Goal: Task Accomplishment & Management: Use online tool/utility

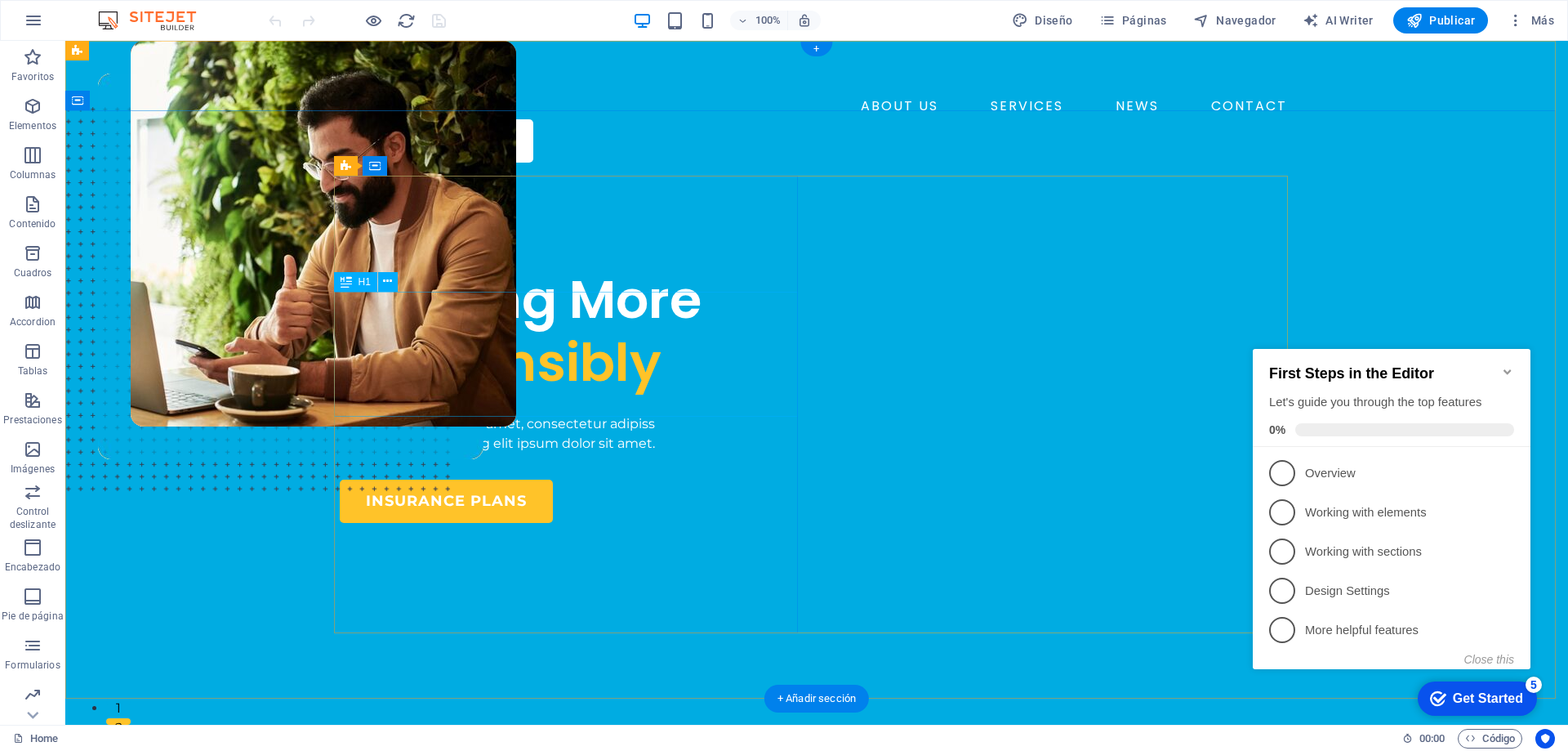
click at [476, 339] on div "Insuring More Responsibly" at bounding box center [572, 332] width 464 height 126
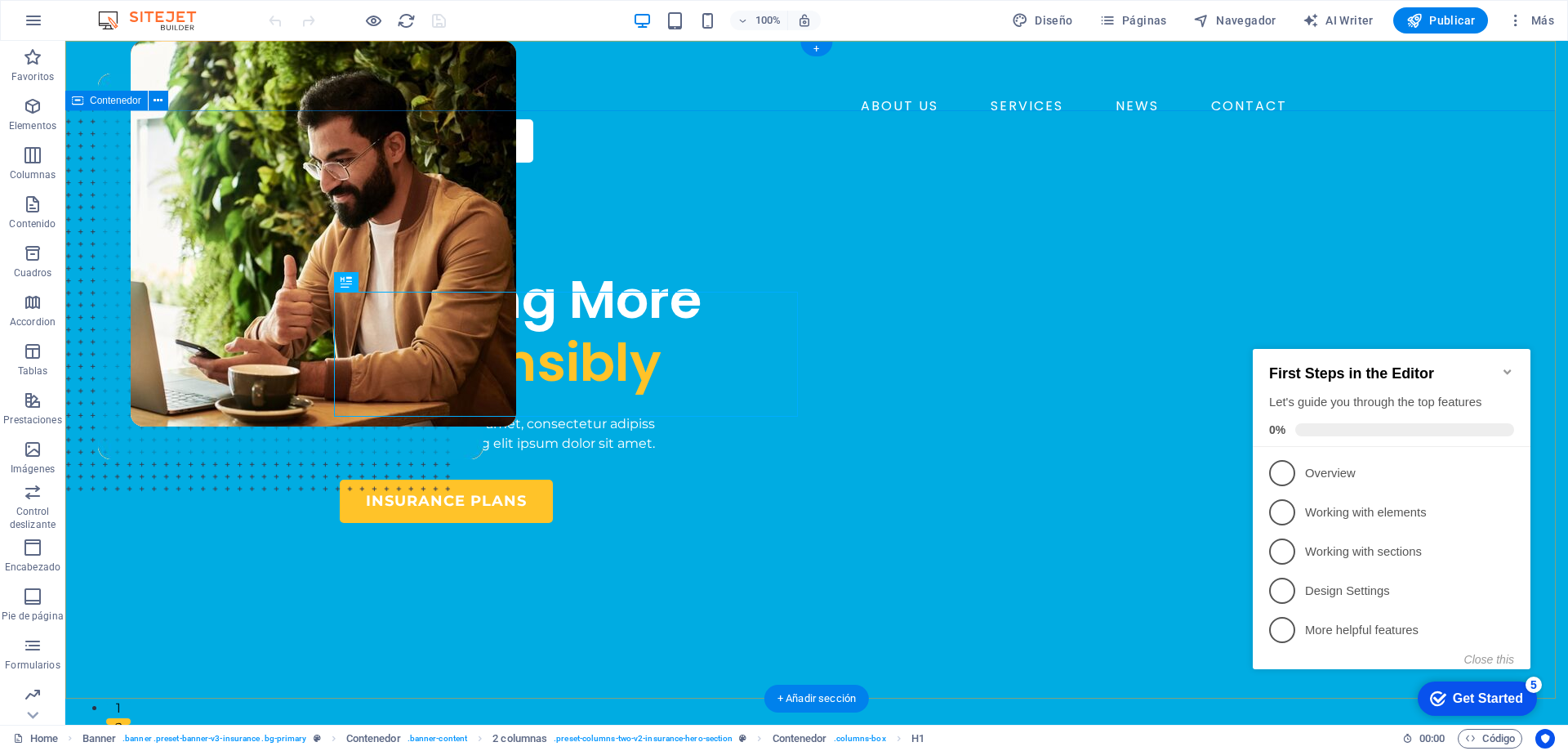
click at [1450, 245] on div "INSURANCE COMPANY Insuring More Responsibly Lorem ipsum dolor sit amet, consect…" at bounding box center [815, 617] width 1502 height 883
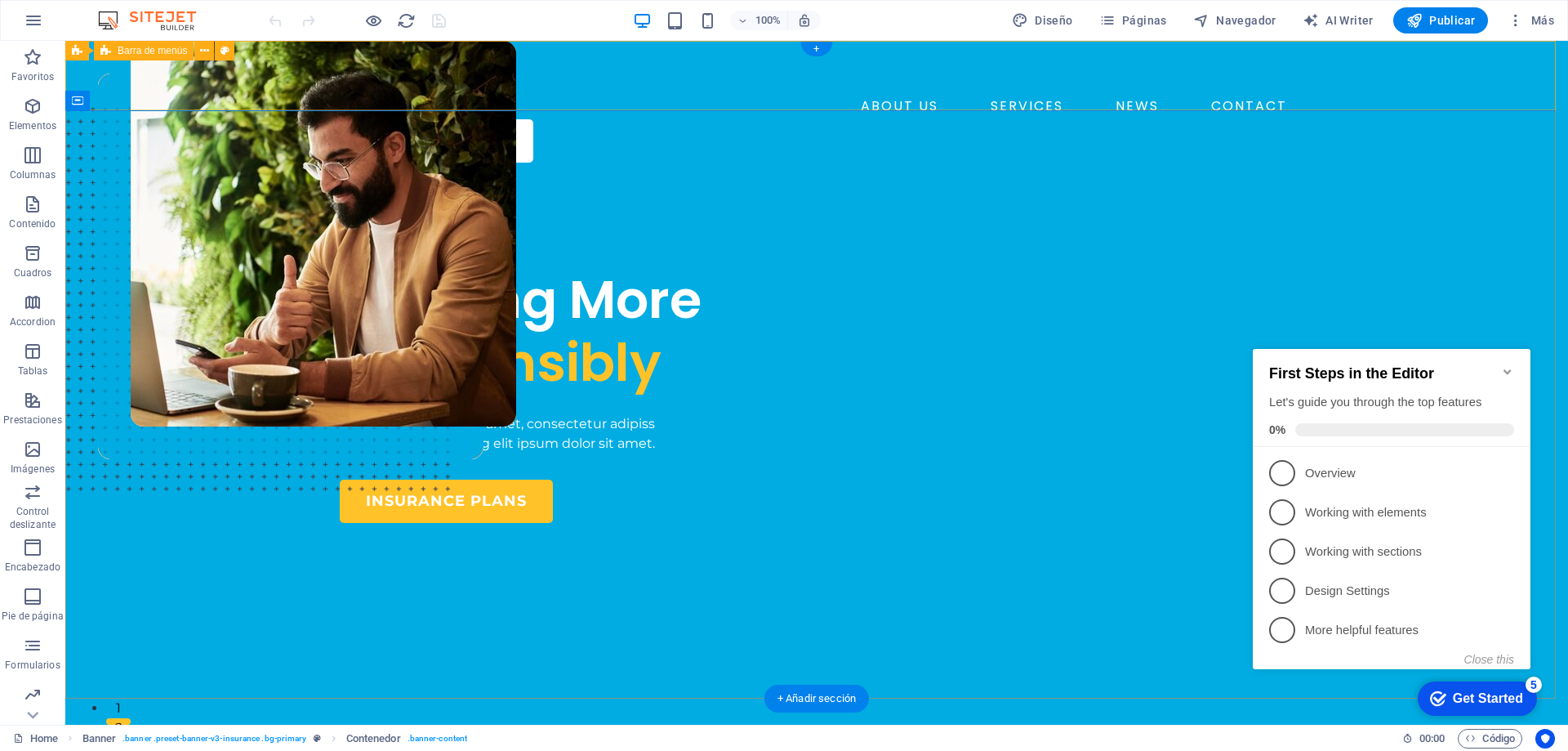
click at [256, 89] on div "ABOUT US SERVICES NEWS CONTACT BOOK A CALL" at bounding box center [815, 108] width 1502 height 135
click at [222, 55] on icon at bounding box center [225, 50] width 9 height 17
select select "rem"
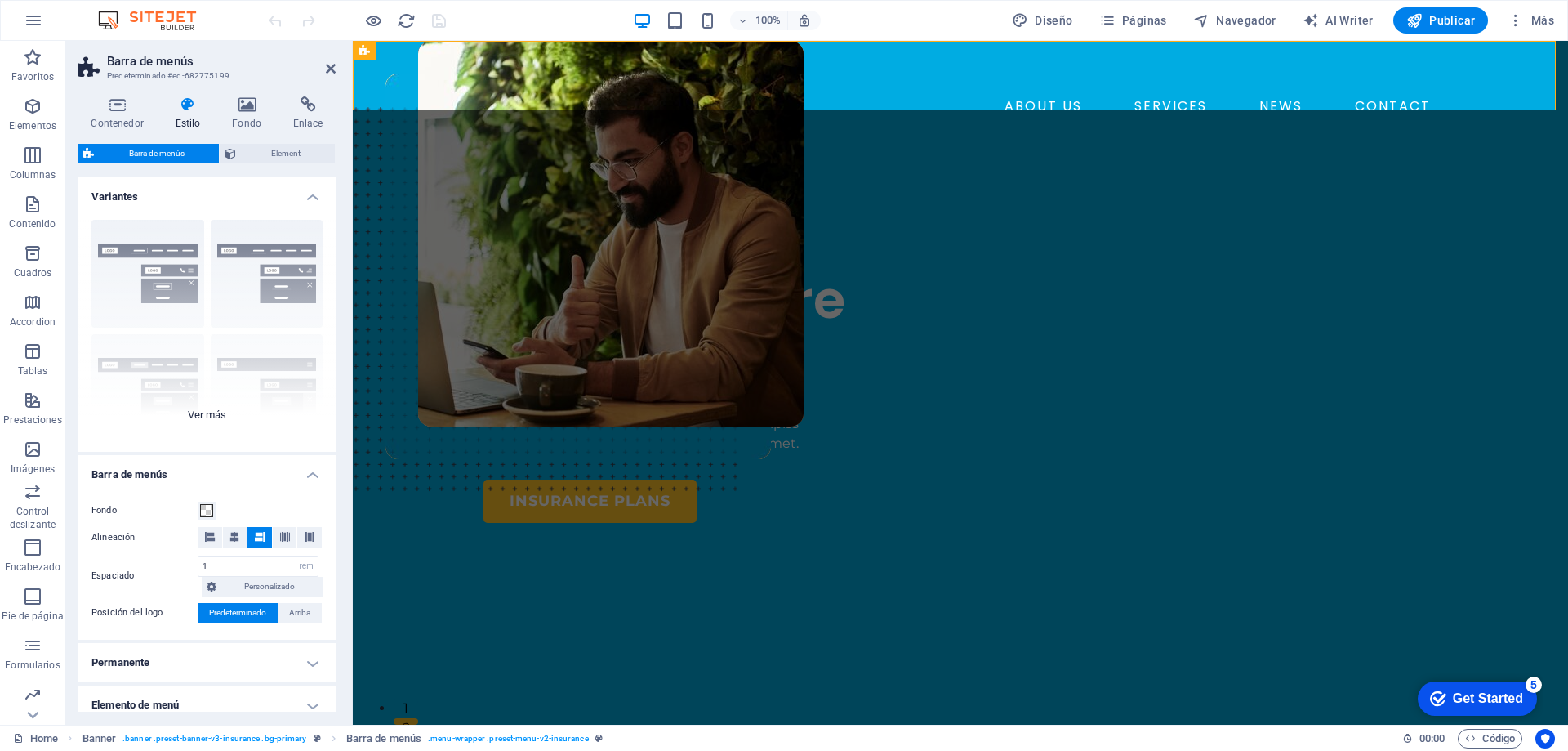
click at [270, 272] on div "Borde Centrado Predeterminado Fijo Loki Desencadenador Ancho XXL" at bounding box center [206, 329] width 257 height 245
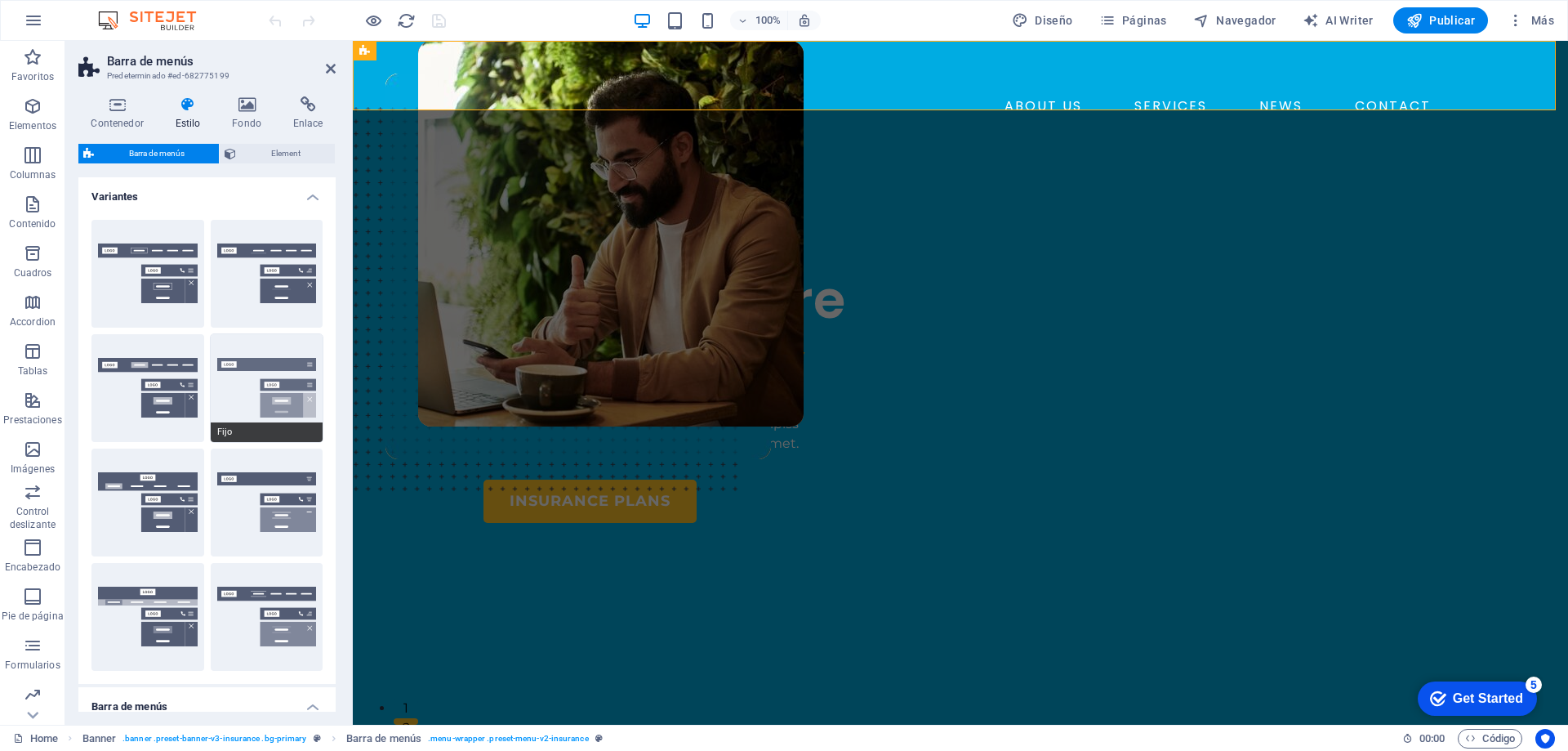
click at [286, 366] on button "Fijo" at bounding box center [267, 388] width 113 height 108
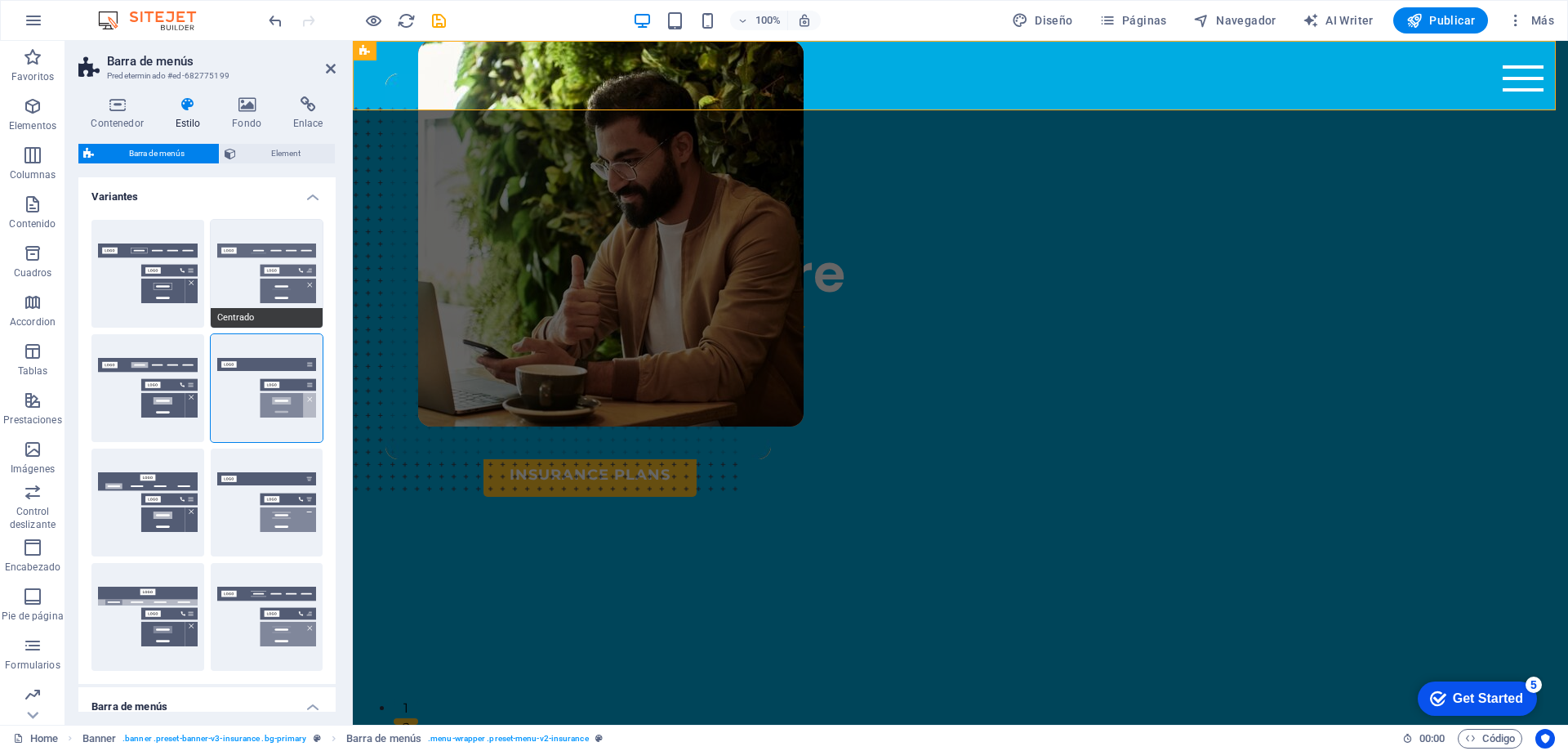
click at [288, 265] on button "Centrado" at bounding box center [267, 274] width 113 height 108
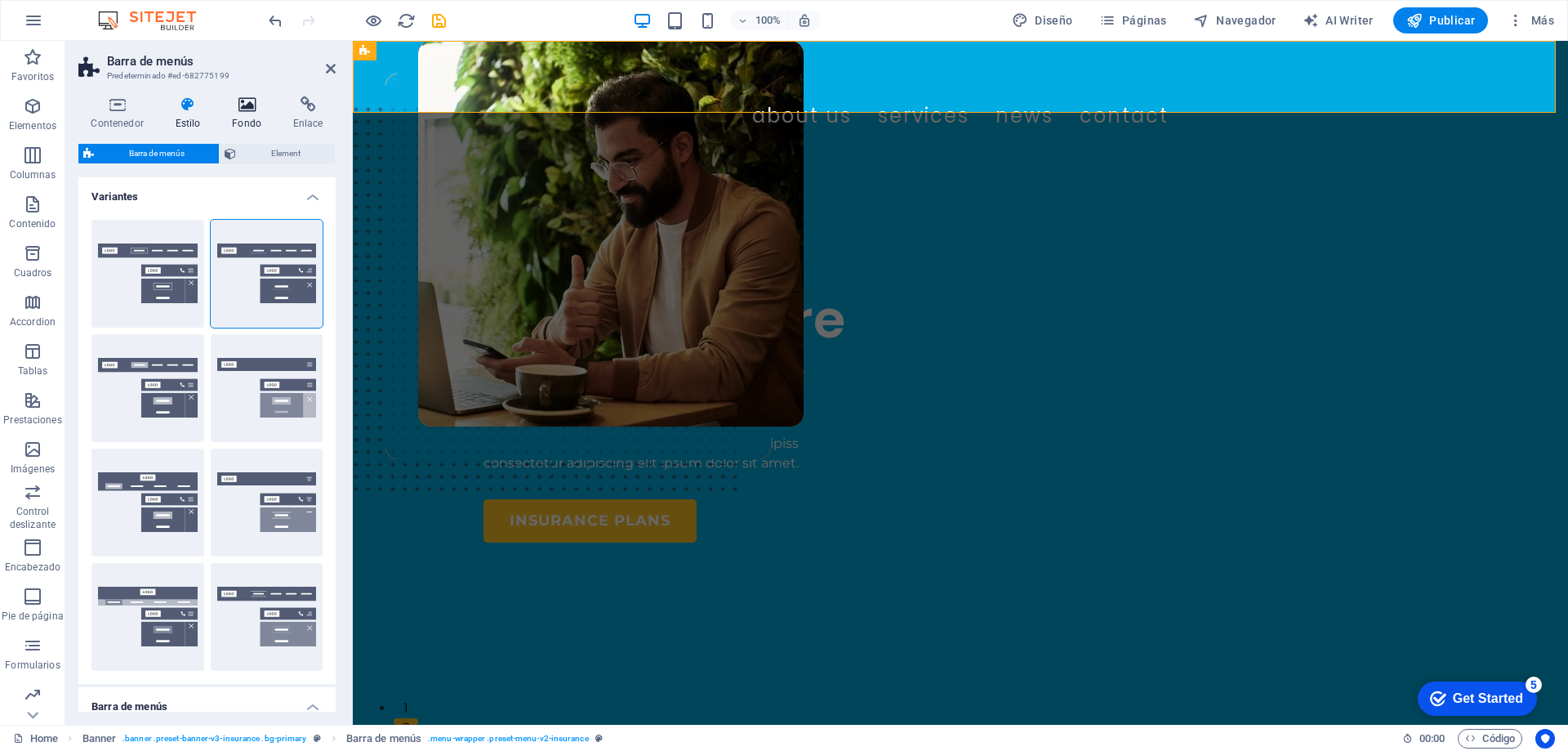
click at [242, 118] on h4 "Fondo" at bounding box center [250, 113] width 61 height 34
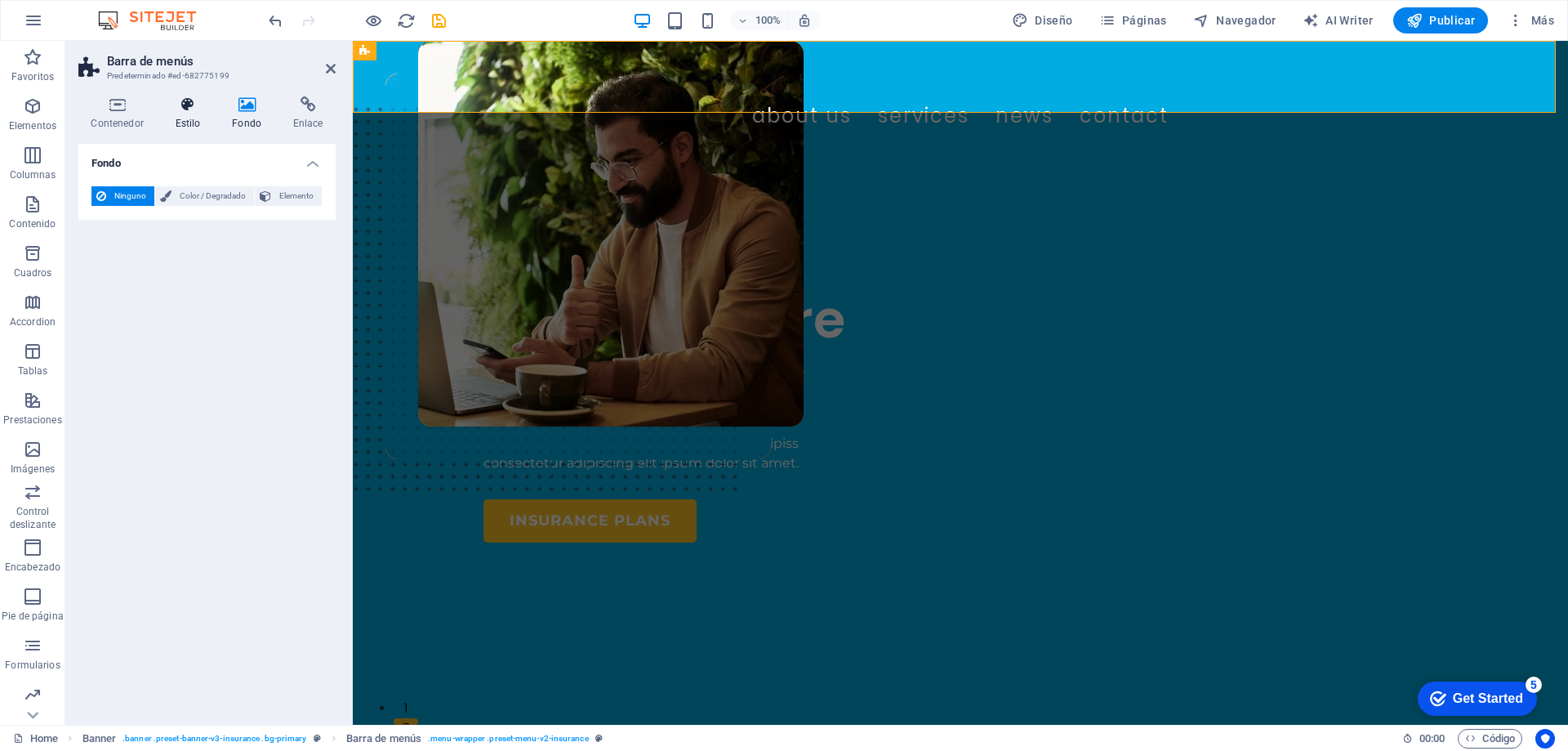
click at [190, 122] on h4 "Estilo" at bounding box center [191, 113] width 57 height 34
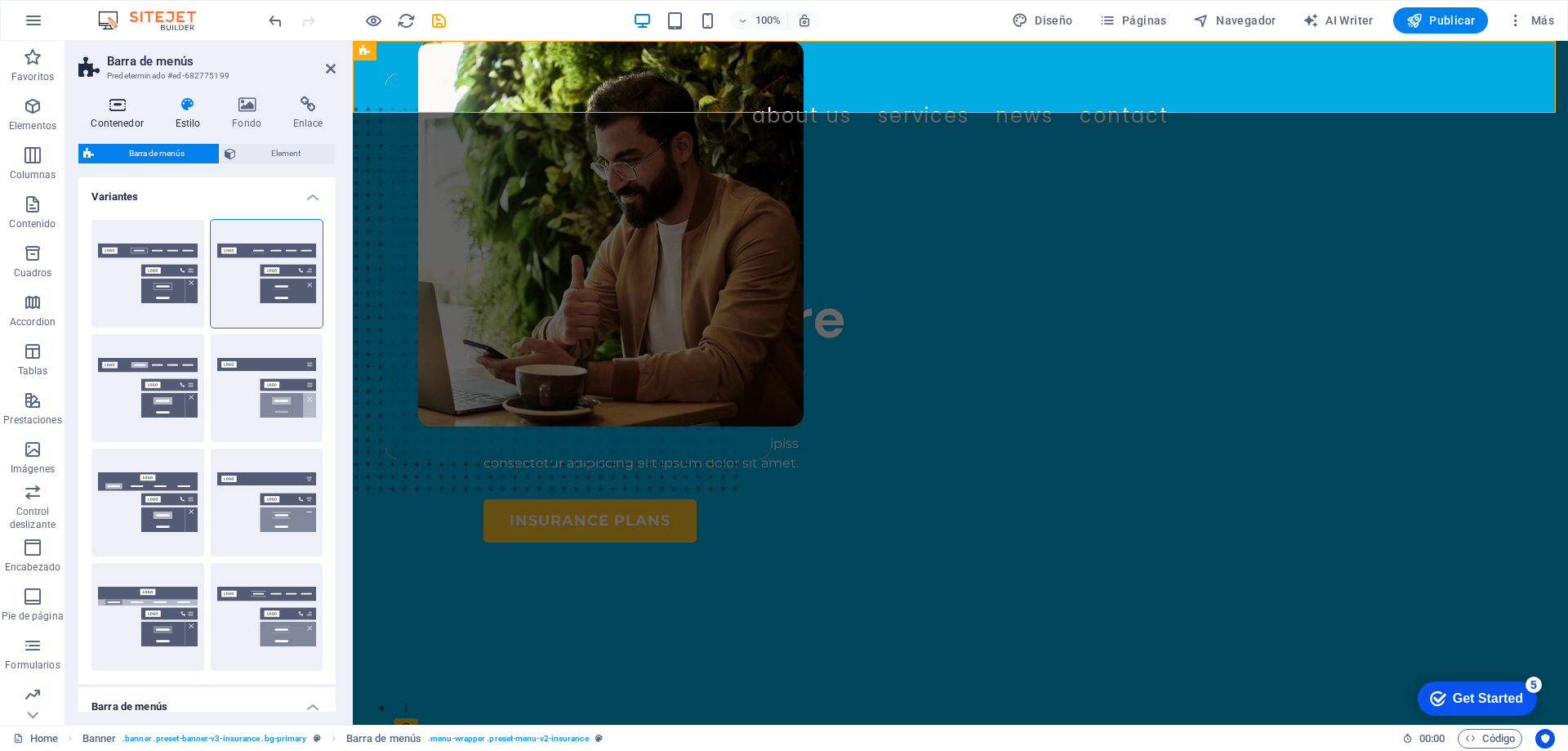
click at [136, 110] on icon at bounding box center [117, 104] width 78 height 16
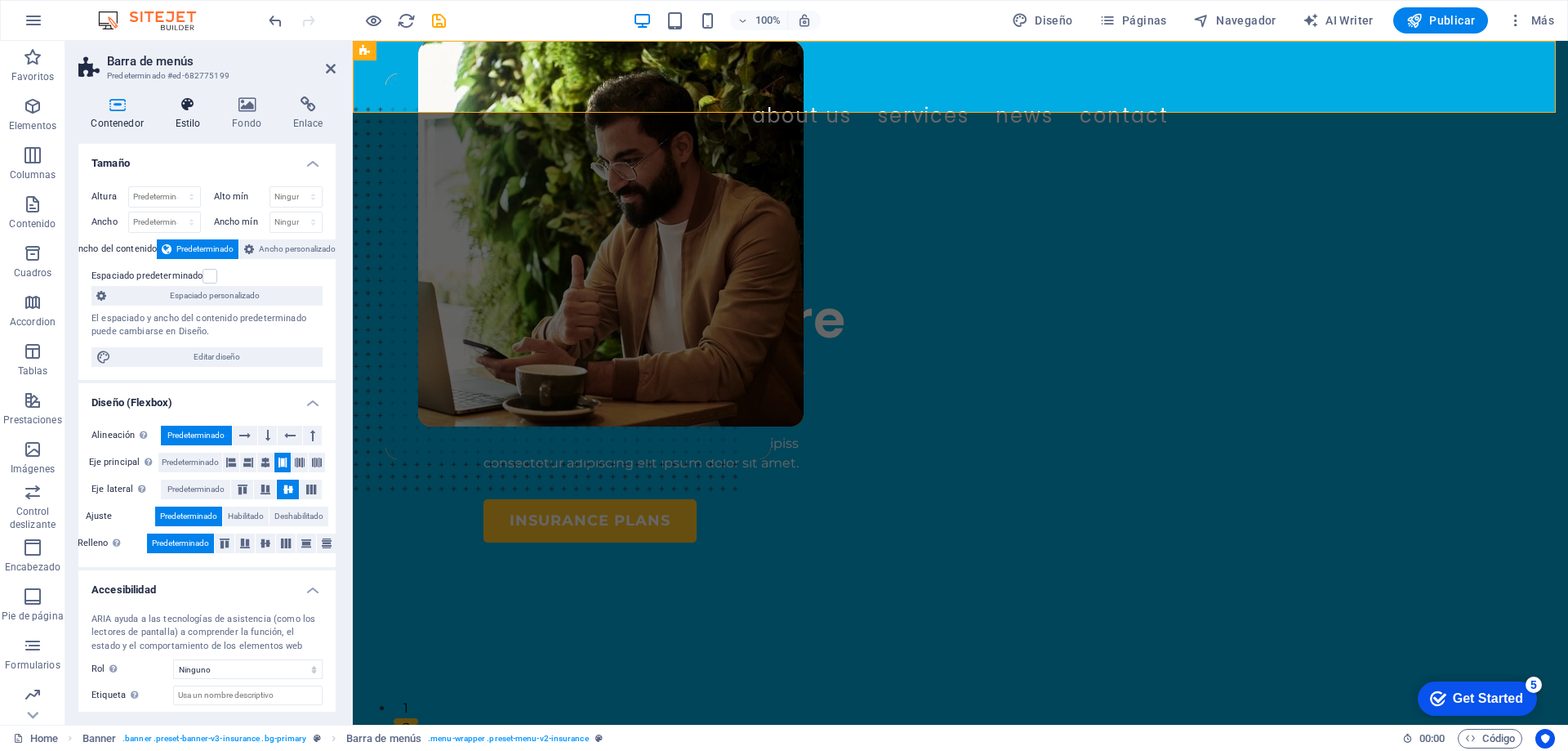
click at [186, 113] on h4 "Estilo" at bounding box center [191, 113] width 57 height 34
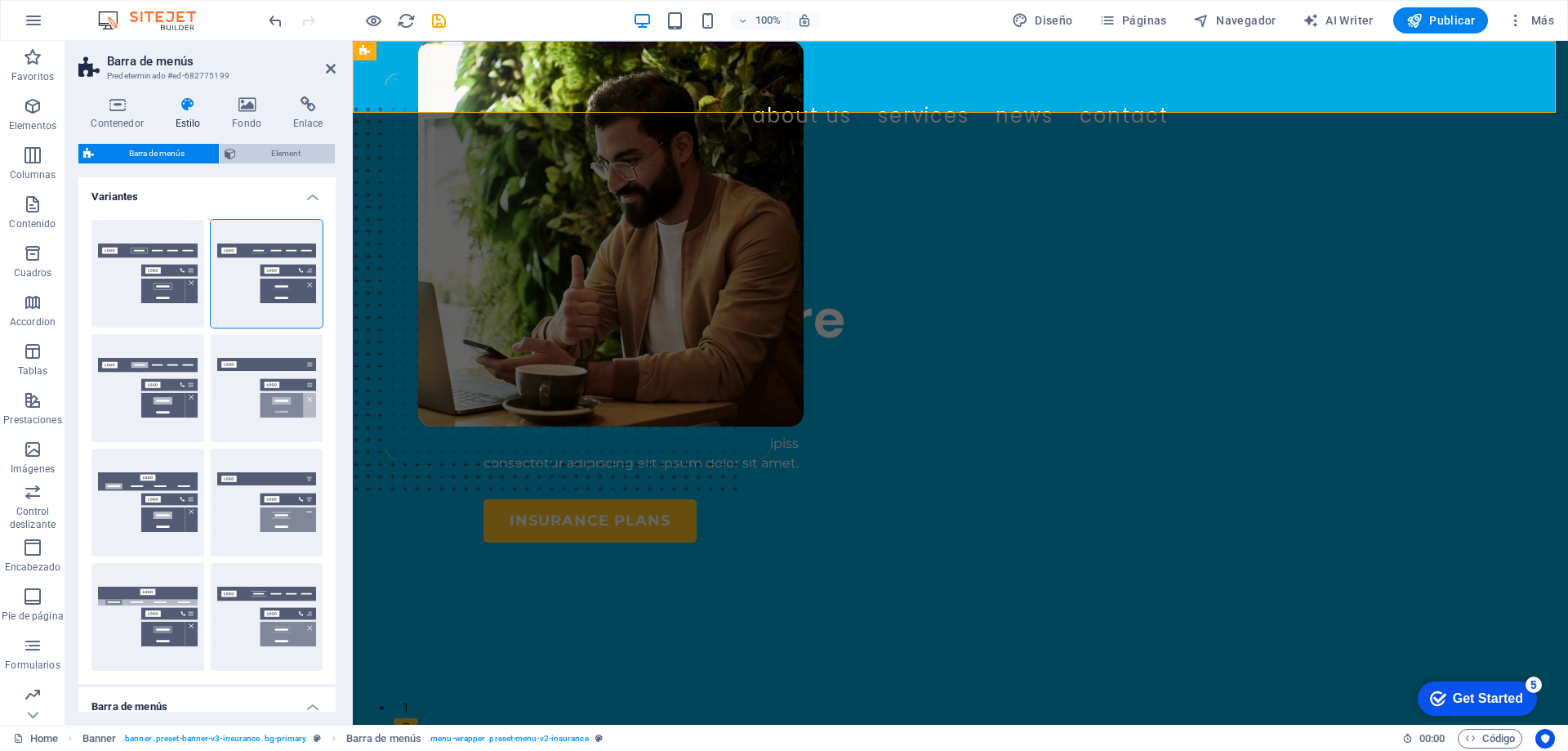
click at [255, 155] on span "Element" at bounding box center [285, 154] width 89 height 20
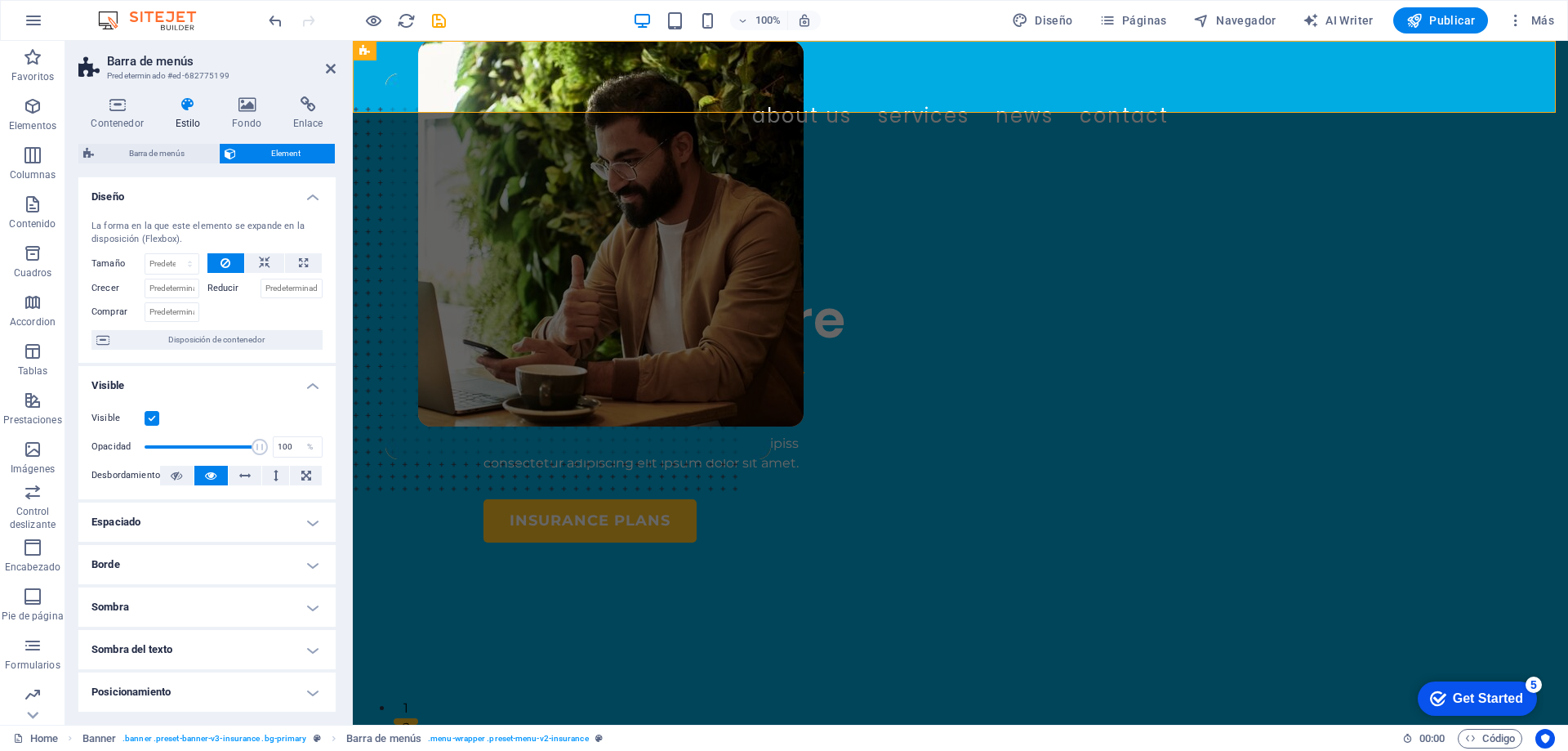
click at [185, 114] on h4 "Estilo" at bounding box center [191, 113] width 57 height 34
click at [184, 108] on icon at bounding box center [188, 104] width 51 height 16
click at [172, 155] on span "Barra de menús" at bounding box center [156, 154] width 115 height 20
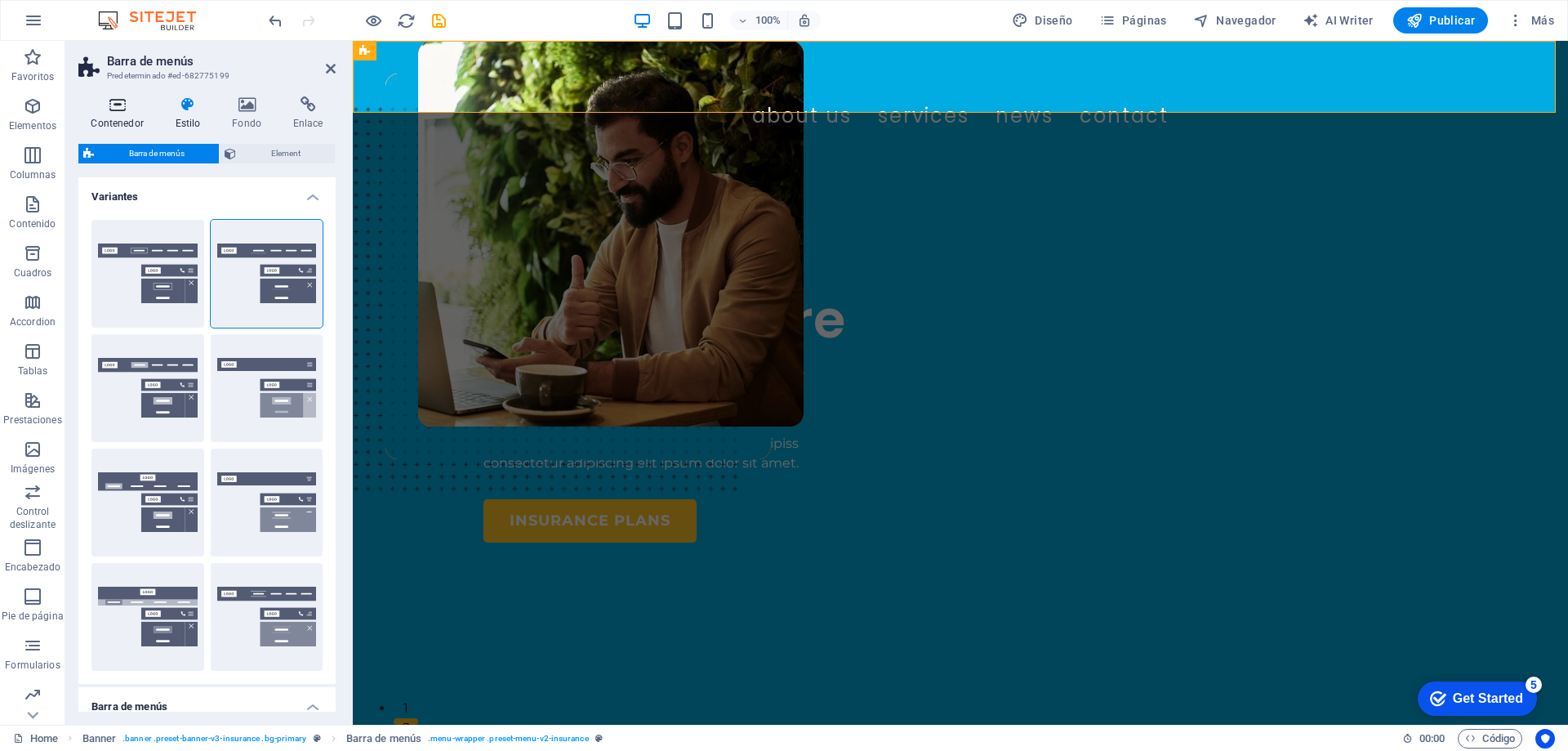
click at [127, 109] on icon at bounding box center [117, 104] width 78 height 16
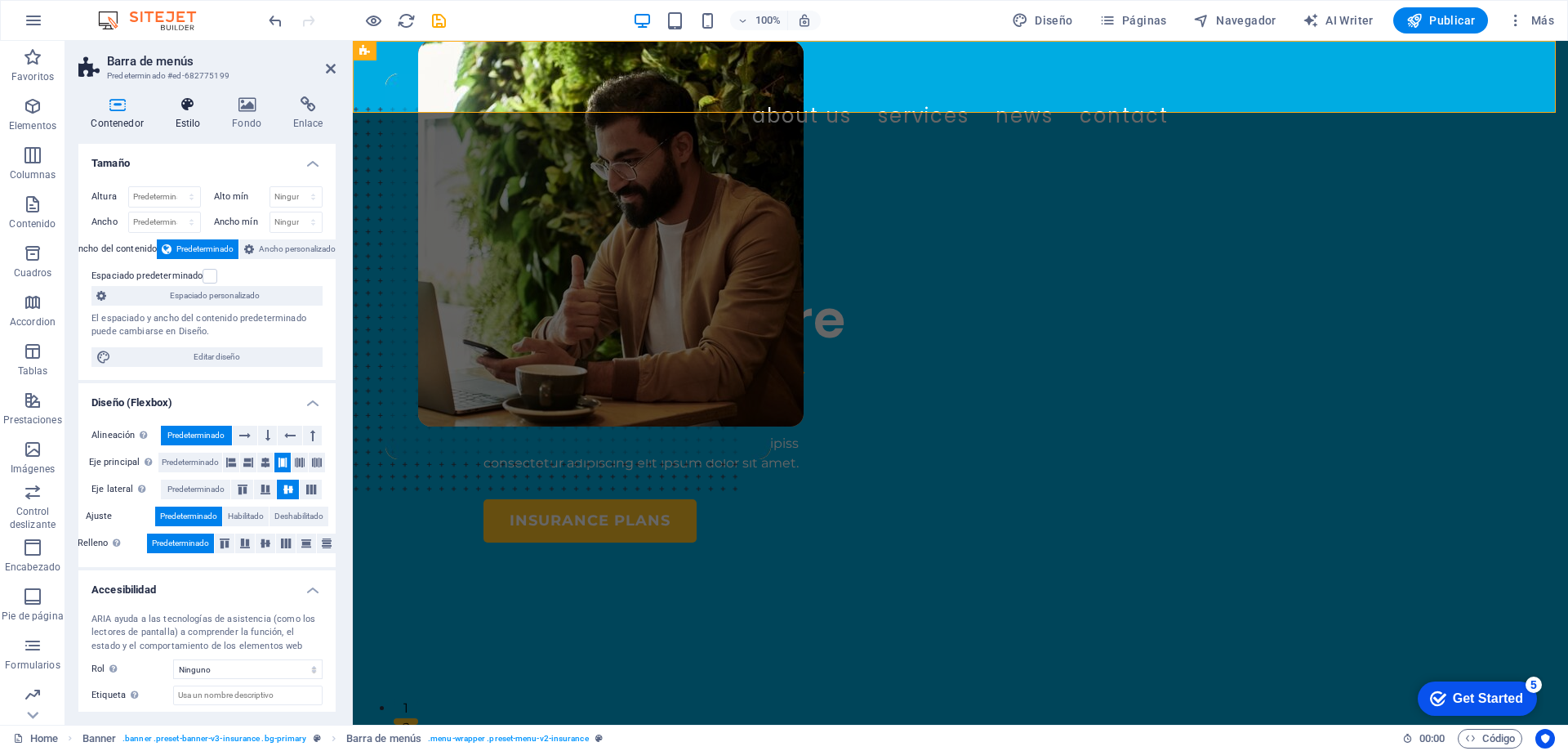
click at [178, 125] on h4 "Estilo" at bounding box center [191, 113] width 57 height 34
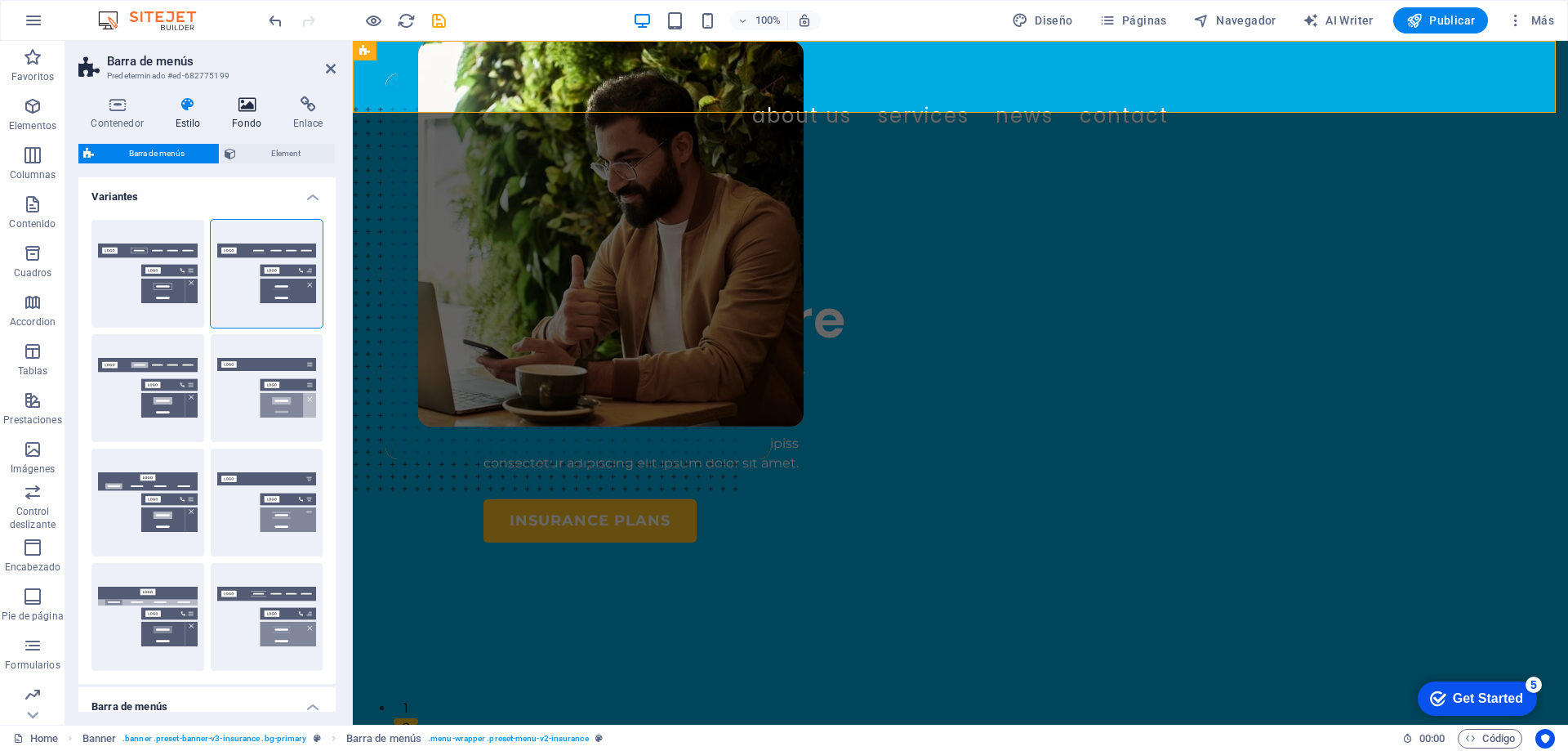
click at [247, 110] on icon at bounding box center [247, 104] width 55 height 16
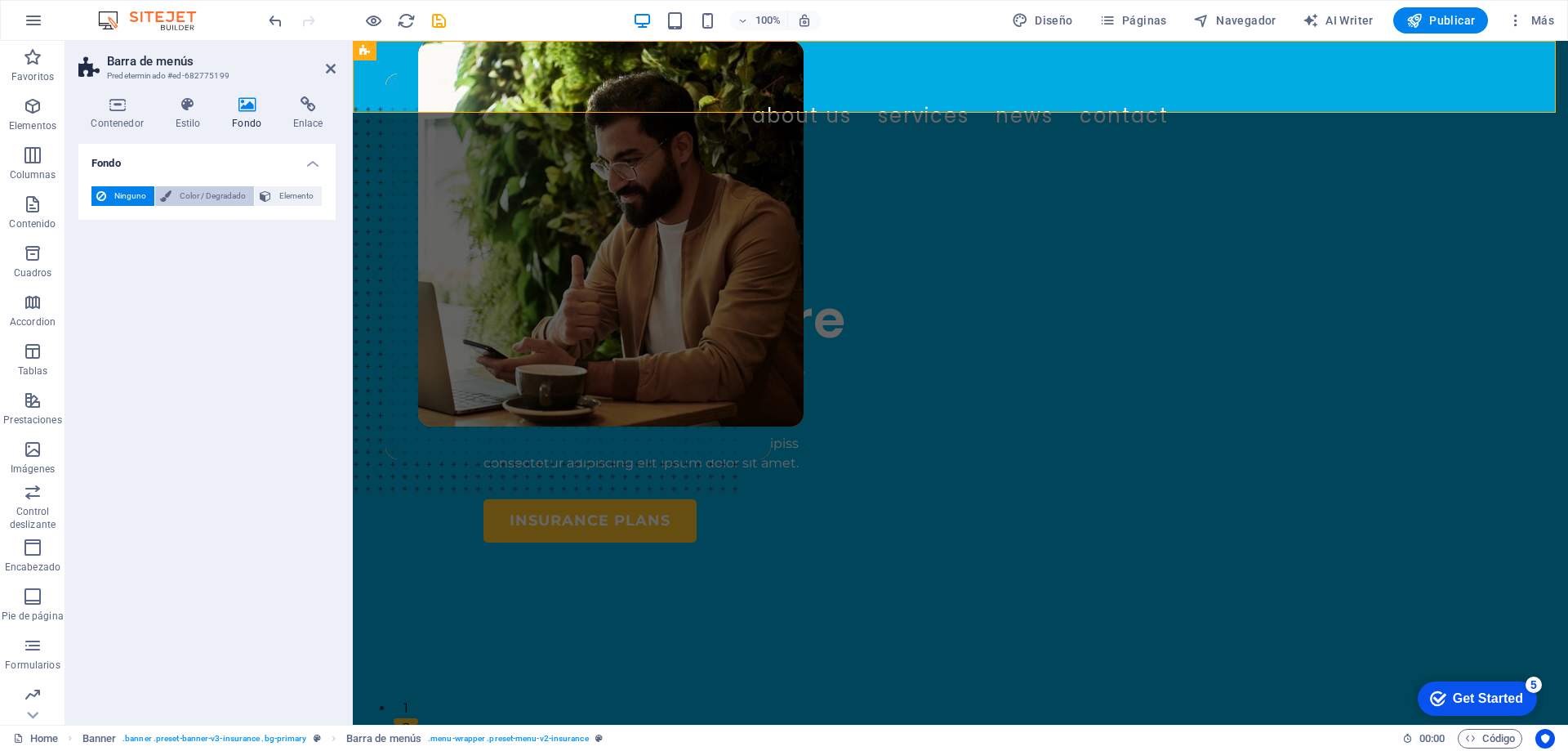
click at [177, 201] on span "Color / Degradado" at bounding box center [212, 196] width 73 height 20
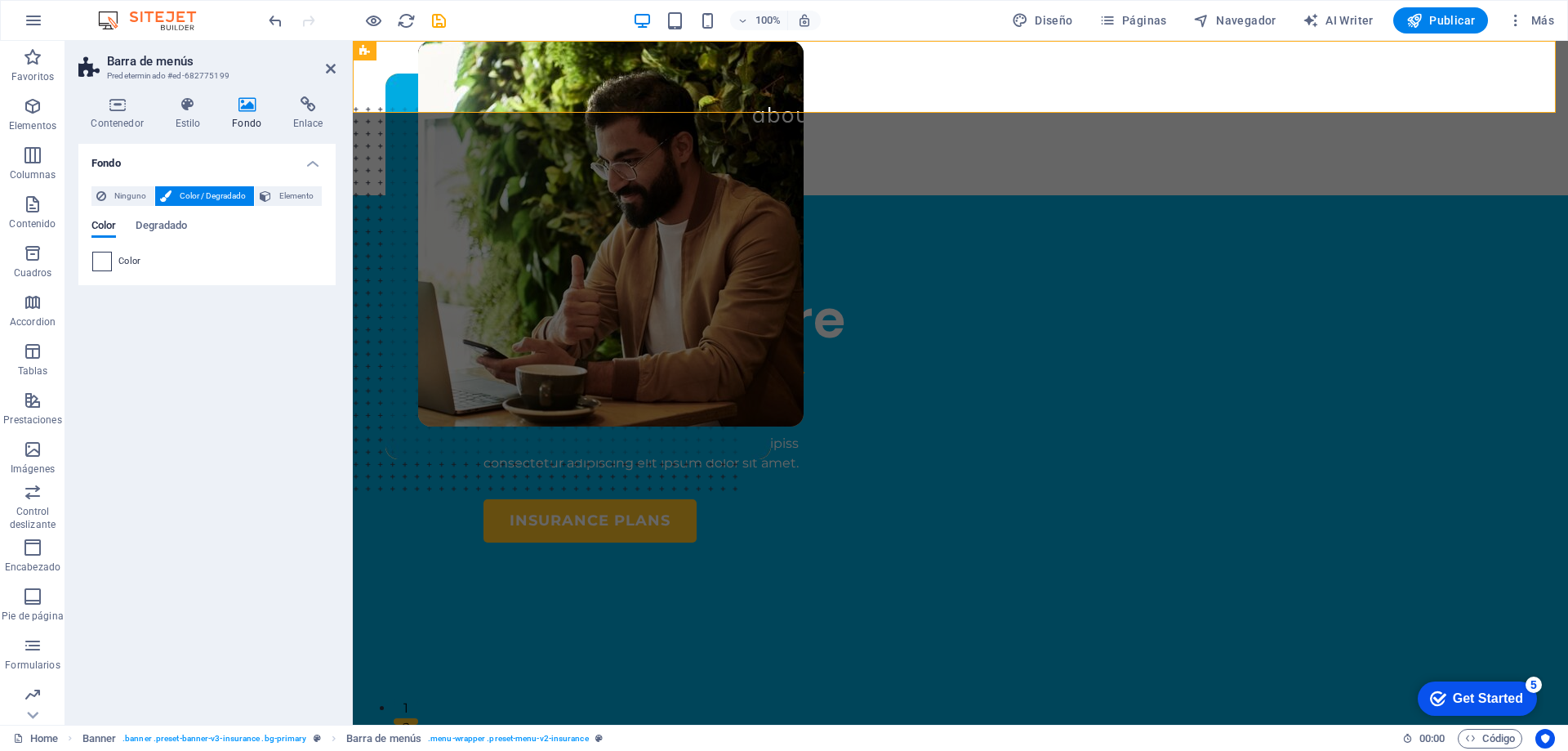
click at [106, 265] on span at bounding box center [102, 261] width 18 height 18
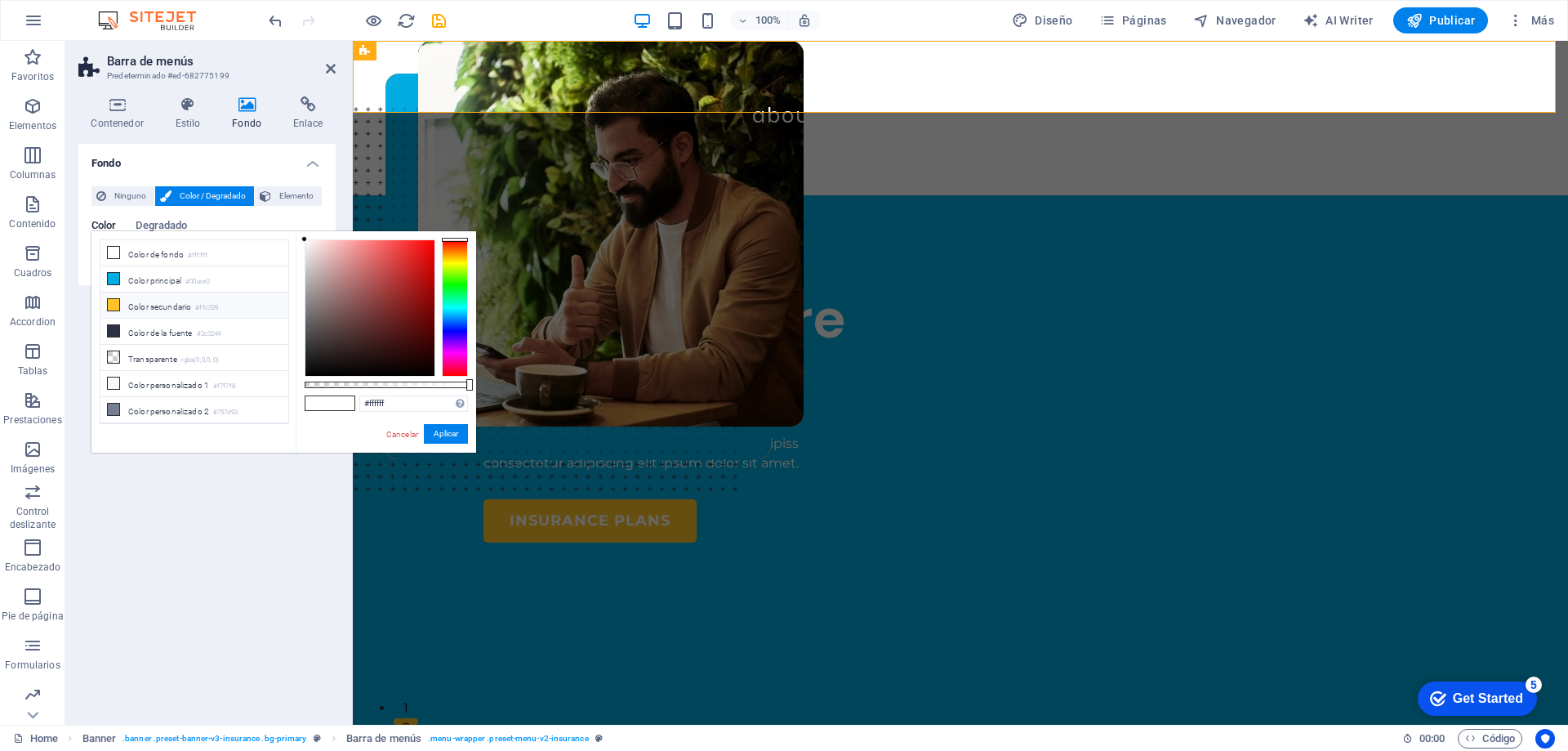
click at [114, 304] on icon at bounding box center [113, 304] width 11 height 11
type input "#ffc329"
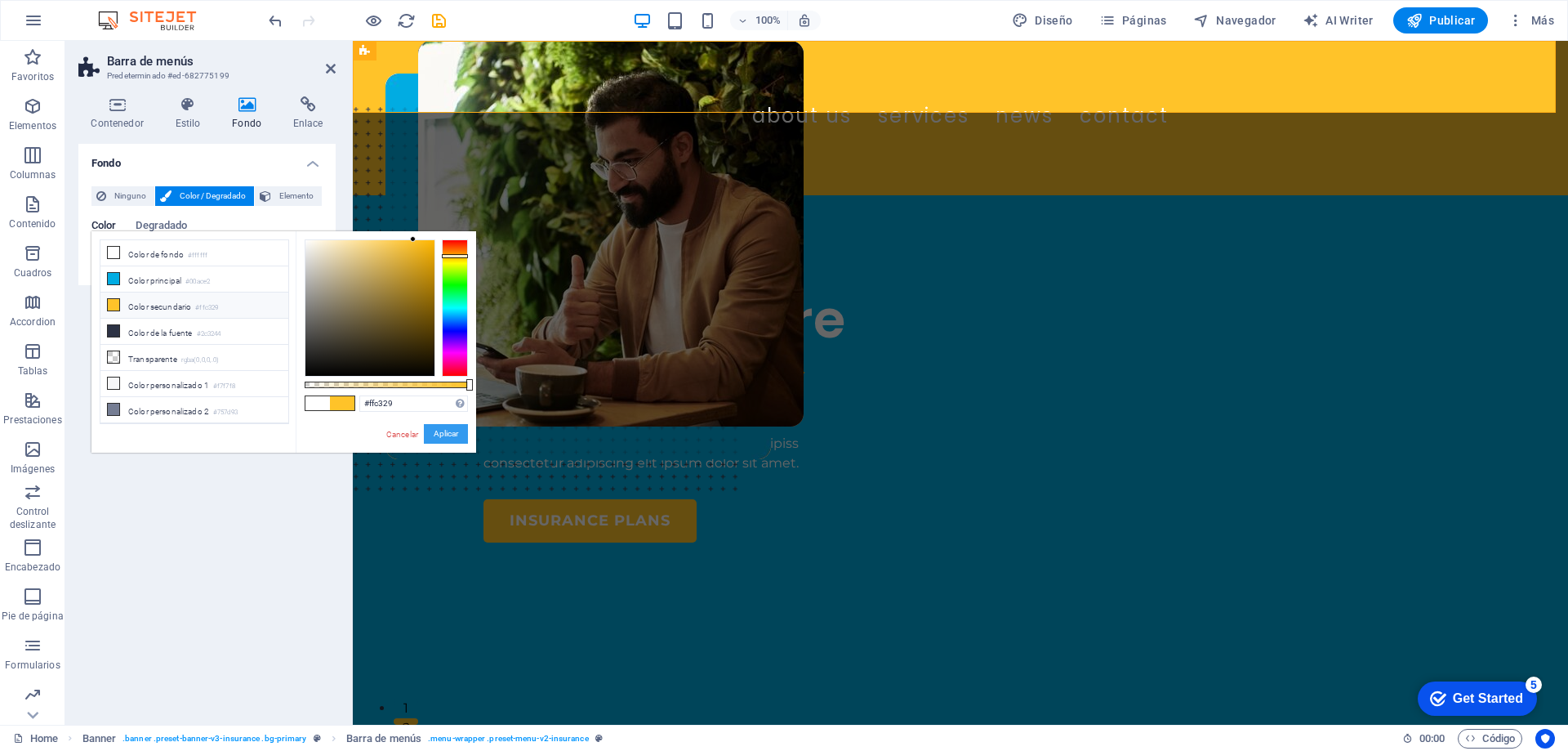
click at [444, 431] on button "Aplicar" at bounding box center [446, 434] width 44 height 20
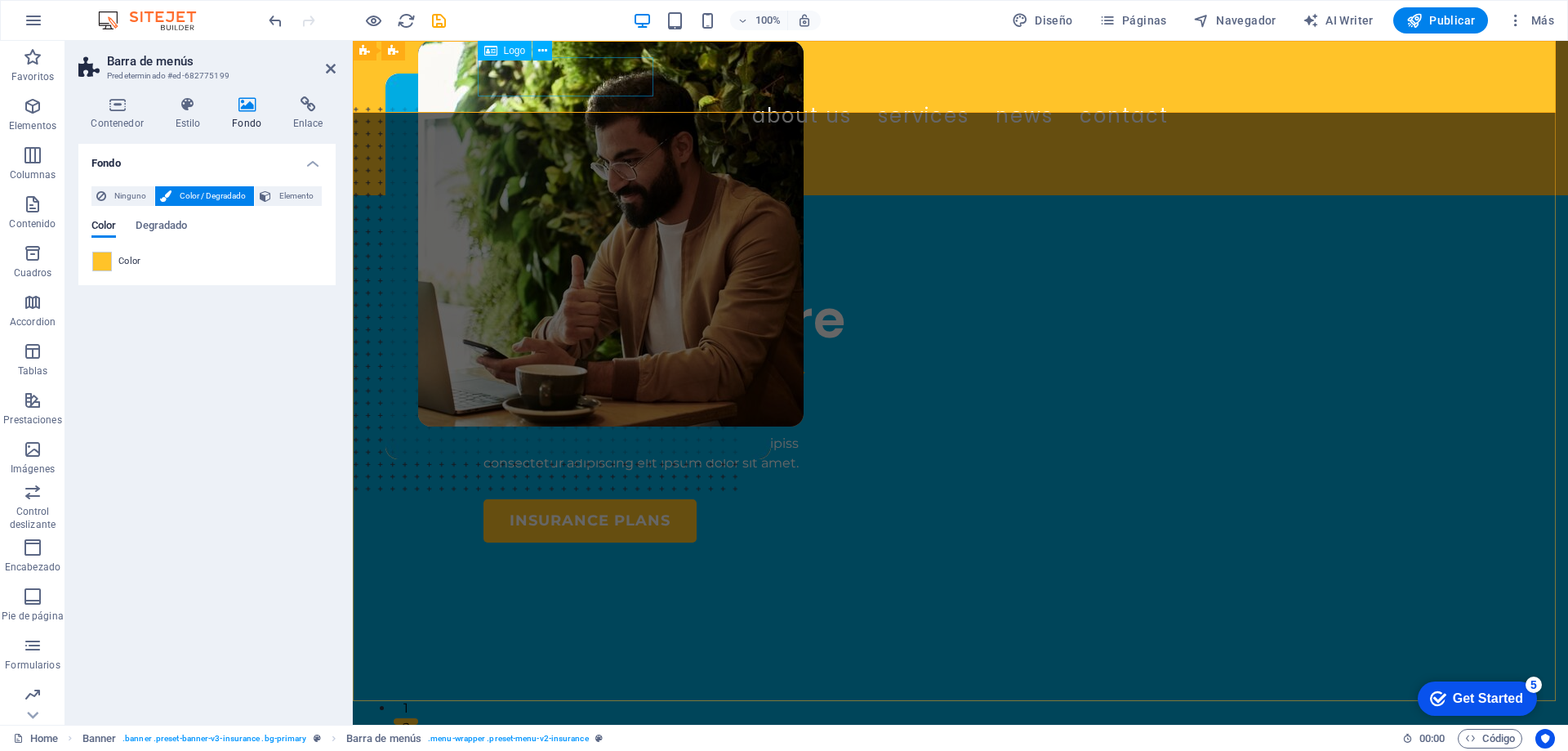
click at [492, 87] on div at bounding box center [960, 73] width 953 height 39
click at [506, 50] on span "Logo" at bounding box center [515, 51] width 22 height 10
click at [546, 53] on icon at bounding box center [542, 50] width 9 height 17
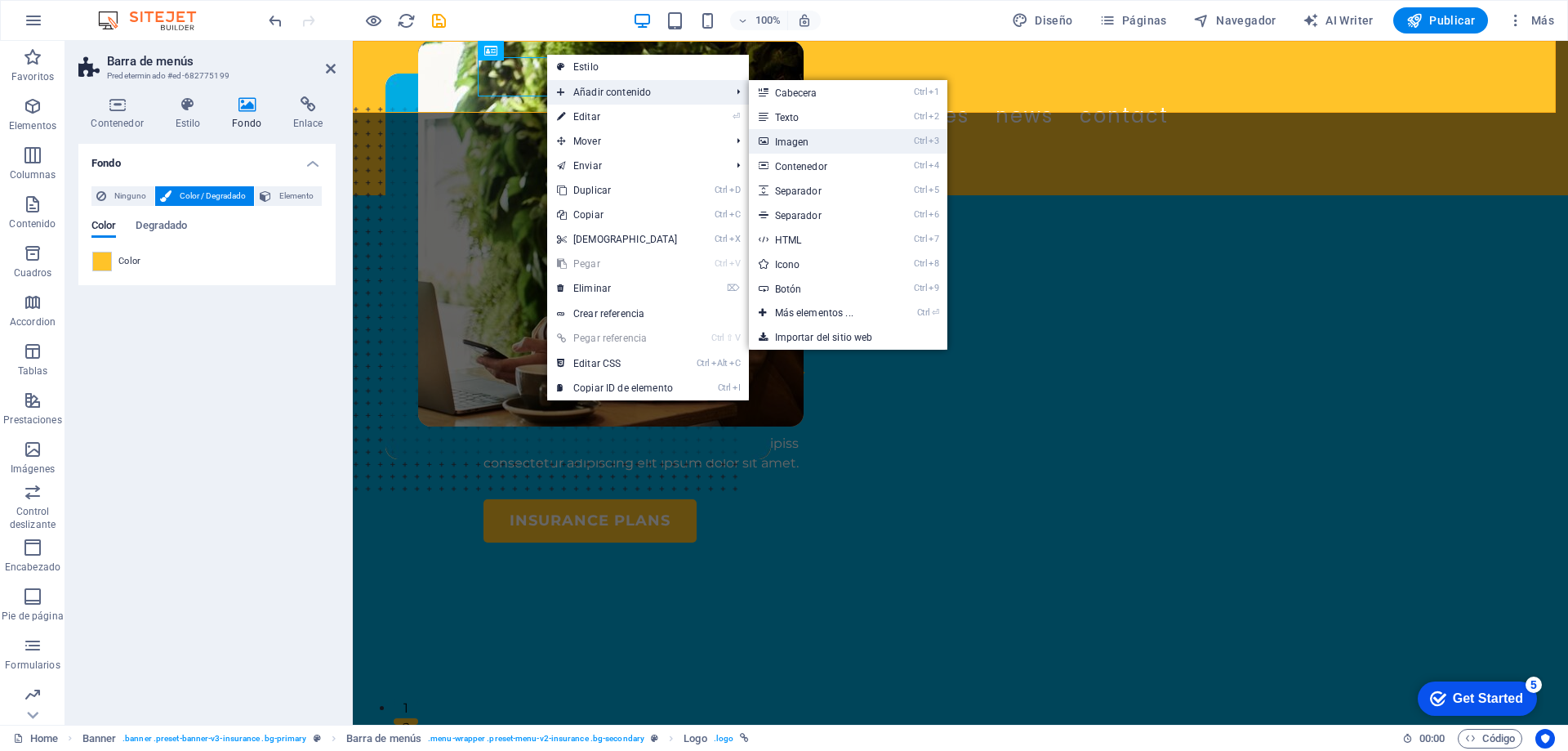
click at [816, 139] on link "Ctrl 3 Imagen" at bounding box center [816, 141] width 137 height 25
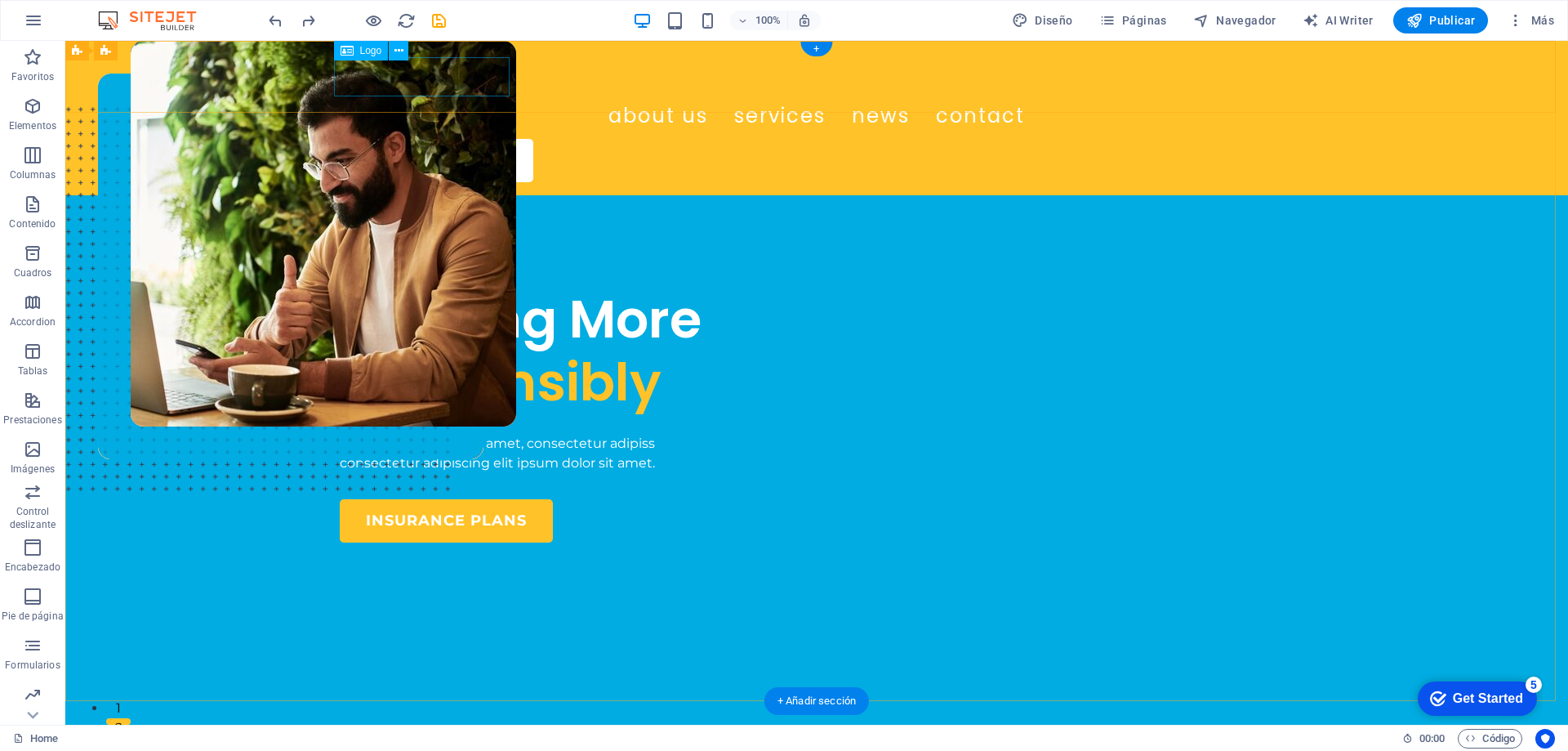
click at [465, 76] on div at bounding box center [816, 73] width 953 height 39
click at [364, 51] on span "Logo" at bounding box center [371, 51] width 22 height 10
select select "px"
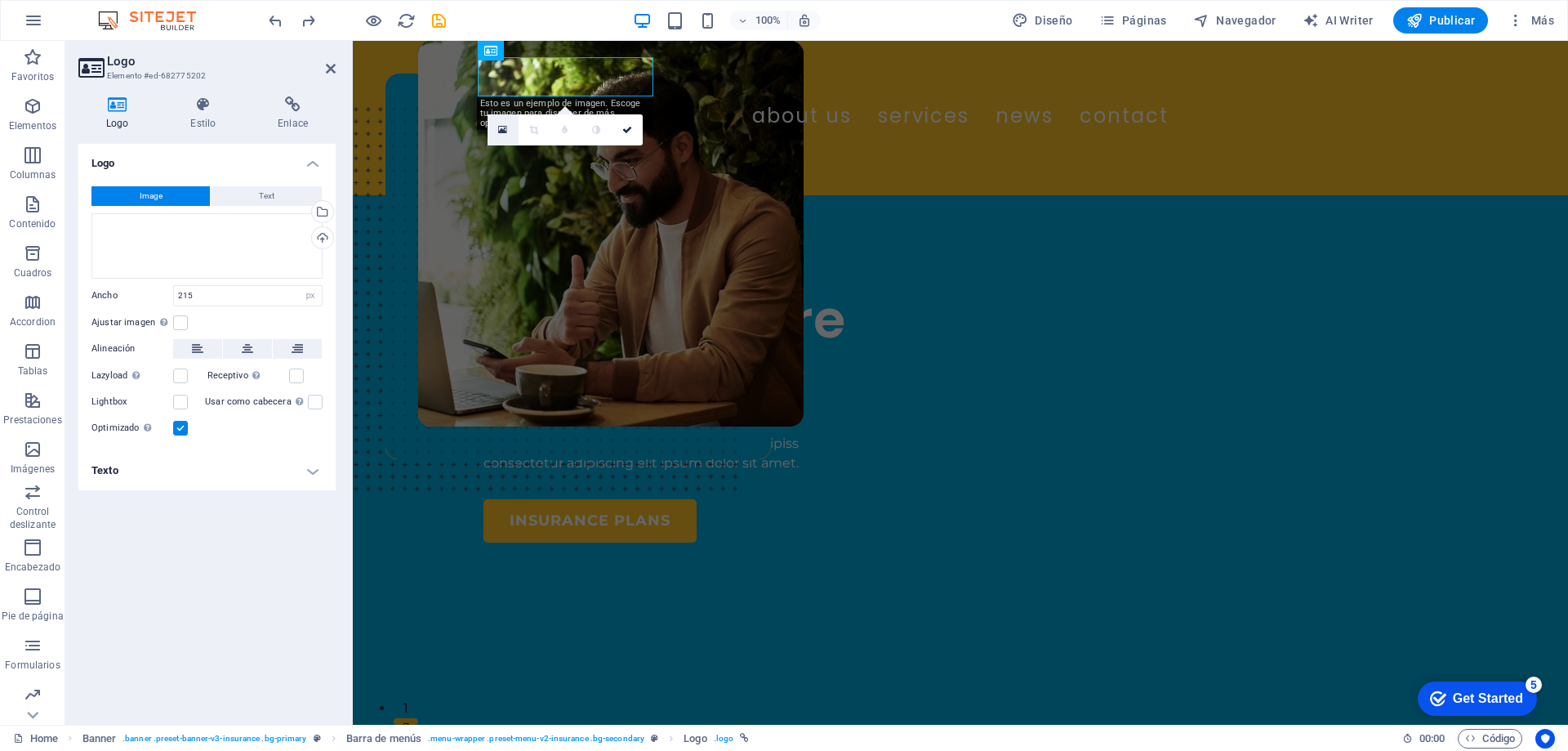
click at [505, 127] on icon at bounding box center [502, 129] width 9 height 11
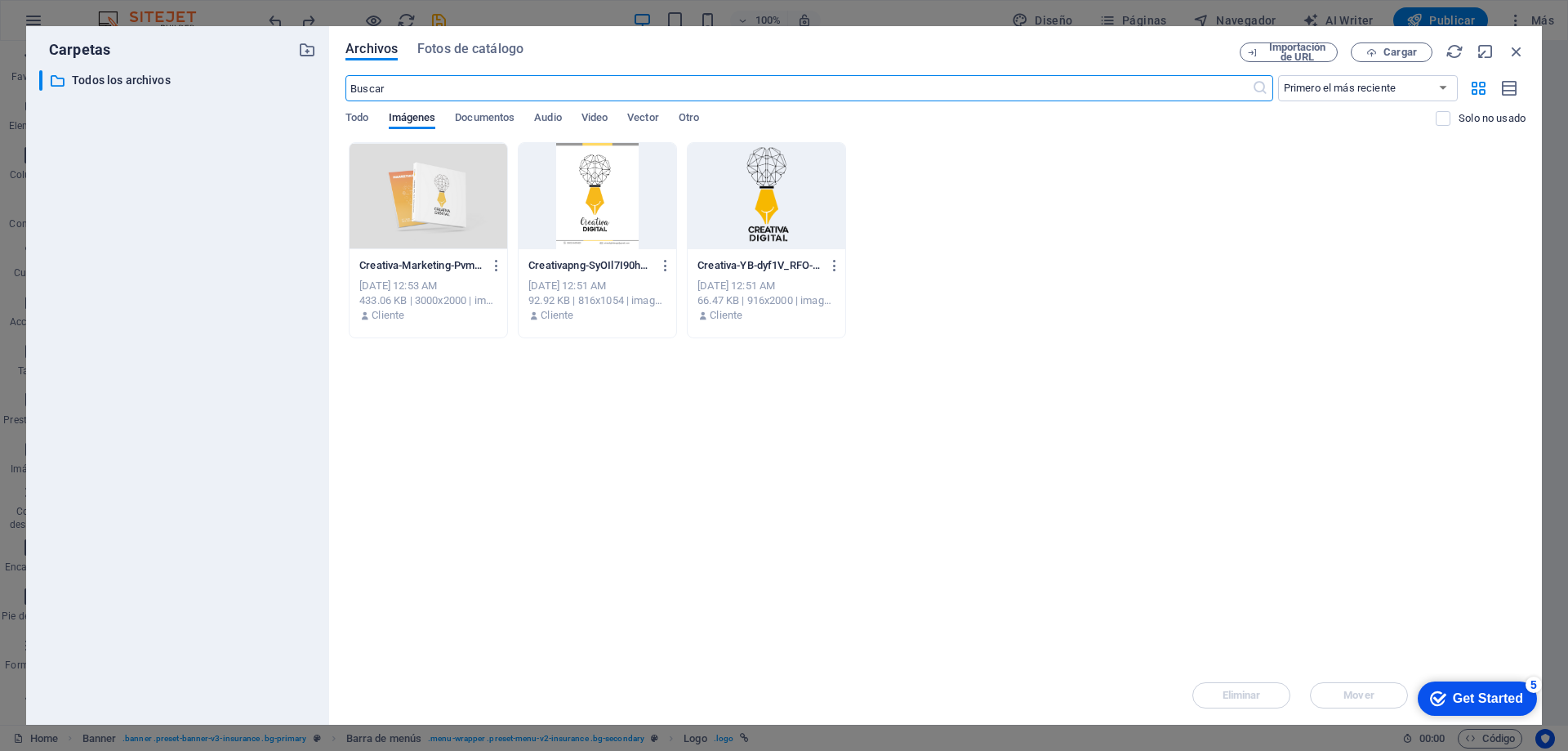
click at [766, 182] on div at bounding box center [767, 196] width 158 height 106
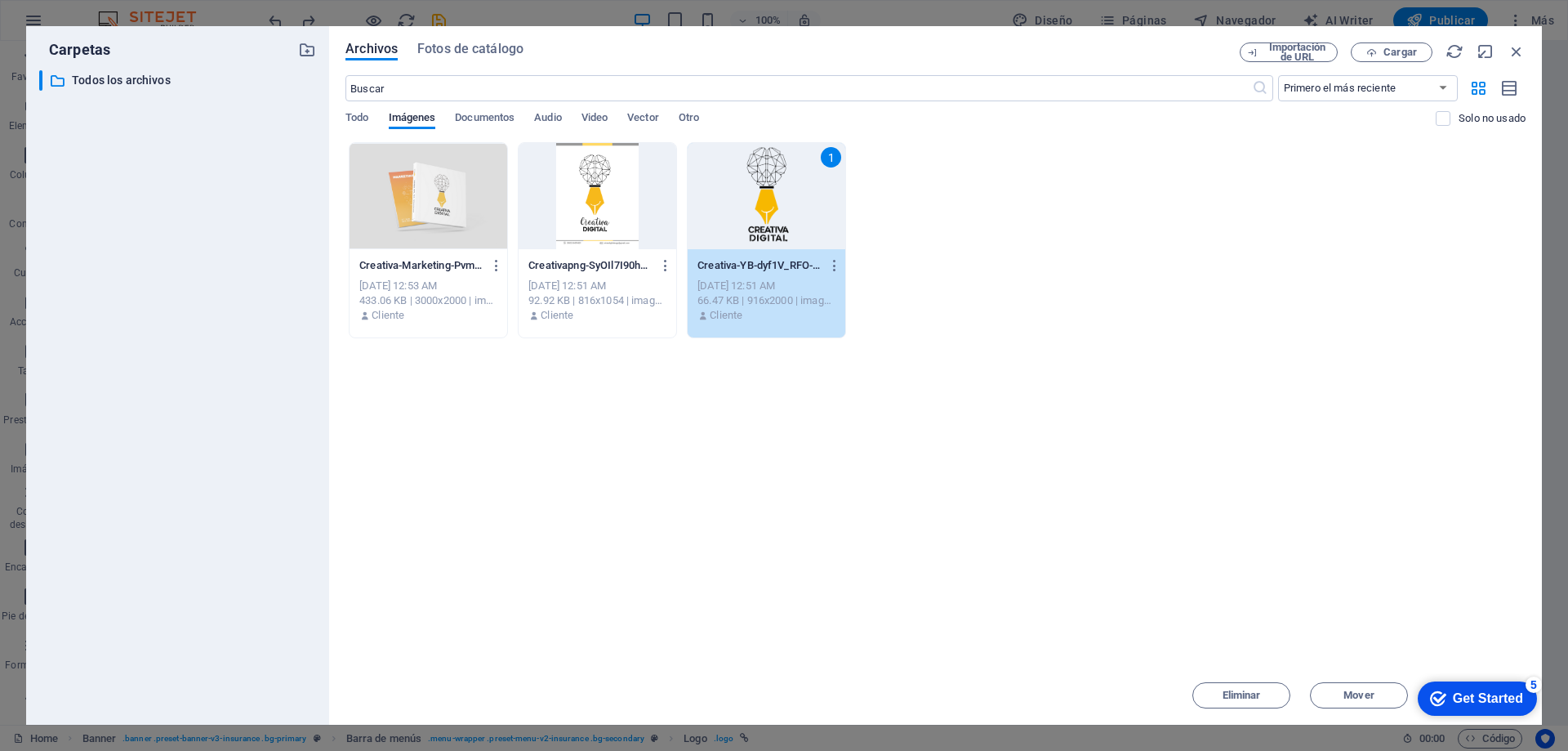
click at [1463, 703] on div "Get Started" at bounding box center [1487, 698] width 70 height 15
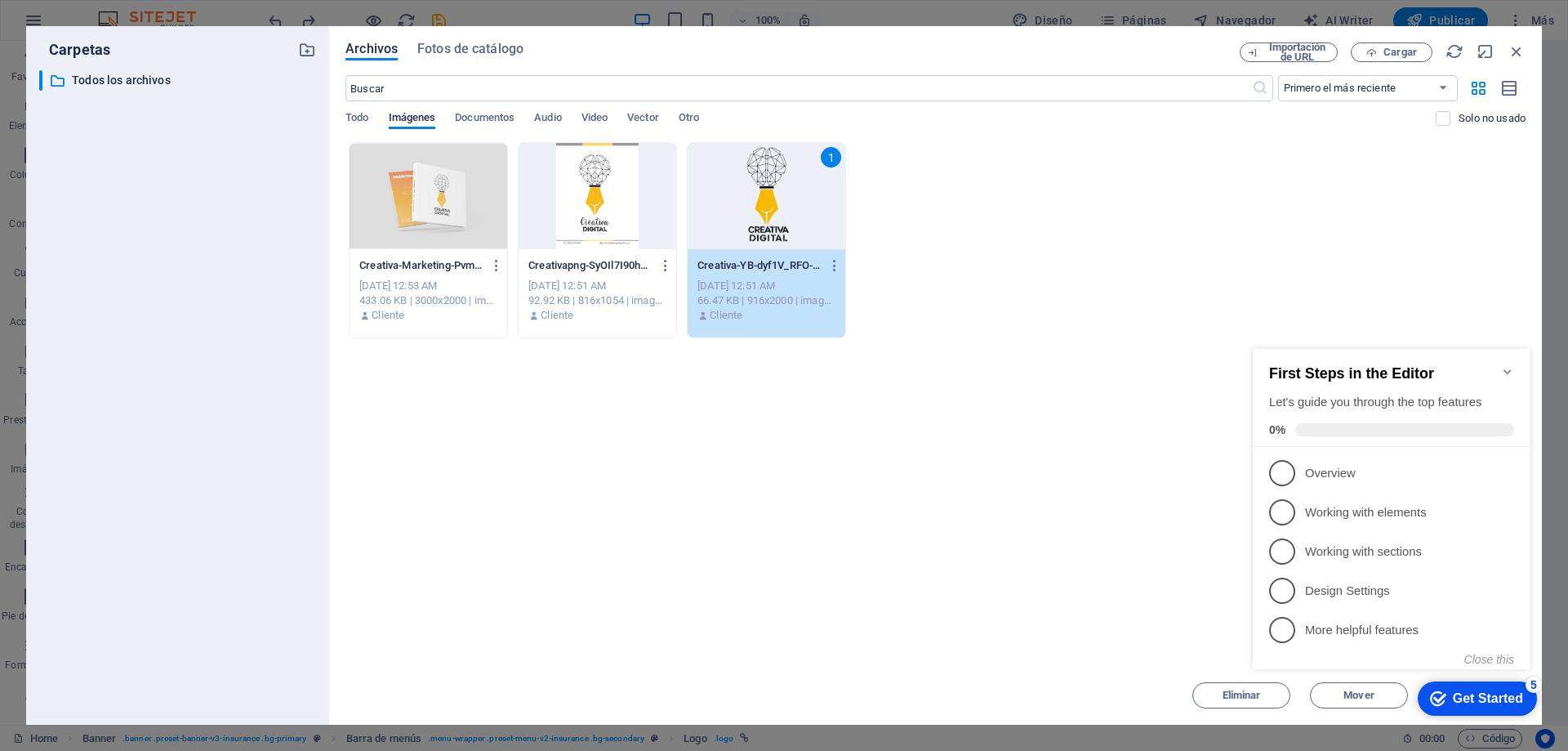
click at [1120, 547] on div "Arrastra archivos aquí para cargarlos de inmediato Creativa-Marketing-PvmK0OWv_…" at bounding box center [935, 404] width 1179 height 524
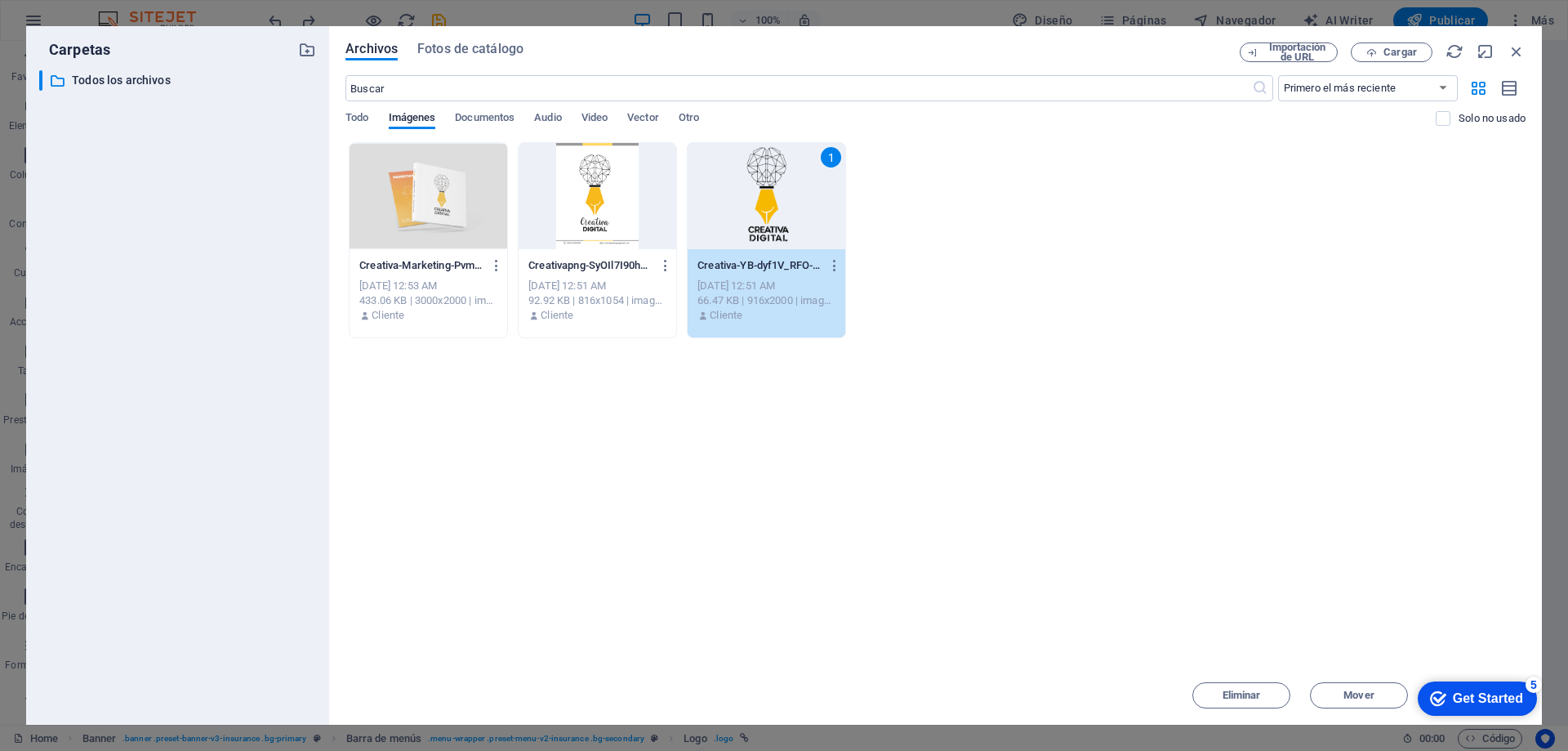
click at [932, 256] on div "Creativa-Marketing-PvmK0OWv_Si4yByHo1ZYxw.png Creativa-Marketing-PvmK0OWv_Si4yB…" at bounding box center [935, 240] width 1179 height 196
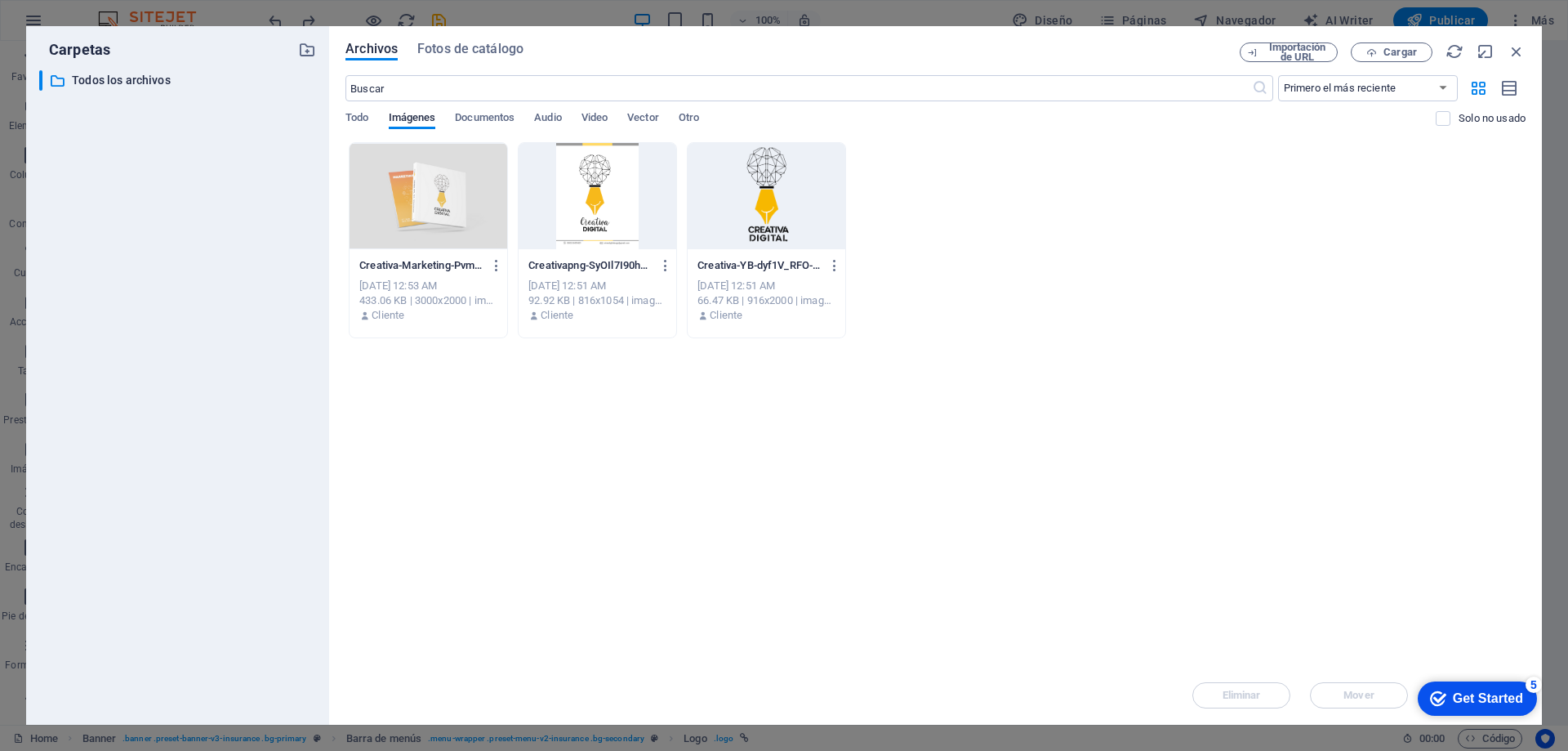
click at [785, 192] on div at bounding box center [767, 196] width 158 height 106
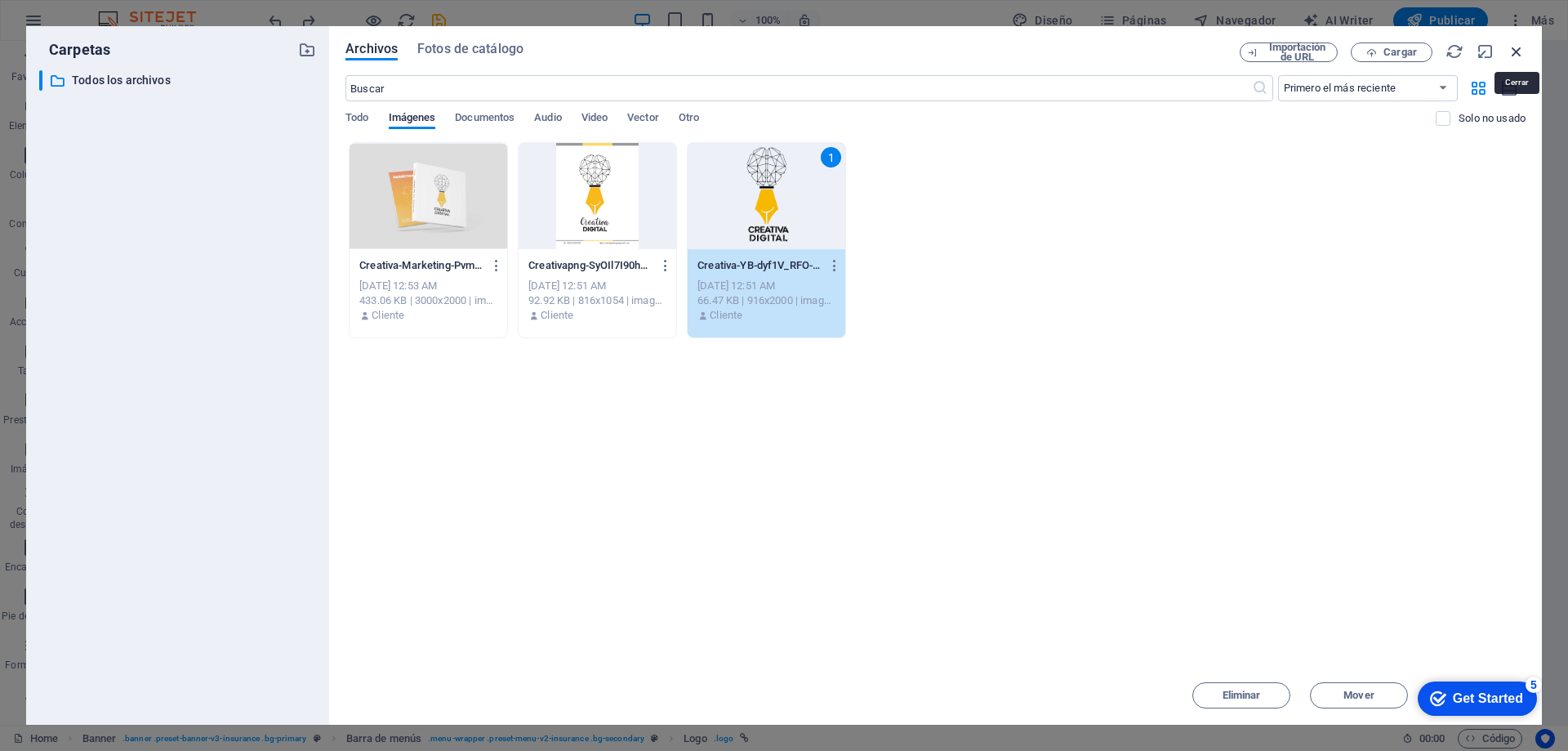
click at [1513, 43] on icon "button" at bounding box center [1516, 51] width 18 height 18
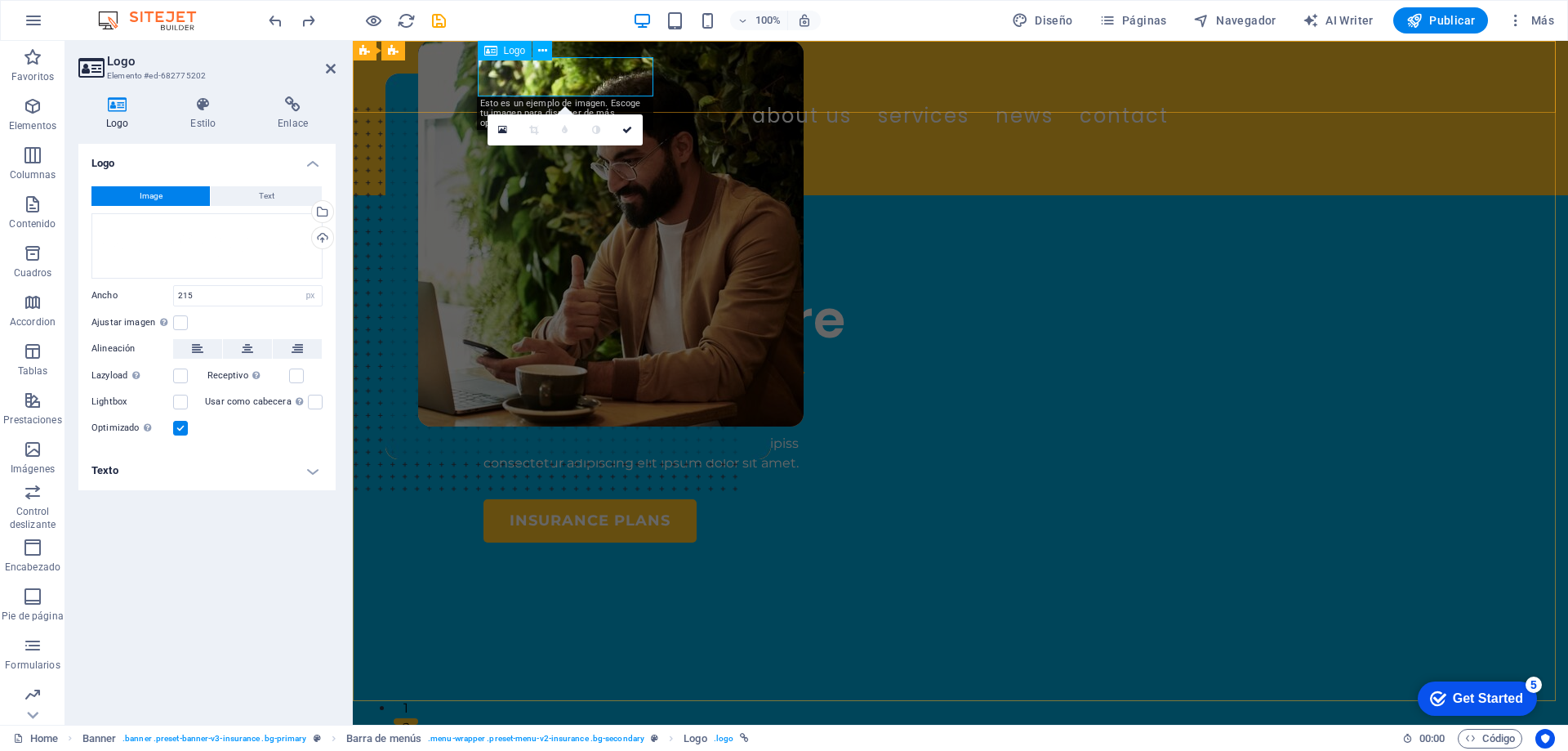
click at [591, 83] on div at bounding box center [960, 73] width 953 height 39
click at [218, 237] on div "Arrastra archivos aquí, haz clic para escoger archivos o selecciona archivos de…" at bounding box center [206, 245] width 231 height 65
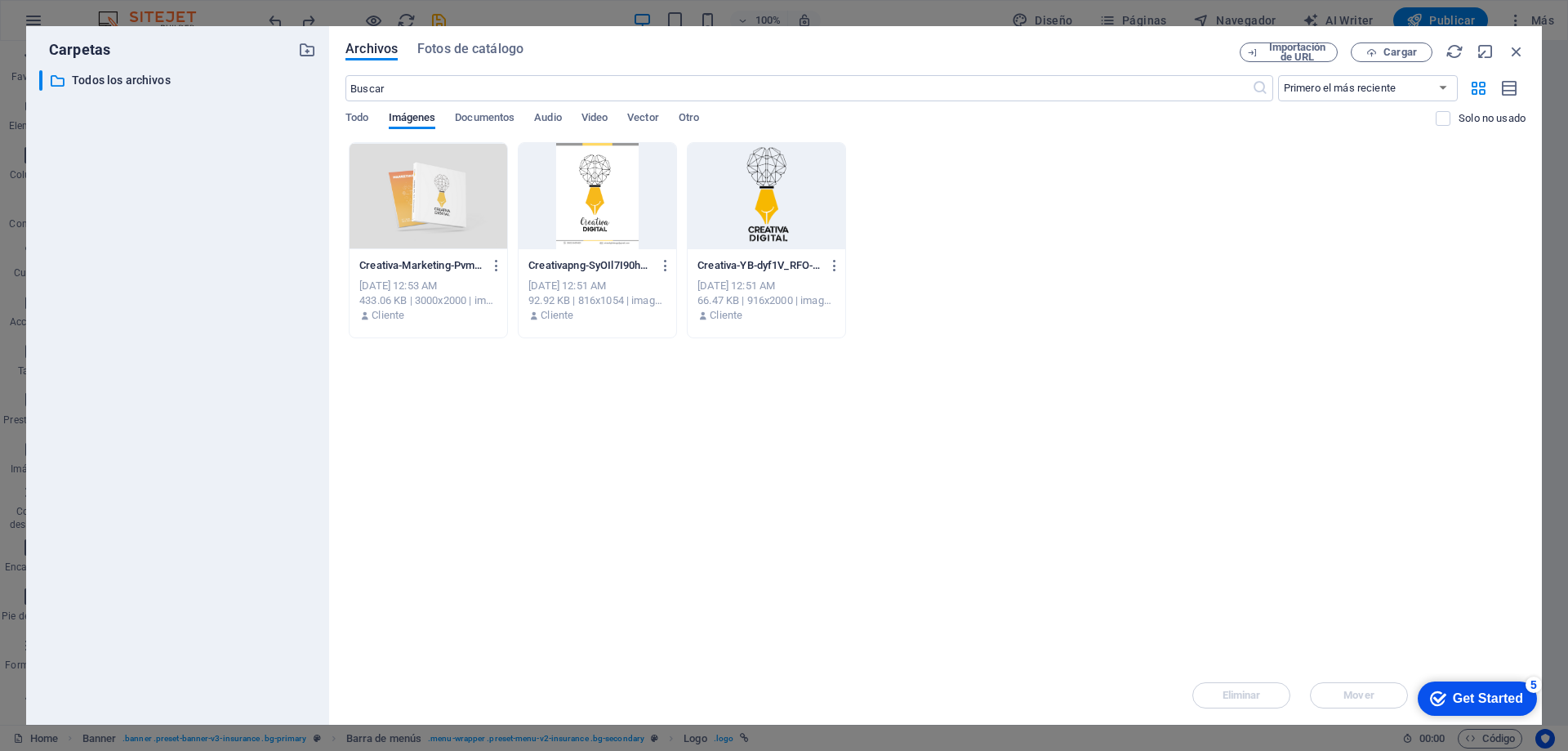
click at [799, 172] on div at bounding box center [767, 196] width 158 height 106
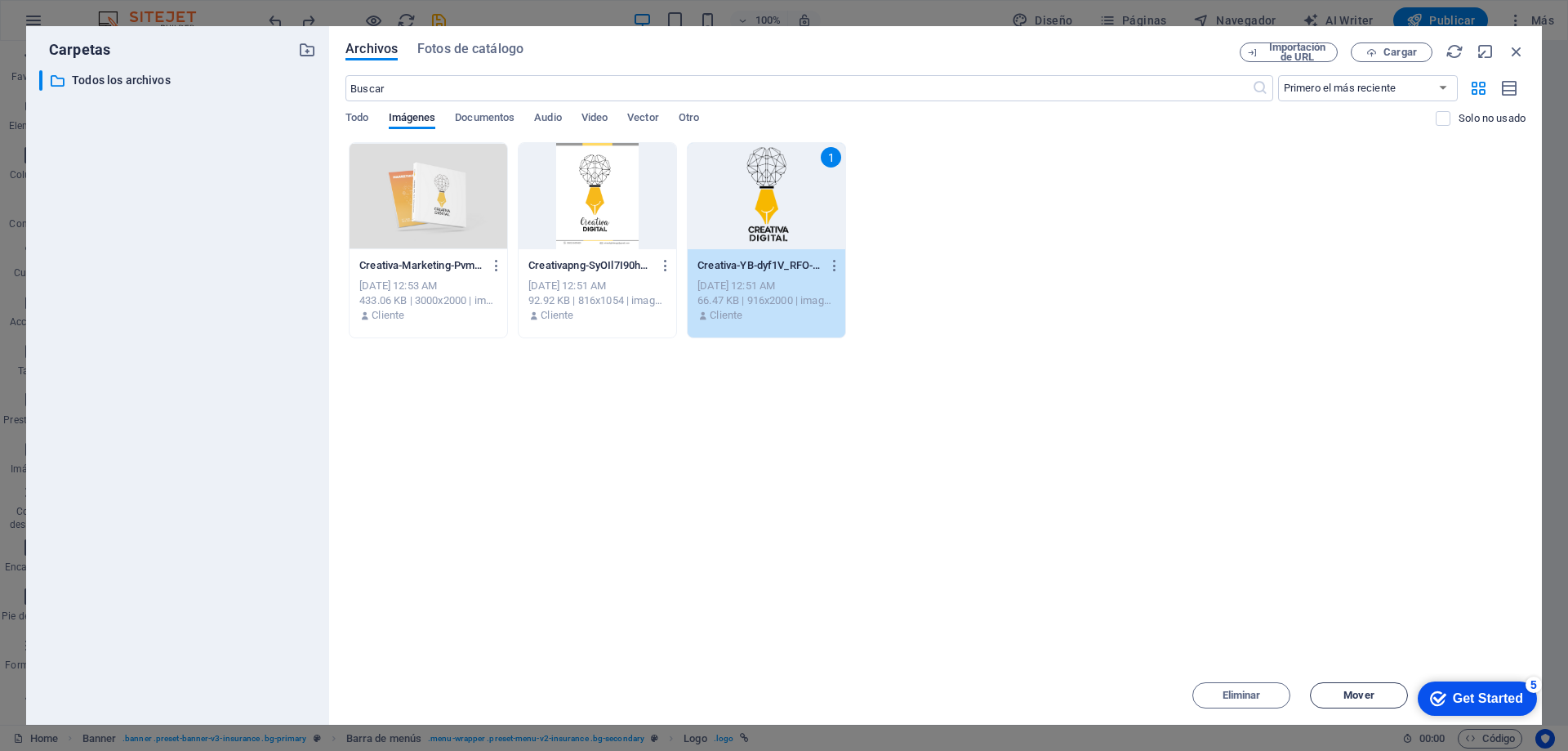
click at [1366, 698] on span "Mover" at bounding box center [1358, 695] width 30 height 10
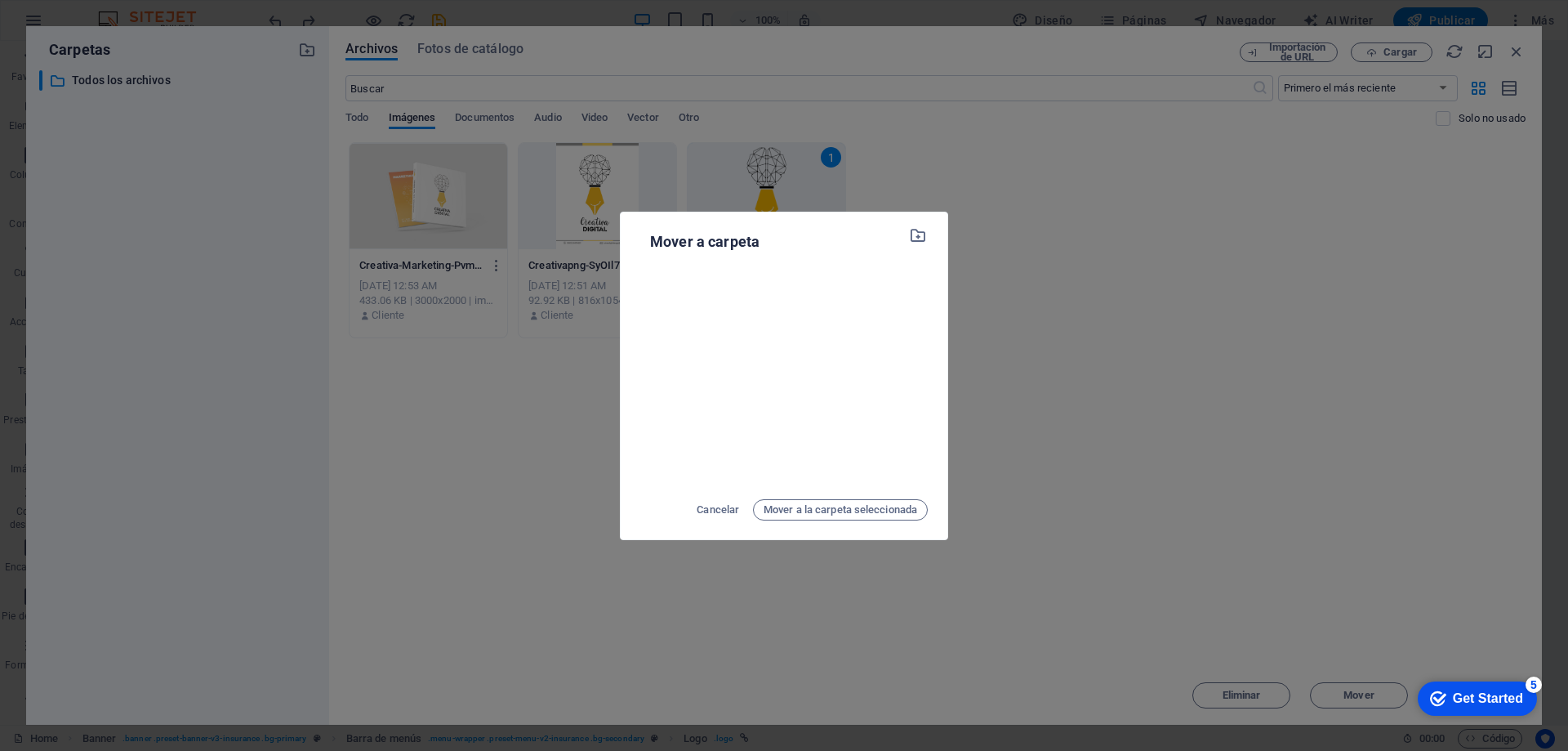
click at [1128, 428] on div "Mover a carpeta Cancelar Mover a la carpeta seleccionada" at bounding box center [784, 375] width 1568 height 751
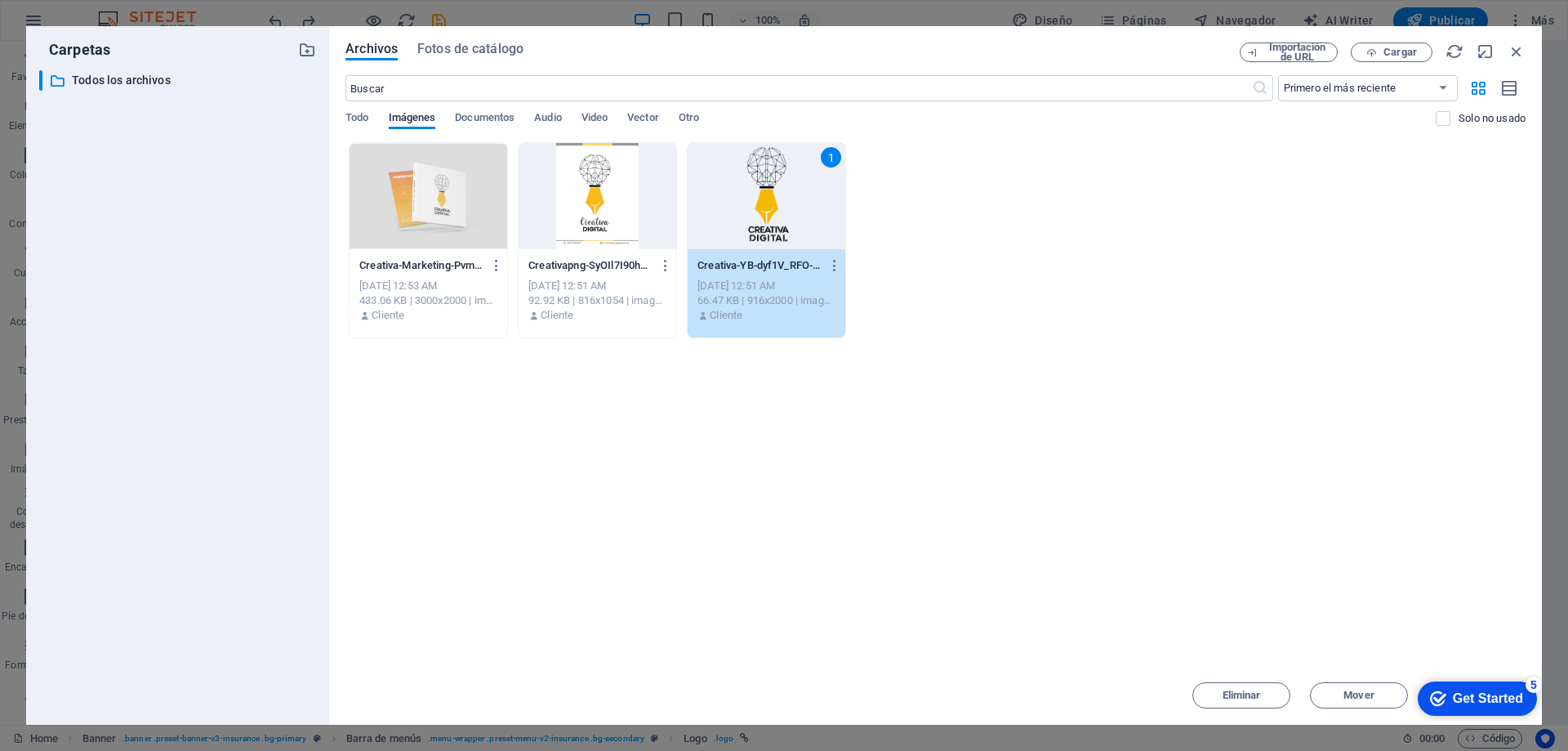
click at [1496, 695] on div "Get Started" at bounding box center [1487, 698] width 70 height 15
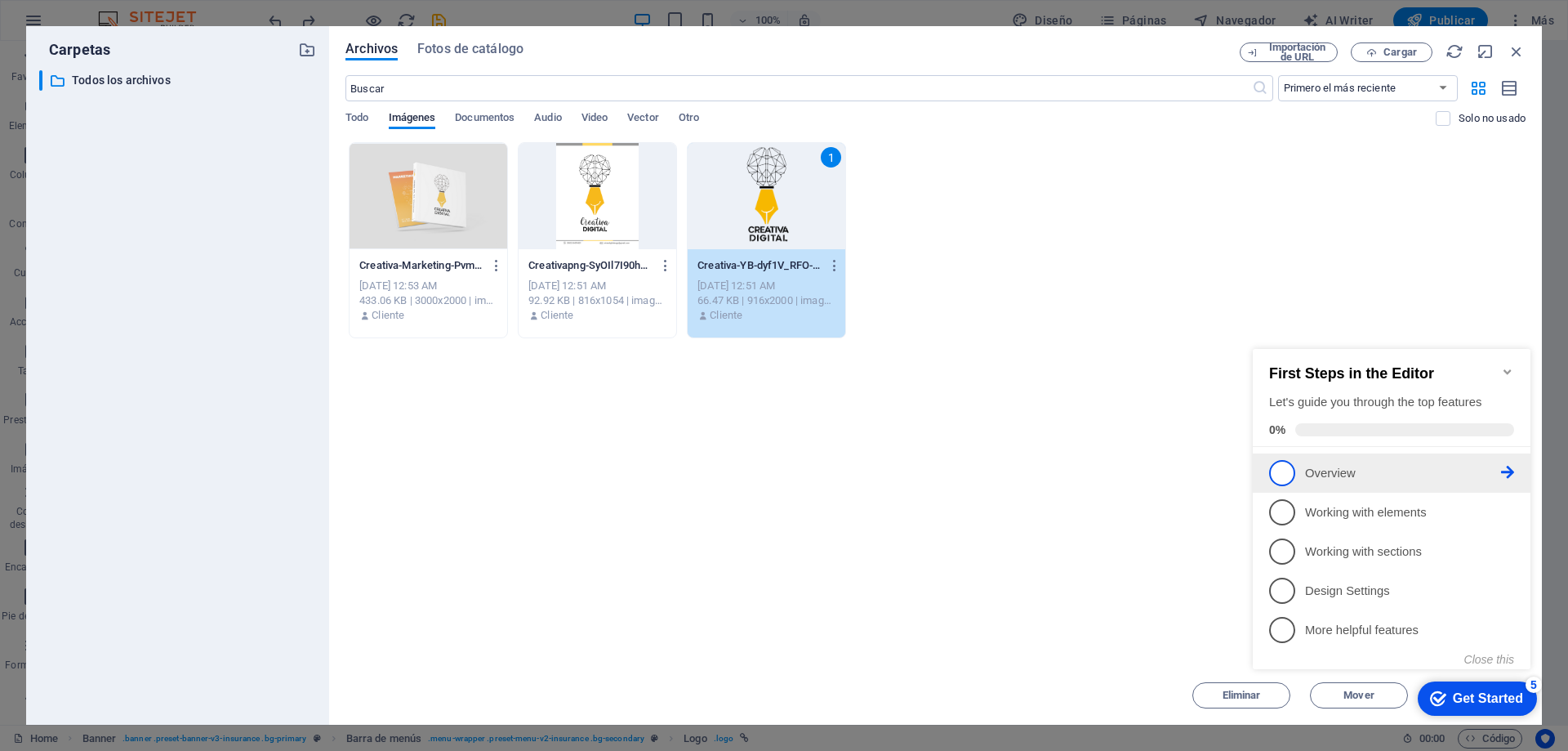
click at [1302, 471] on link "1 Overview - incomplete" at bounding box center [1391, 473] width 245 height 26
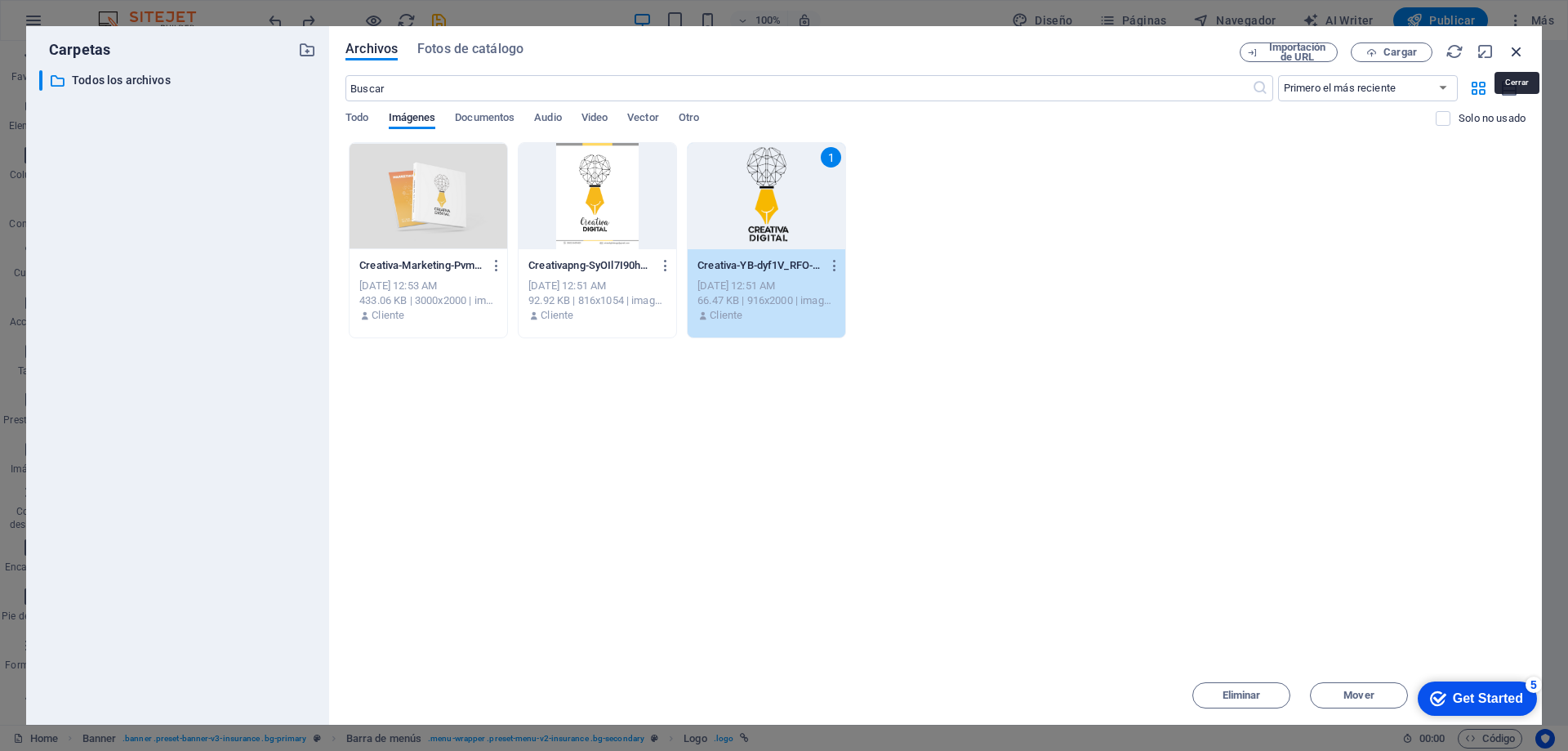
click at [1515, 56] on icon "button" at bounding box center [1516, 51] width 18 height 18
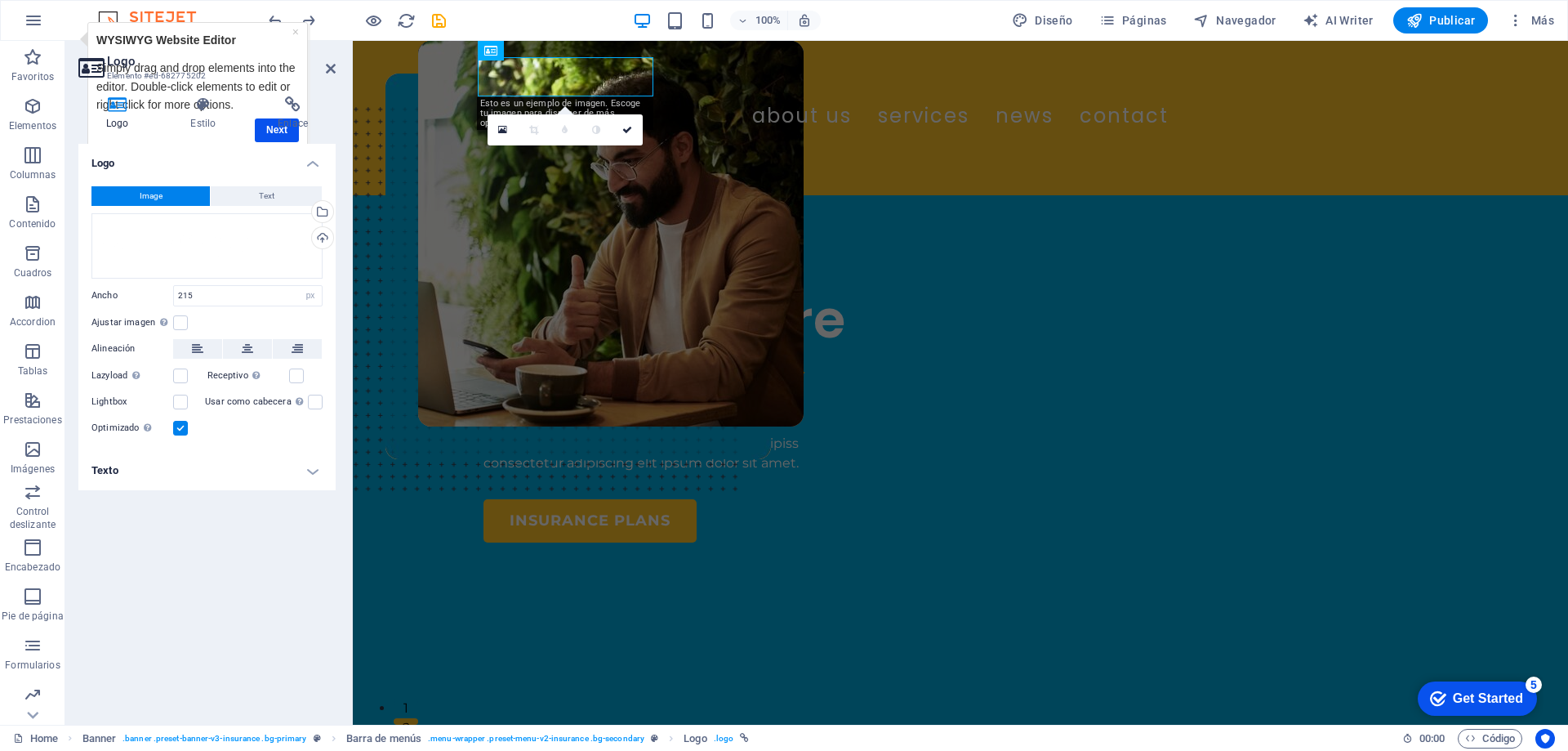
click at [288, 556] on div "Logo Image Text Arrastra archivos aquí, haz clic para escoger archivos o selecc…" at bounding box center [206, 428] width 257 height 568
click at [523, 84] on div at bounding box center [960, 73] width 953 height 39
click at [538, 53] on icon at bounding box center [542, 50] width 9 height 17
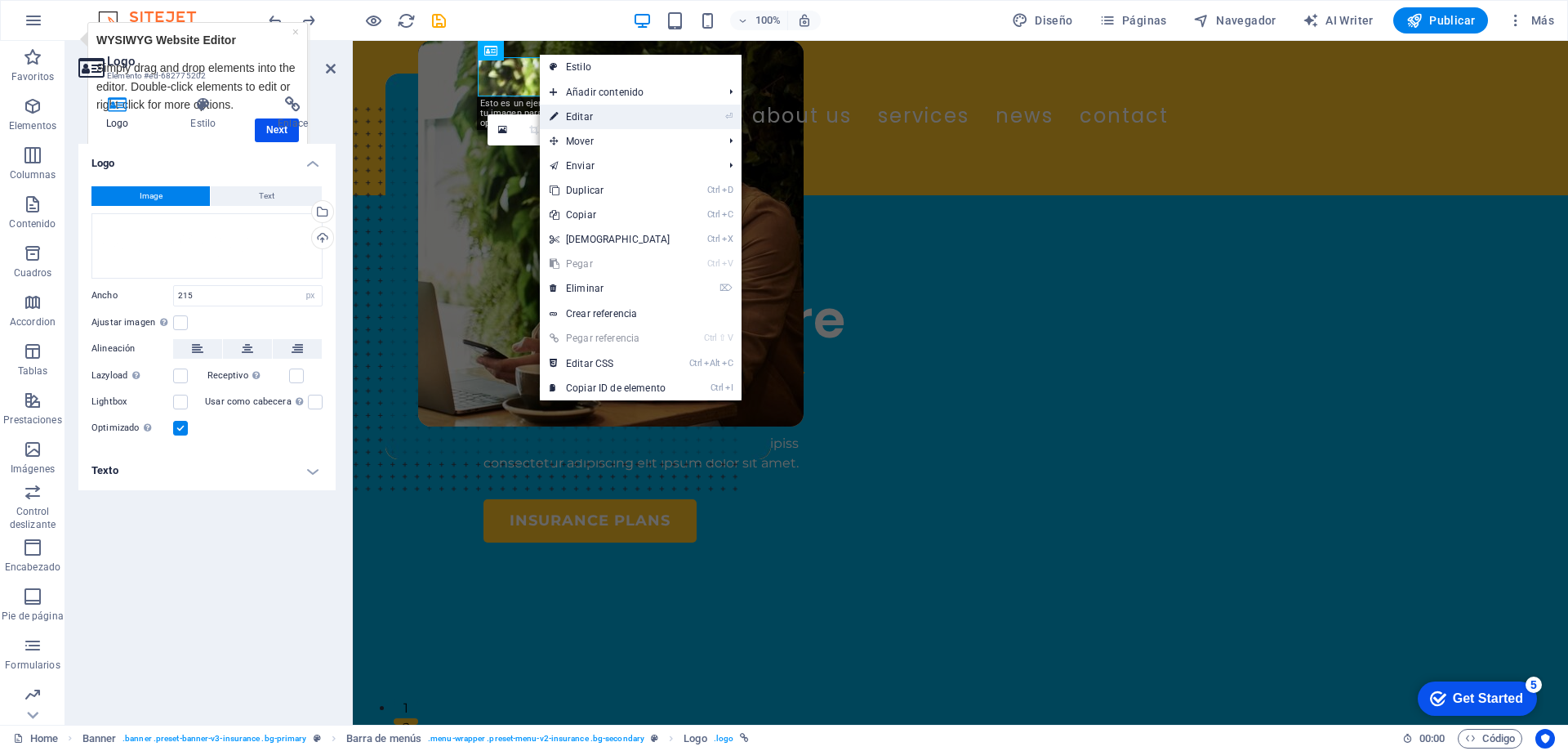
click at [596, 114] on link "⏎ Editar" at bounding box center [610, 117] width 141 height 25
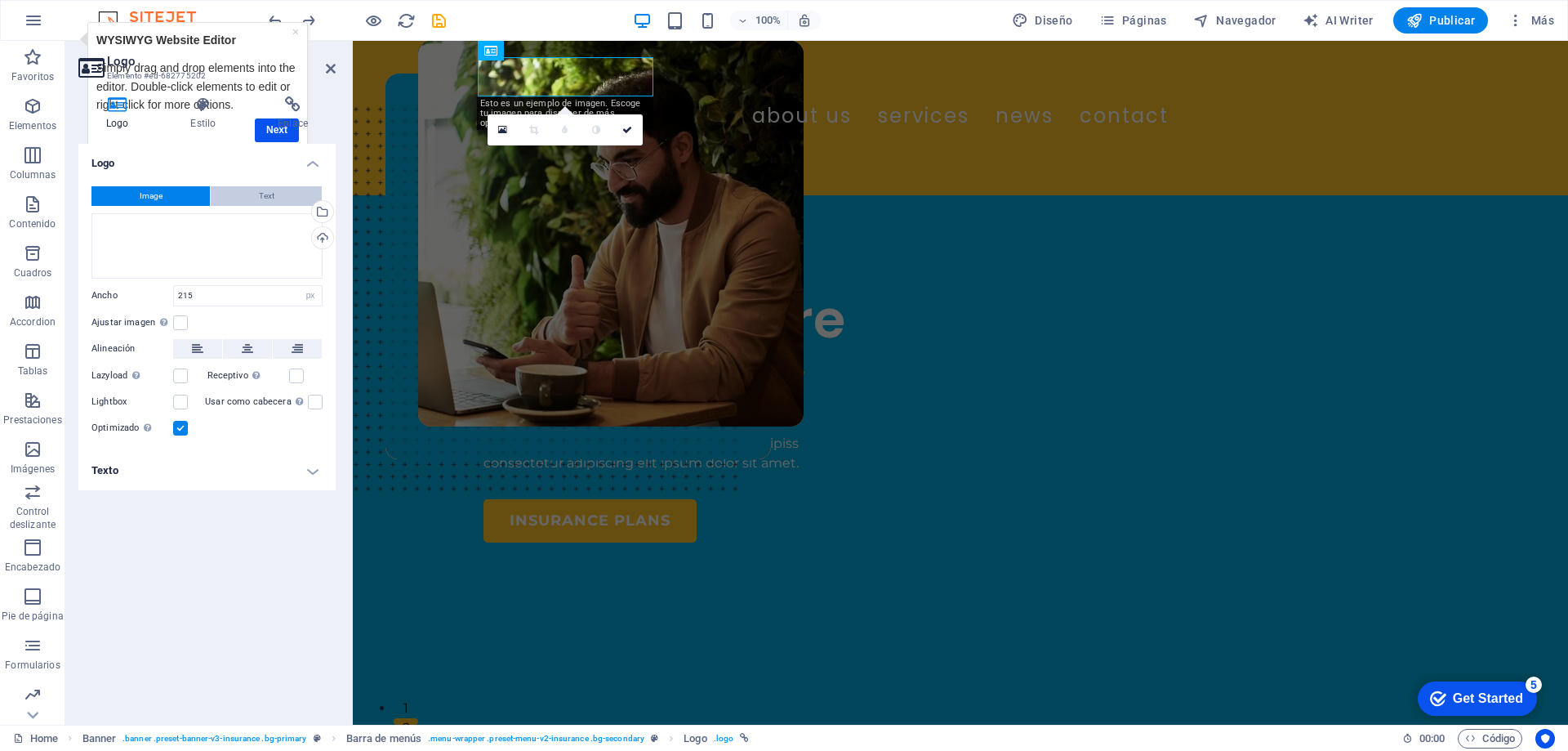
click at [266, 199] on span "Text" at bounding box center [267, 196] width 16 height 20
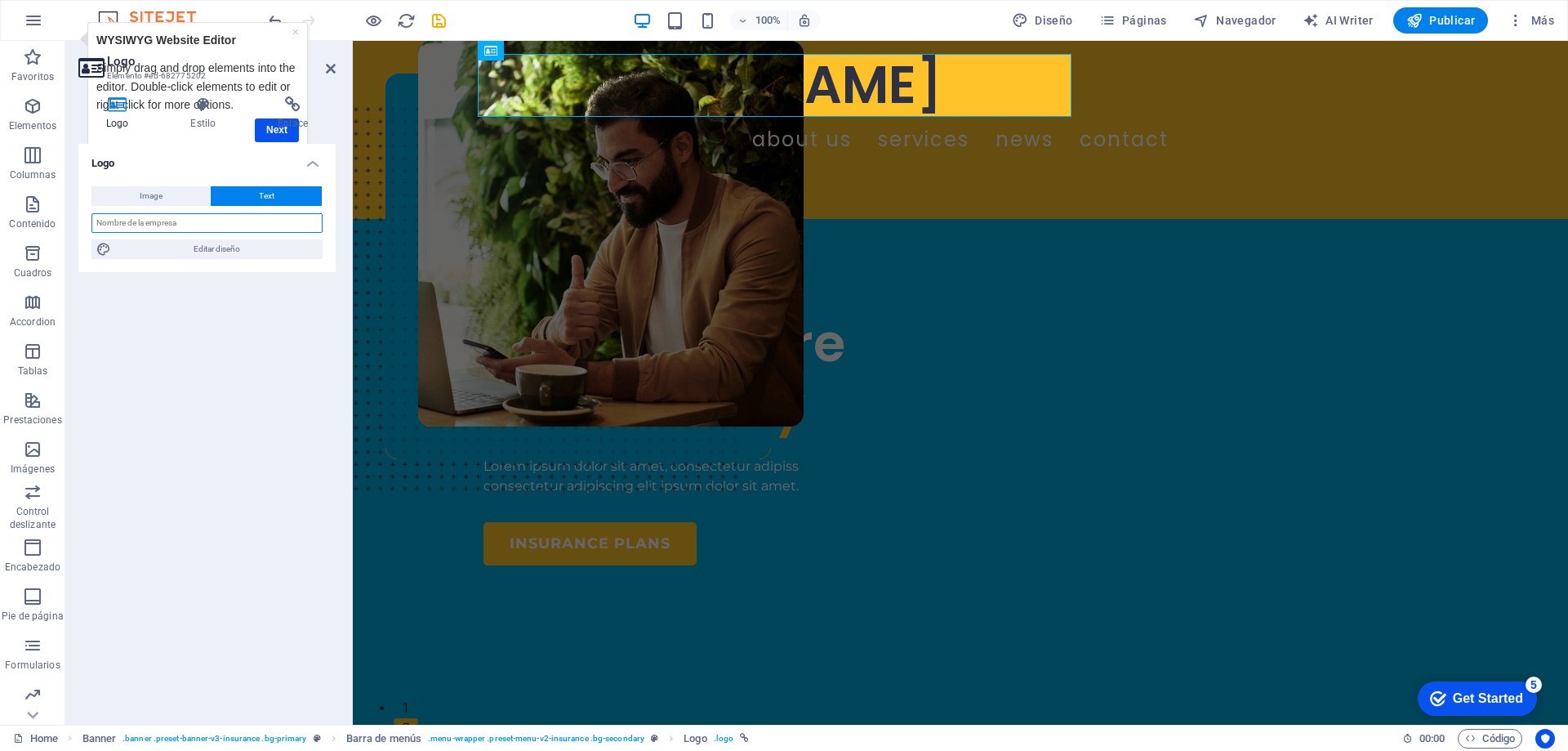
click at [173, 224] on input "text" at bounding box center [206, 223] width 231 height 20
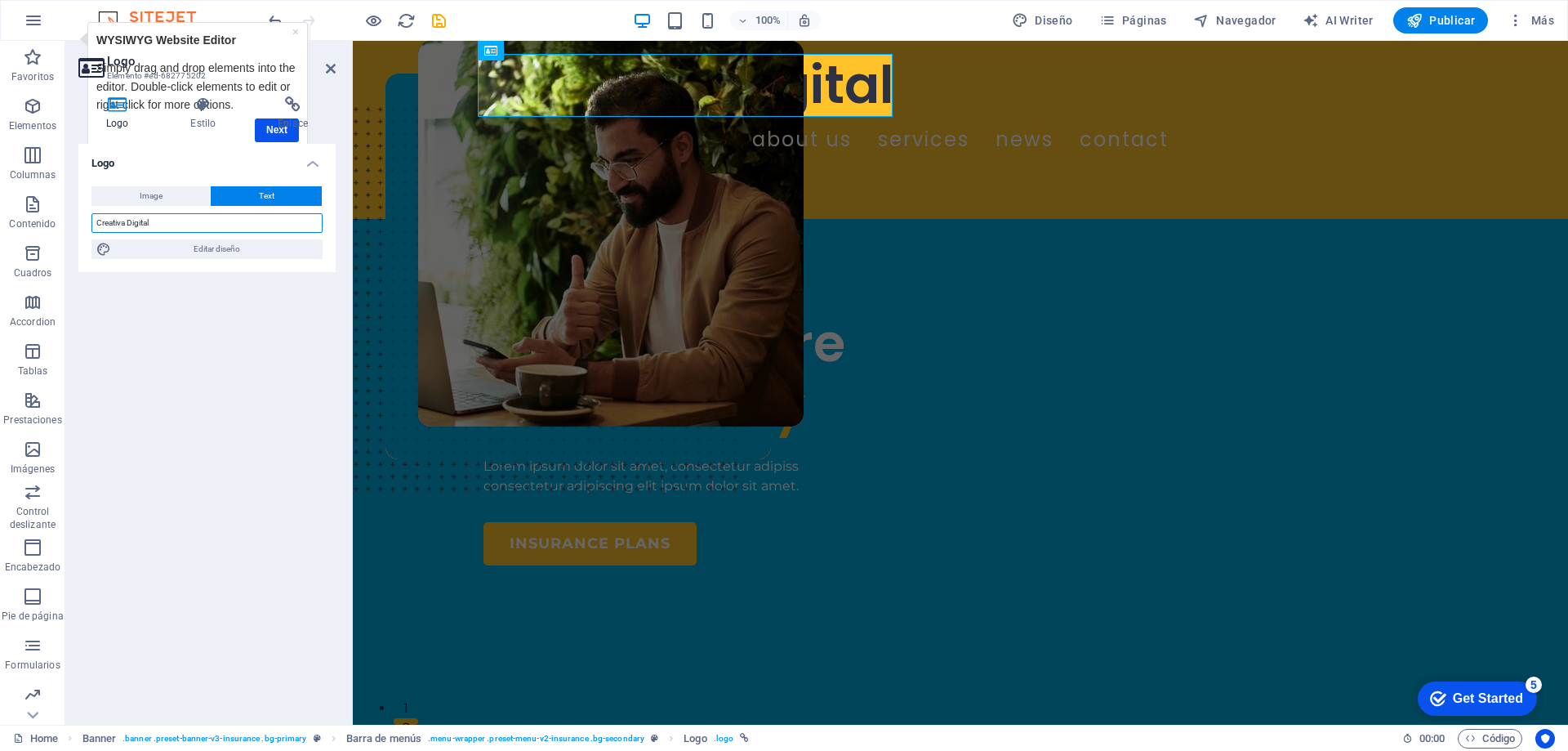
type input "Creativa Digital"
click at [219, 332] on div "Logo Image Text Arrastra archivos aquí, haz clic para escoger archivos o selecc…" at bounding box center [206, 428] width 257 height 568
click at [294, 35] on link "×" at bounding box center [295, 31] width 7 height 13
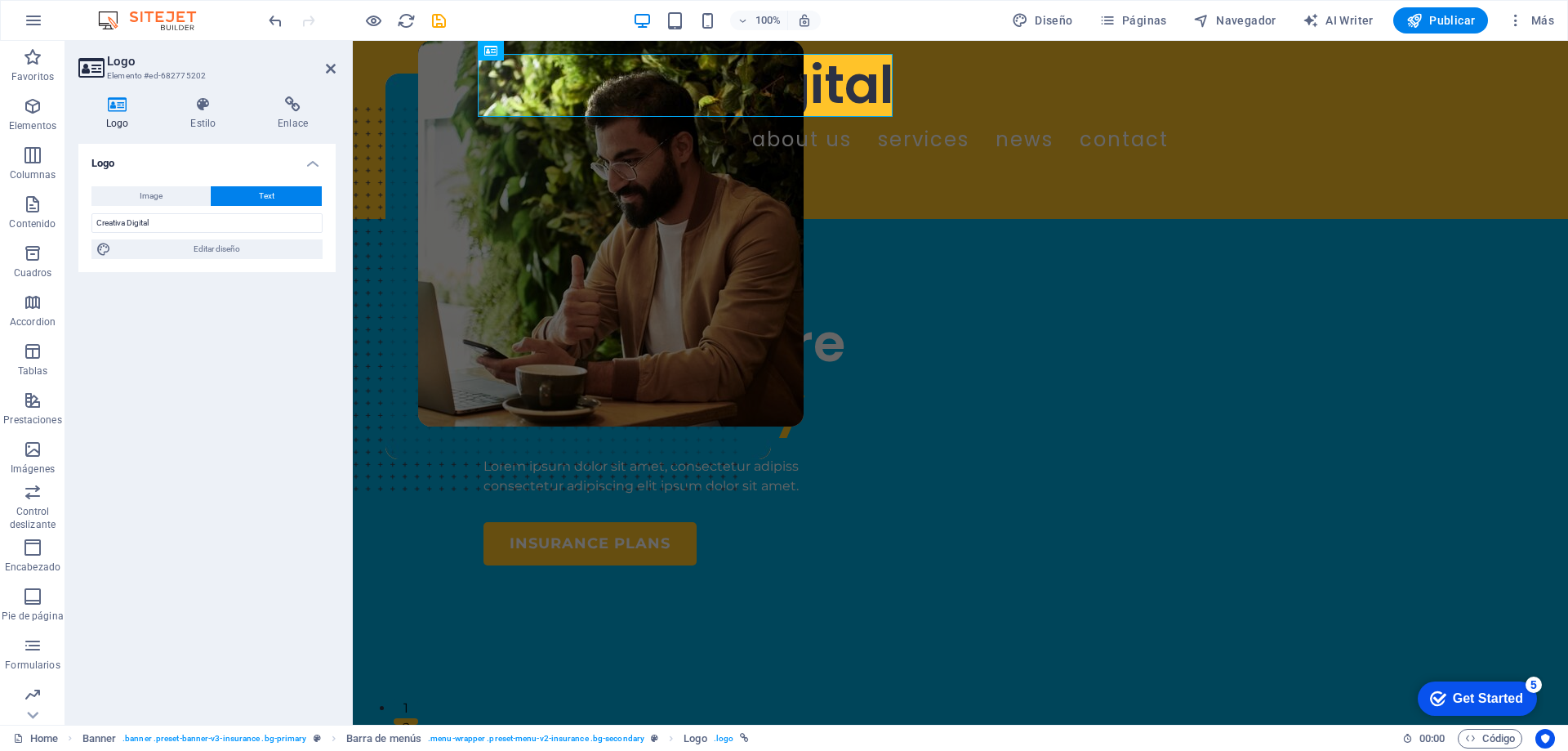
click at [257, 363] on div "Logo Image Text Arrastra archivos aquí, haz clic para escoger archivos o selecc…" at bounding box center [206, 428] width 257 height 568
click at [839, 133] on div "Creativa Digital ABOUT US SERVICES NEWS CONTACT BOOK A CALL" at bounding box center [960, 130] width 1215 height 178
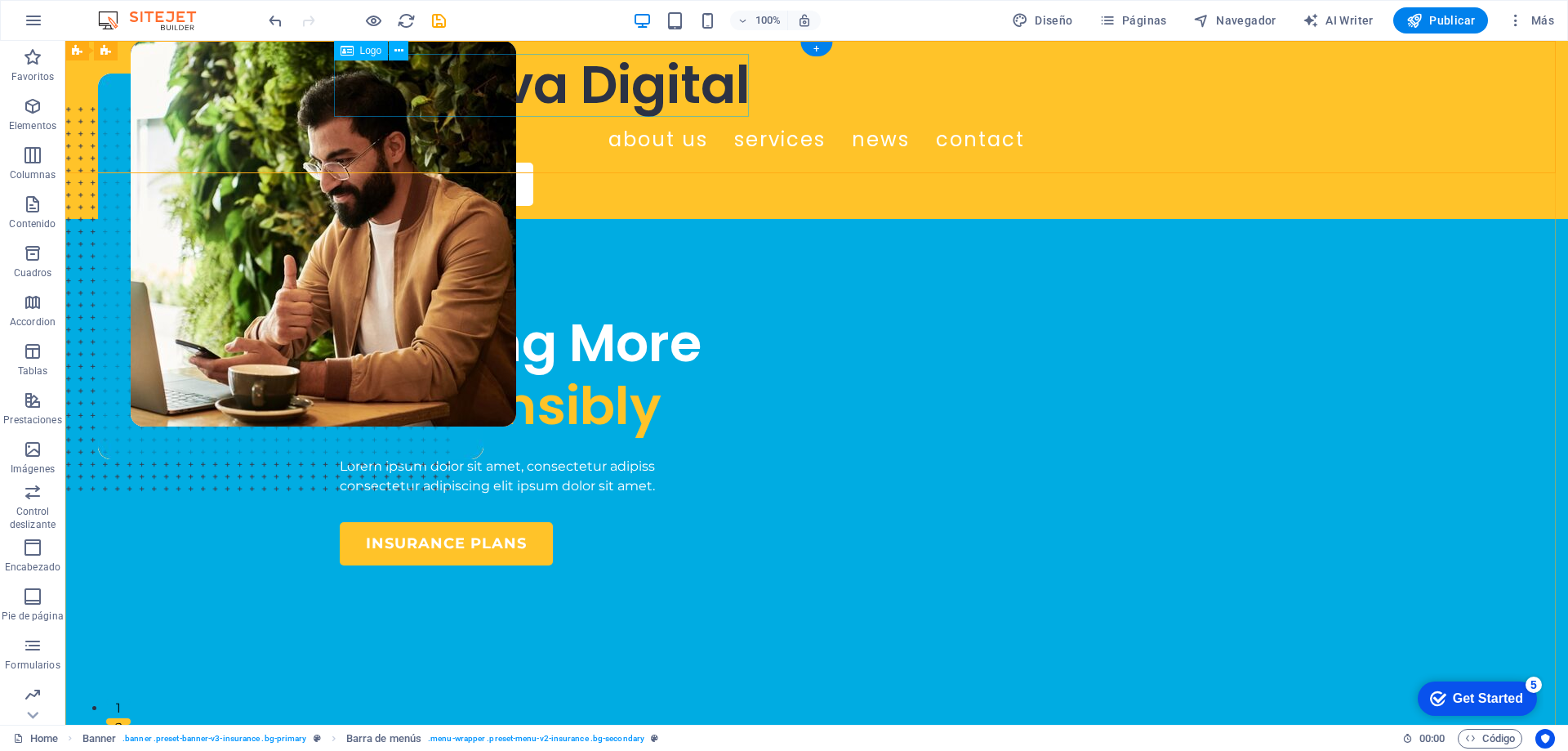
click at [700, 83] on div "Creativa Digital" at bounding box center [816, 85] width 953 height 63
click at [398, 52] on icon at bounding box center [399, 50] width 9 height 17
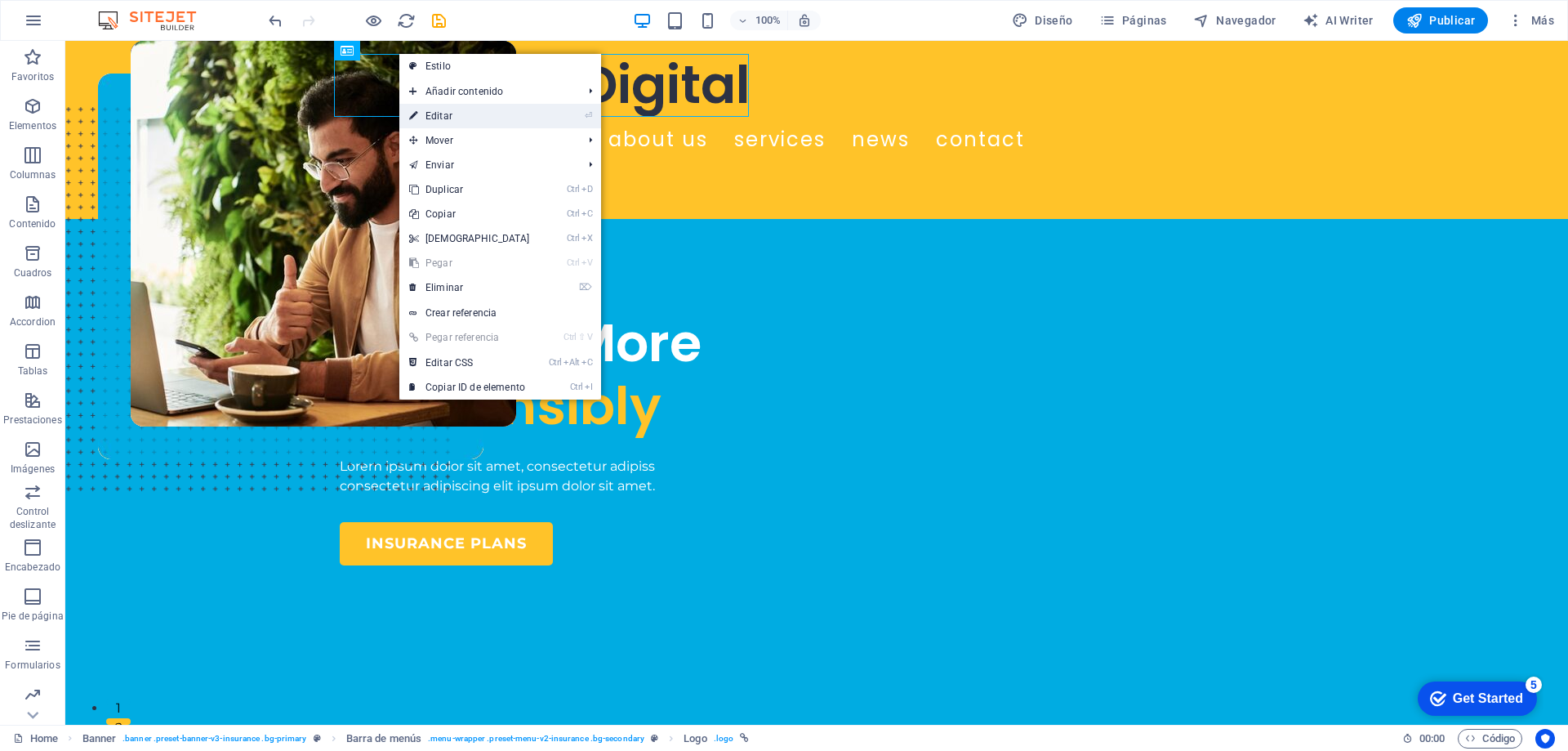
click at [476, 115] on link "⏎ Editar" at bounding box center [469, 116] width 141 height 25
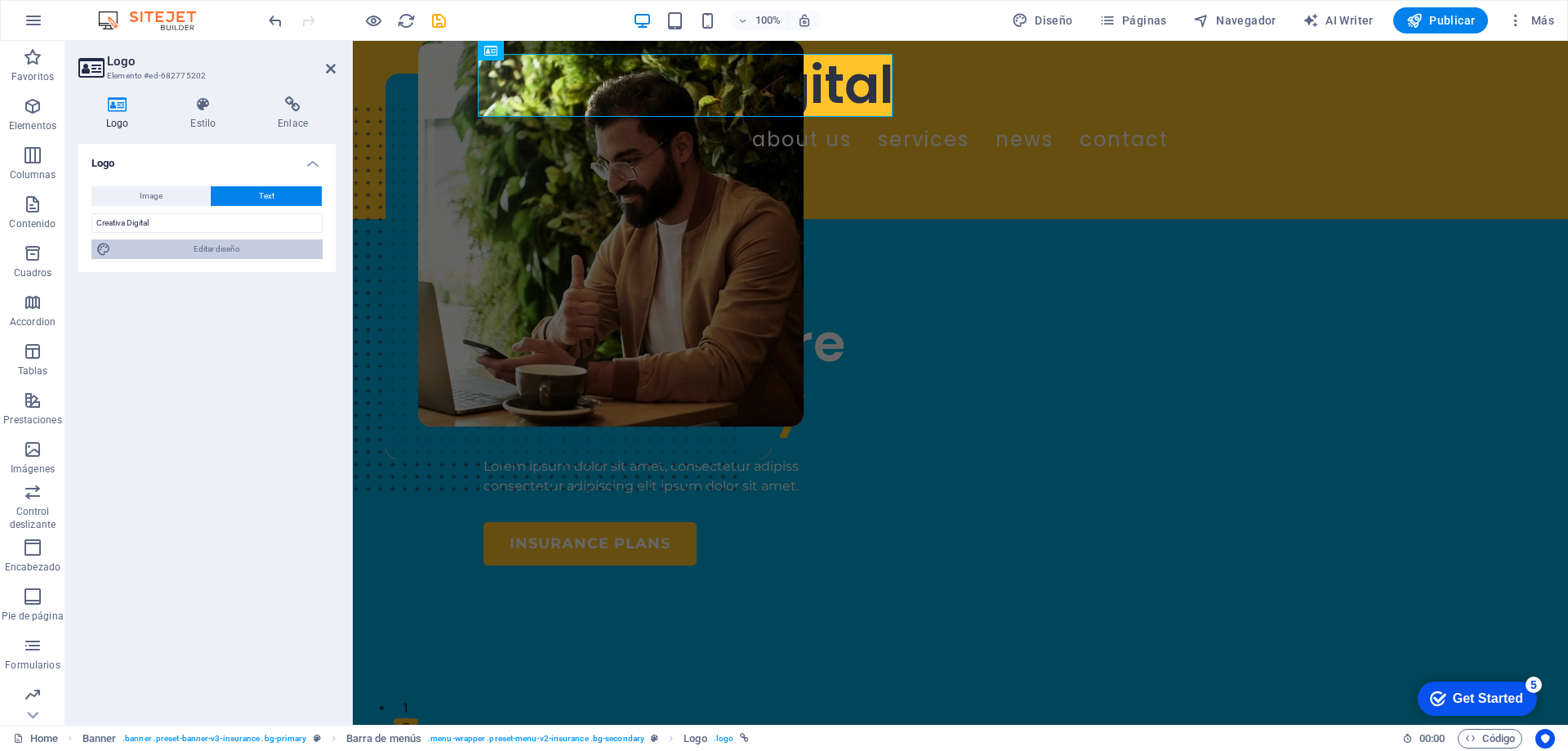
click at [112, 245] on button "Editar diseño" at bounding box center [206, 249] width 231 height 20
select select "600"
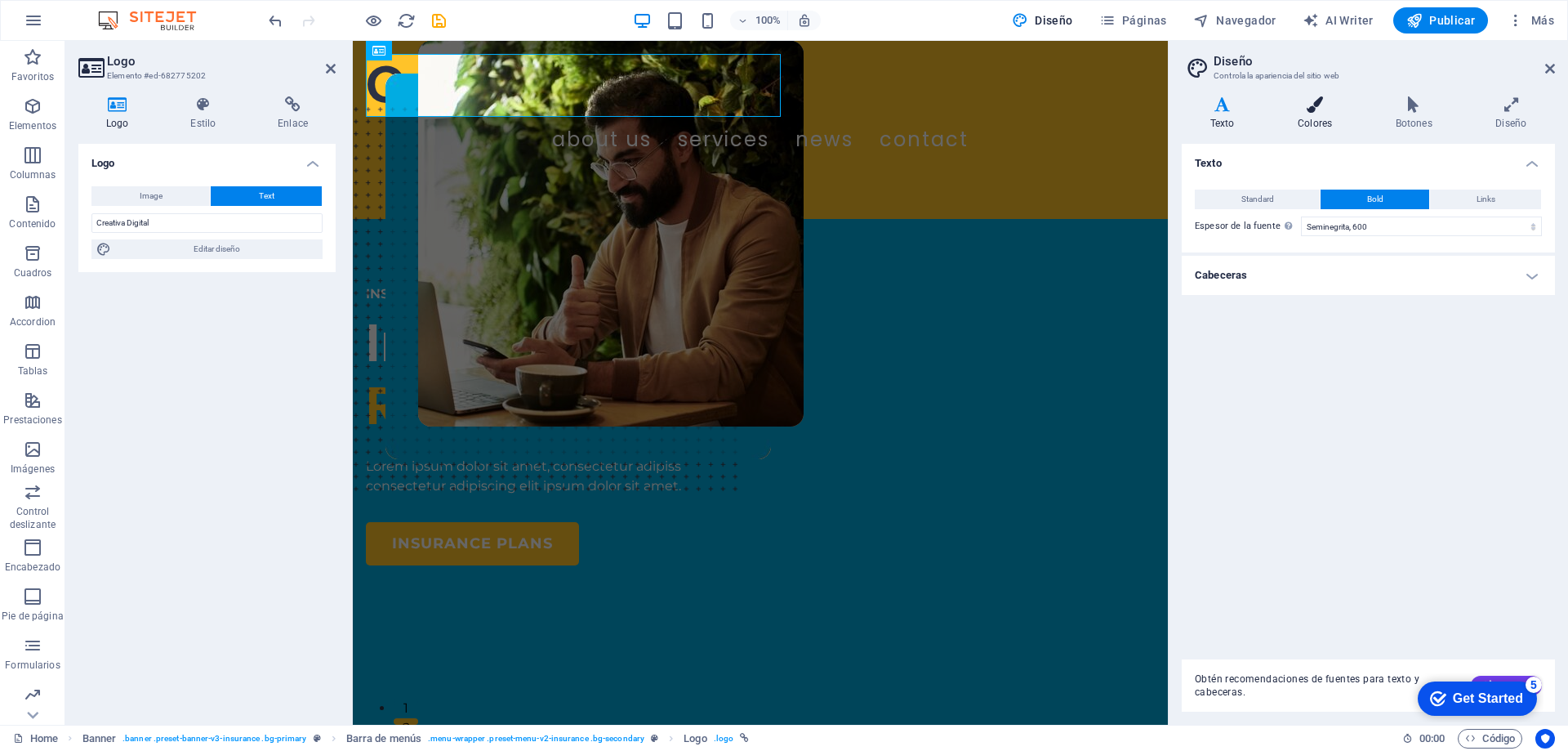
click at [1315, 101] on icon at bounding box center [1314, 104] width 91 height 16
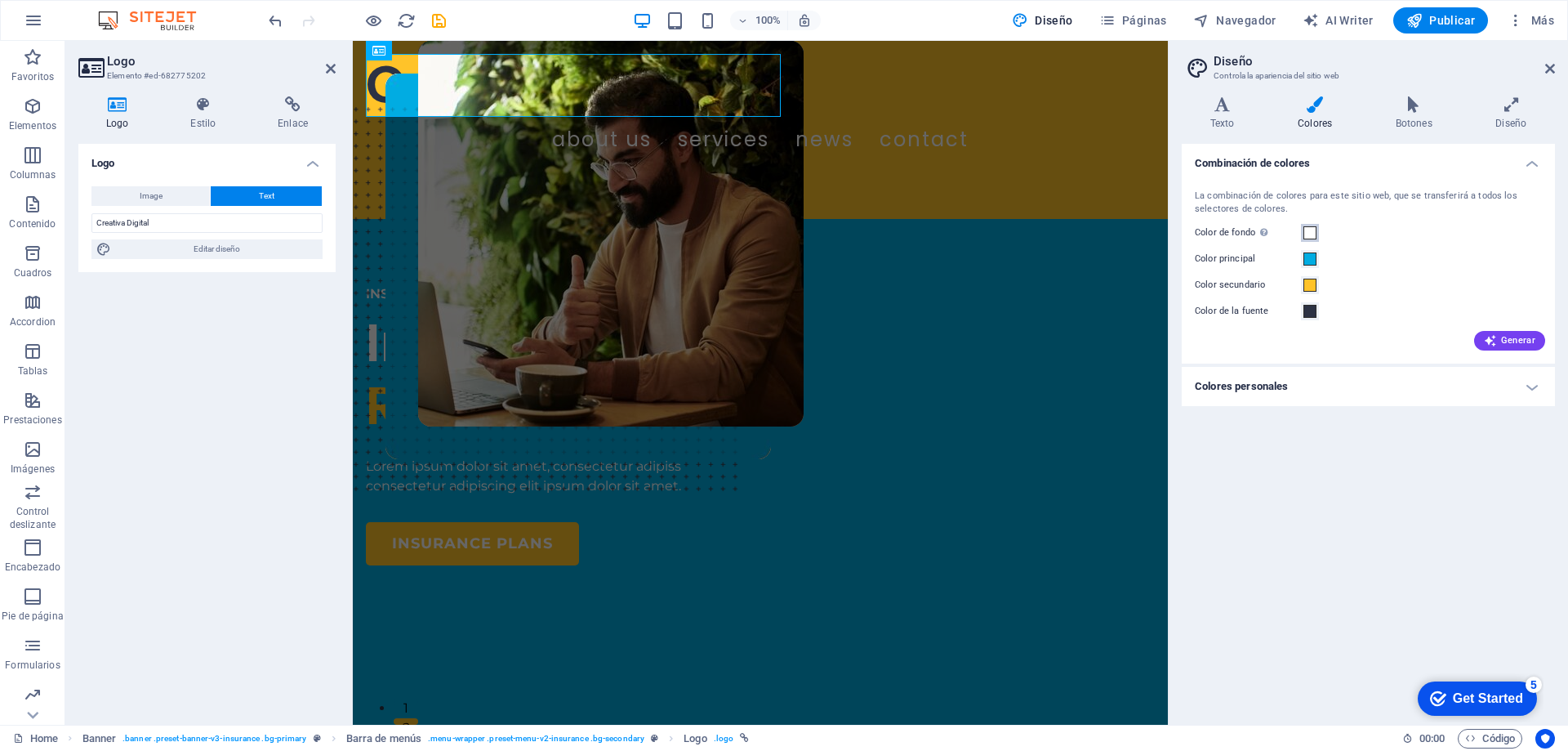
click at [1311, 233] on span at bounding box center [1309, 232] width 13 height 13
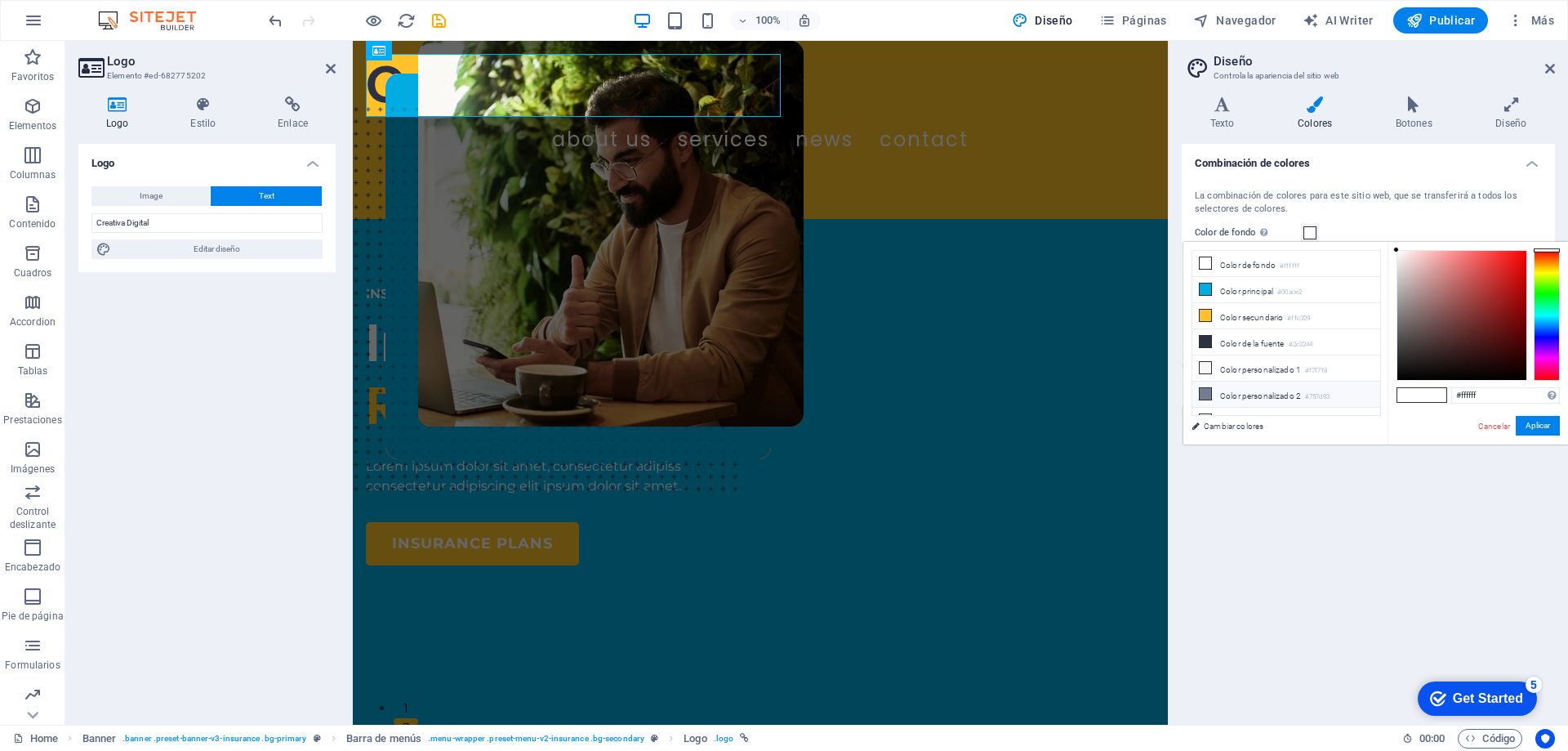
click at [1205, 391] on icon at bounding box center [1204, 393] width 11 height 11
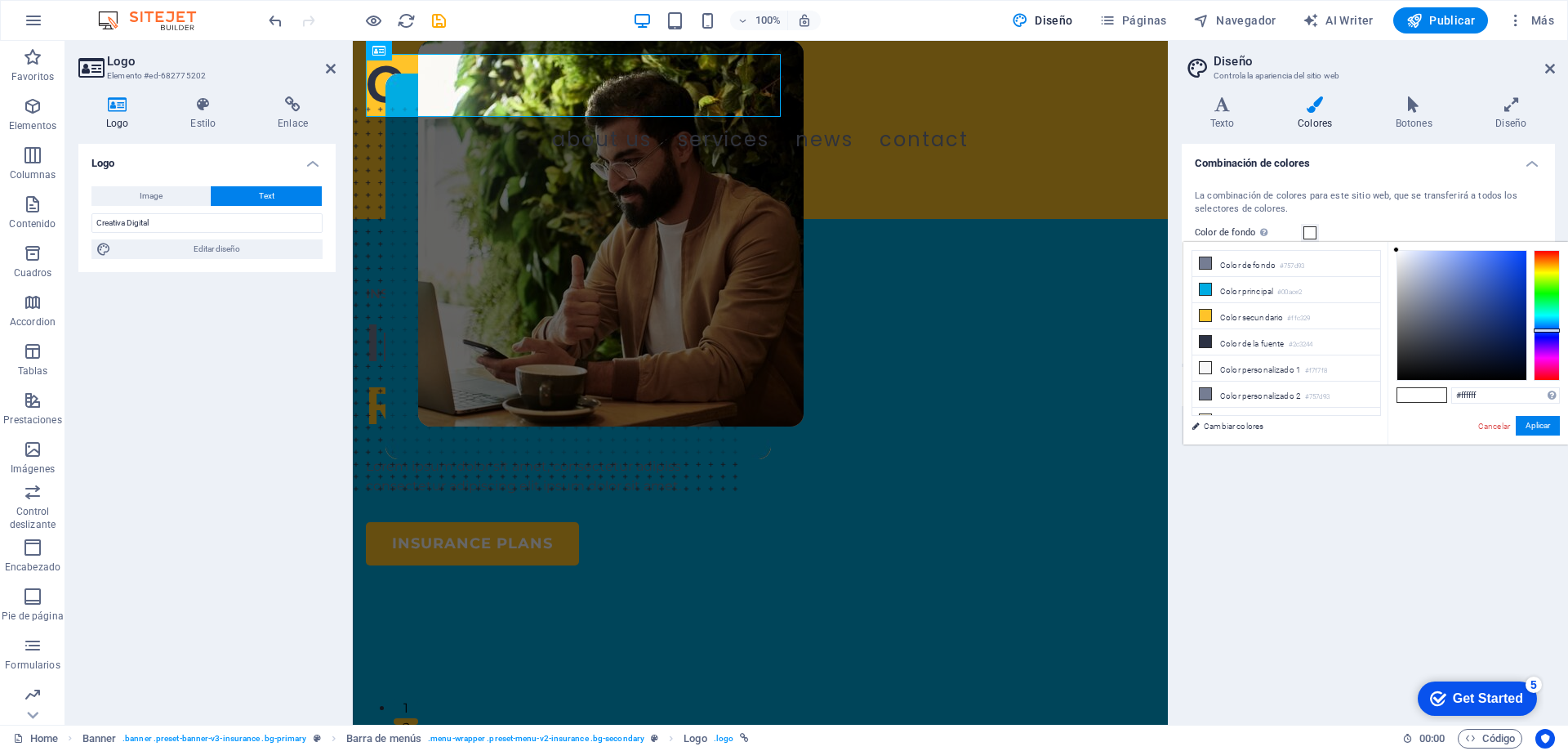
drag, startPoint x: 1421, startPoint y: 306, endPoint x: 1389, endPoint y: 221, distance: 90.8
click at [1389, 221] on body "[DOMAIN_NAME] Home Favoritos Elementos Columnas Contenido Cuadros Accordion Tab…" at bounding box center [784, 375] width 1568 height 751
click at [1206, 339] on icon at bounding box center [1204, 341] width 11 height 11
drag, startPoint x: 1444, startPoint y: 342, endPoint x: 1393, endPoint y: 221, distance: 131.3
click at [1393, 221] on body "[DOMAIN_NAME] Home Favoritos Elementos Columnas Contenido Cuadros Accordion Tab…" at bounding box center [784, 375] width 1568 height 751
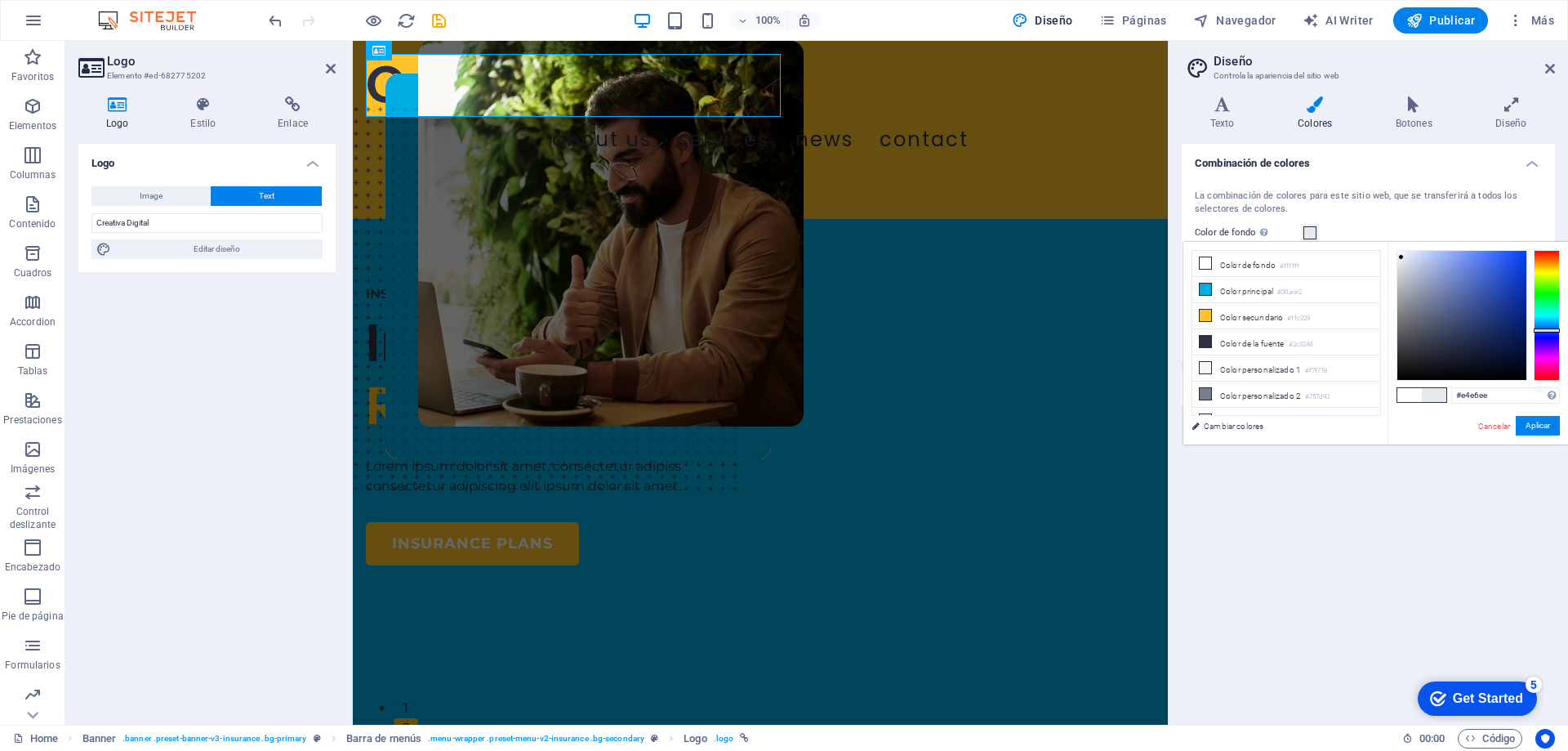
type input "#ede2e2"
drag, startPoint x: 1396, startPoint y: 250, endPoint x: 1402, endPoint y: 259, distance: 10.8
click at [1402, 259] on div at bounding box center [1401, 257] width 6 height 6
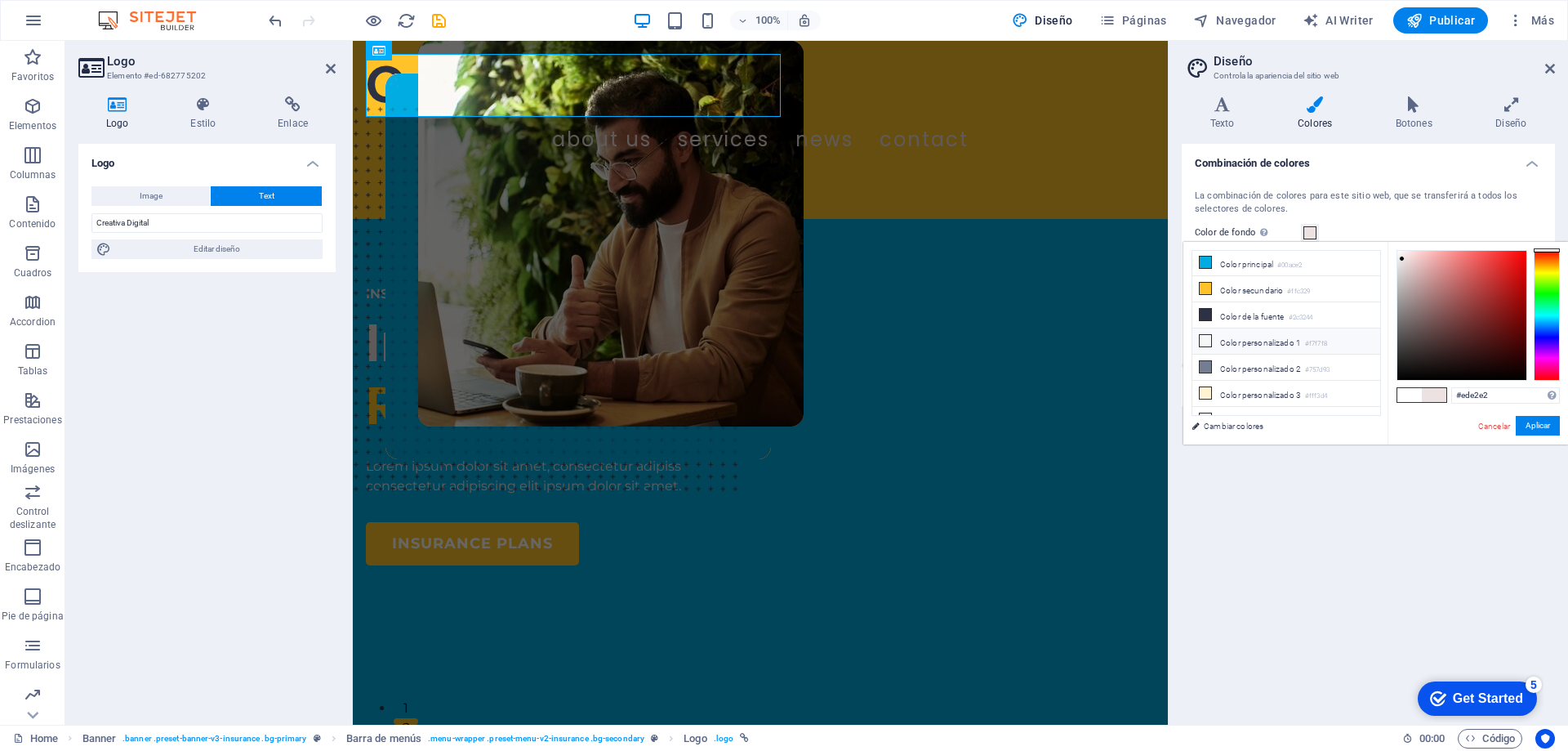
scroll to position [39, 0]
click at [1541, 422] on button "Aplicar" at bounding box center [1537, 426] width 44 height 20
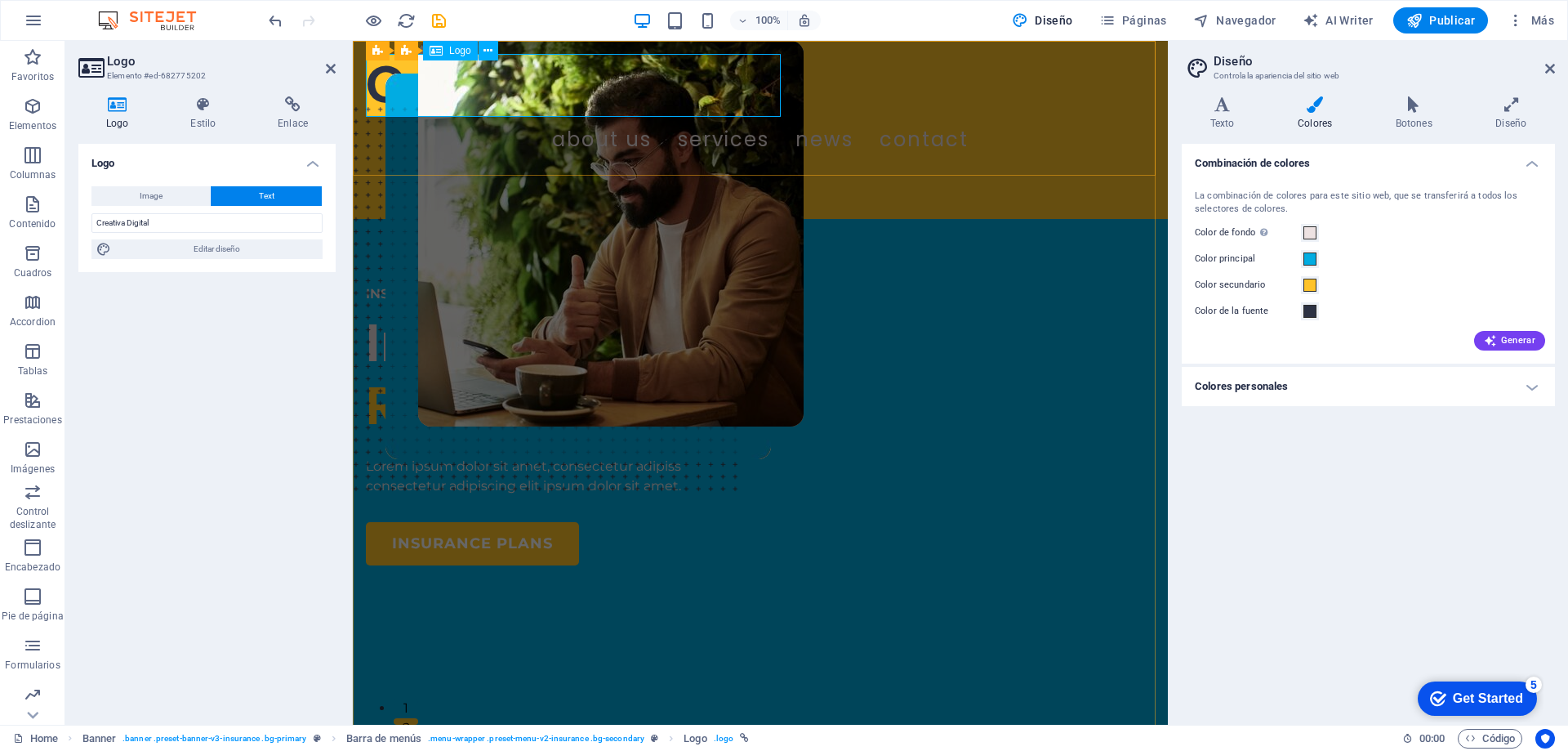
click at [528, 83] on div "Creativa Digital" at bounding box center [760, 85] width 788 height 63
click at [484, 54] on icon at bounding box center [488, 50] width 9 height 17
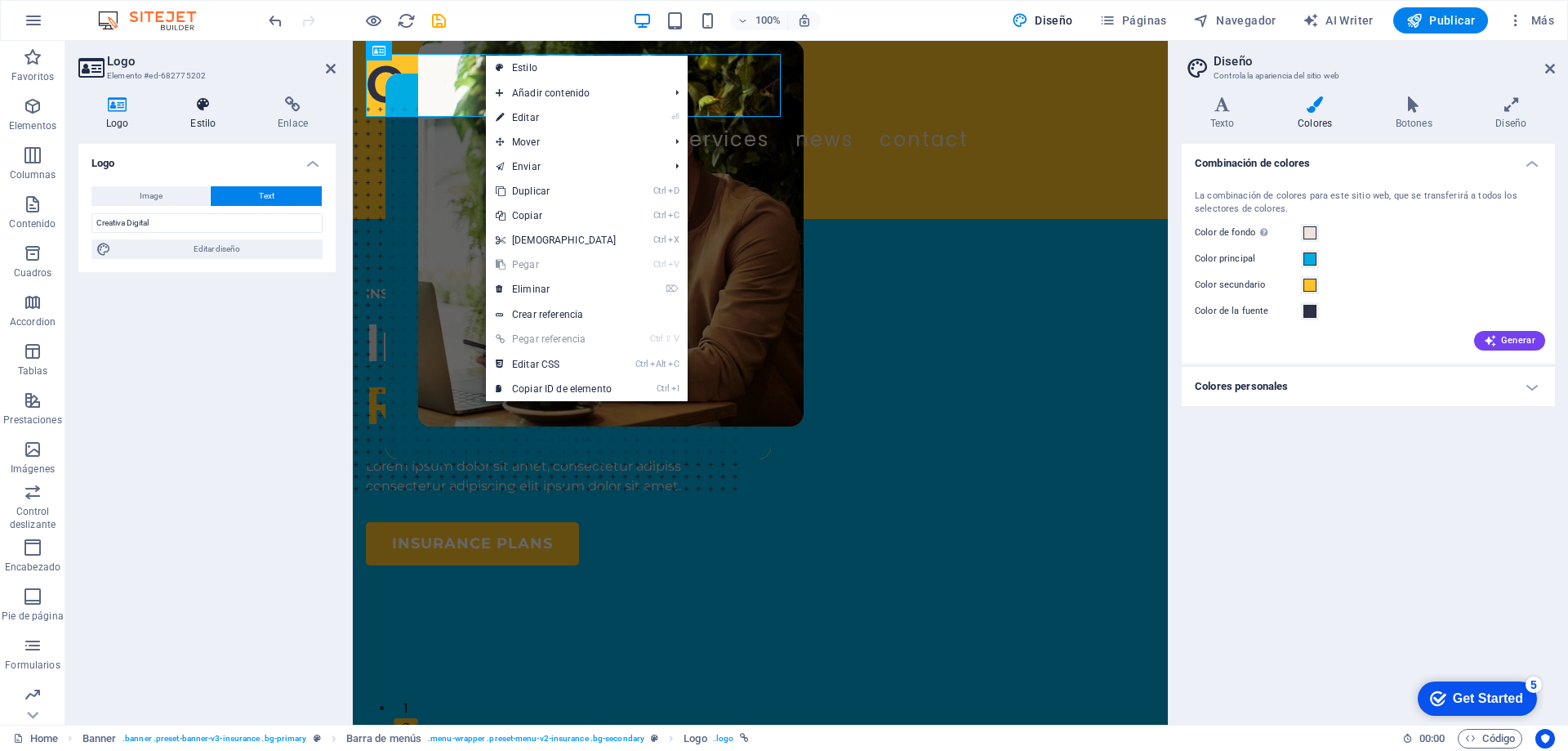
click at [230, 116] on h4 "Estilo" at bounding box center [206, 113] width 87 height 34
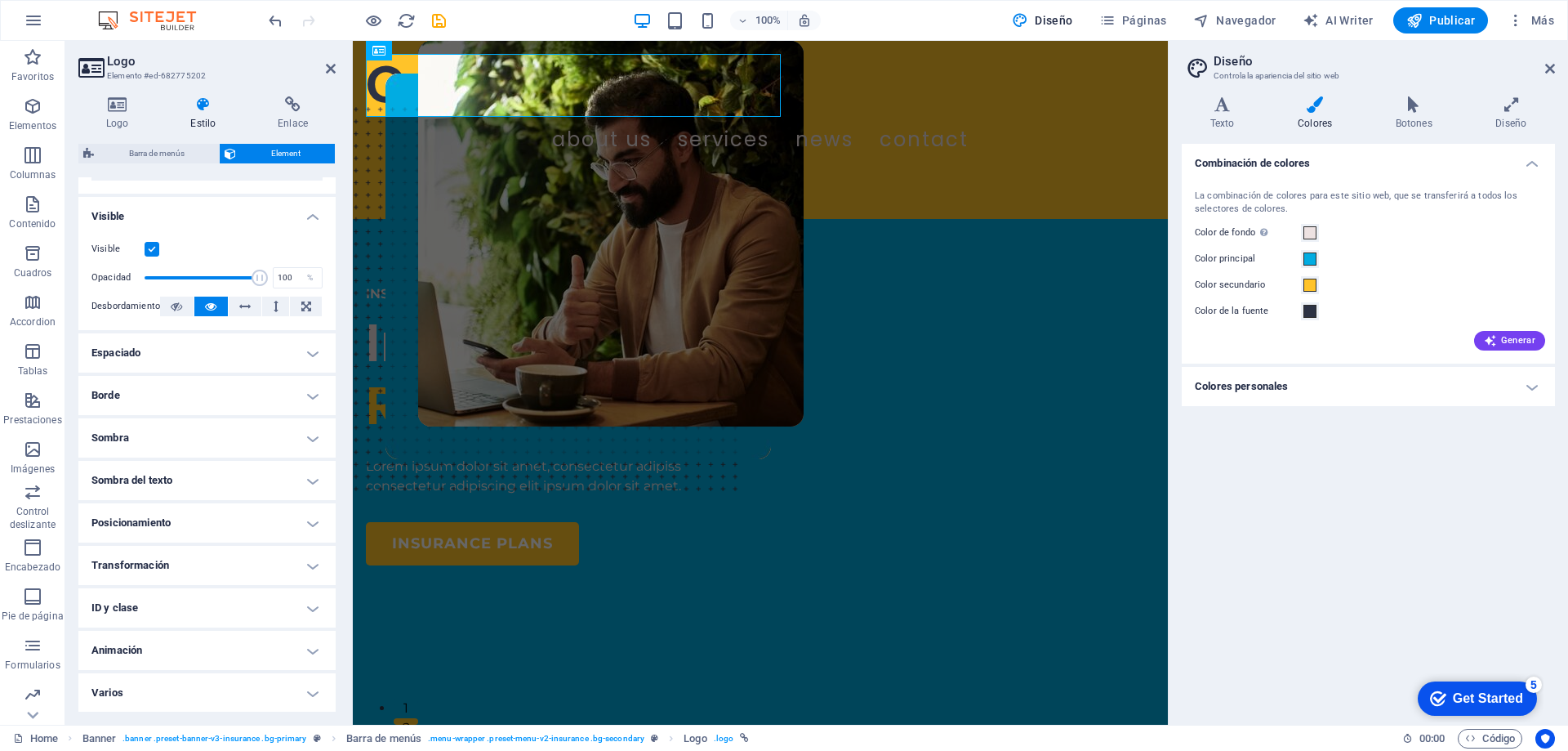
scroll to position [170, 0]
click at [208, 471] on h4 "Sombra del texto" at bounding box center [206, 479] width 257 height 39
click at [208, 471] on h4 "Sombra del texto" at bounding box center [206, 474] width 257 height 29
click at [194, 438] on h4 "Sombra" at bounding box center [206, 436] width 257 height 39
click at [194, 438] on h4 "Sombra" at bounding box center [206, 431] width 257 height 29
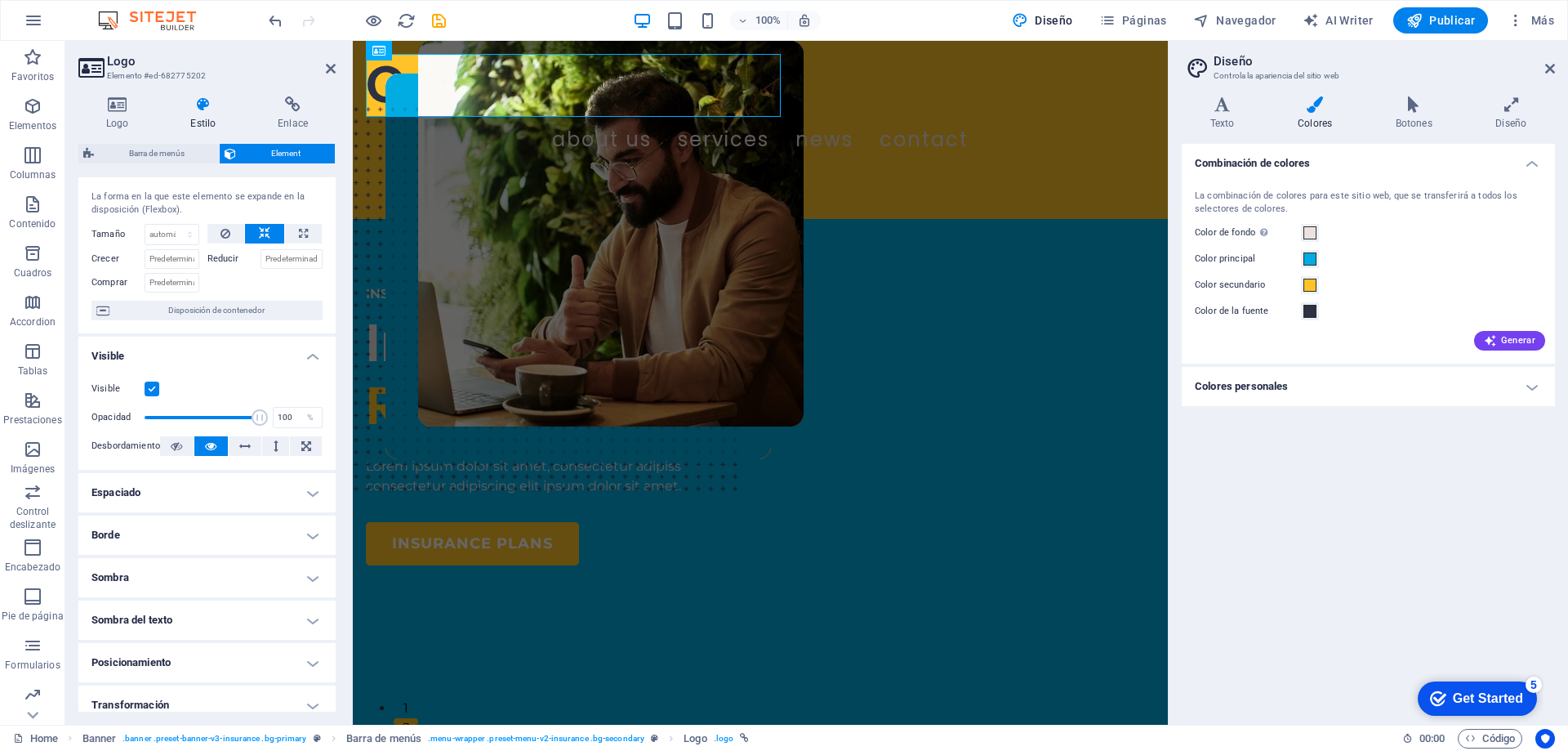
scroll to position [0, 0]
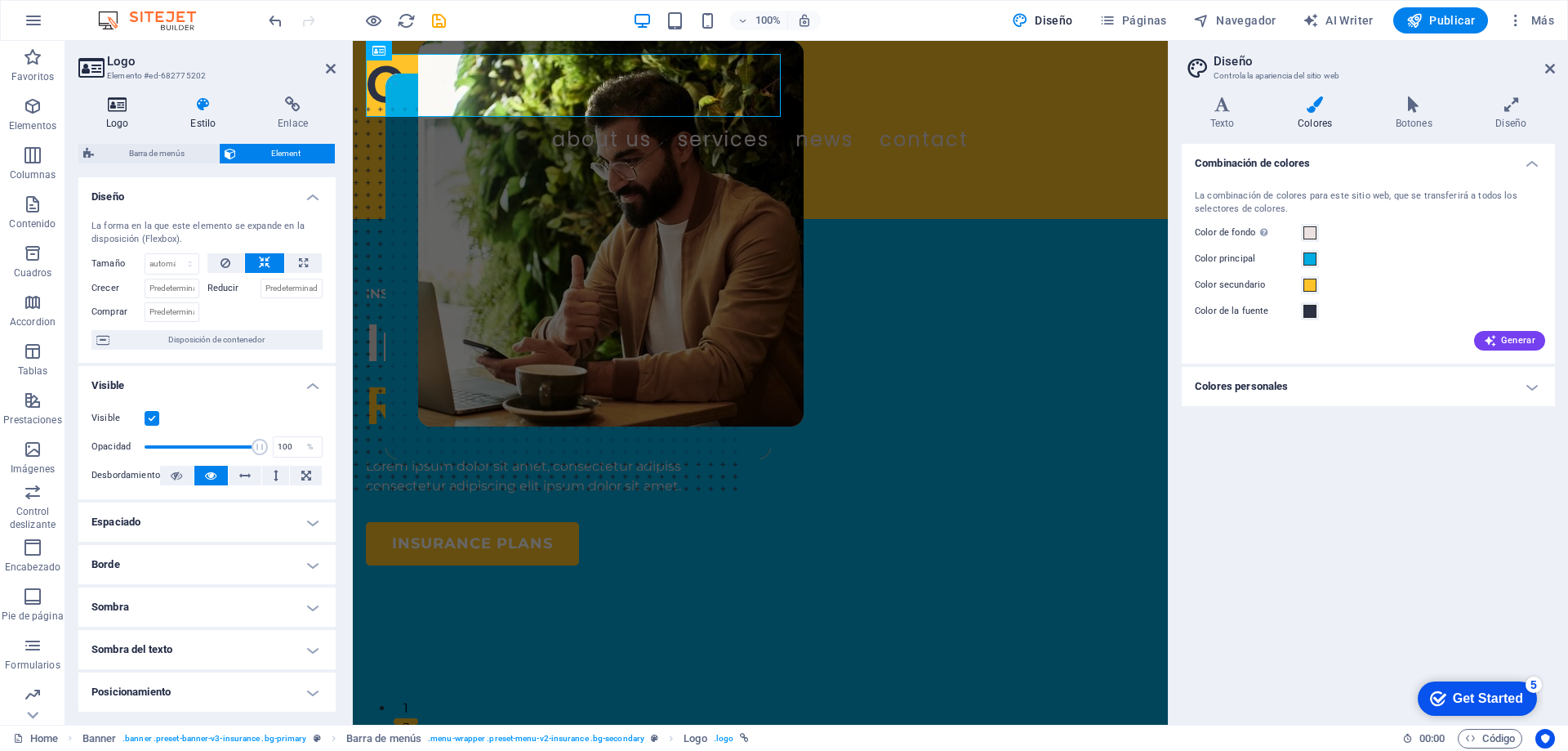
click at [124, 116] on h4 "Logo" at bounding box center [120, 113] width 84 height 34
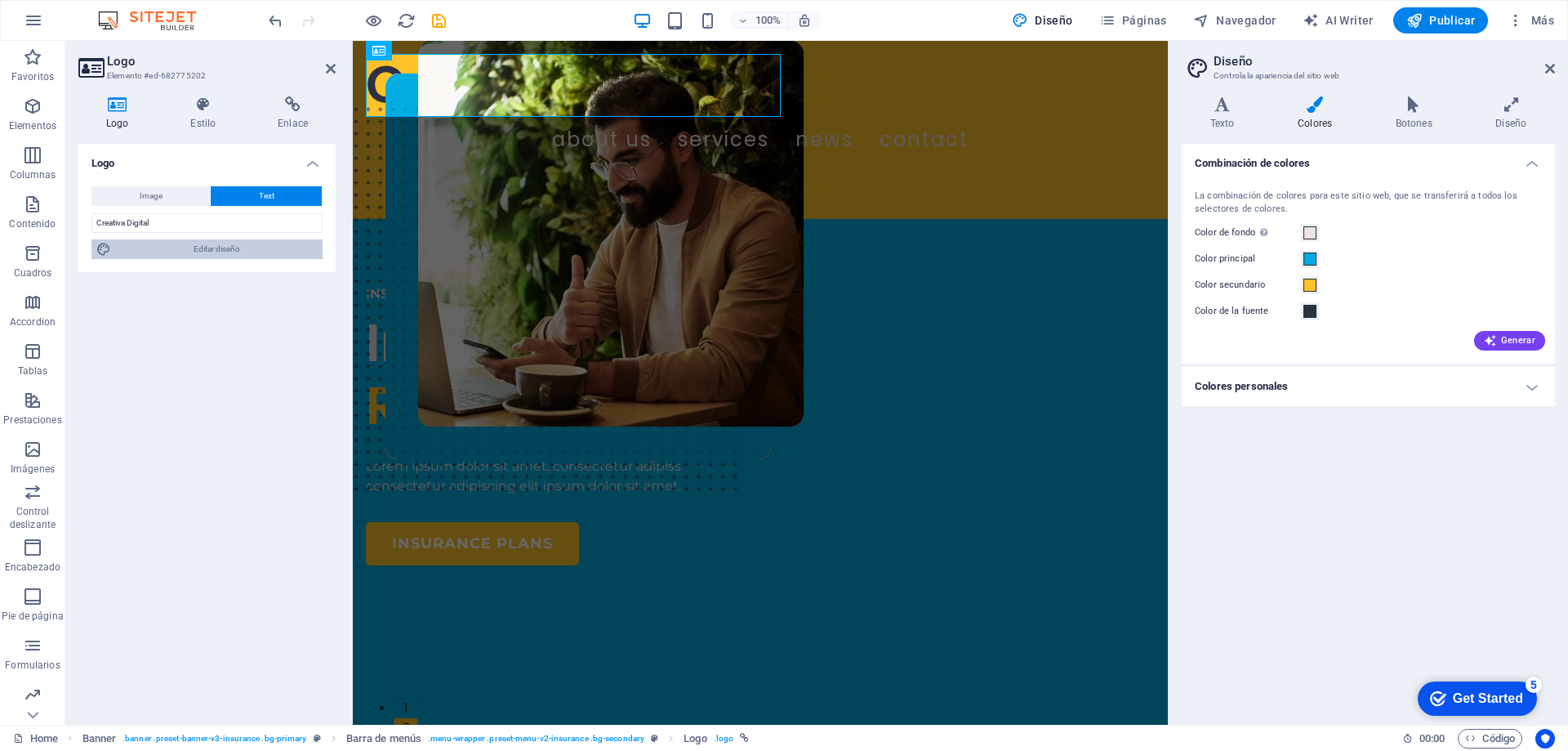
click at [114, 250] on button "Editar diseño" at bounding box center [206, 249] width 231 height 20
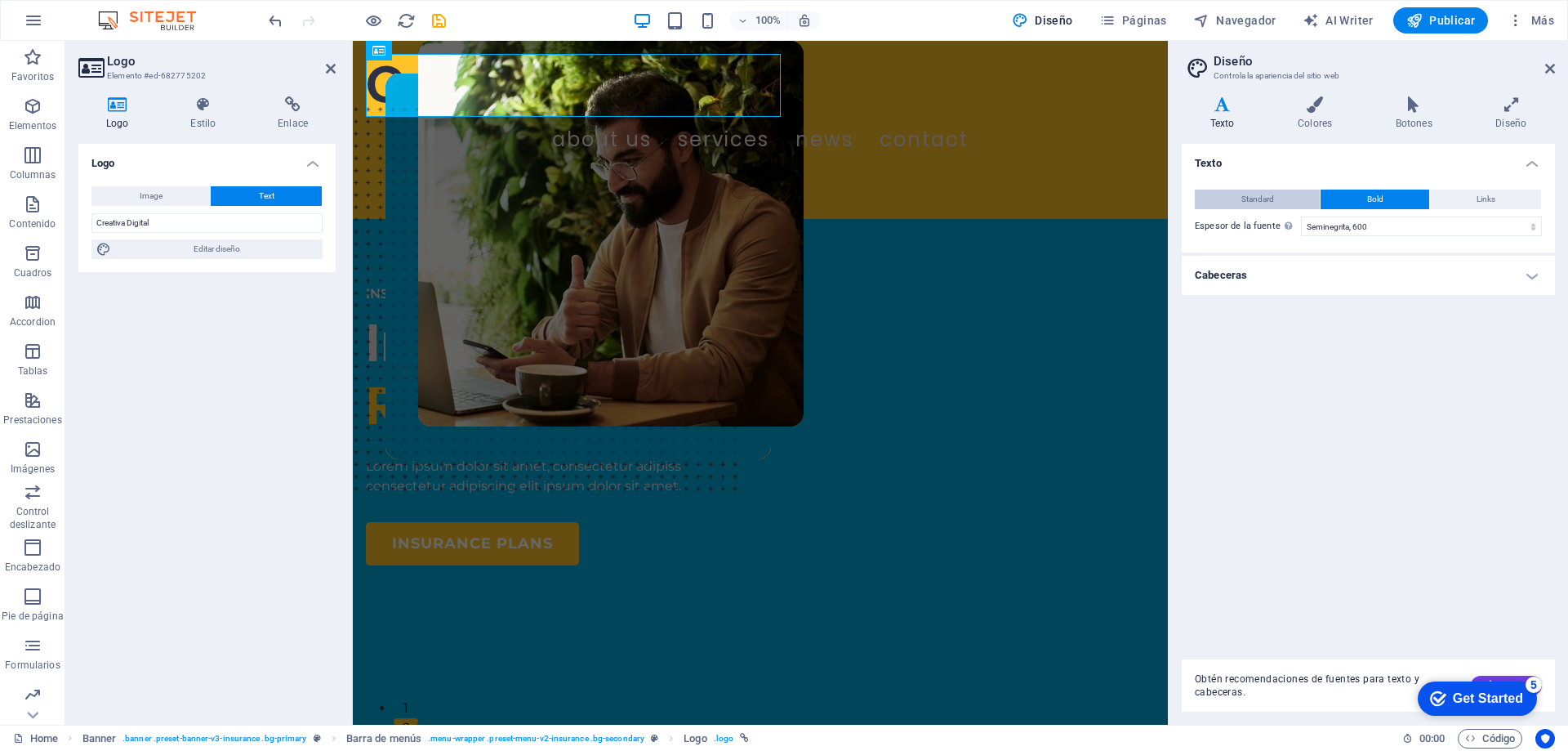
click at [1250, 203] on span "Standard" at bounding box center [1257, 200] width 33 height 20
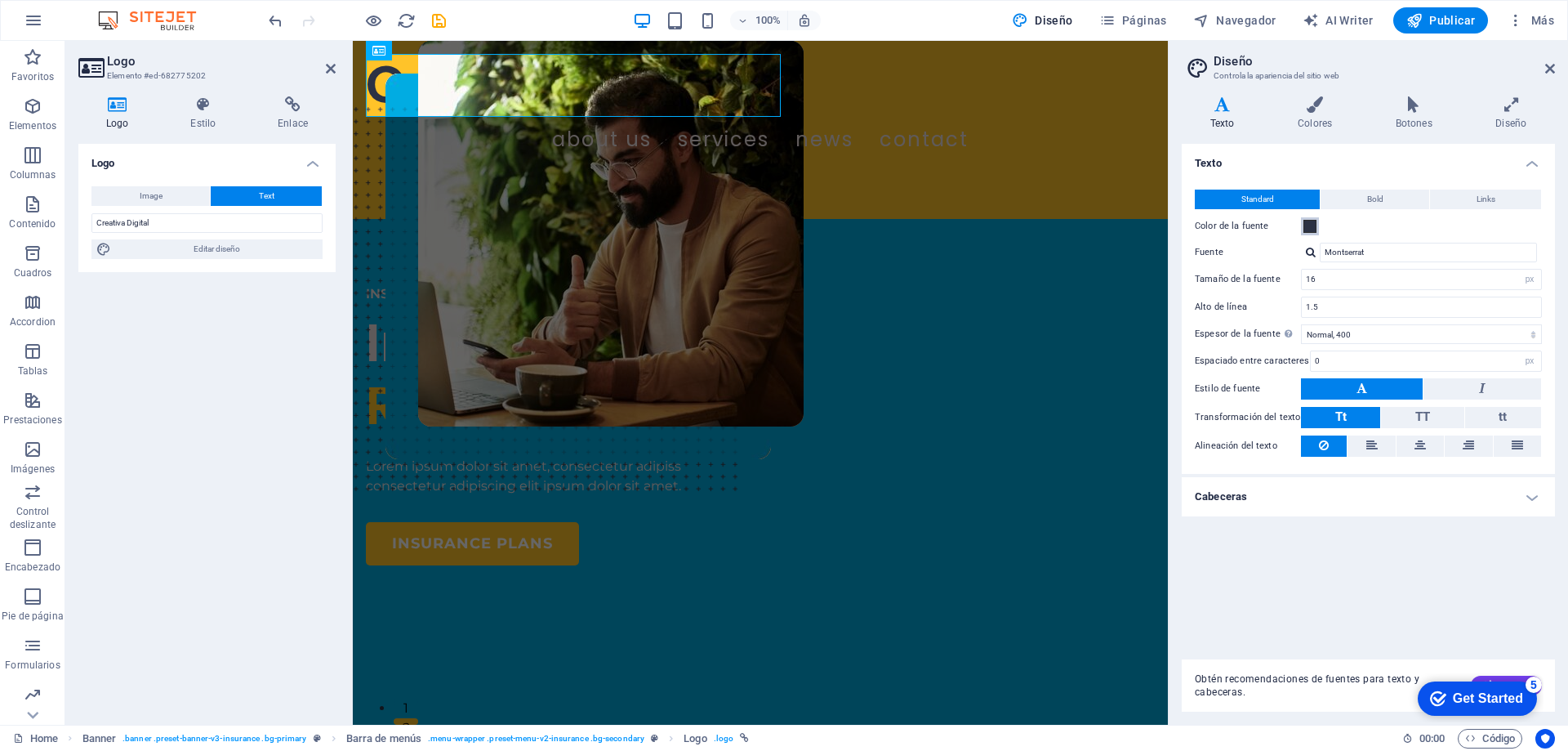
click at [1303, 226] on span at bounding box center [1309, 226] width 13 height 13
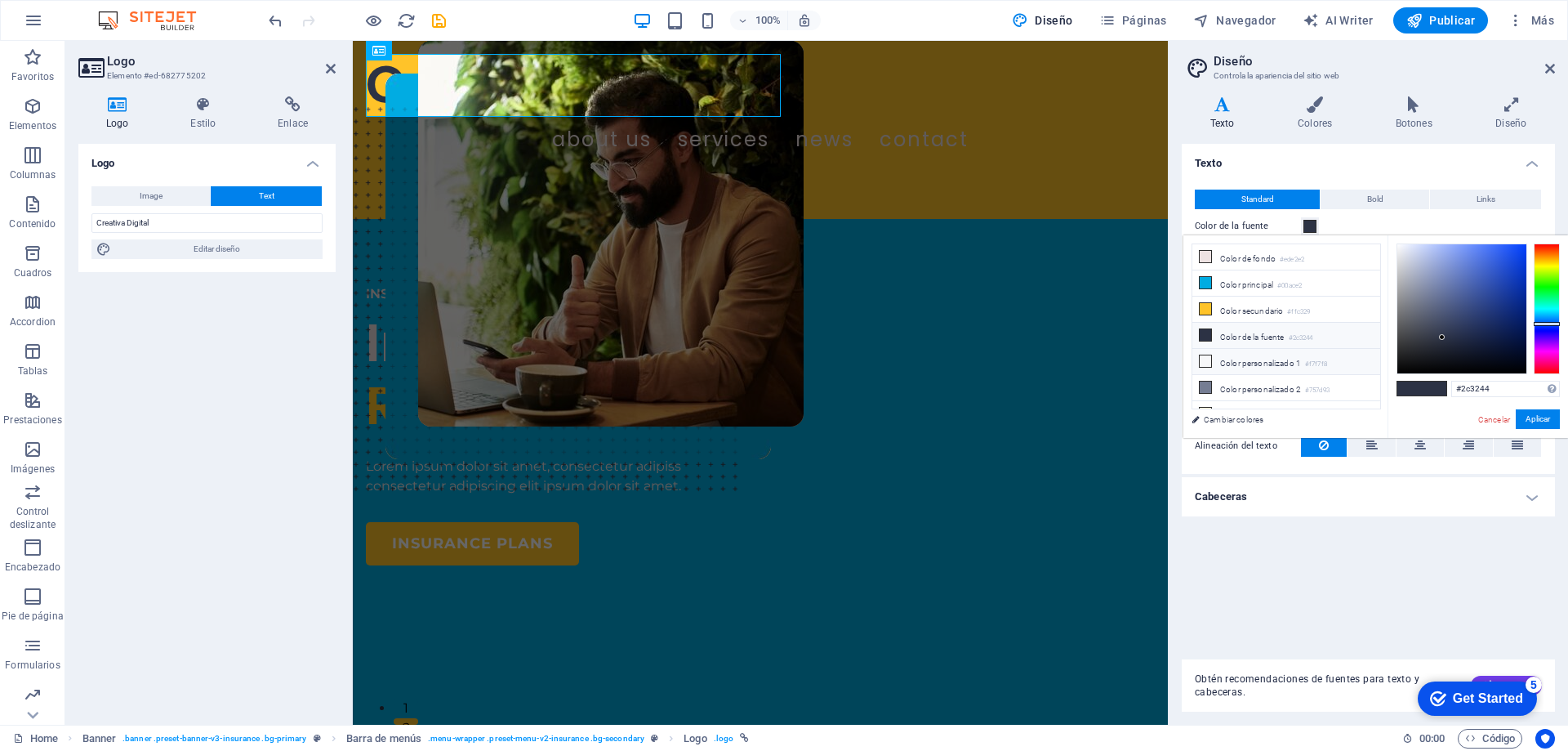
click at [1206, 357] on icon at bounding box center [1204, 360] width 11 height 11
type input "#f7f7f8"
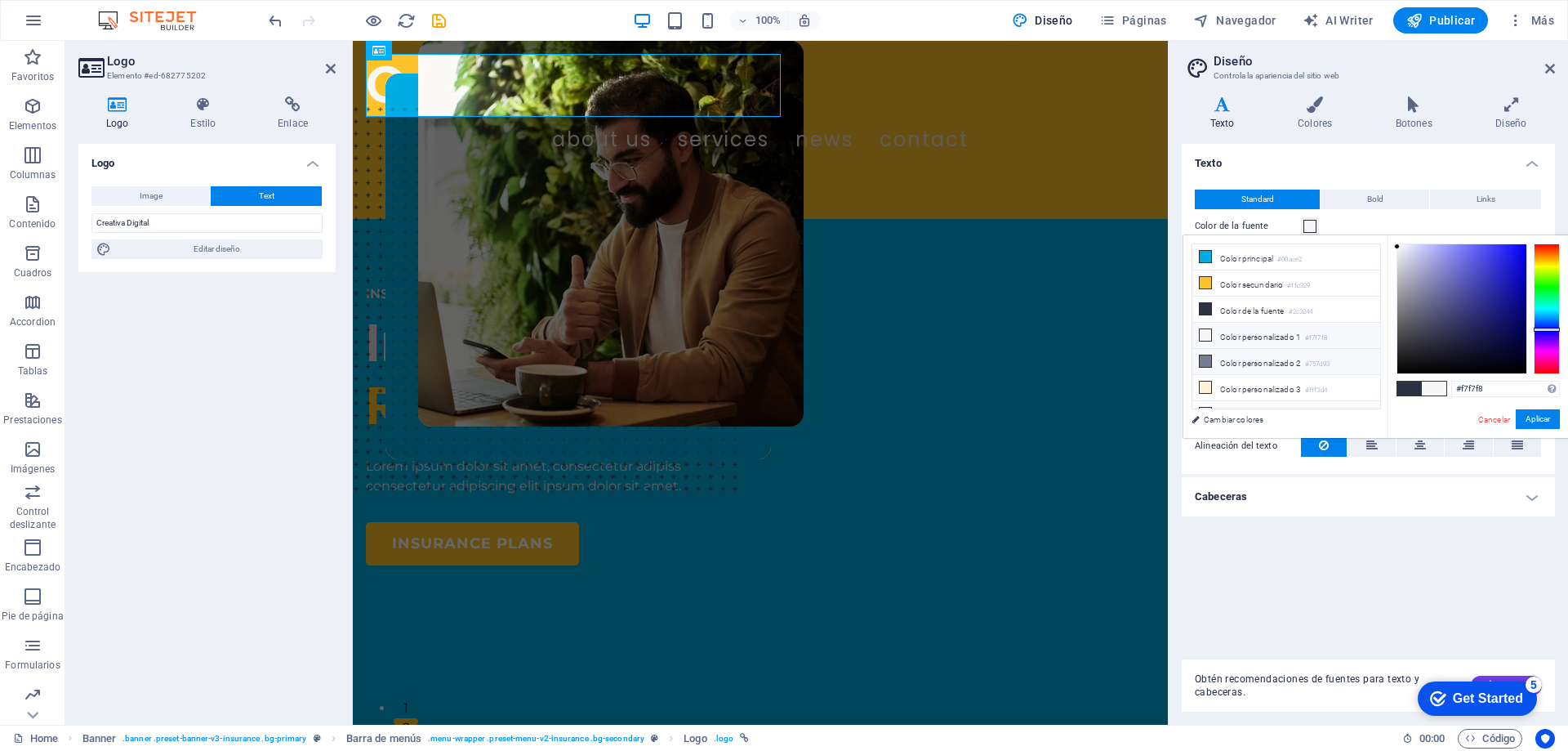
scroll to position [39, 0]
click at [1543, 403] on div "#f7f7f8 Formatos soportados #0852ed rgb(8, 82, 237) rgba(8, 82, 237, 90%) hsv(2…" at bounding box center [1477, 455] width 181 height 440
click at [1545, 413] on button "Aplicar" at bounding box center [1537, 419] width 44 height 20
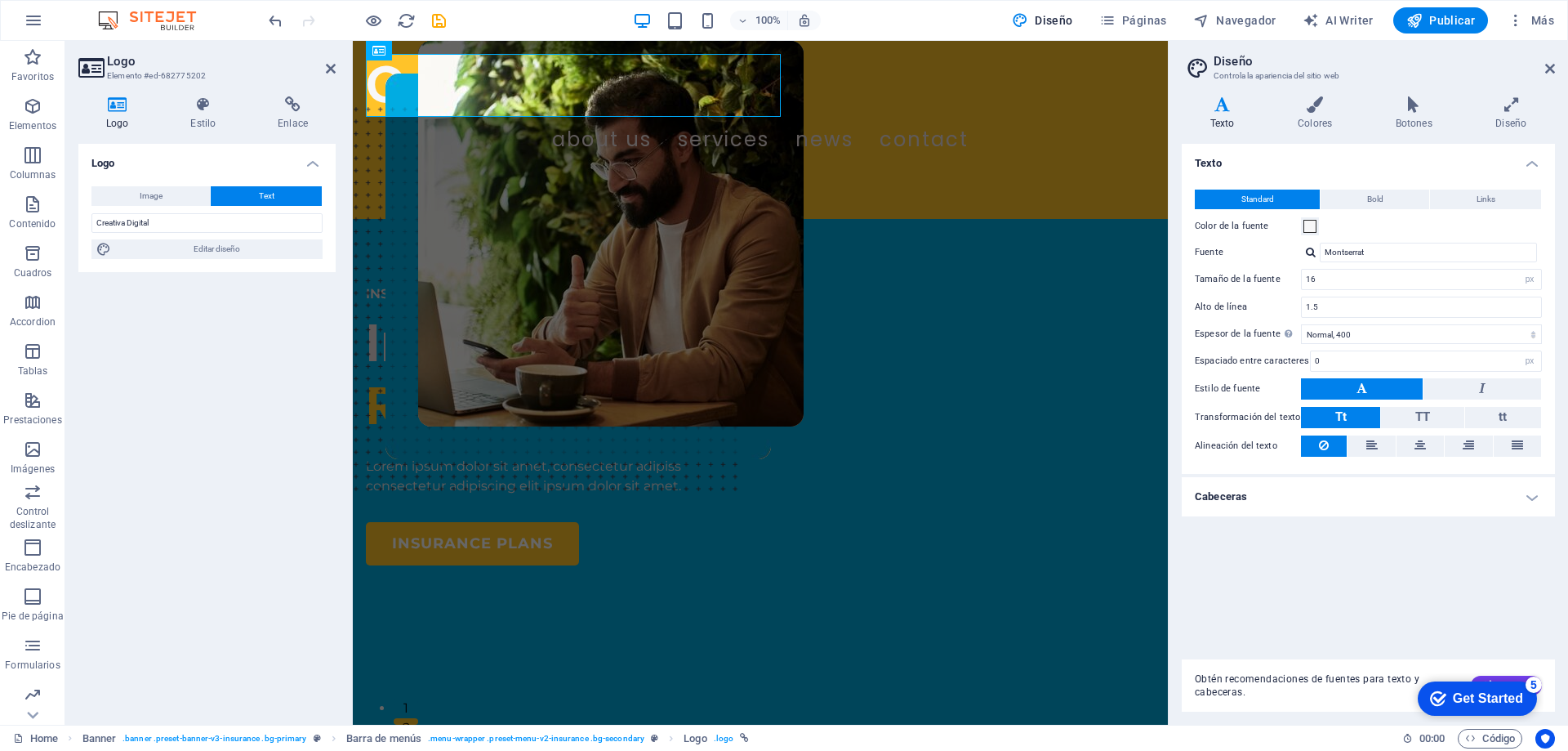
click at [1429, 598] on div "Texto Standard Bold Links Color de la fuente Fuente Montserrat Tamaño de la fue…" at bounding box center [1367, 395] width 373 height 502
click at [1545, 65] on icon at bounding box center [1550, 68] width 10 height 13
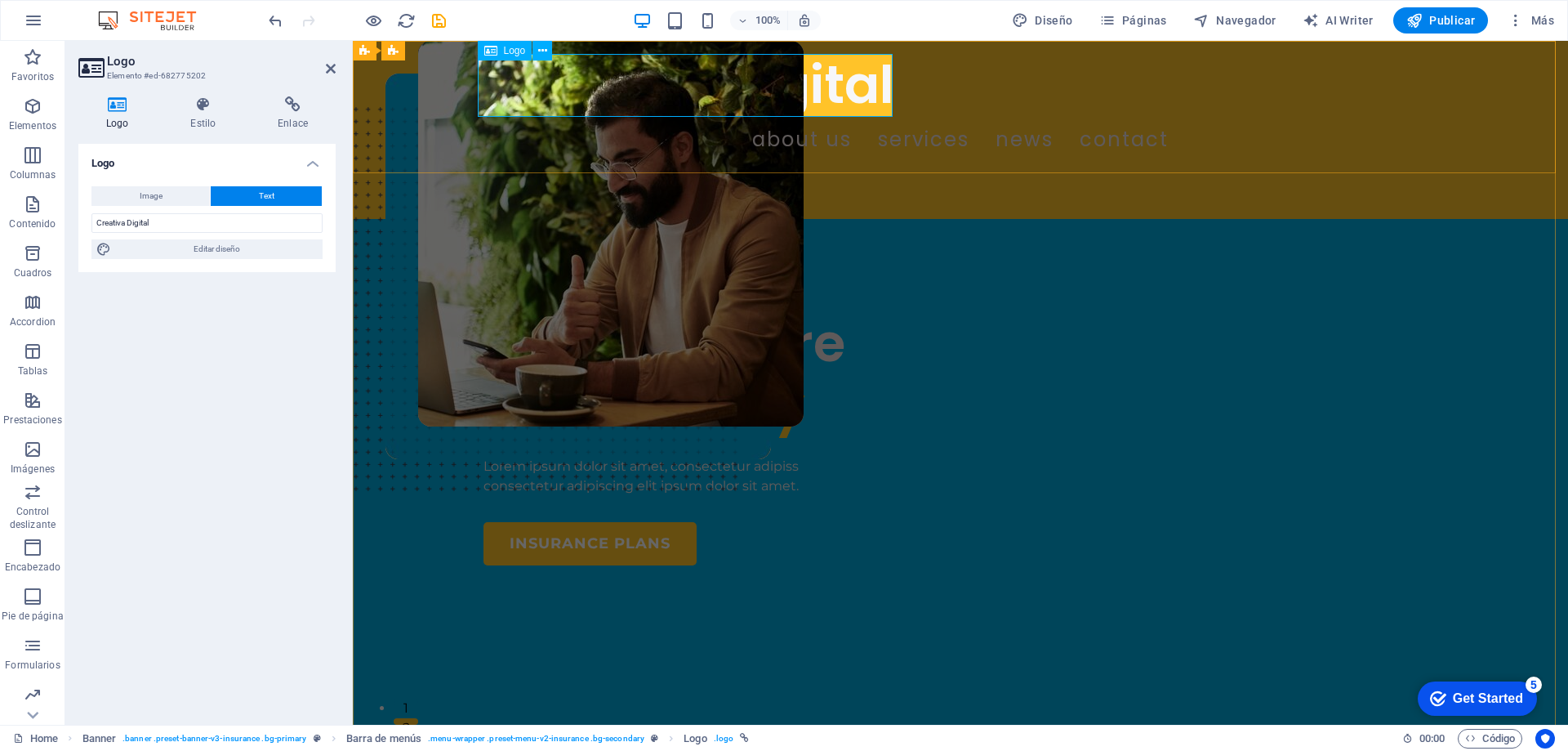
click at [823, 110] on div "Creativa Digital" at bounding box center [960, 85] width 953 height 63
click at [194, 112] on icon at bounding box center [203, 104] width 81 height 16
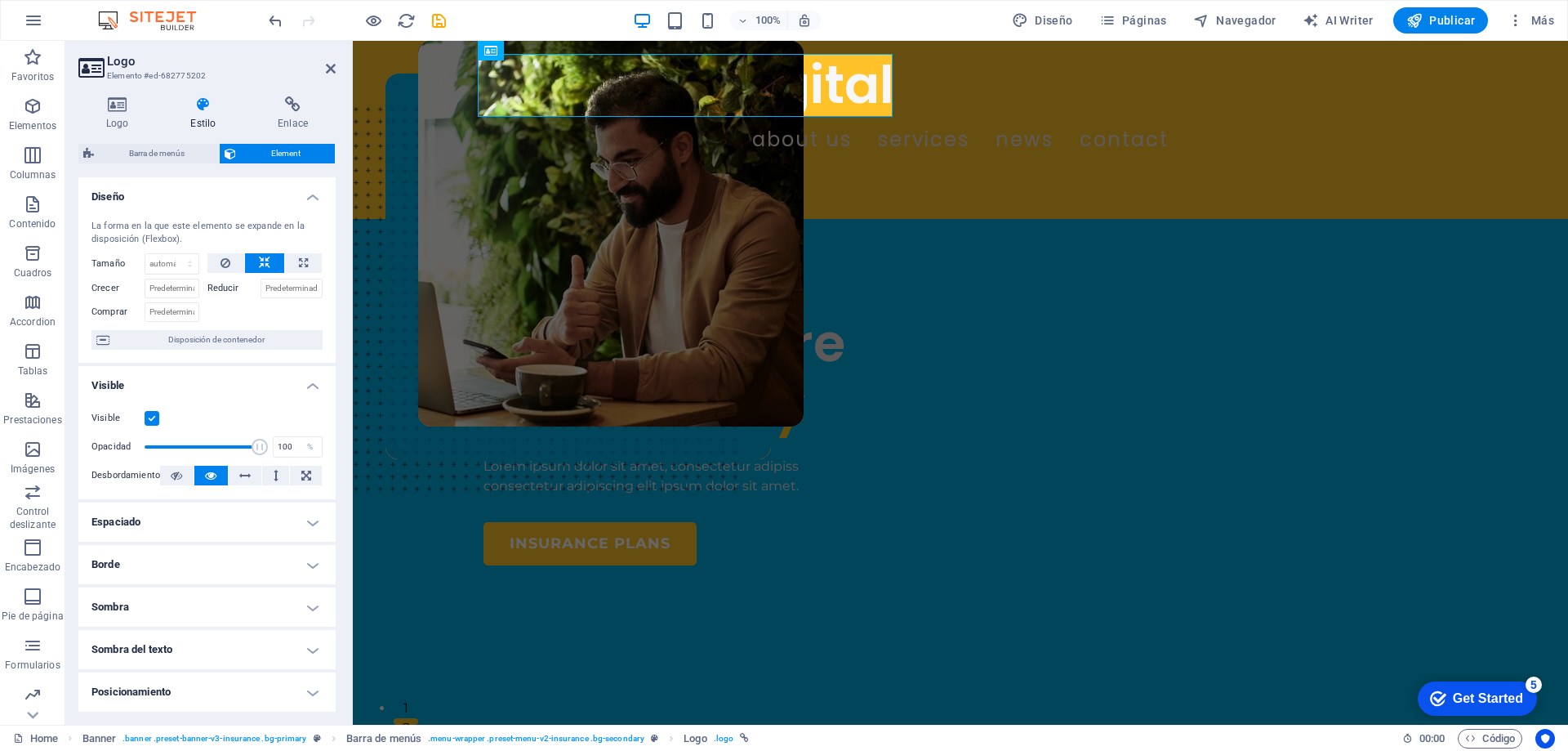
click at [215, 286] on label "Reducir" at bounding box center [233, 289] width 53 height 20
click at [261, 286] on input "Reducir" at bounding box center [292, 289] width 63 height 20
click at [190, 270] on select "Predeterminado automático px % 1/1 1/2 1/3 1/4 1/5 1/6 1/7 1/8 1/9 1/10" at bounding box center [171, 264] width 53 height 20
select select "1/6"
click at [173, 254] on select "Predeterminado automático px % 1/1 1/2 1/3 1/4 1/5 1/6 1/7 1/8 1/9 1/10" at bounding box center [171, 264] width 53 height 20
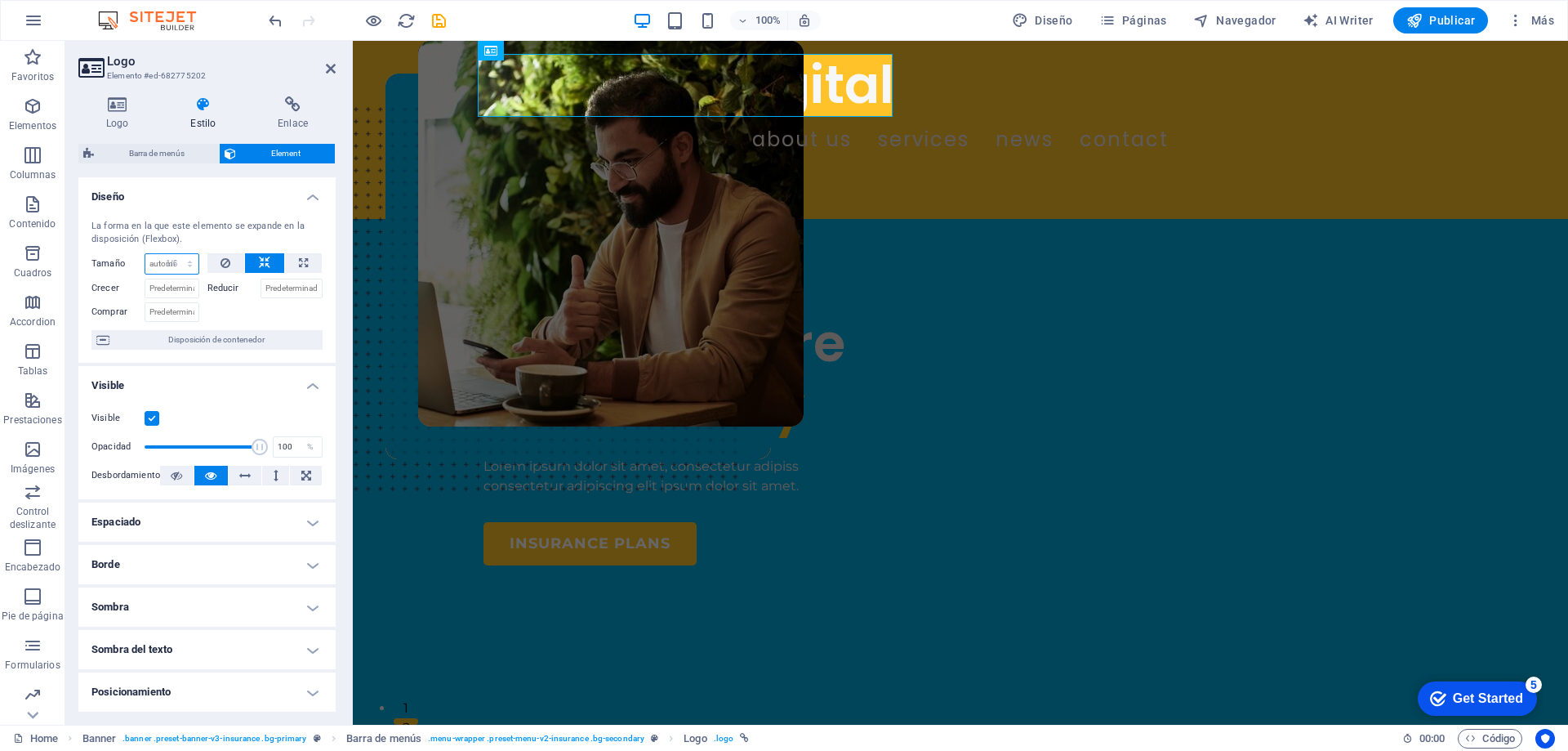
type input "16.66"
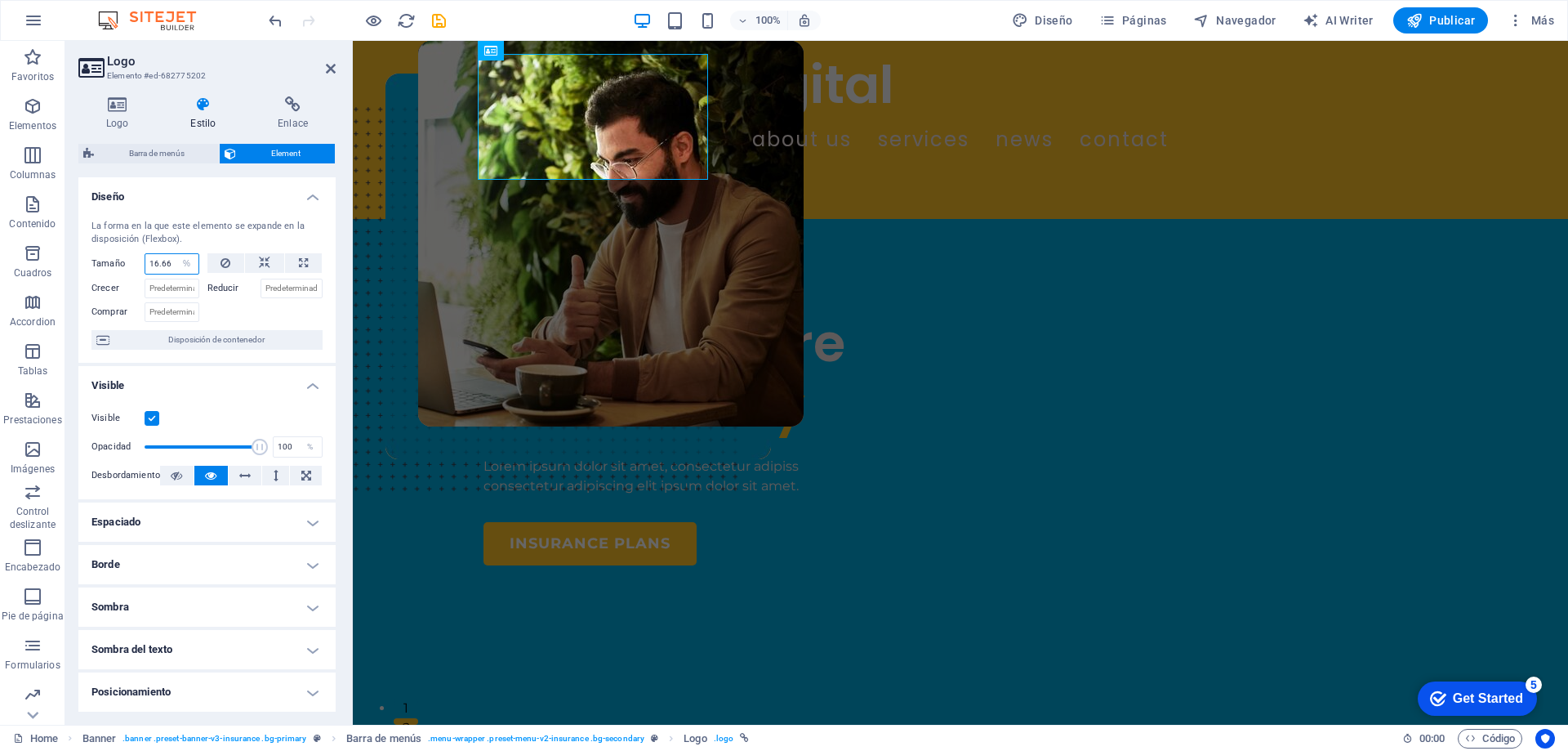
click at [168, 265] on input "16.66" at bounding box center [171, 264] width 53 height 20
click at [185, 264] on select "Predeterminado automático px % 1/1 1/2 1/3 1/4 1/5 1/6 1/7 1/8 1/9 1/10" at bounding box center [187, 264] width 23 height 20
select select "1/2"
click at [176, 254] on select "Predeterminado automático px % 1/1 1/2 1/3 1/4 1/5 1/6 1/7 1/8 1/9 1/10" at bounding box center [187, 264] width 23 height 20
type input "50"
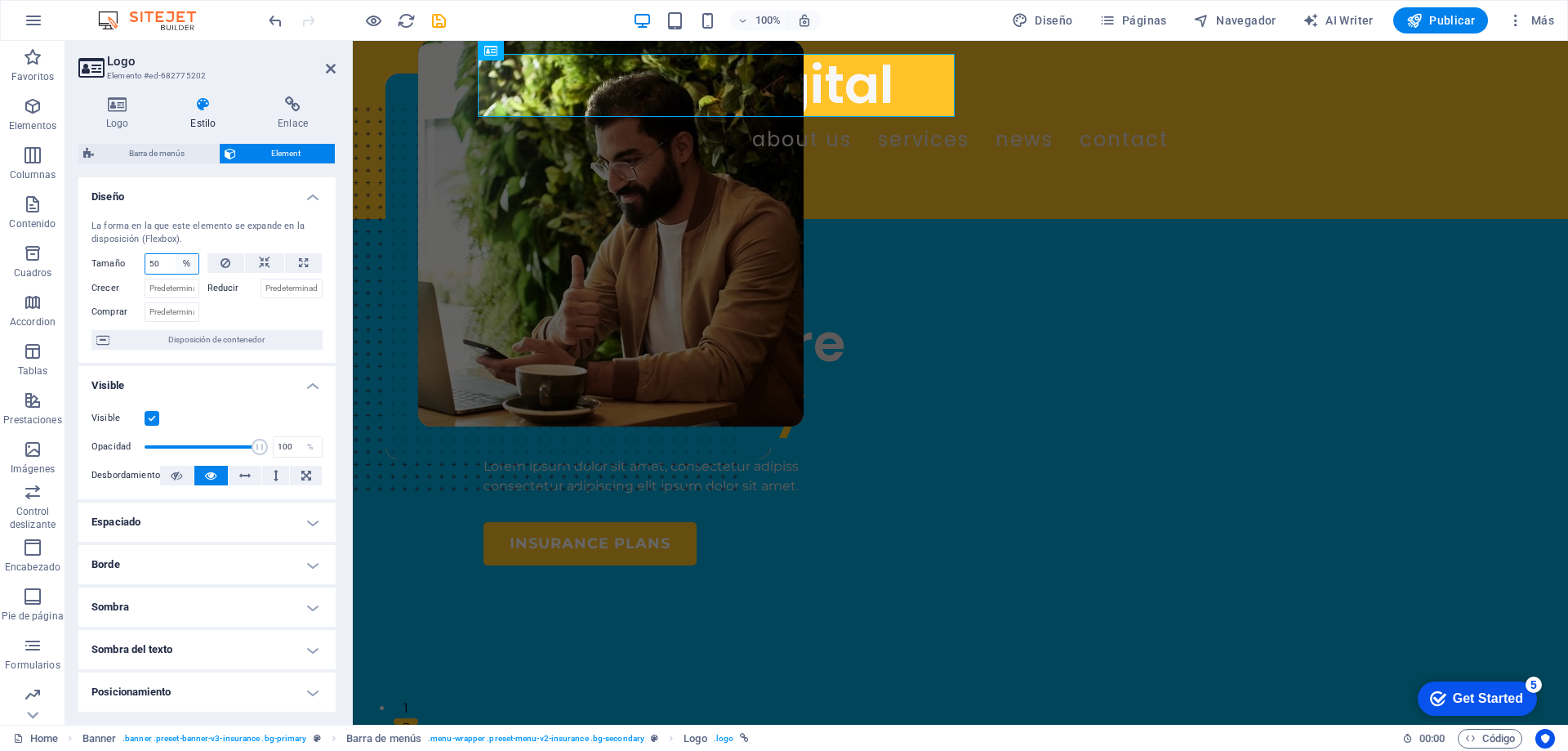
click at [183, 263] on select "Predeterminado automático px % 1/1 1/2 1/3 1/4 1/5 1/6 1/7 1/8 1/9 1/10" at bounding box center [187, 264] width 23 height 20
select select "1/1"
click at [176, 254] on select "Predeterminado automático px % 1/1 1/2 1/3 1/4 1/5 1/6 1/7 1/8 1/9 1/10" at bounding box center [187, 264] width 23 height 20
type input "100"
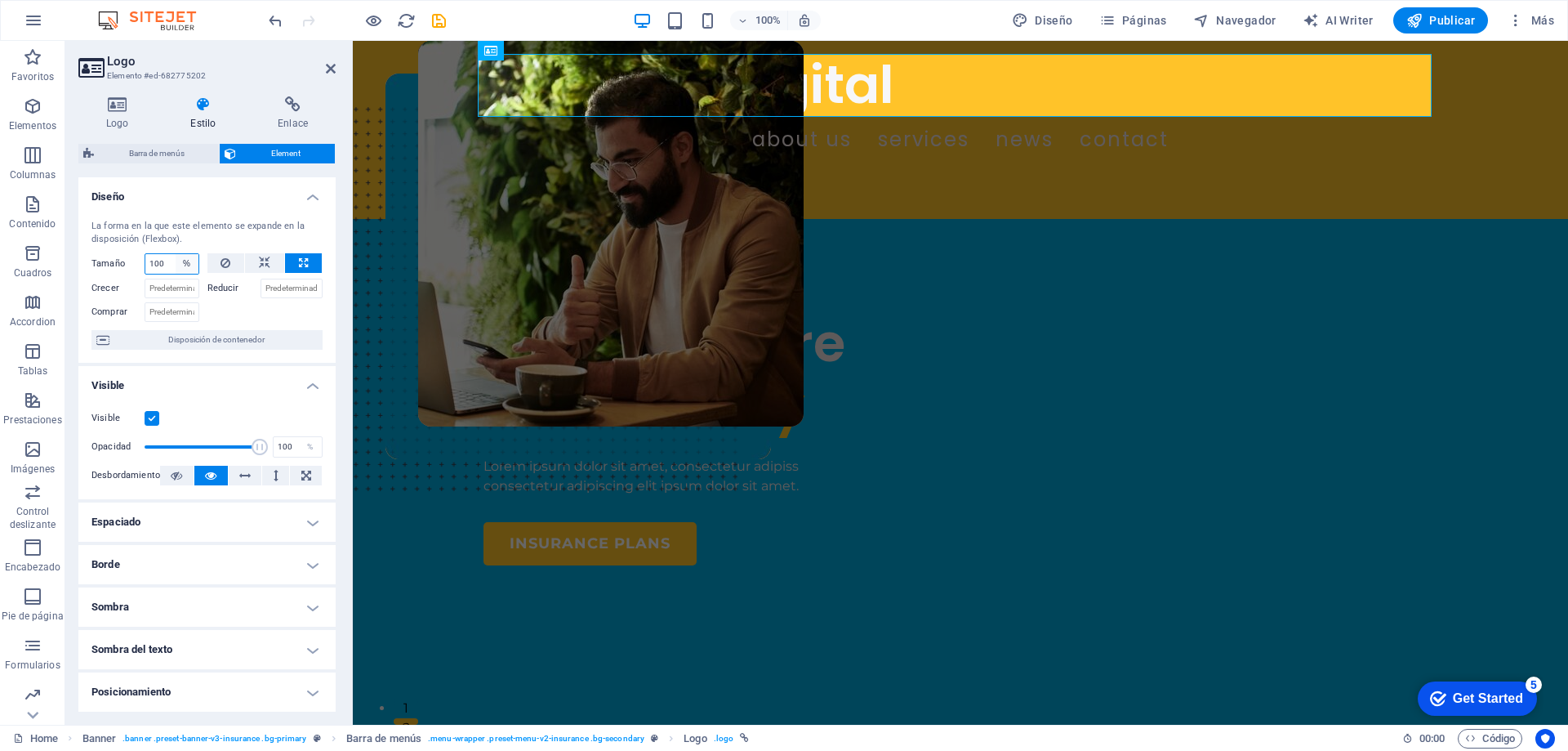
click at [187, 265] on select "Predeterminado automático px % 1/1 1/2 1/3 1/4 1/5 1/6 1/7 1/8 1/9 1/10" at bounding box center [187, 264] width 23 height 20
click at [176, 254] on select "Predeterminado automático px % 1/1 1/2 1/3 1/4 1/5 1/6 1/7 1/8 1/9 1/10" at bounding box center [187, 264] width 23 height 20
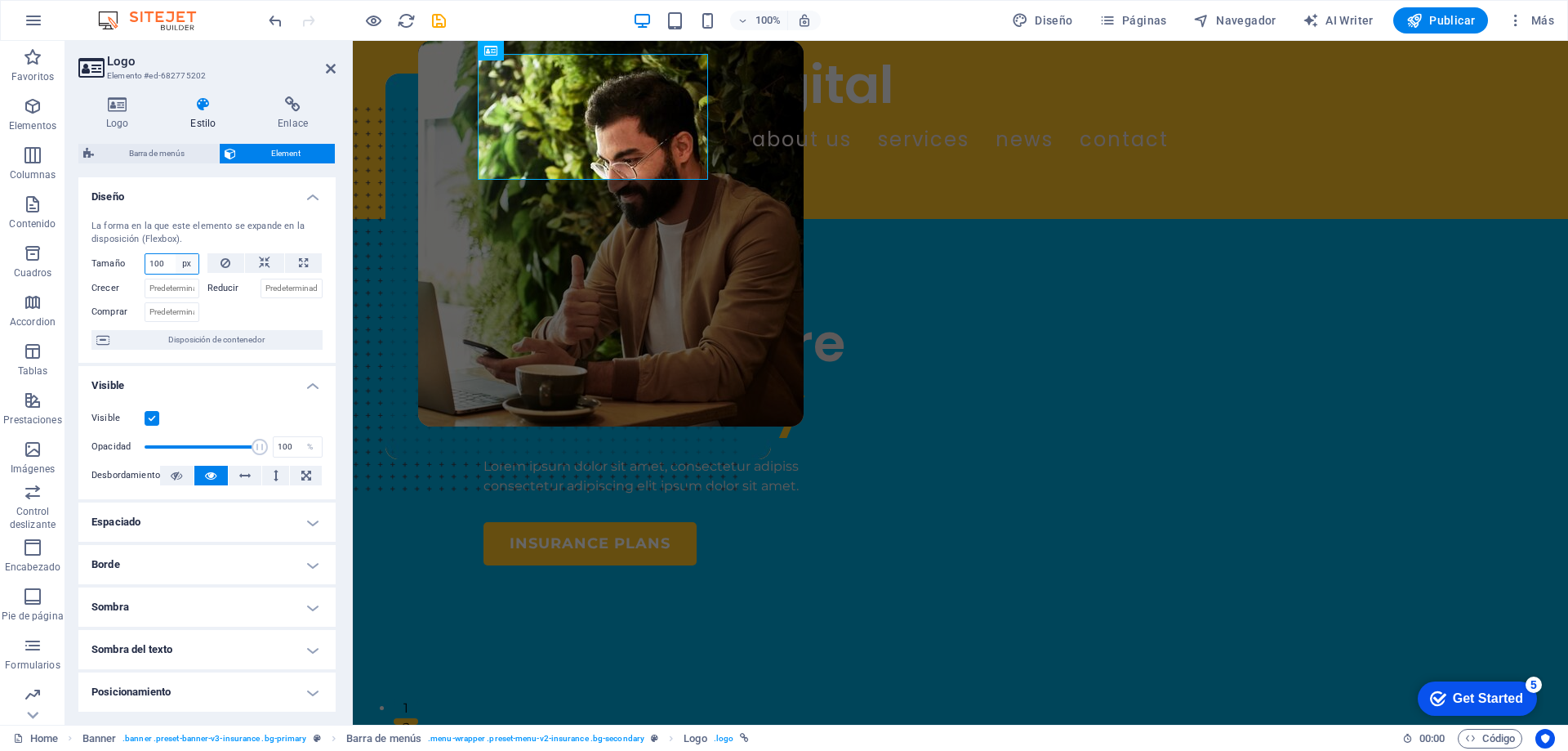
click at [192, 266] on select "Predeterminado automático px % 1/1 1/2 1/3 1/4 1/5 1/6 1/7 1/8 1/9 1/10" at bounding box center [187, 264] width 23 height 20
select select "1/2"
click at [176, 254] on select "Predeterminado automático px % 1/1 1/2 1/3 1/4 1/5 1/6 1/7 1/8 1/9 1/10" at bounding box center [187, 264] width 23 height 20
type input "50"
select select "%"
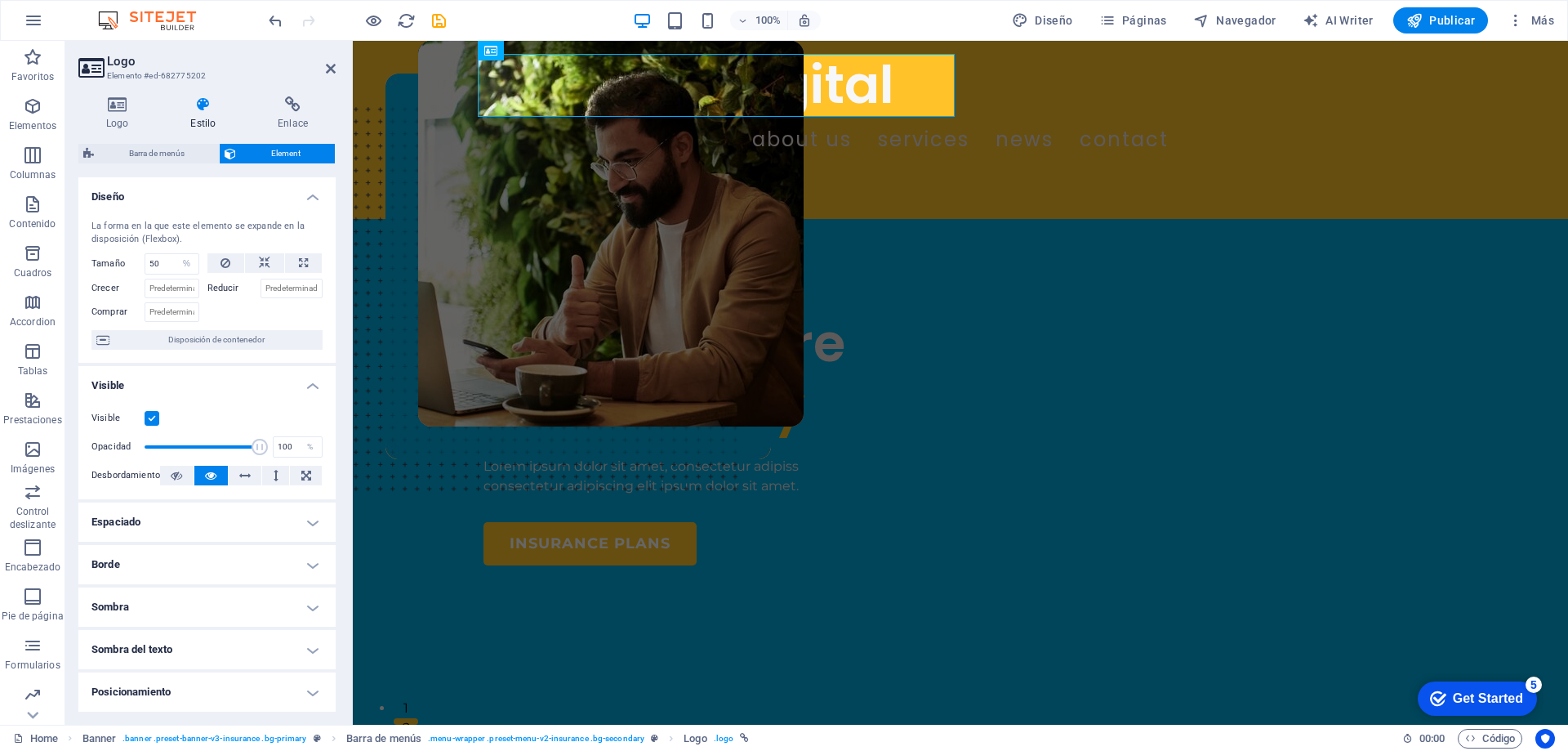
click at [223, 287] on label "Reducir" at bounding box center [233, 289] width 53 height 20
click at [261, 287] on input "Reducir" at bounding box center [292, 289] width 63 height 20
click at [224, 291] on label "Reducir" at bounding box center [233, 289] width 53 height 20
click at [261, 291] on input "Reducir" at bounding box center [292, 289] width 63 height 20
type input "10"
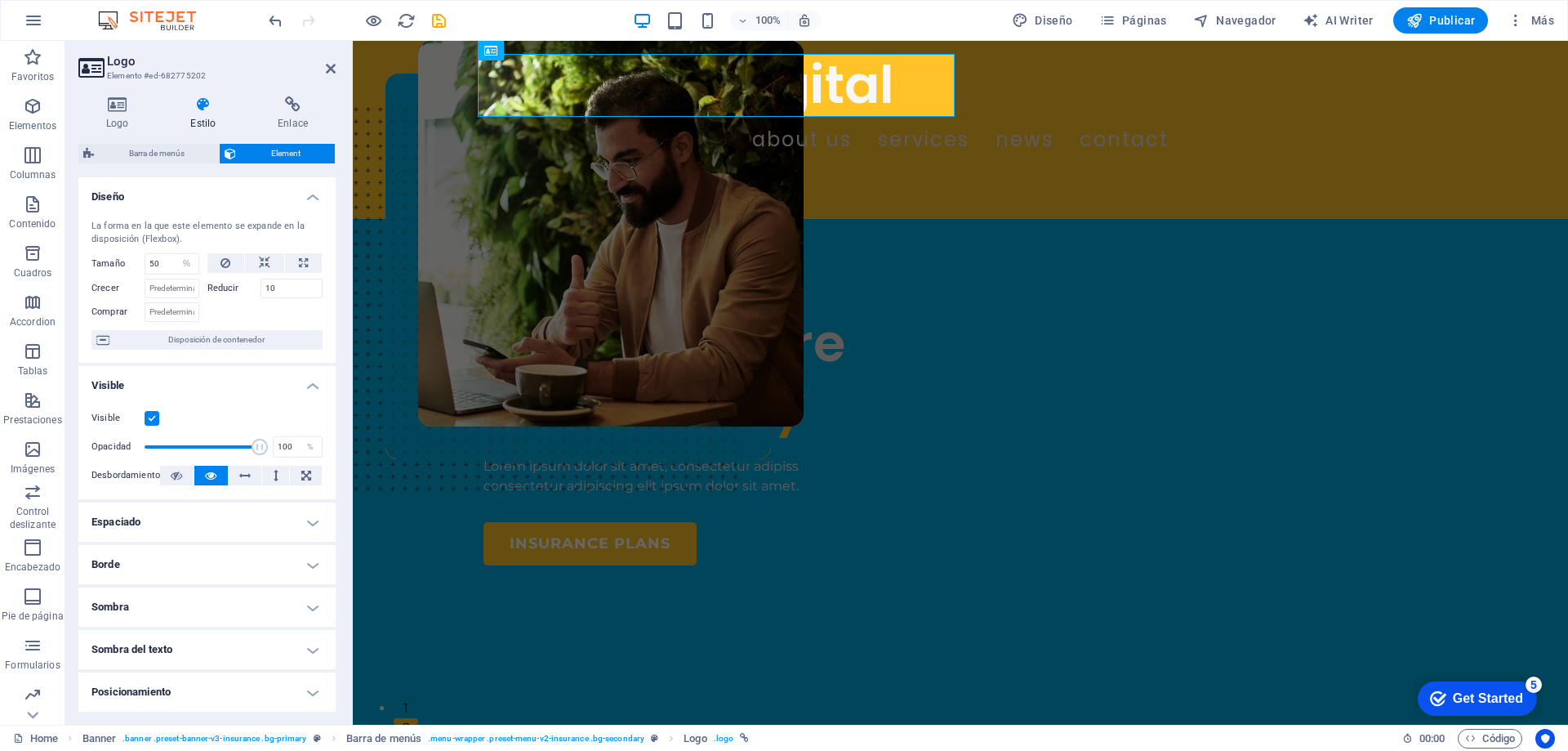
click at [231, 291] on label "Reducir" at bounding box center [233, 289] width 53 height 20
click at [261, 291] on input "10" at bounding box center [292, 289] width 63 height 20
click at [264, 266] on icon at bounding box center [264, 263] width 11 height 20
select select "DISABLED_OPTION_VALUE"
click at [230, 268] on button at bounding box center [226, 263] width 38 height 20
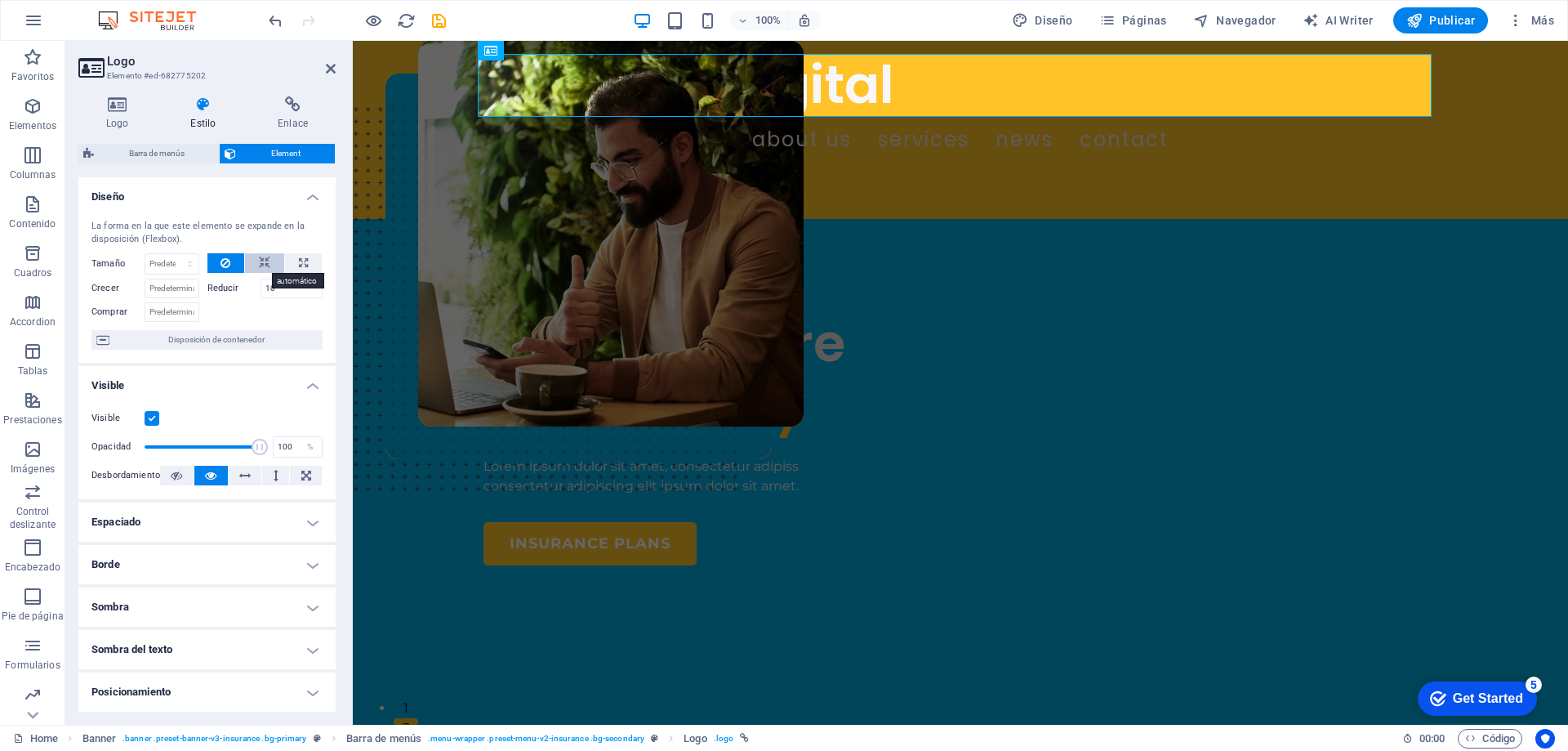
click at [269, 260] on button at bounding box center [264, 263] width 39 height 20
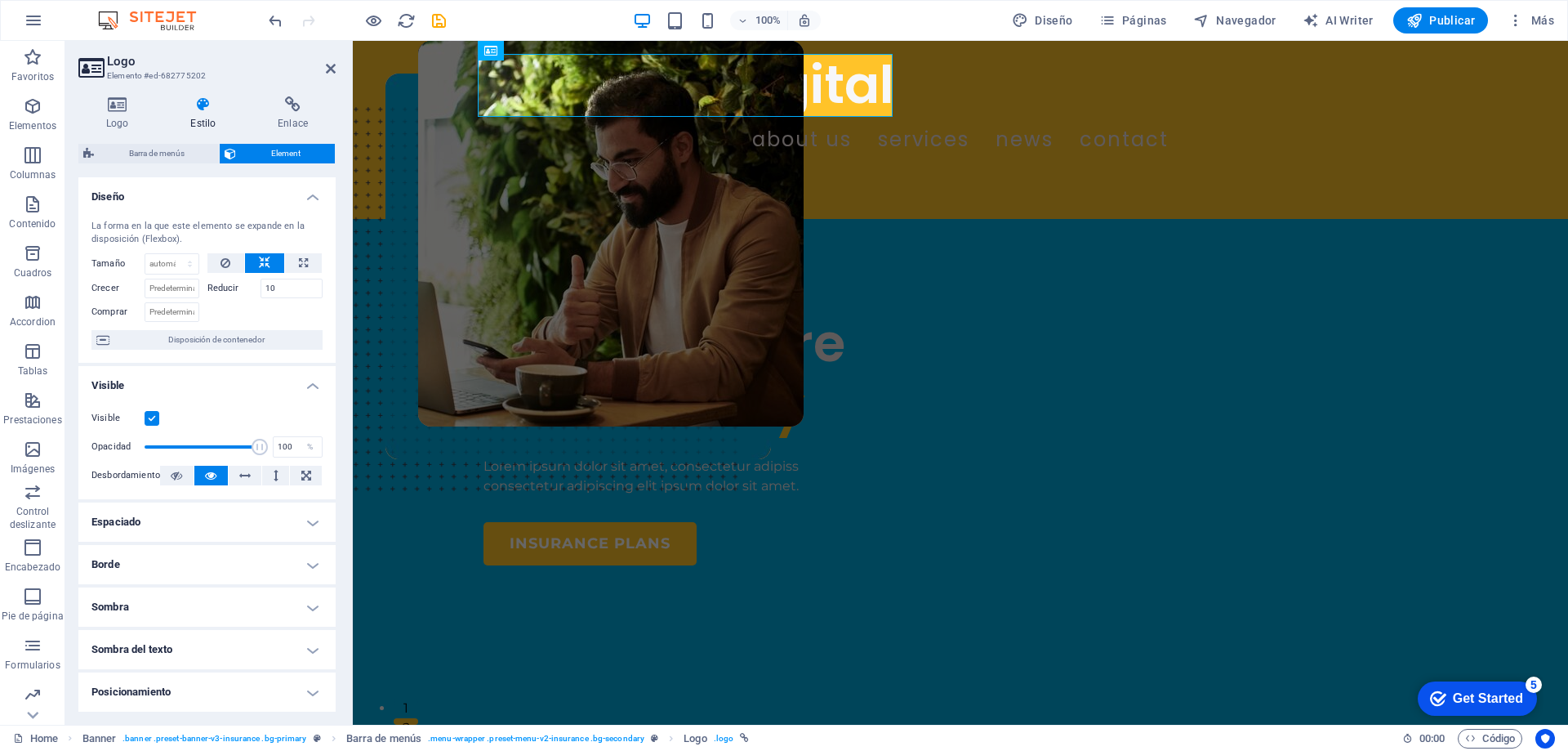
click at [310, 528] on h4 "Espaciado" at bounding box center [206, 521] width 257 height 39
click at [309, 526] on h4 "Espaciado" at bounding box center [206, 516] width 257 height 29
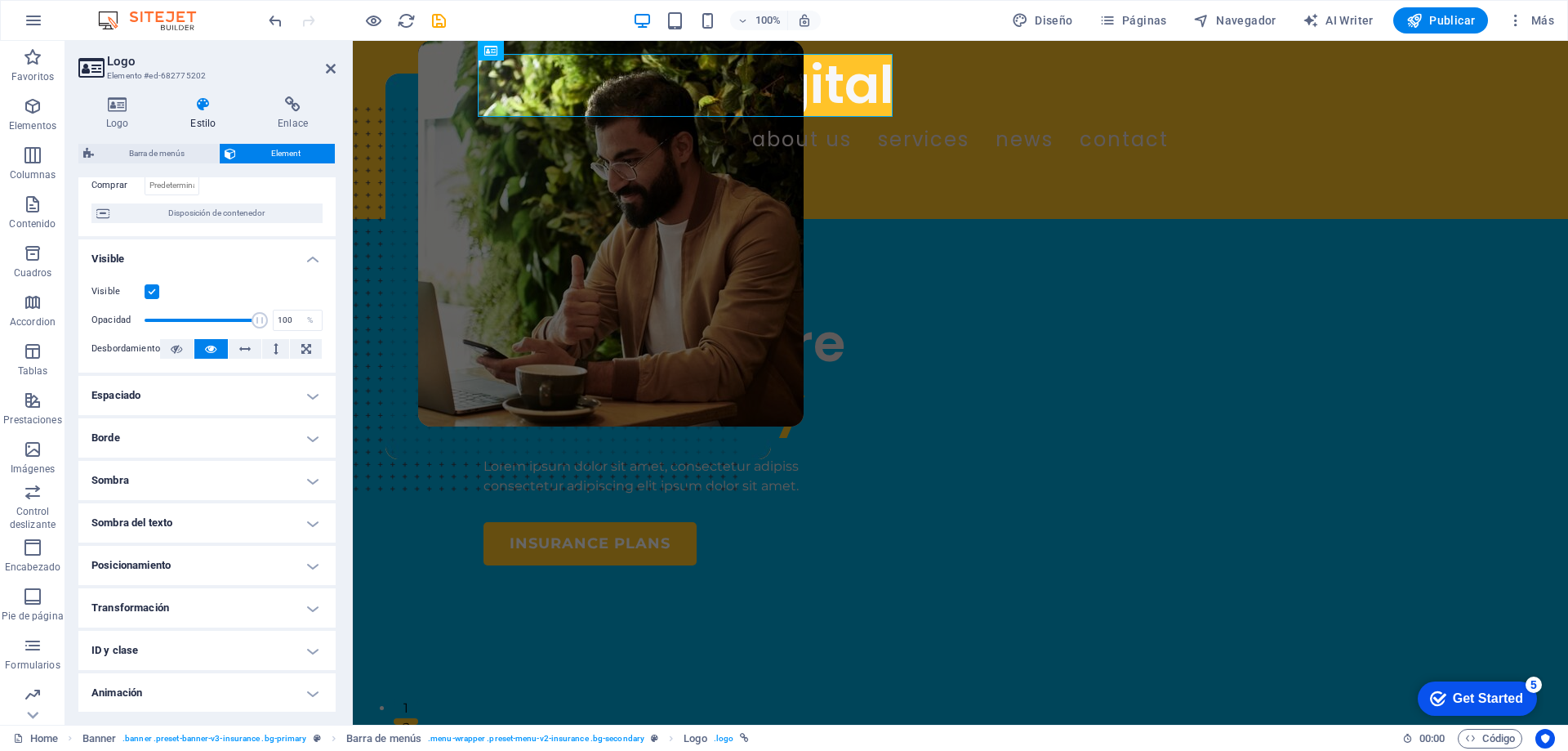
scroll to position [170, 0]
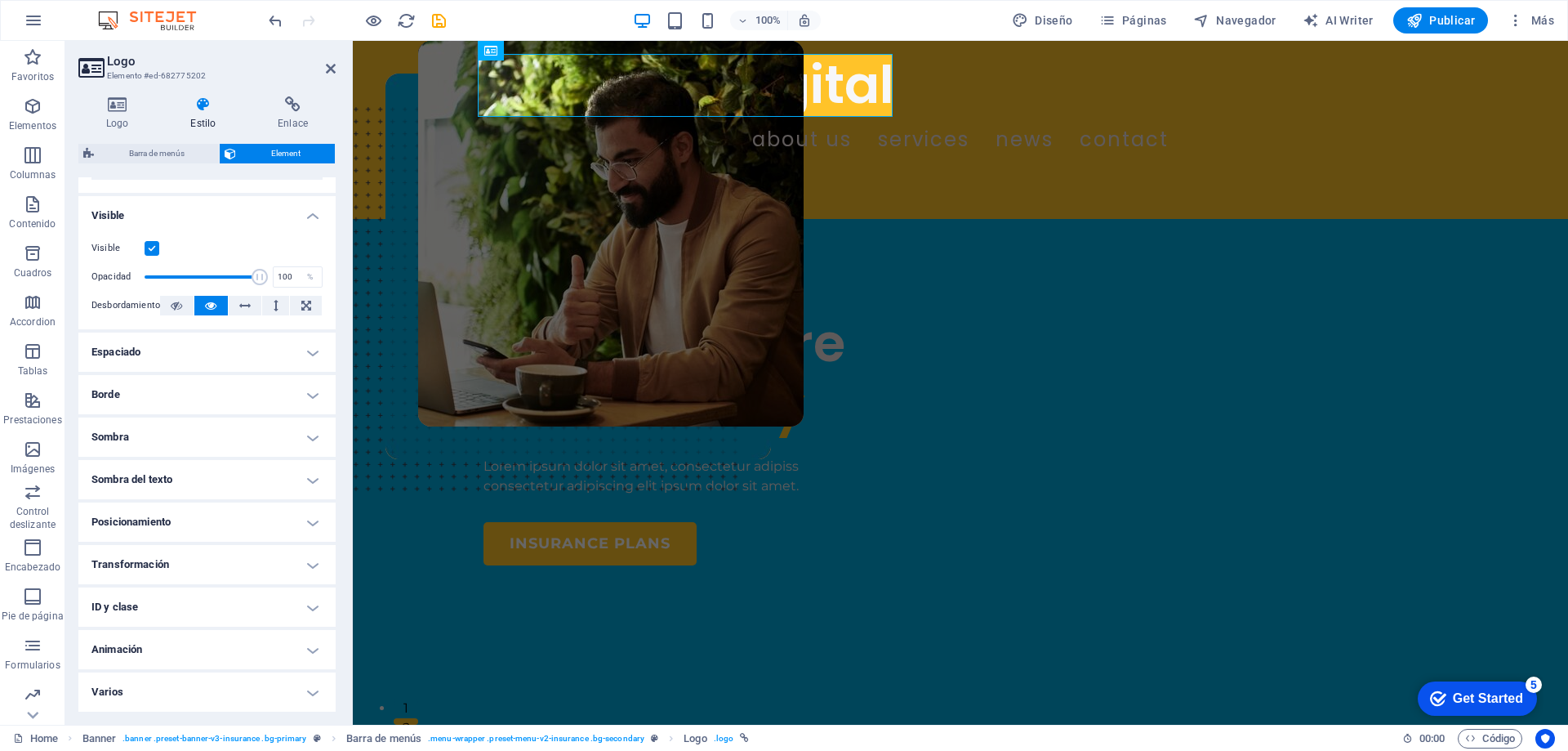
click at [277, 564] on h4 "Transformación" at bounding box center [206, 564] width 257 height 39
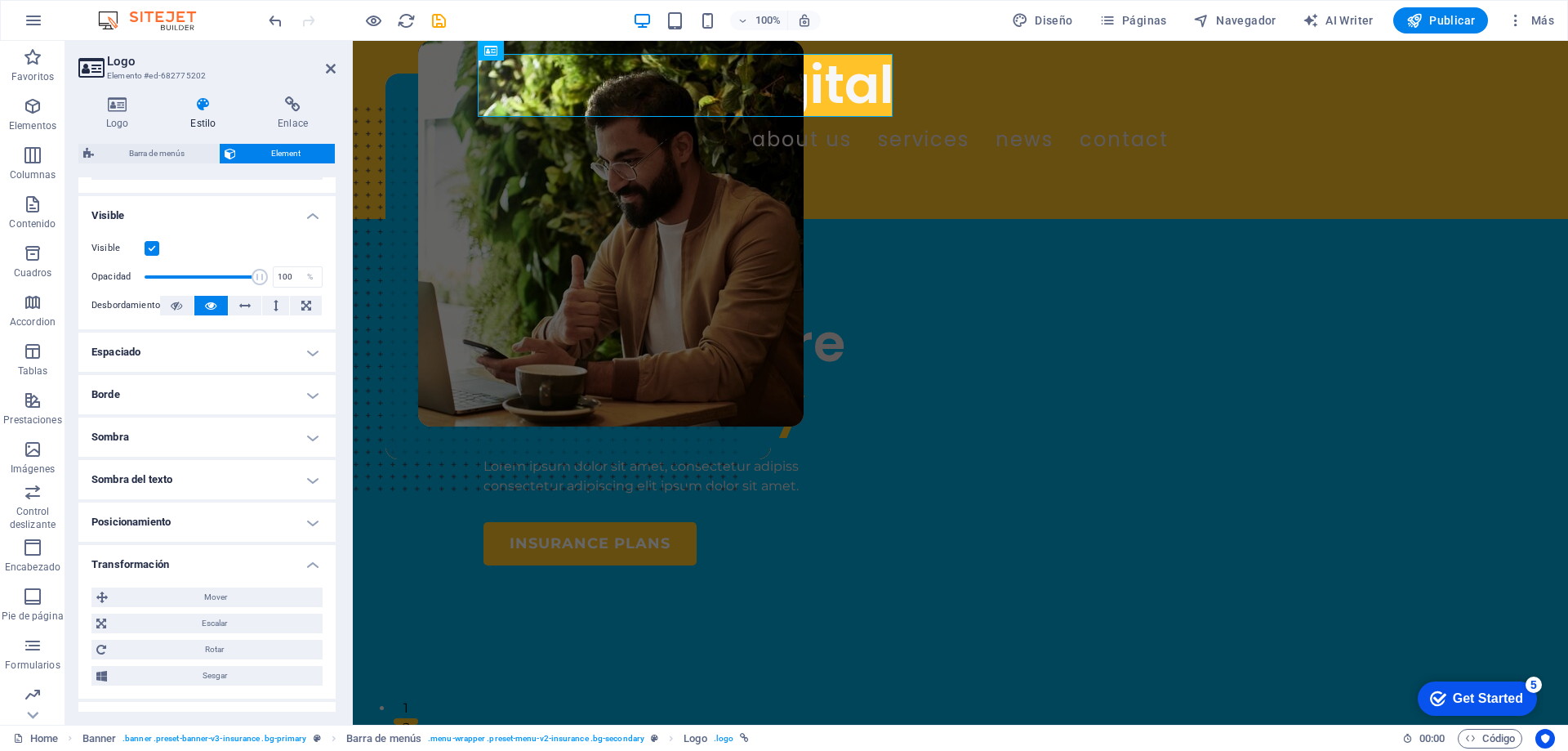
click at [277, 564] on h4 "Transformación" at bounding box center [206, 559] width 257 height 29
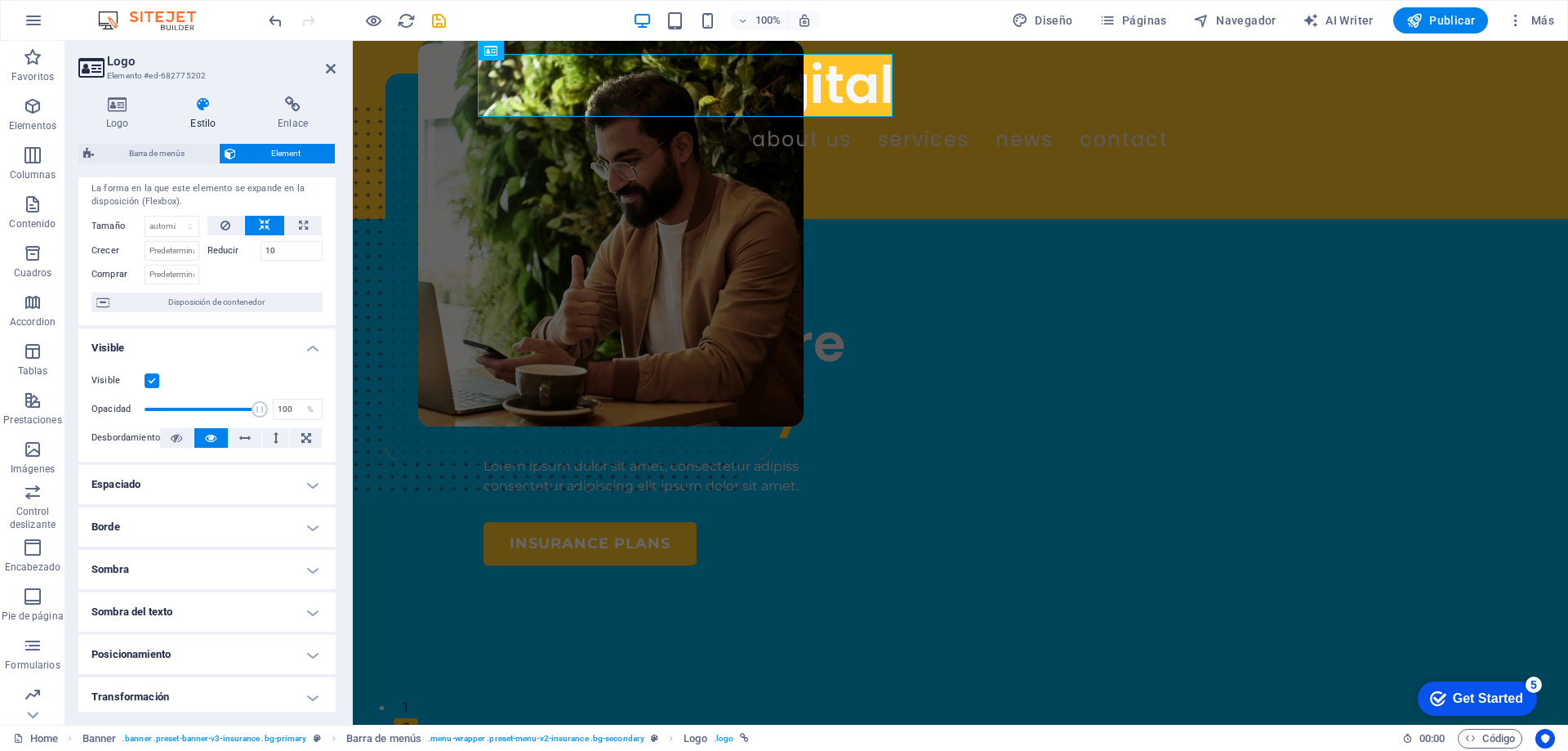
scroll to position [0, 0]
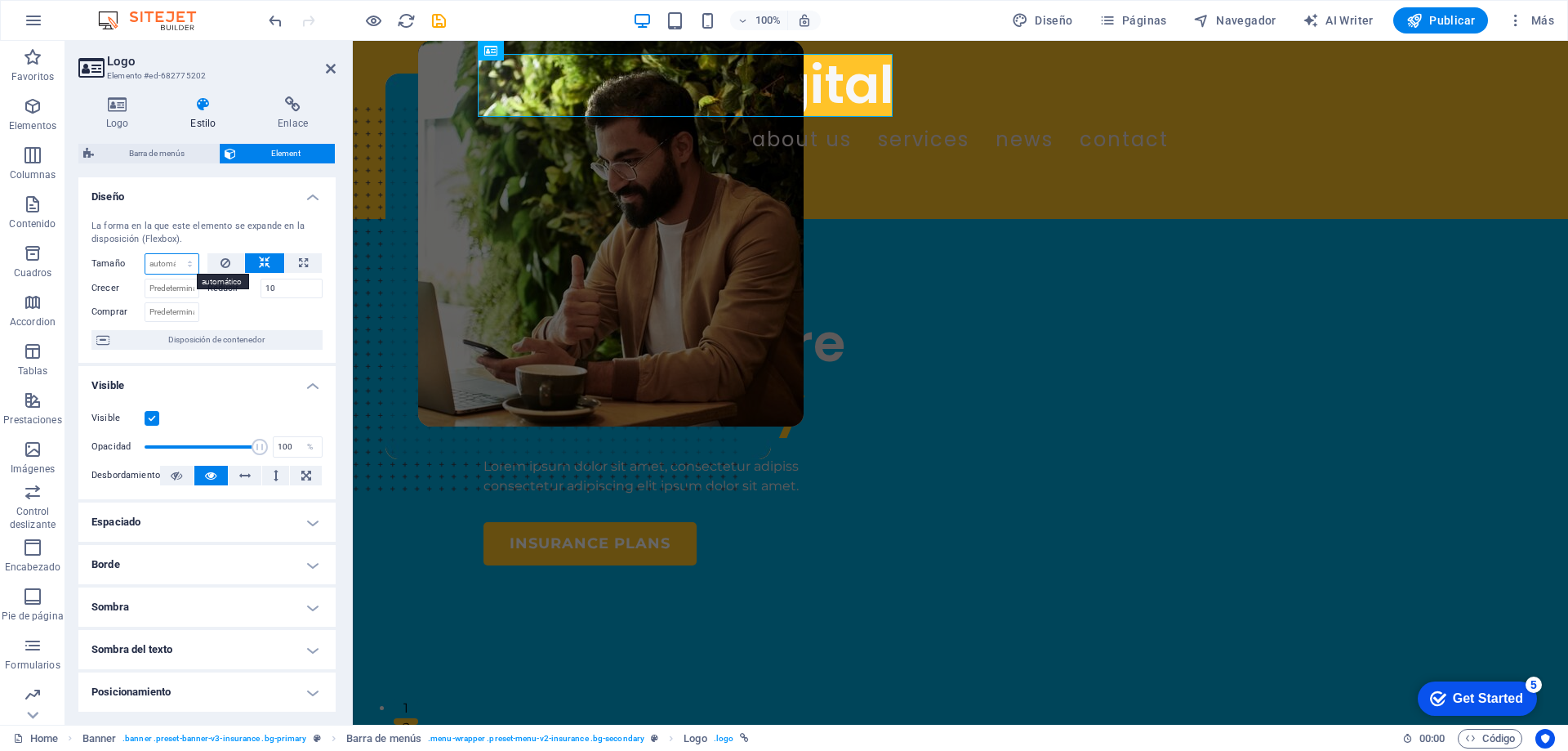
click at [186, 267] on select "Predeterminado automático px % 1/1 1/2 1/3 1/4 1/5 1/6 1/7 1/8 1/9 1/10" at bounding box center [171, 264] width 53 height 20
click at [301, 190] on h4 "Diseño" at bounding box center [206, 191] width 257 height 29
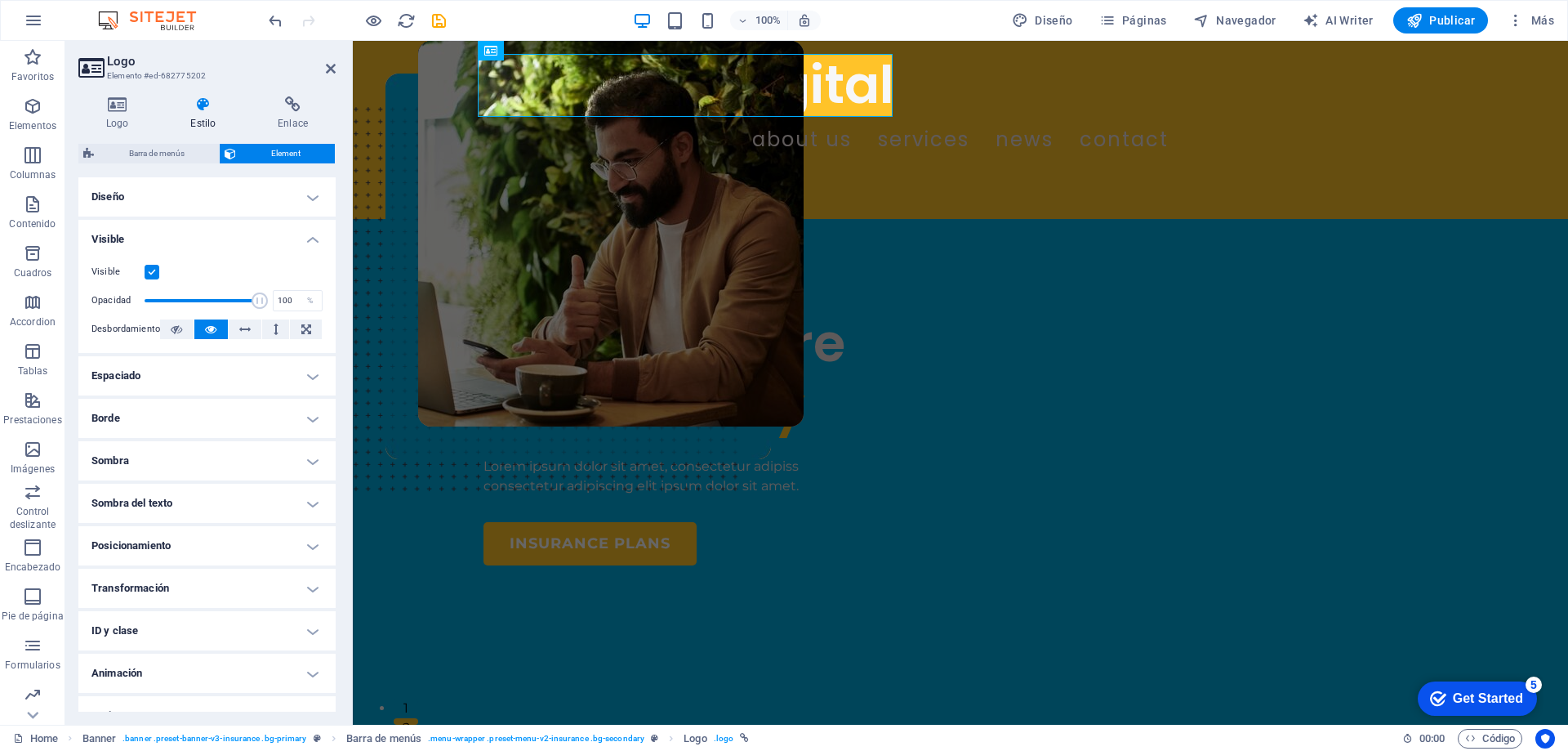
click at [301, 190] on h4 "Diseño" at bounding box center [206, 196] width 257 height 39
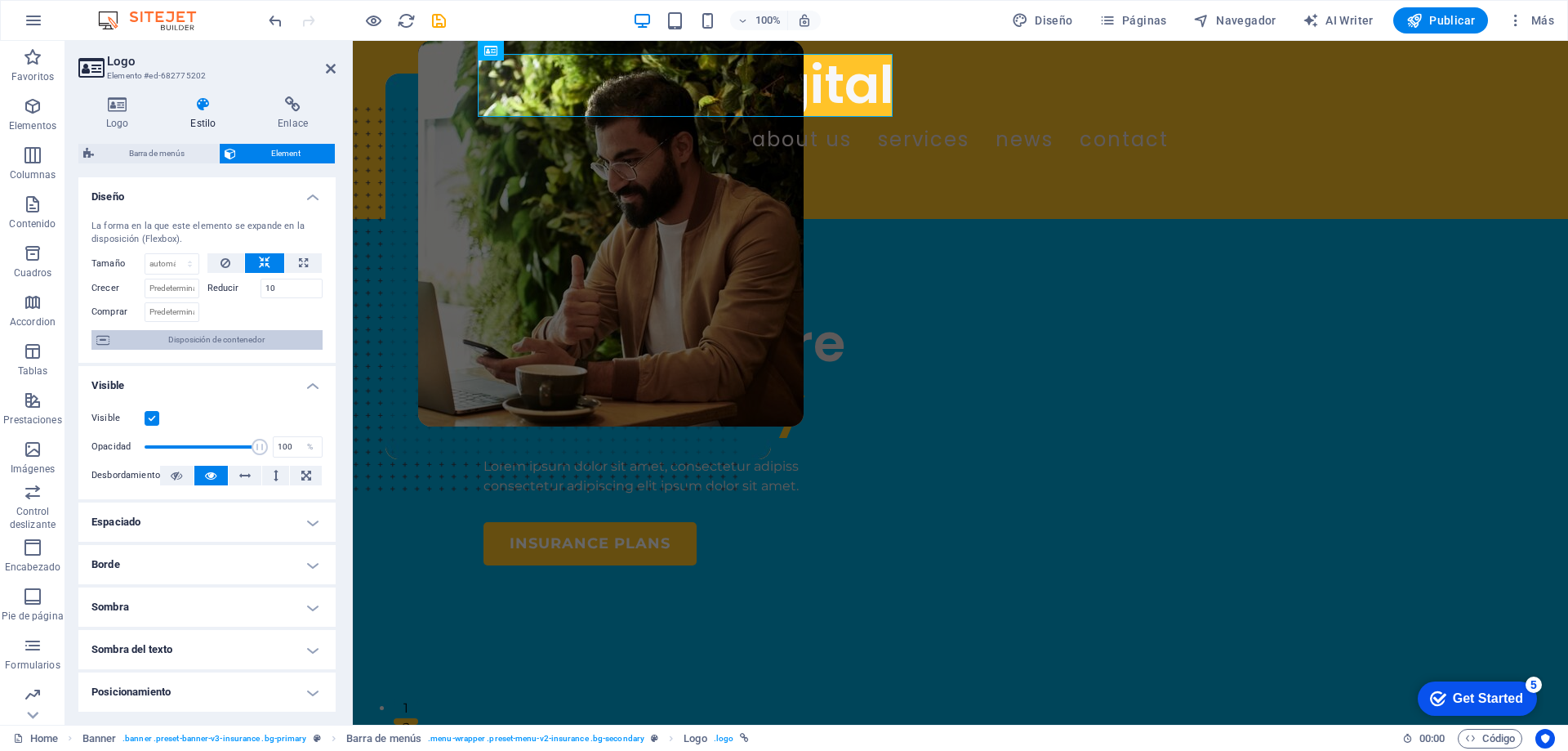
click at [211, 345] on span "Disposición de contenedor" at bounding box center [215, 340] width 203 height 20
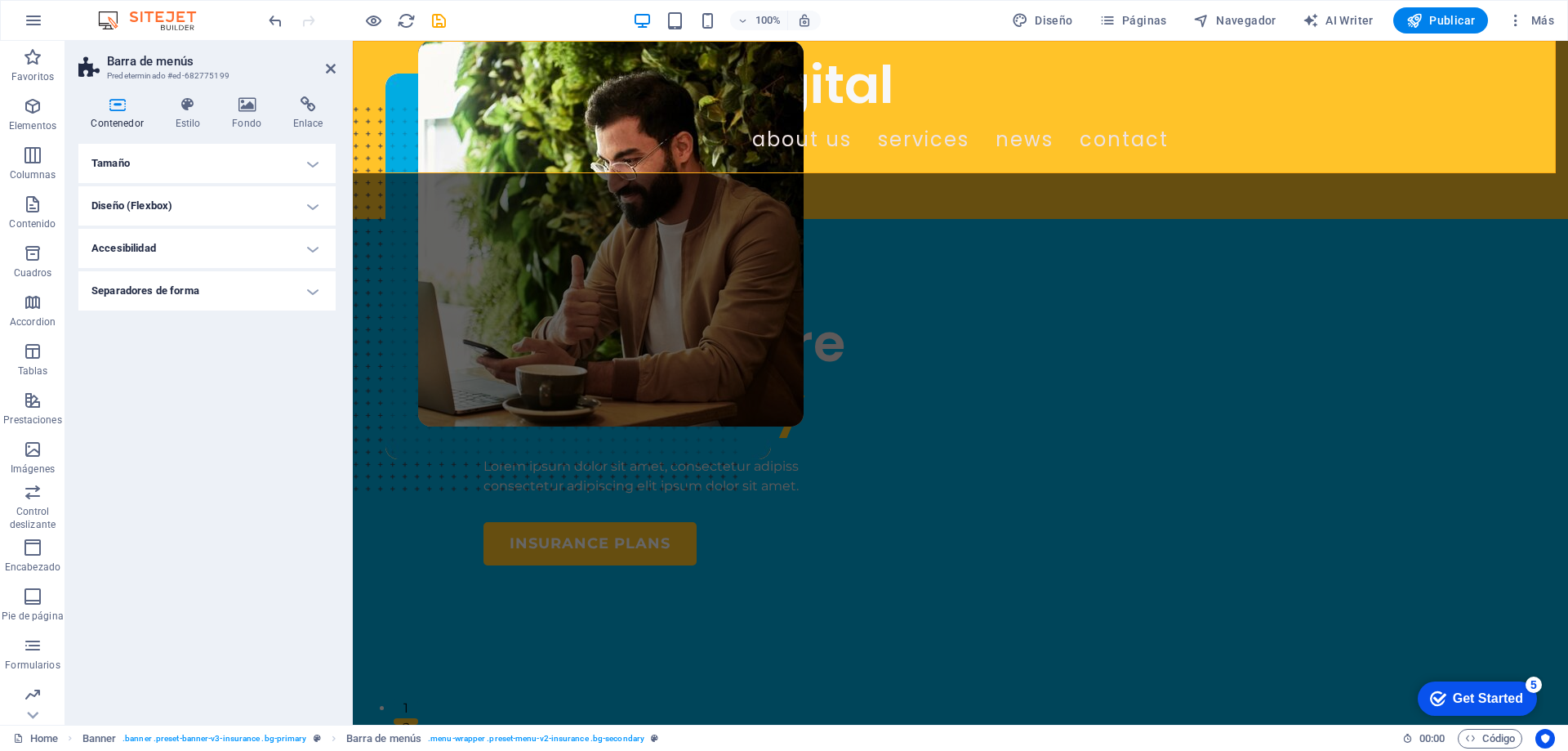
click at [117, 114] on h4 "Contenedor" at bounding box center [120, 113] width 84 height 34
click at [117, 97] on icon at bounding box center [117, 104] width 78 height 16
click at [128, 117] on h4 "Contenedor" at bounding box center [120, 113] width 84 height 34
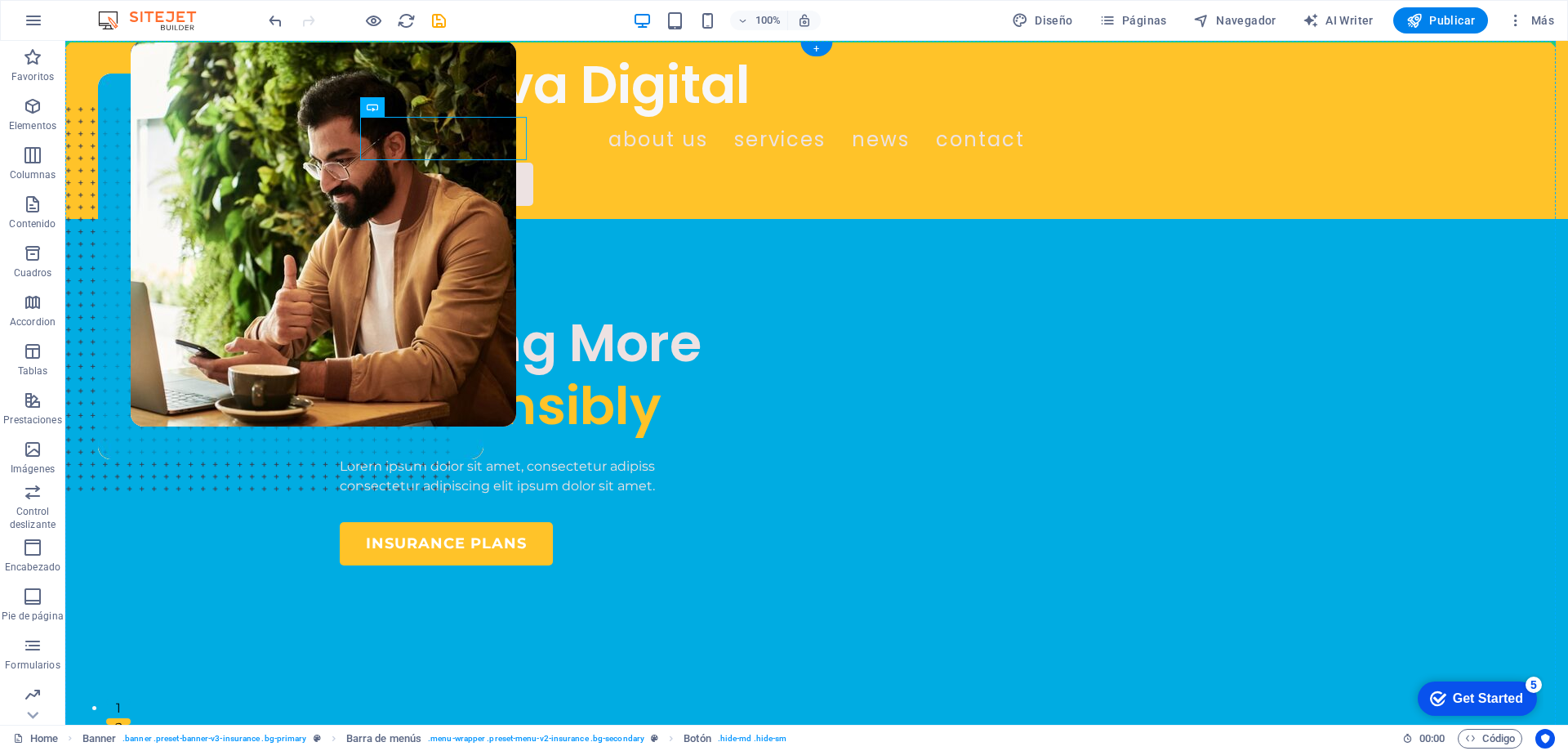
drag, startPoint x: 263, startPoint y: 147, endPoint x: 661, endPoint y: 128, distance: 398.5
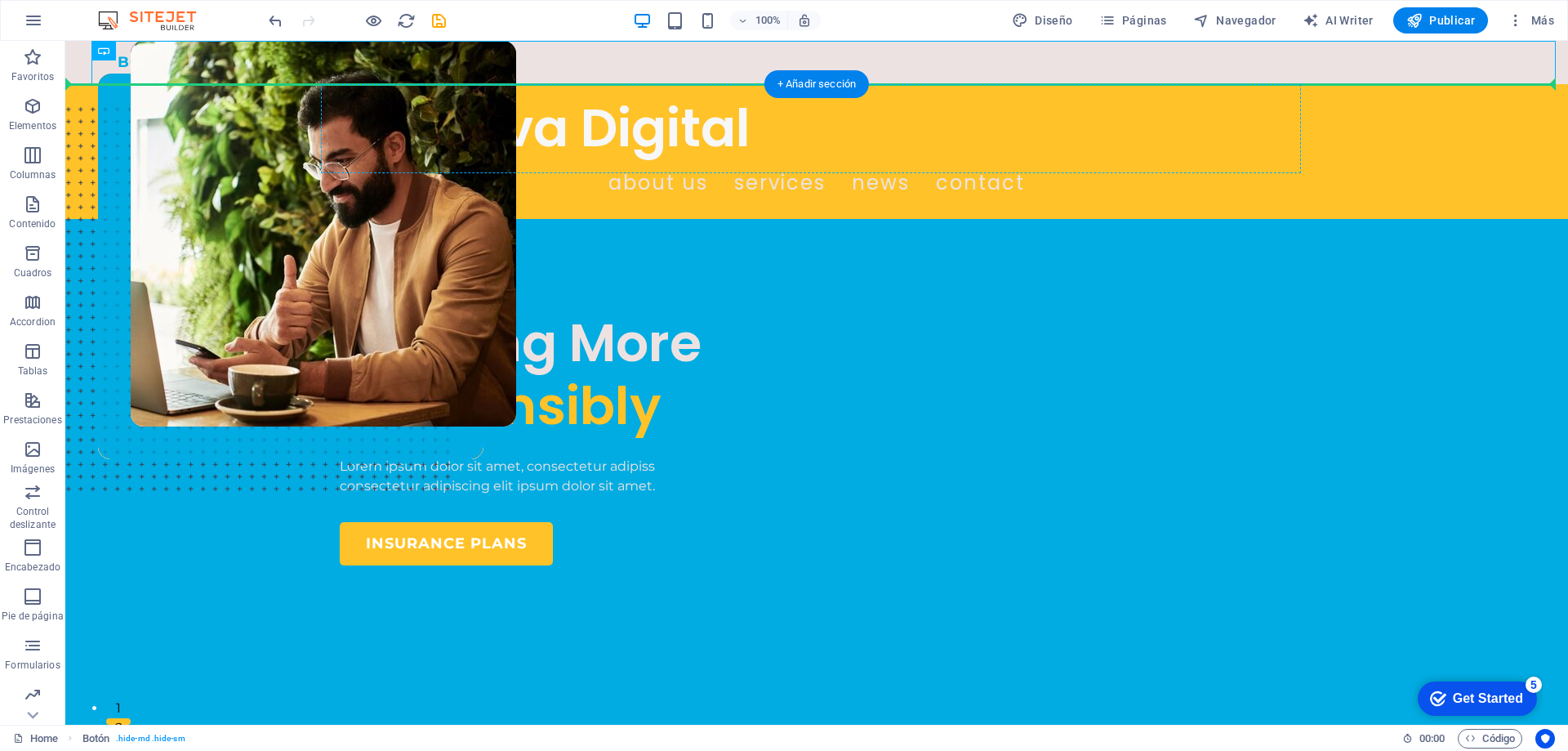
drag, startPoint x: 231, startPoint y: 61, endPoint x: 1251, endPoint y: 140, distance: 1023.1
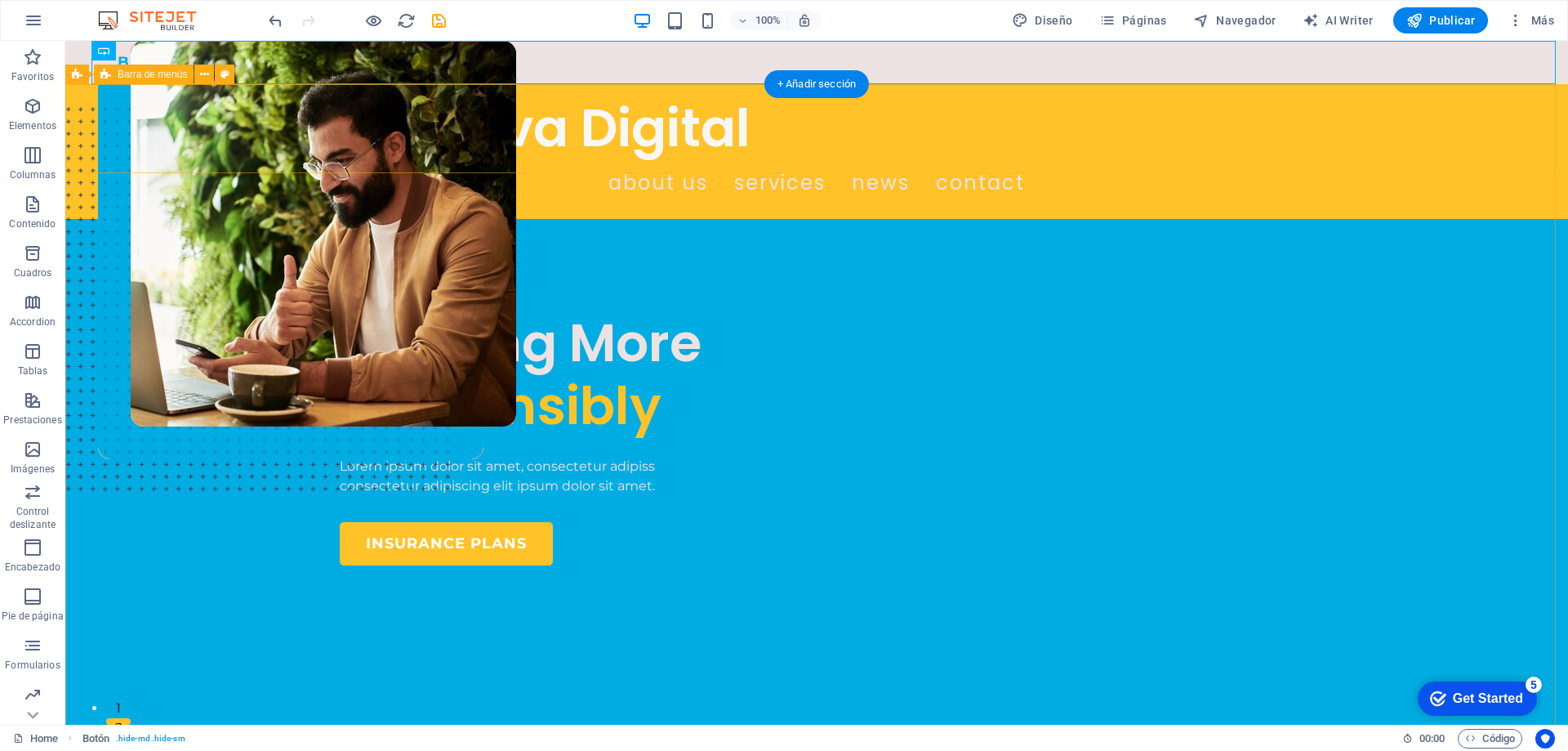
drag, startPoint x: 221, startPoint y: 88, endPoint x: 1343, endPoint y: 131, distance: 1122.8
click at [901, 56] on div "BOOK A CALL" at bounding box center [828, 62] width 1476 height 43
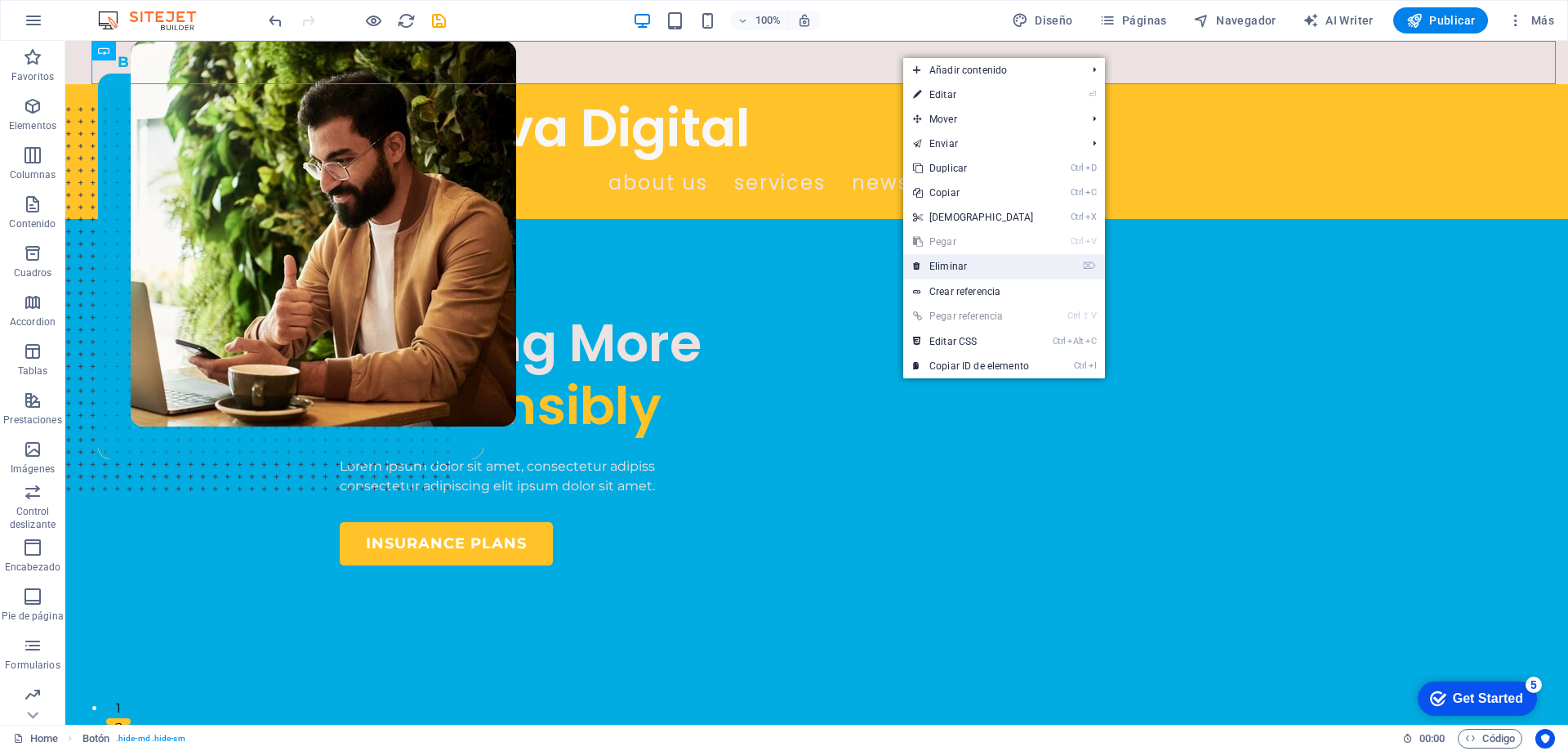
click at [958, 263] on link "⌦ Eliminar" at bounding box center [973, 266] width 141 height 25
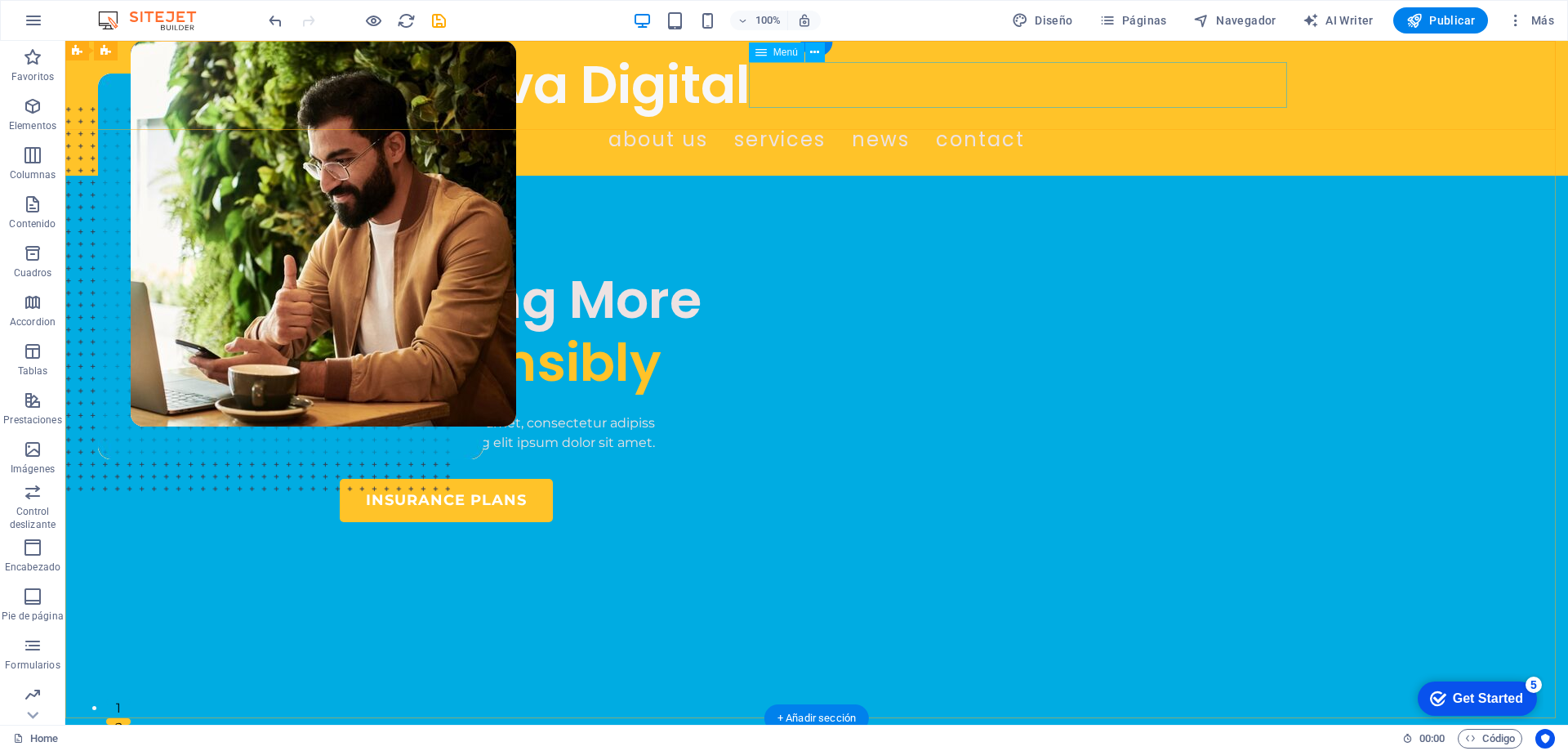
click at [1246, 117] on nav "ABOUT US SERVICES NEWS CONTACT" at bounding box center [816, 140] width 953 height 46
click at [1313, 85] on div "Creativa Digital ABOUT US SERVICES NEWS CONTACT" at bounding box center [815, 108] width 1502 height 135
click at [516, 493] on figure at bounding box center [324, 350] width 386 height 618
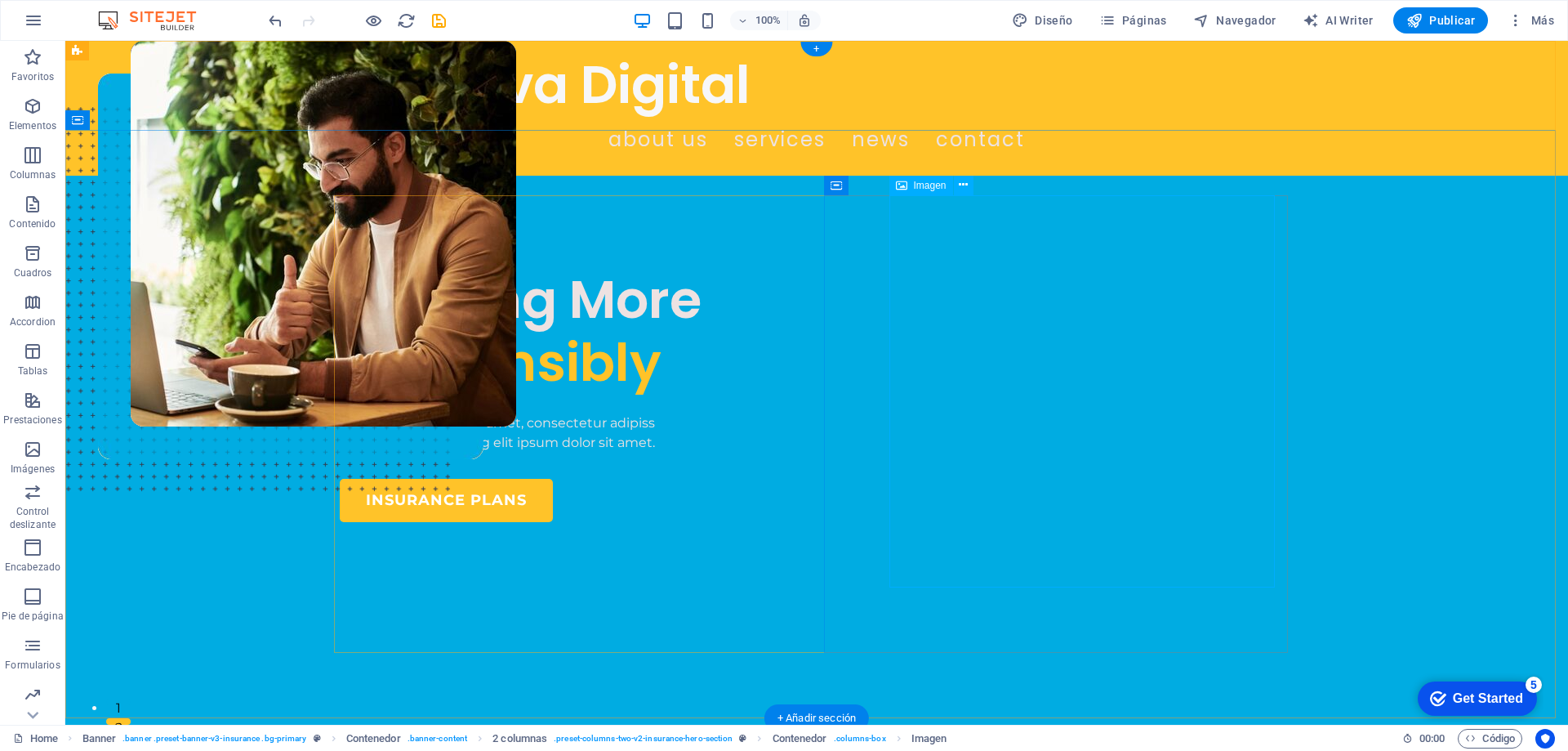
click at [516, 204] on figure at bounding box center [324, 350] width 386 height 618
click at [970, 182] on button at bounding box center [963, 186] width 20 height 20
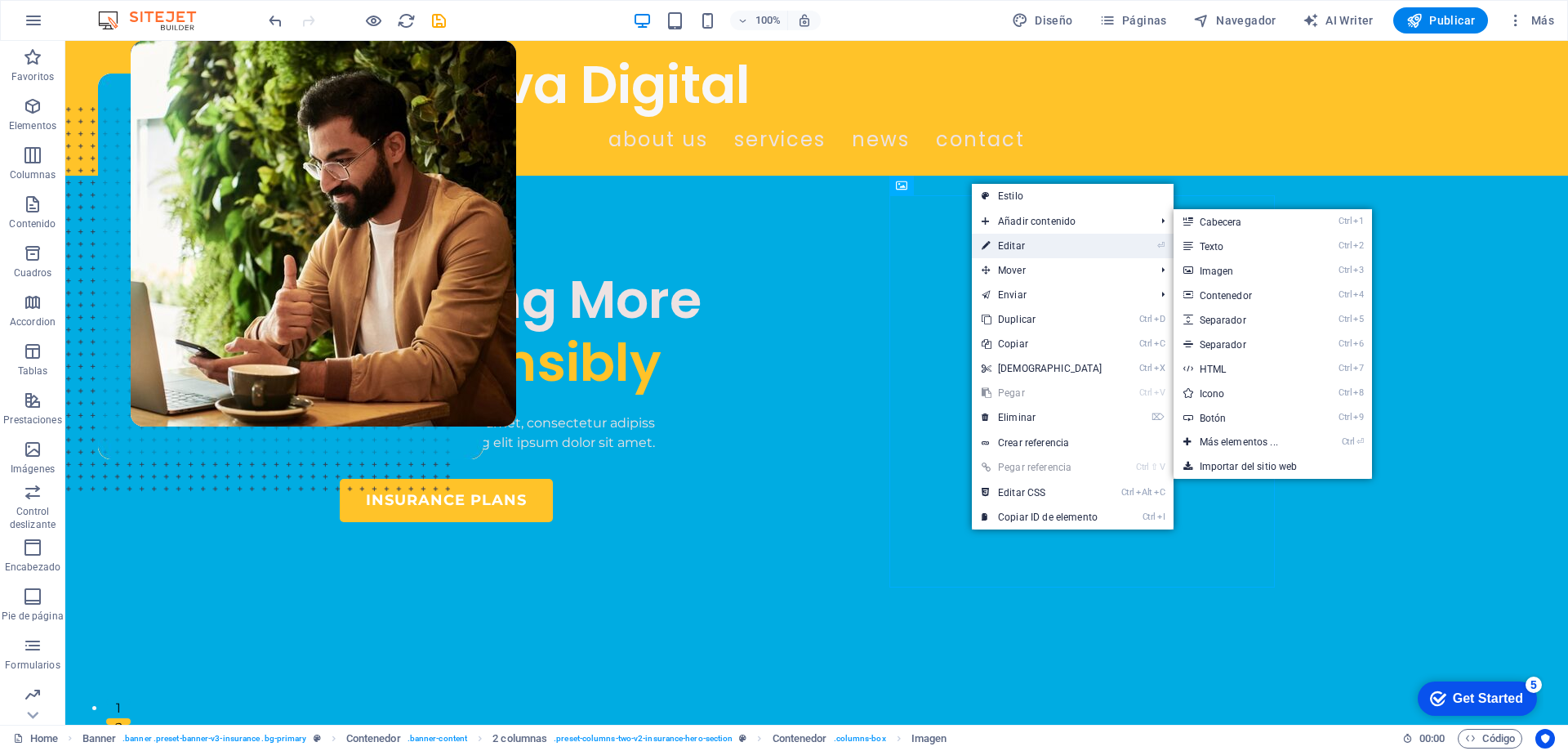
click at [1020, 239] on link "⏎ Editar" at bounding box center [1041, 246] width 141 height 25
select select "px"
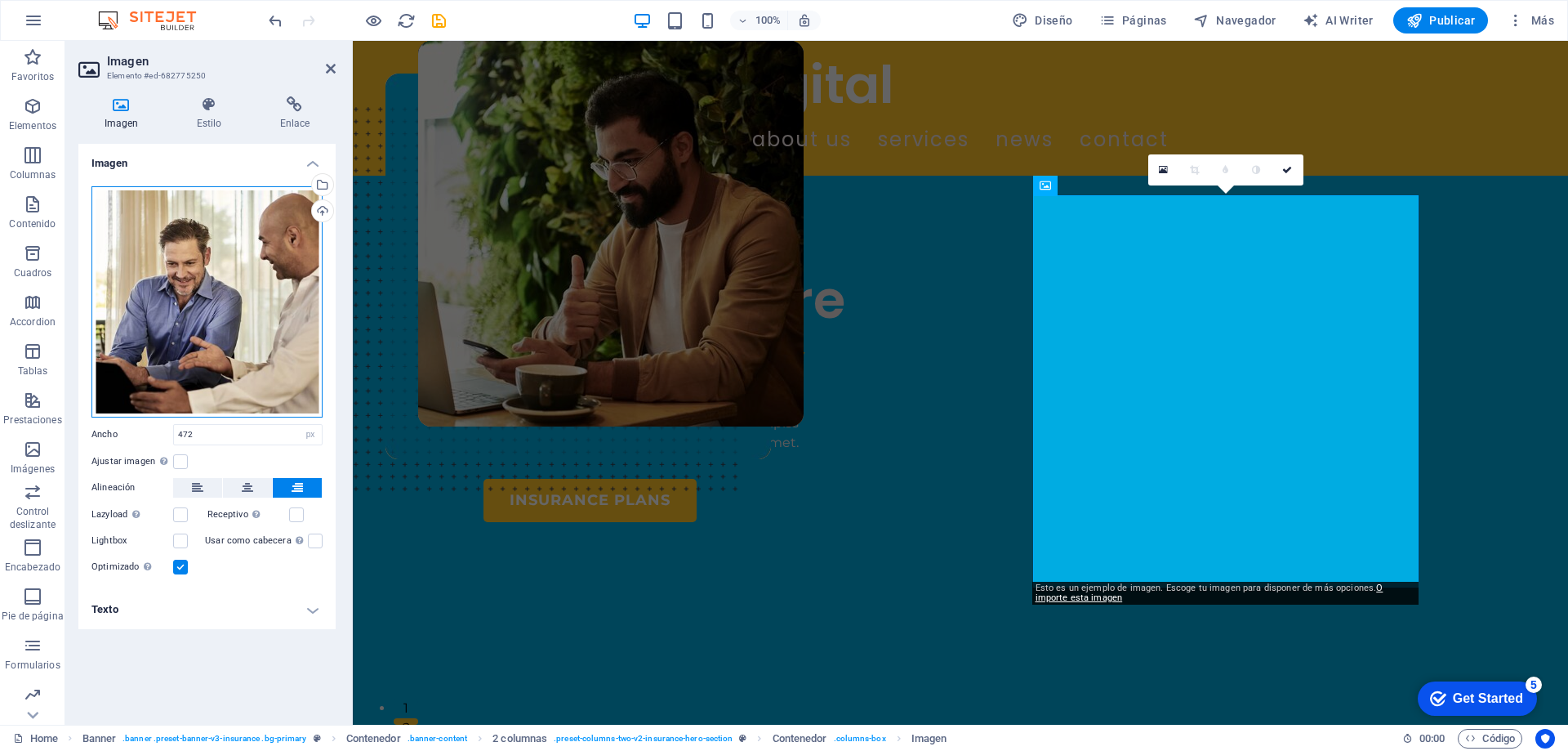
click at [240, 252] on div "Arrastra archivos aquí, haz clic para escoger archivos o selecciona archivos de…" at bounding box center [206, 301] width 231 height 231
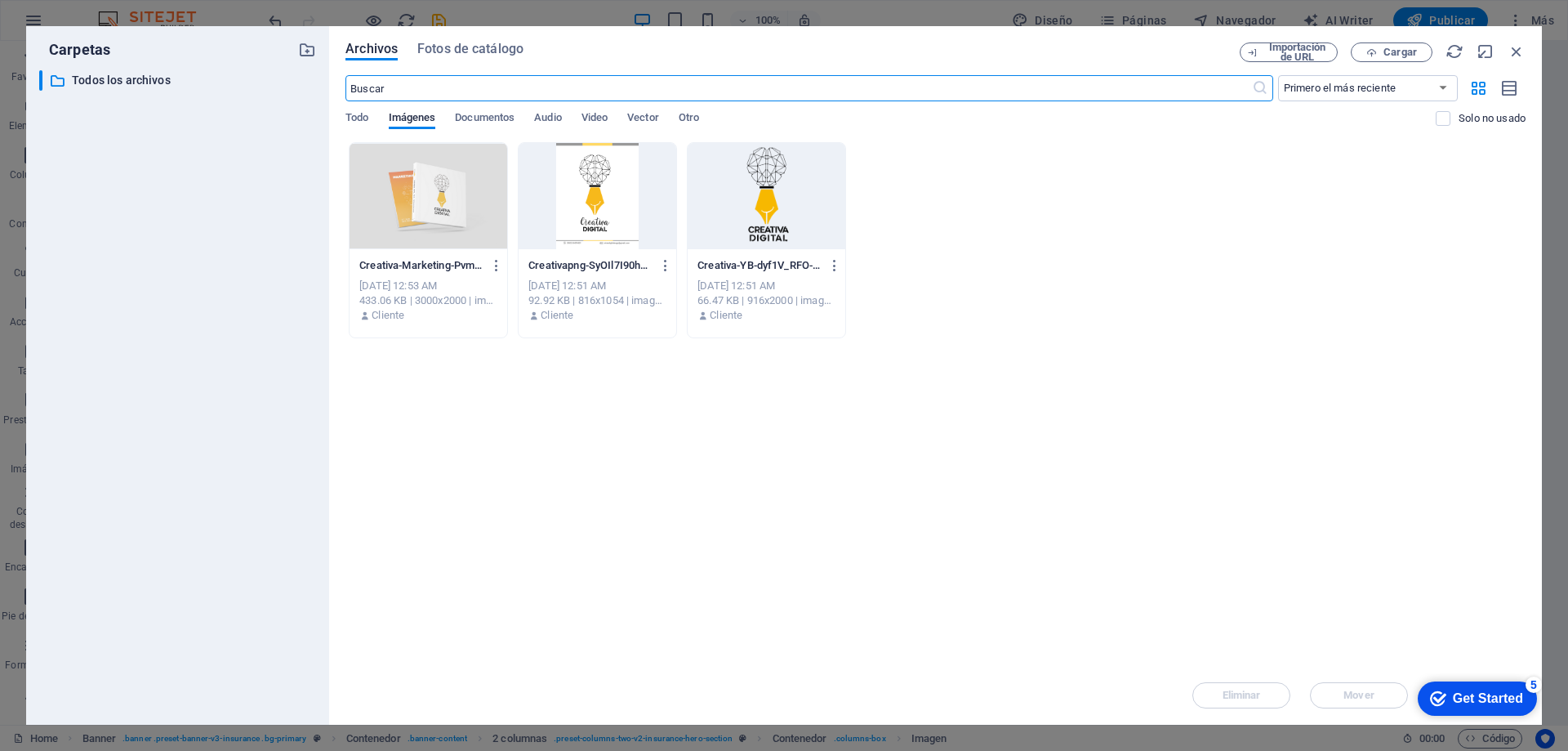
click at [462, 243] on div at bounding box center [429, 196] width 158 height 106
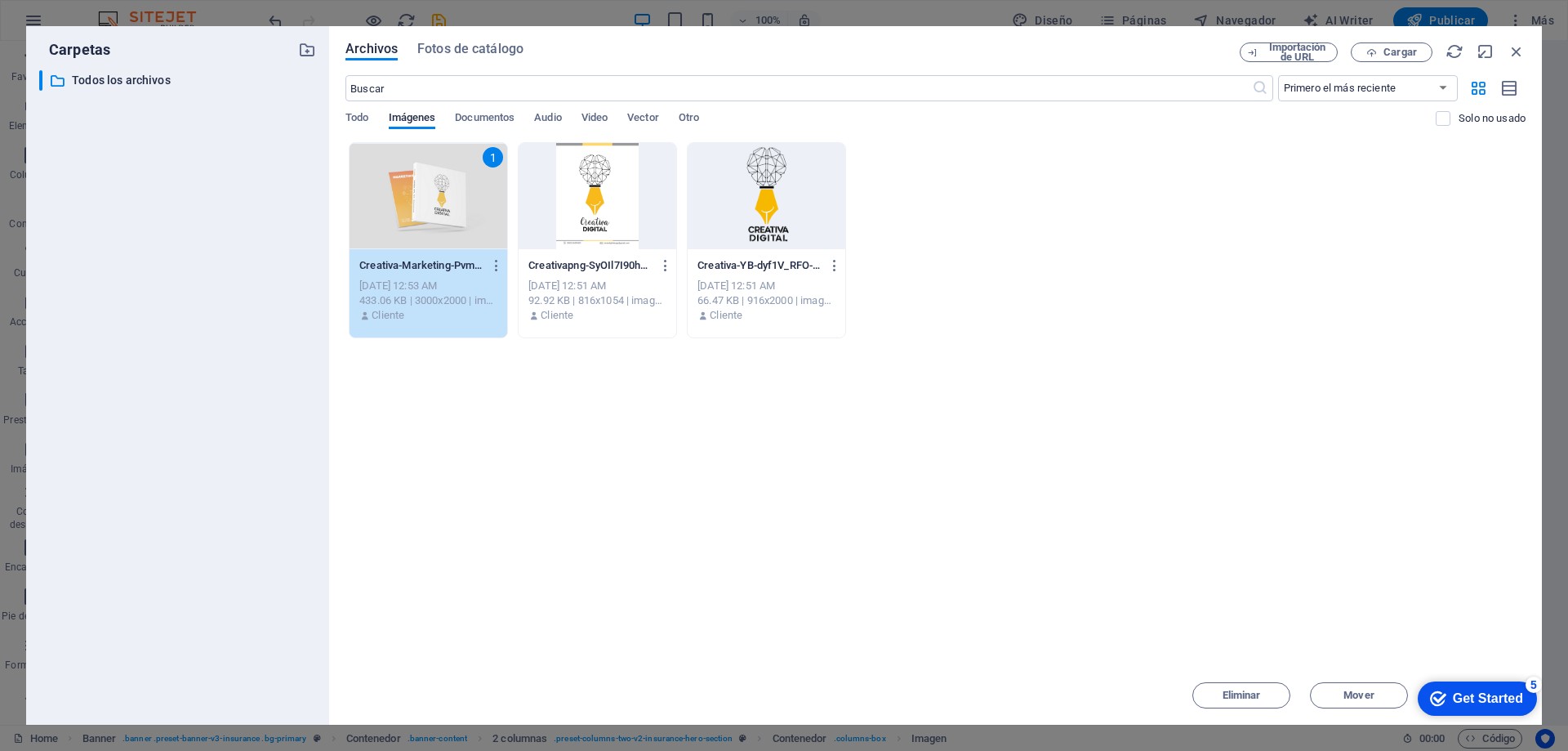
click at [1464, 698] on div "Get Started" at bounding box center [1487, 698] width 70 height 15
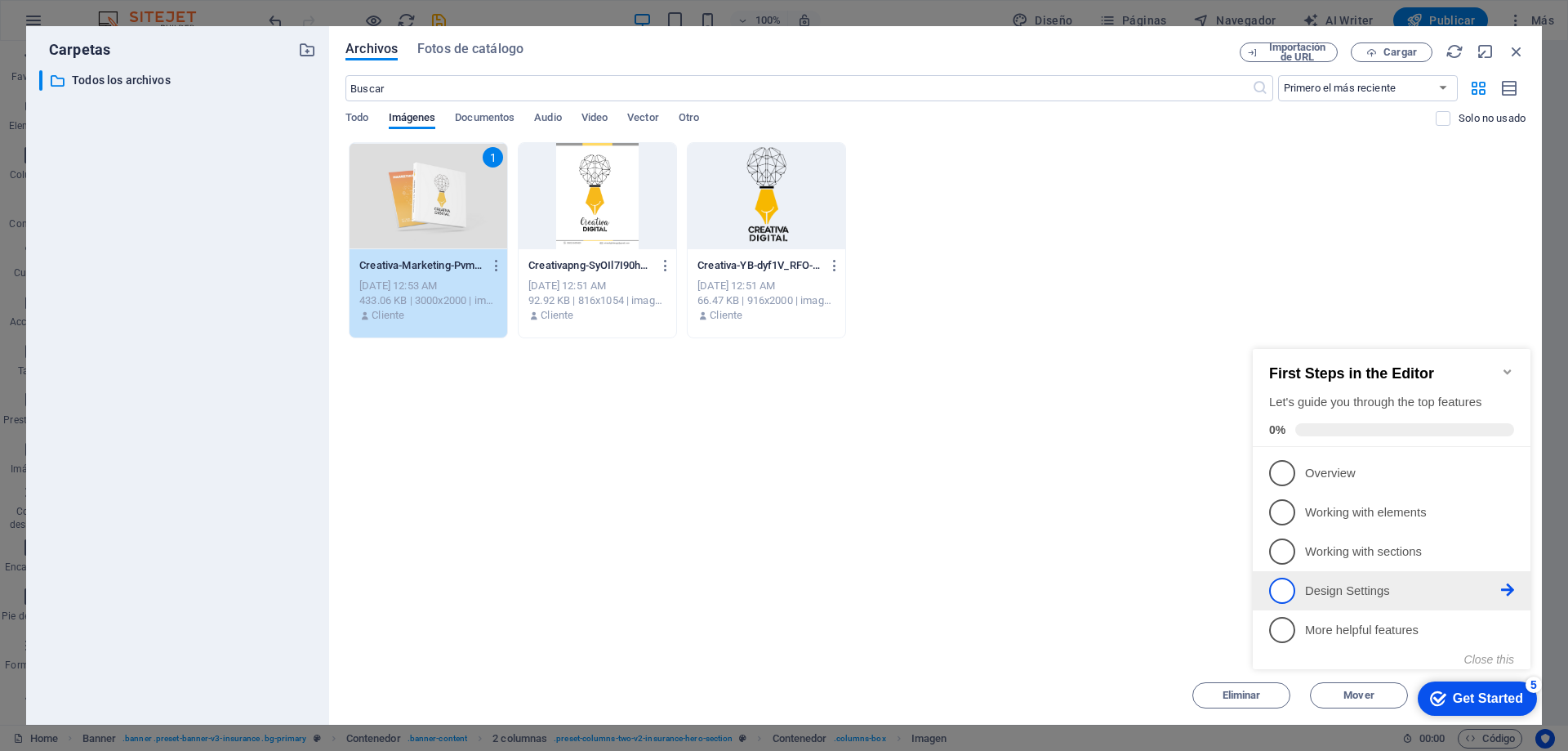
click at [1292, 591] on span "4" at bounding box center [1282, 591] width 26 height 26
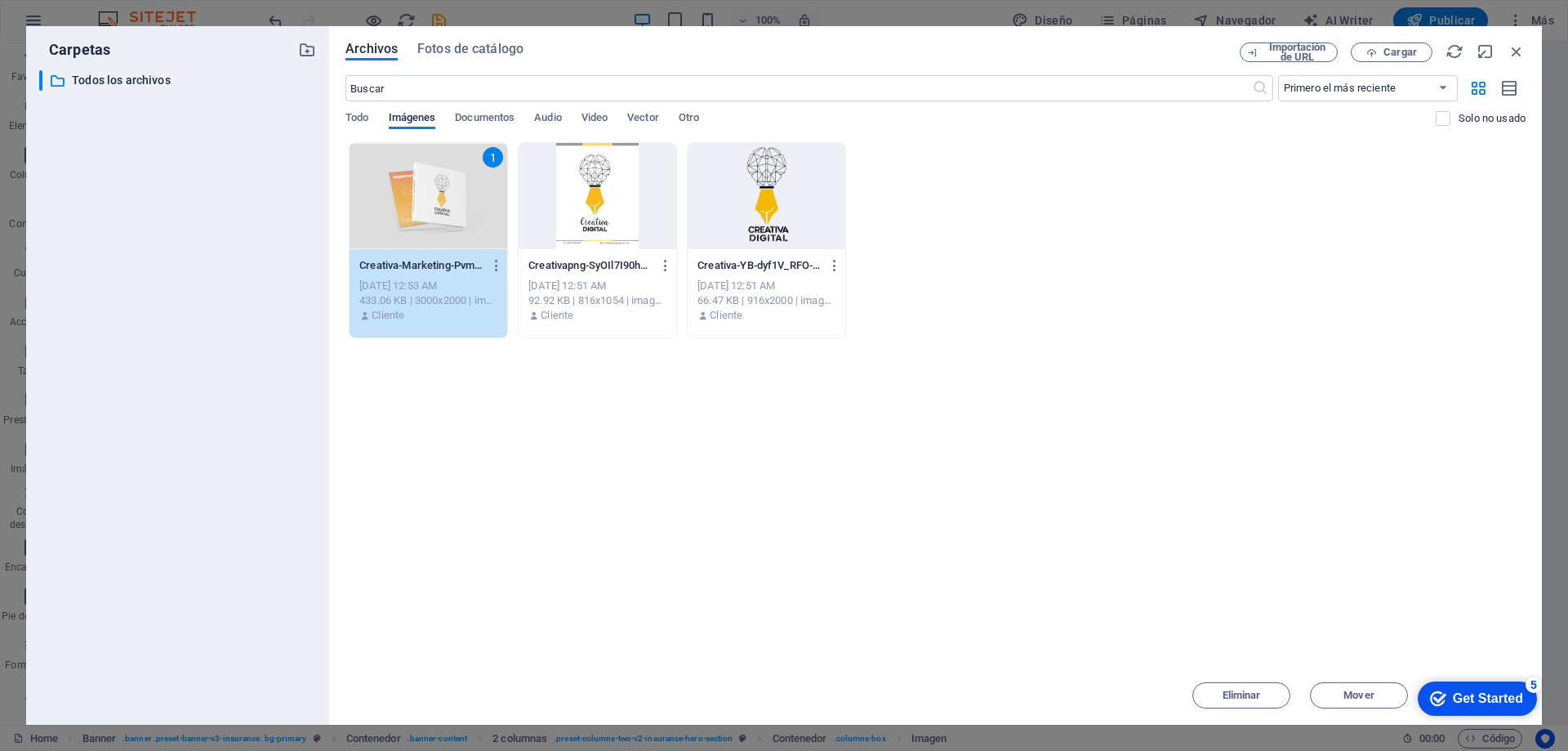
click at [1496, 688] on div "checkmark Get Started 5" at bounding box center [1476, 698] width 119 height 34
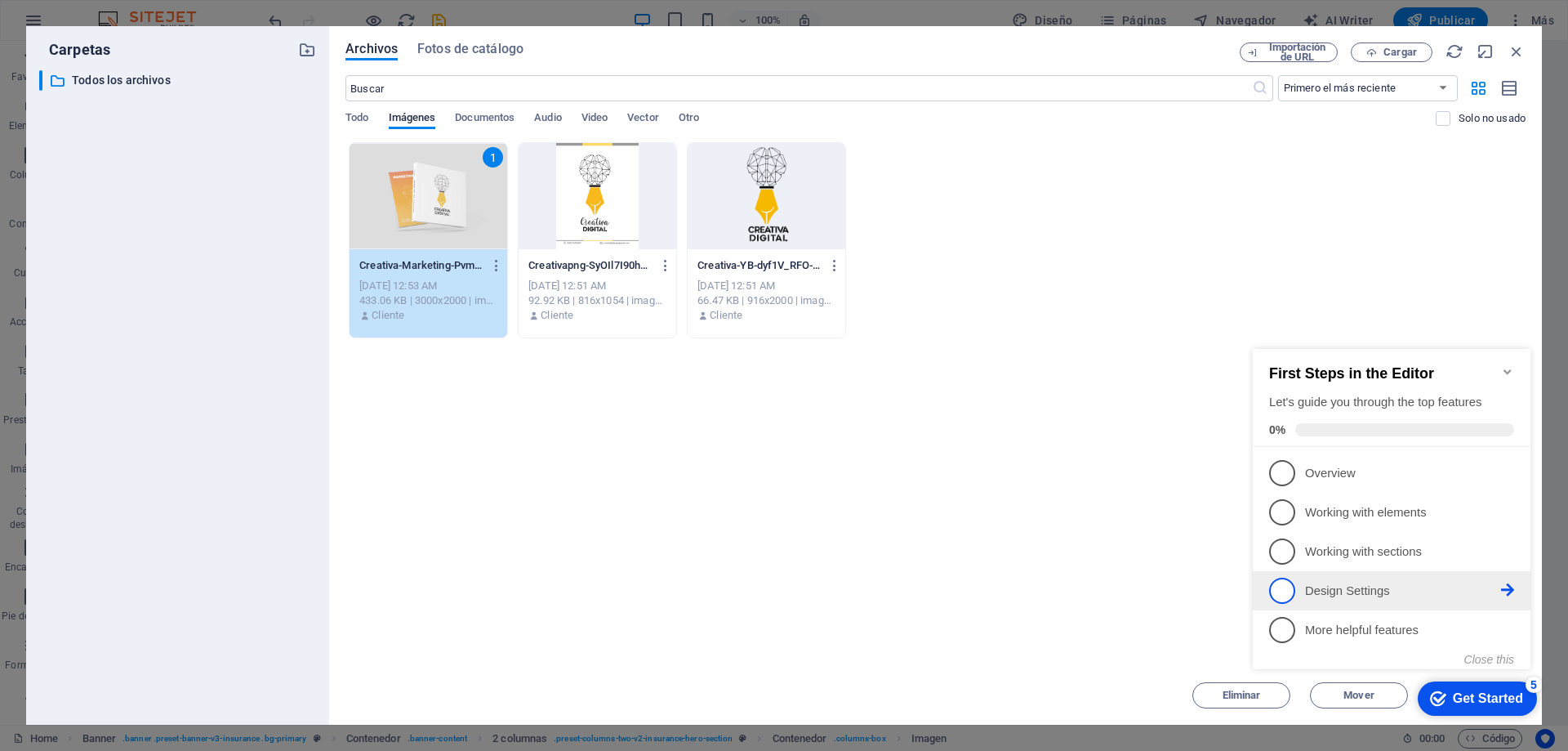
click at [1505, 591] on icon at bounding box center [1507, 589] width 13 height 13
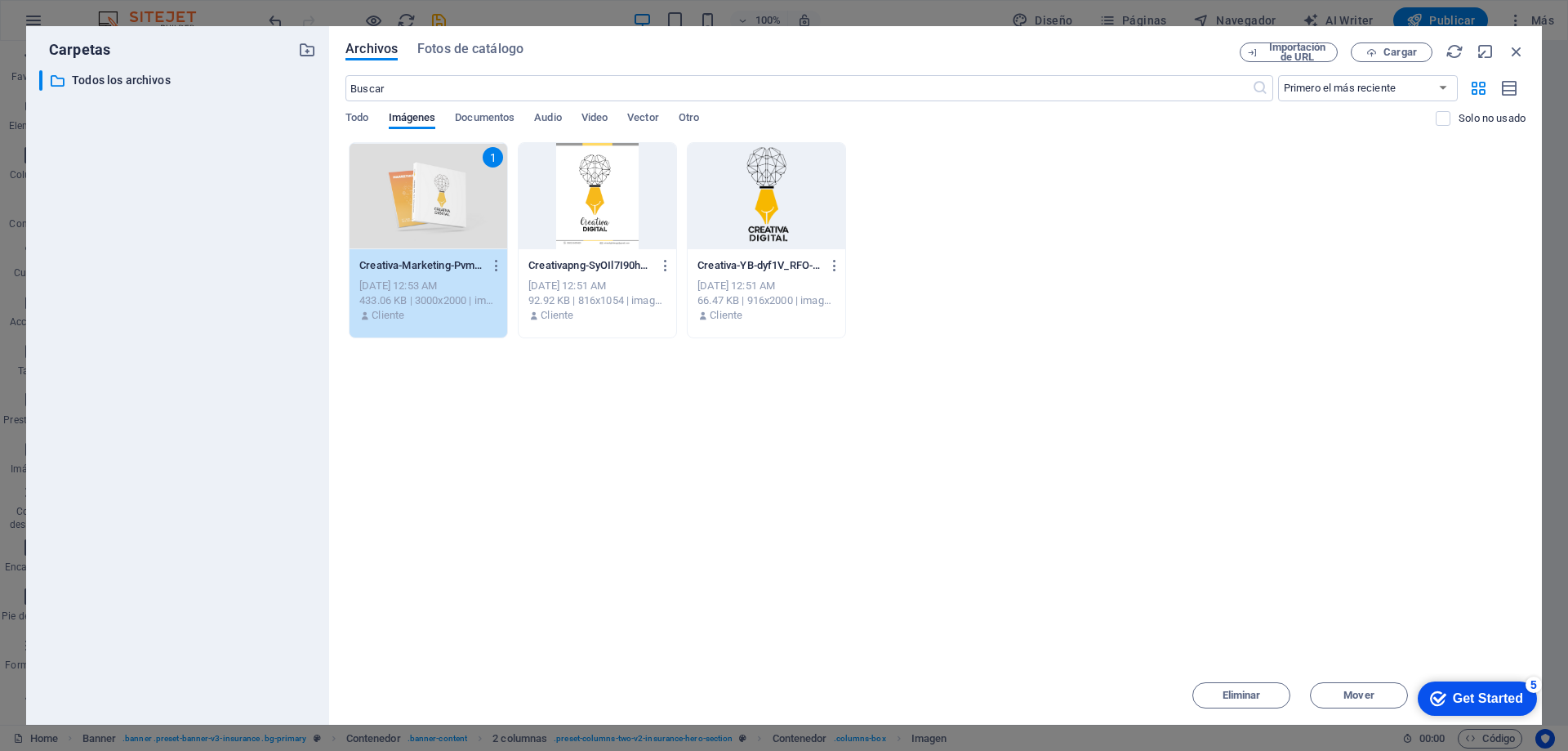
click at [1531, 684] on div "5" at bounding box center [1533, 684] width 16 height 16
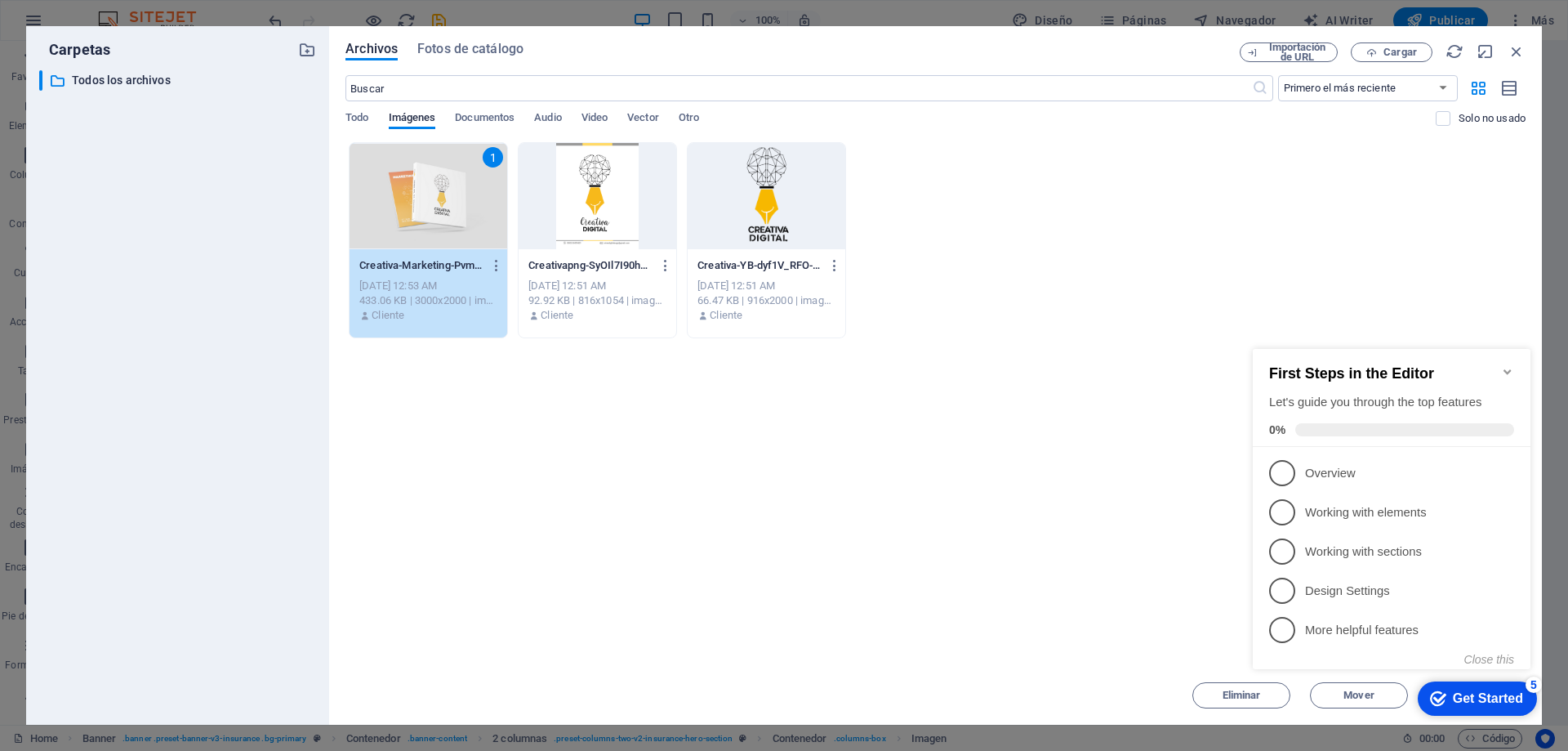
click at [1409, 210] on div "1 Creativa-Marketing-PvmK0OWv_Si4yByHo1ZYxw.png Creativa-Marketing-PvmK0OWv_Si4…" at bounding box center [935, 240] width 1179 height 196
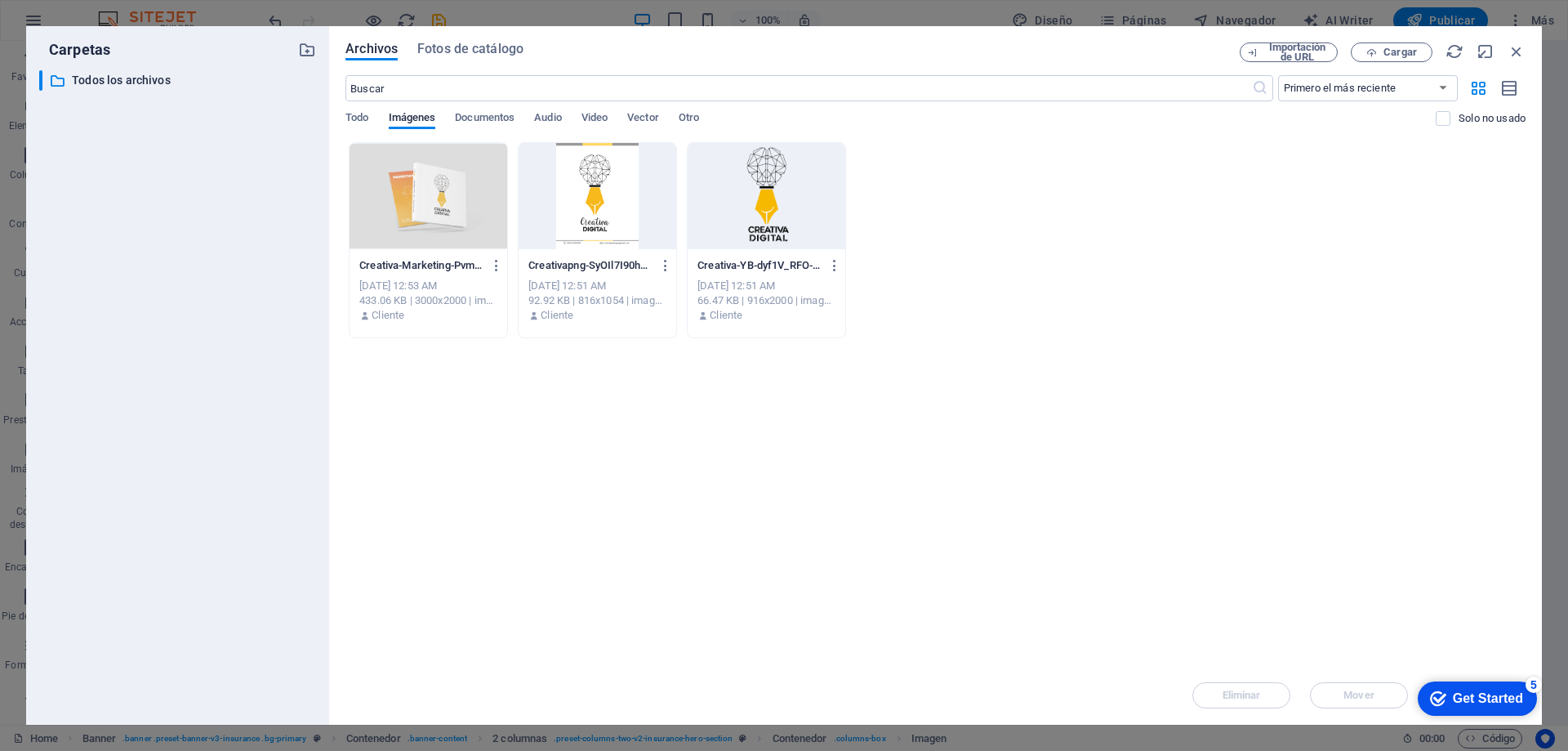
click at [425, 205] on div at bounding box center [429, 196] width 158 height 106
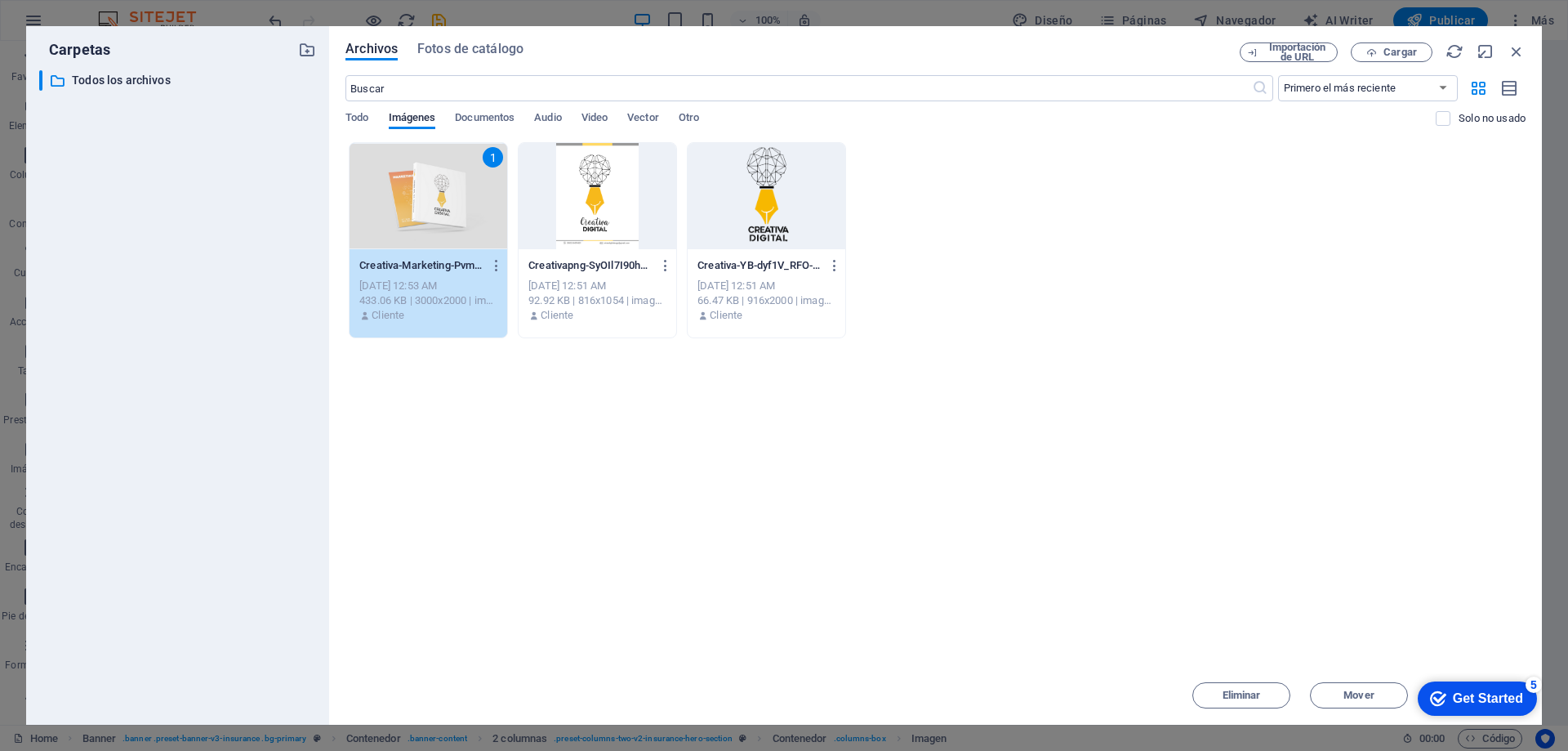
click at [425, 205] on div "1" at bounding box center [429, 196] width 158 height 106
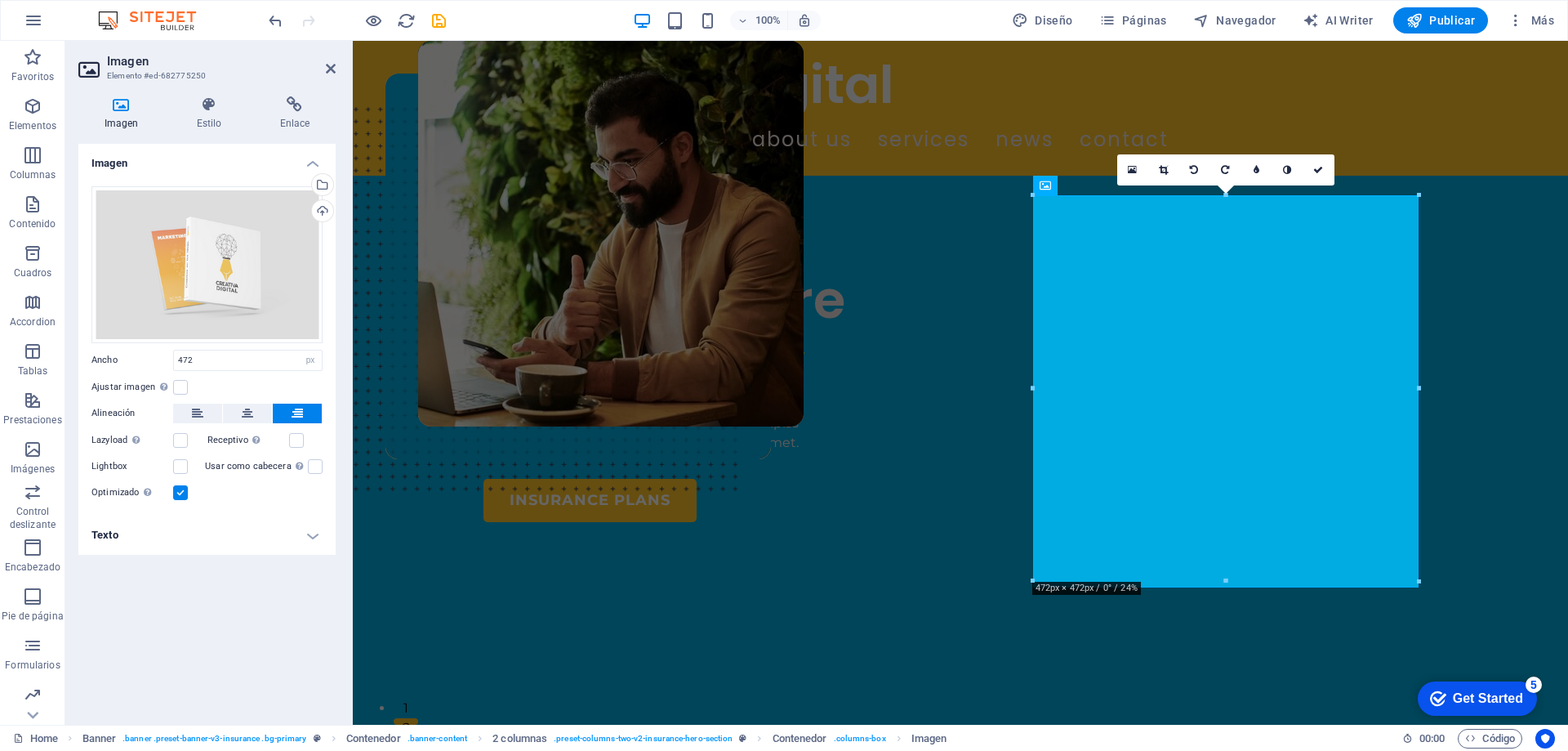
click at [334, 60] on h2 "Imagen" at bounding box center [221, 61] width 229 height 15
click at [334, 68] on icon at bounding box center [331, 68] width 10 height 13
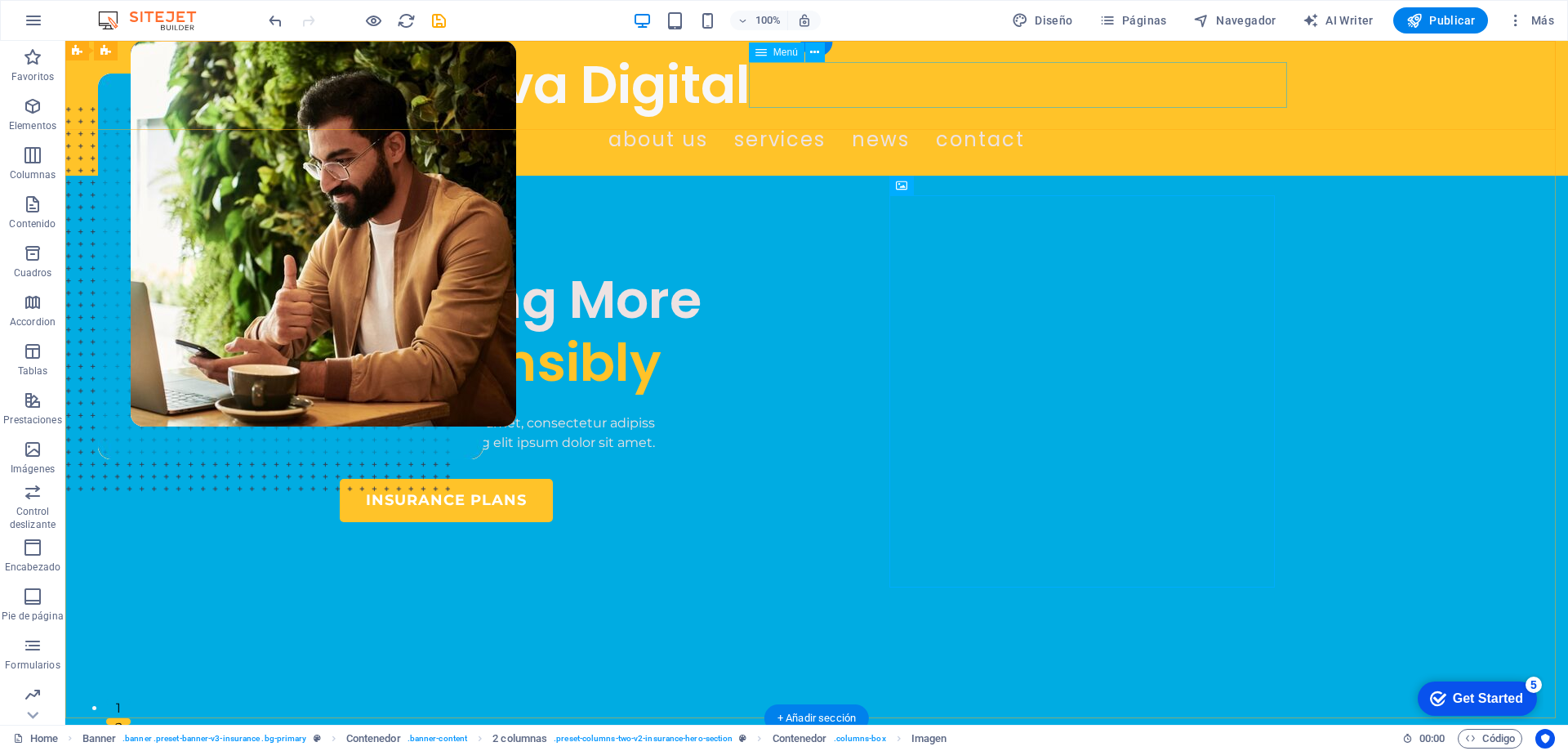
click at [889, 117] on nav "ABOUT US SERVICES NEWS CONTACT" at bounding box center [816, 140] width 953 height 46
click at [911, 117] on nav "ABOUT US SERVICES NEWS CONTACT" at bounding box center [816, 140] width 953 height 46
select select "1"
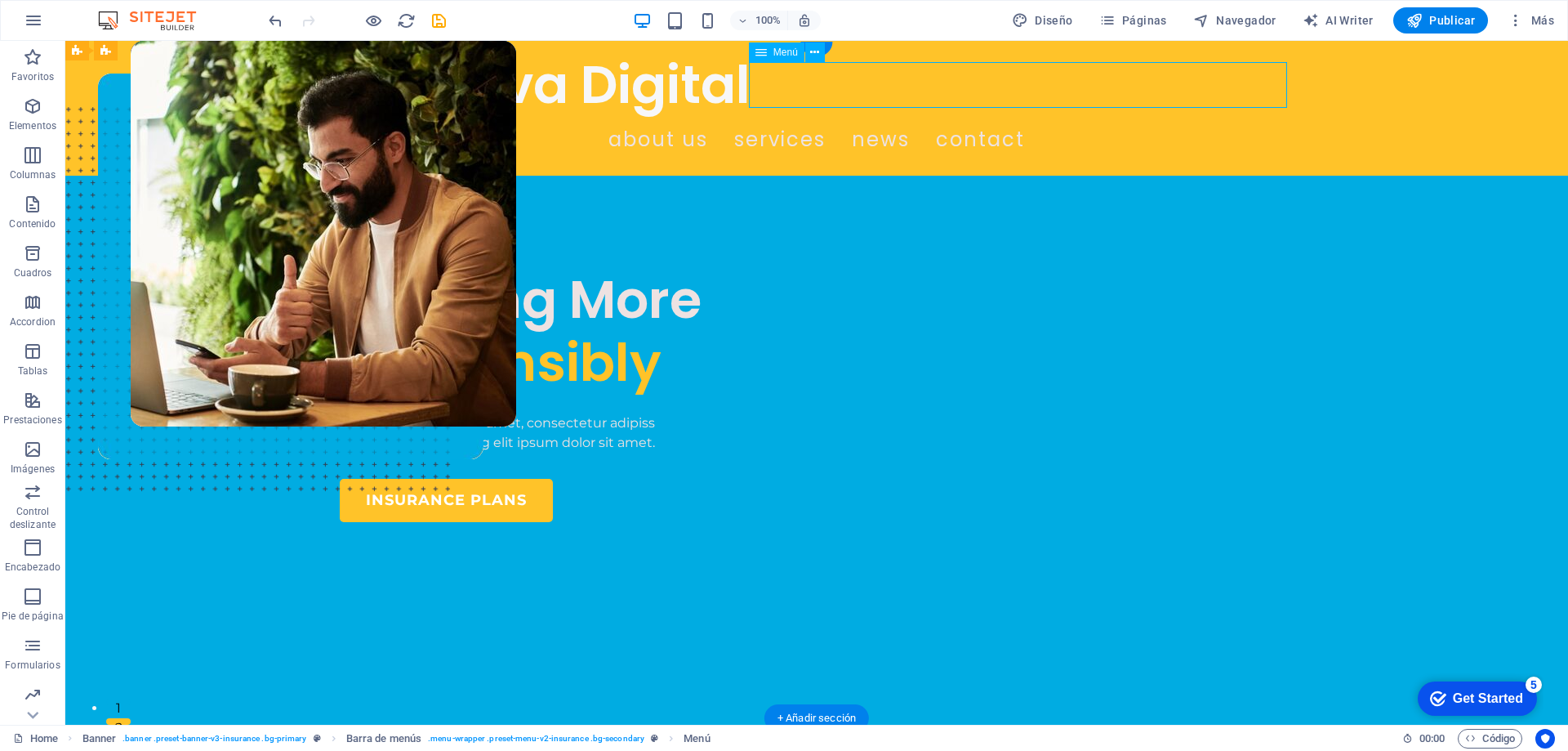
select select
select select "2"
select select
select select "3"
select select
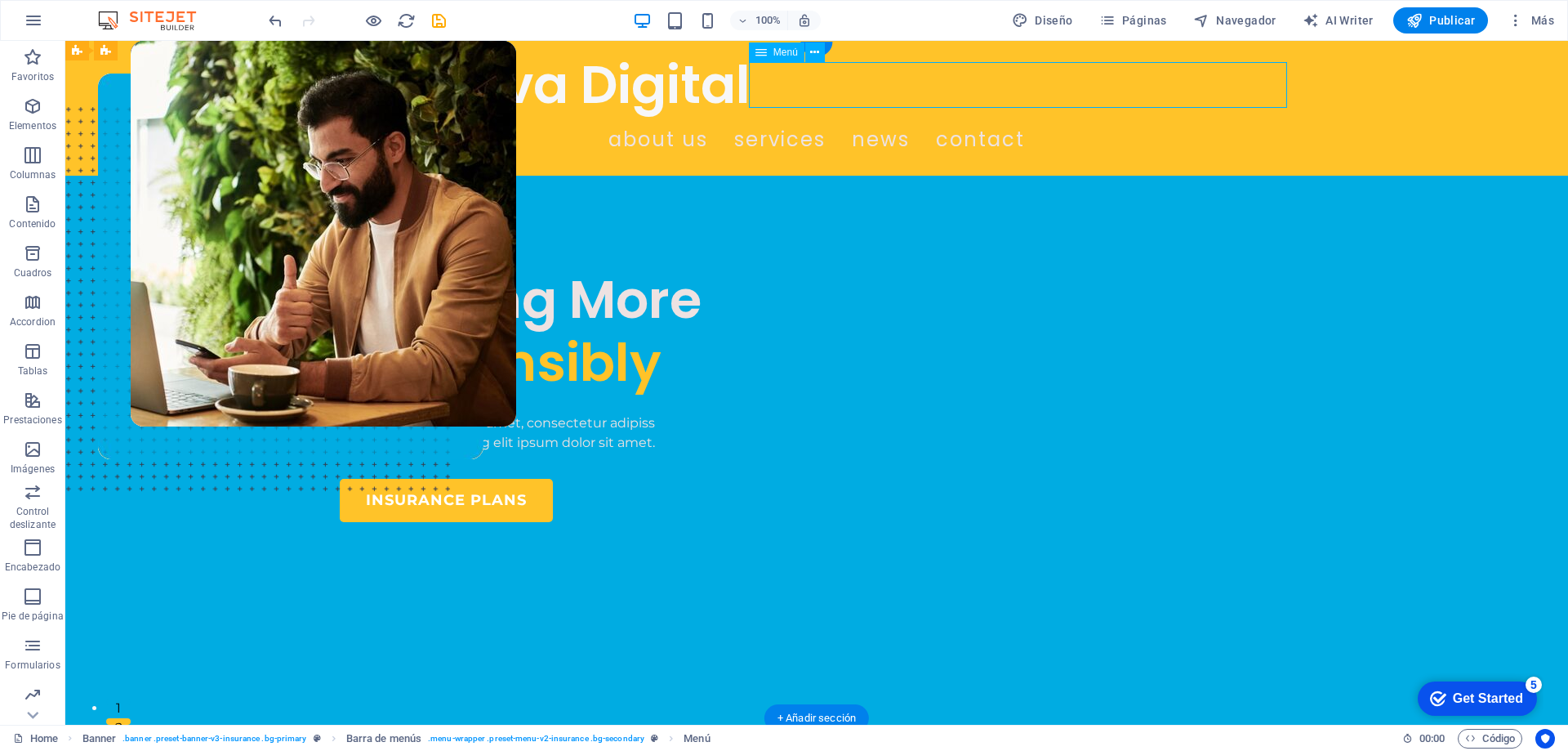
select select "4"
select select
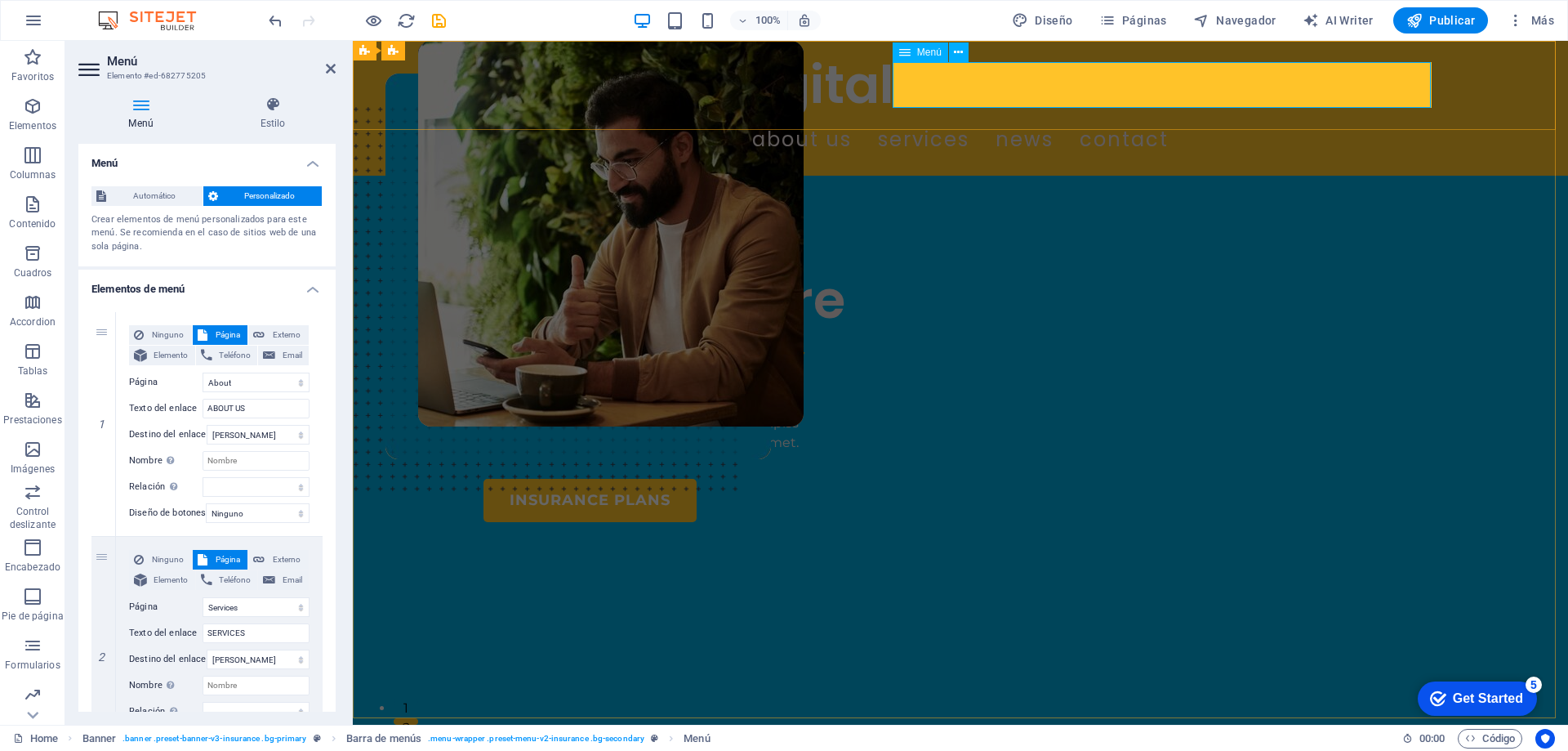
click at [1047, 117] on nav "ABOUT US SERVICES NEWS CONTACT" at bounding box center [960, 140] width 953 height 46
click at [262, 414] on input "ABOUT US" at bounding box center [256, 409] width 107 height 20
drag, startPoint x: 262, startPoint y: 410, endPoint x: 194, endPoint y: 406, distance: 68.1
click at [194, 406] on div "Texto del enlace ABOUT US" at bounding box center [219, 409] width 181 height 20
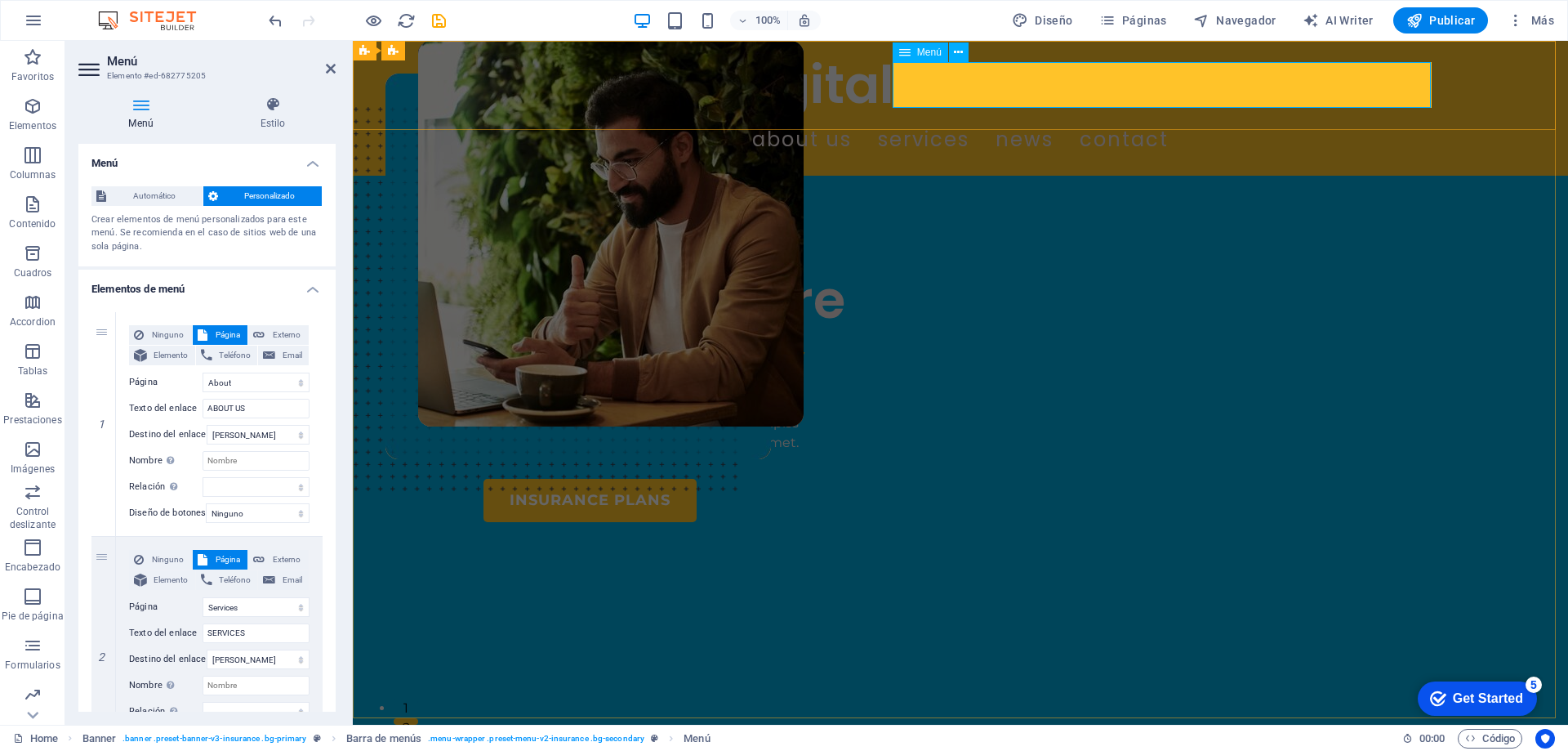
click at [1041, 117] on nav "ABOUT US SERVICES NEWS CONTACT" at bounding box center [960, 140] width 953 height 46
click at [244, 386] on select "Home About Services News Contact Legal Notice Privacy" at bounding box center [256, 383] width 107 height 20
type input "So"
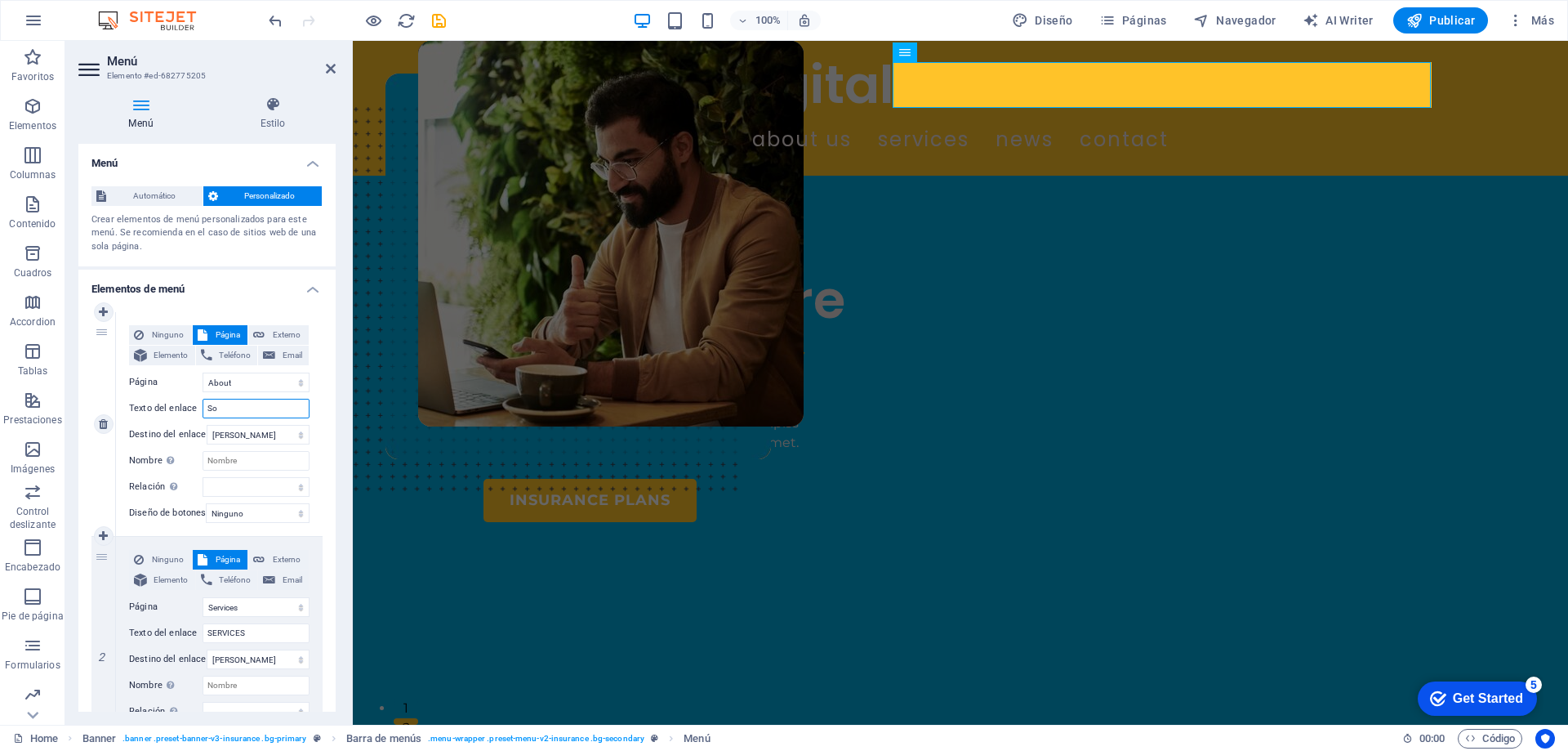
select select
type input "Sobre nosotr"
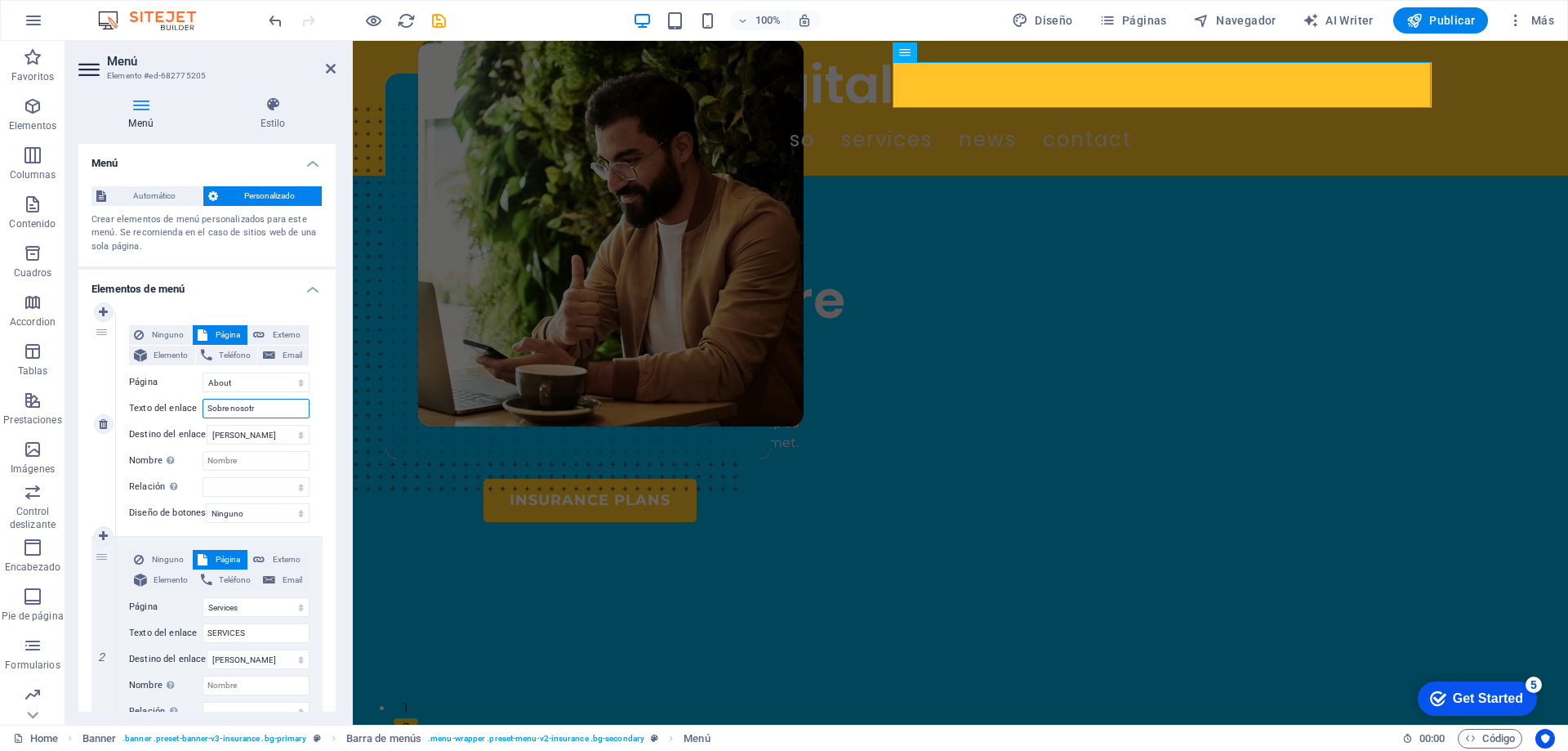
select select
type input "Sobre nosotros"
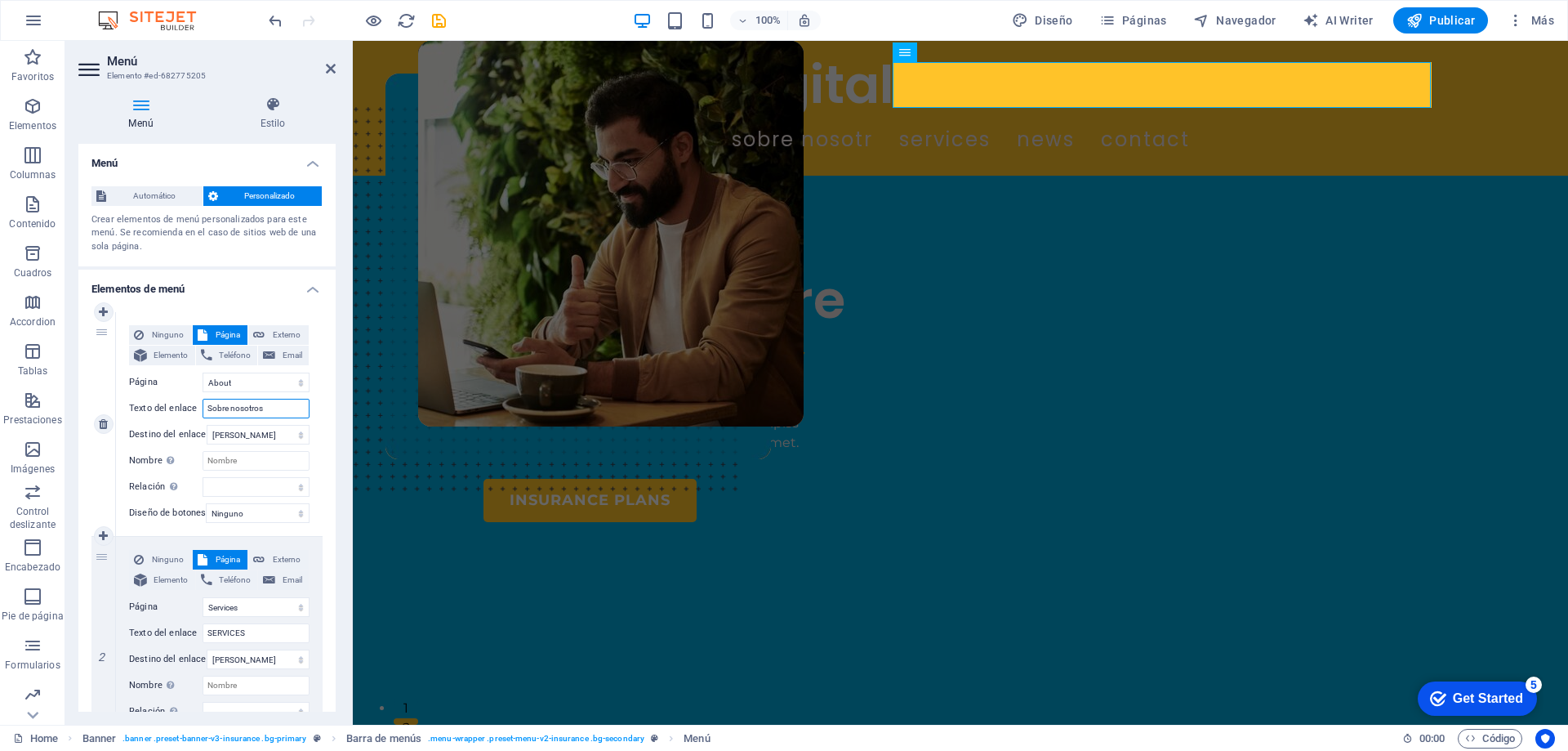
select select
drag, startPoint x: 271, startPoint y: 412, endPoint x: 192, endPoint y: 413, distance: 79.0
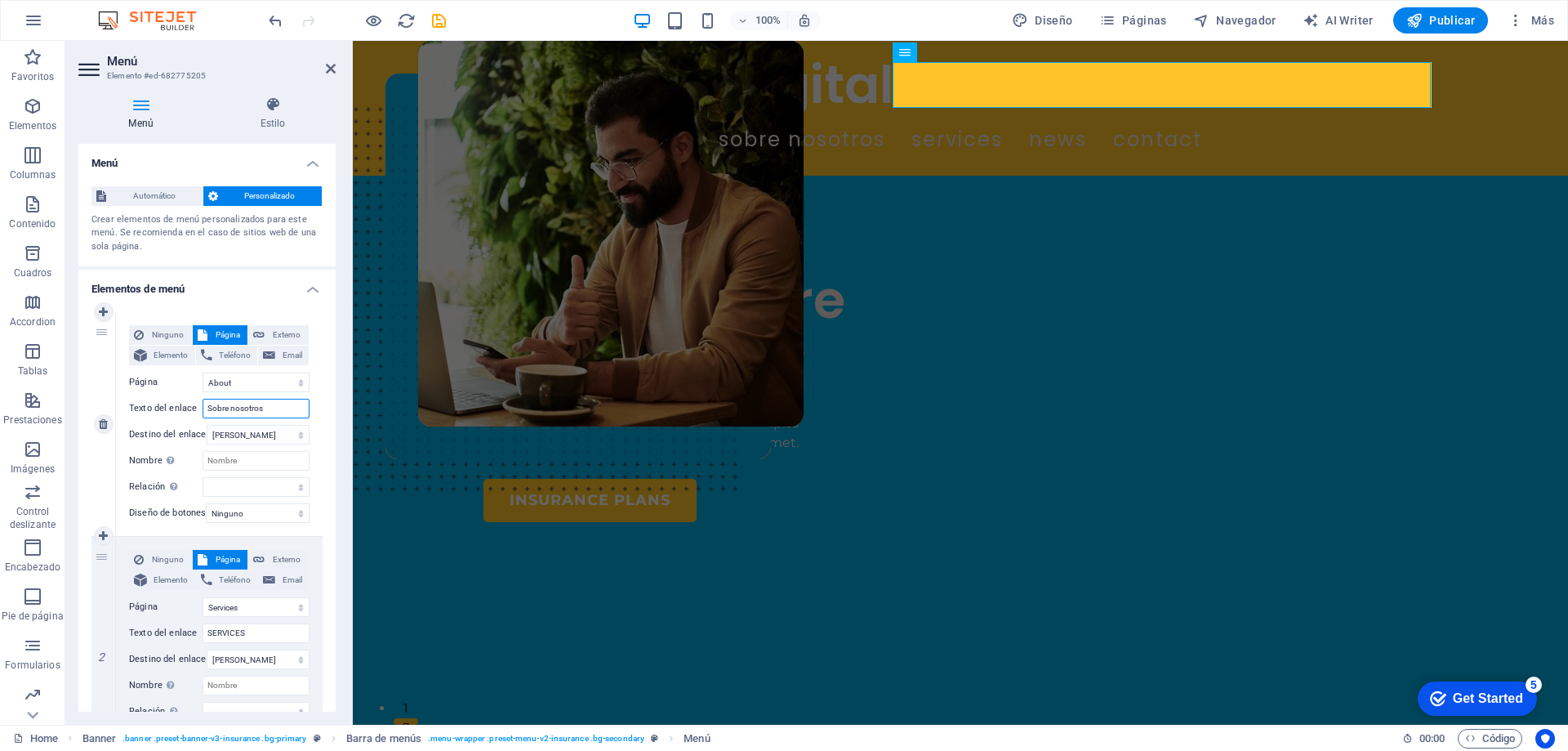
click at [192, 413] on div "Texto del enlace Sobre nosotros" at bounding box center [219, 409] width 181 height 20
type input "Noso"
select select
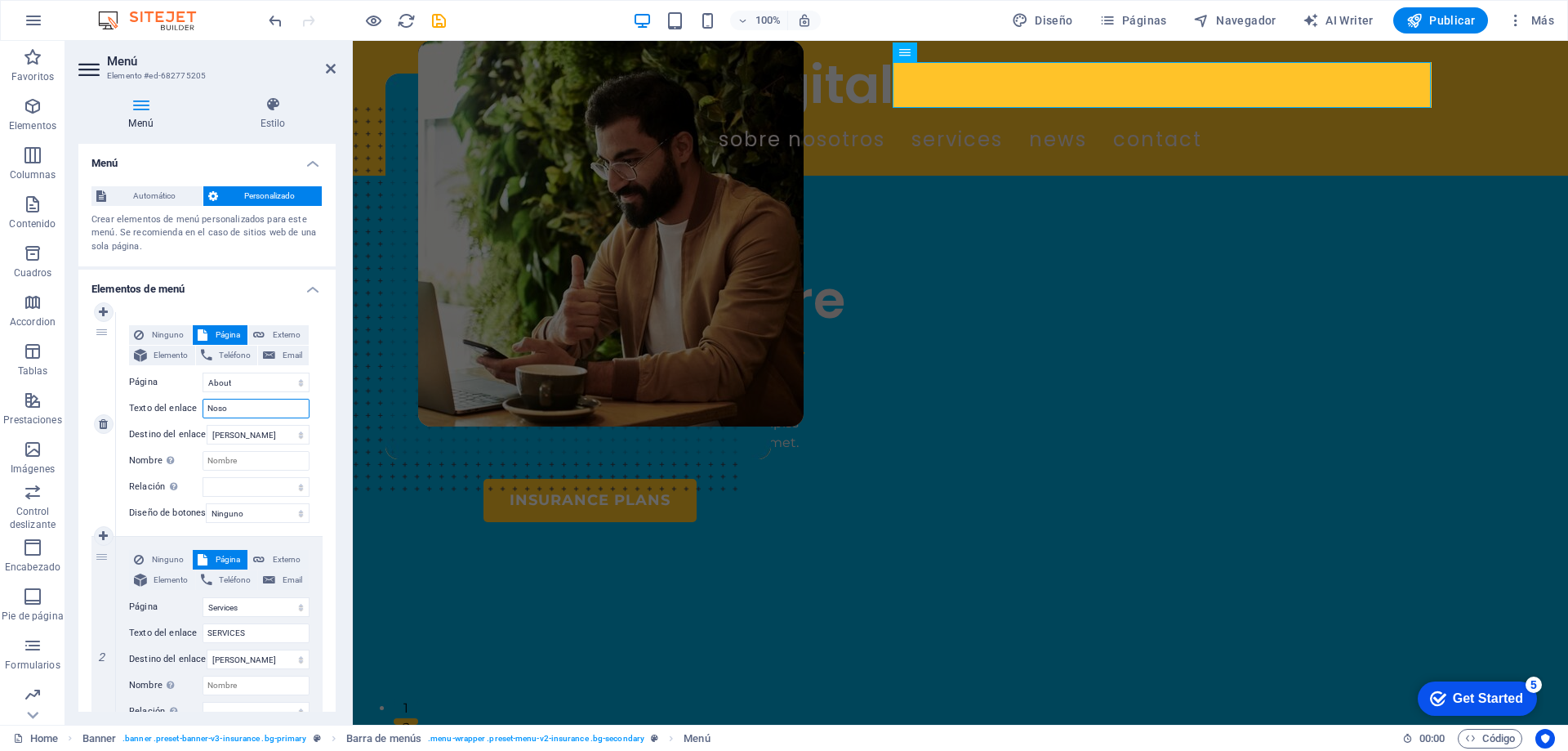
select select
type input "Nosotros"
select select
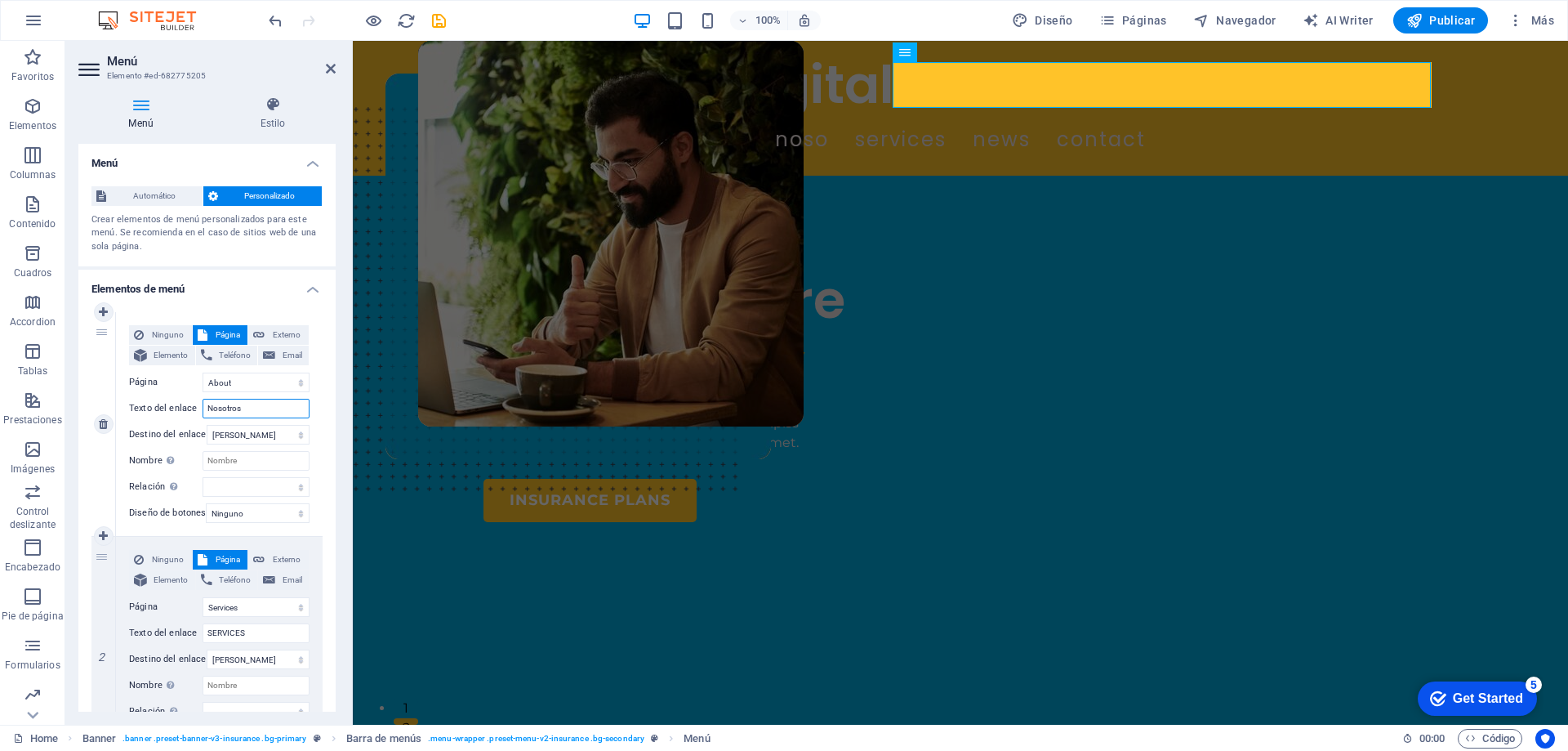
select select
type input "Nosotros"
click at [269, 457] on input "Nombre Una descripción adicional del enlace no debería ser igual al texto del e…" at bounding box center [256, 461] width 107 height 20
click at [257, 604] on select "Home About Services News Contact Legal Notice Privacy" at bounding box center [256, 607] width 107 height 20
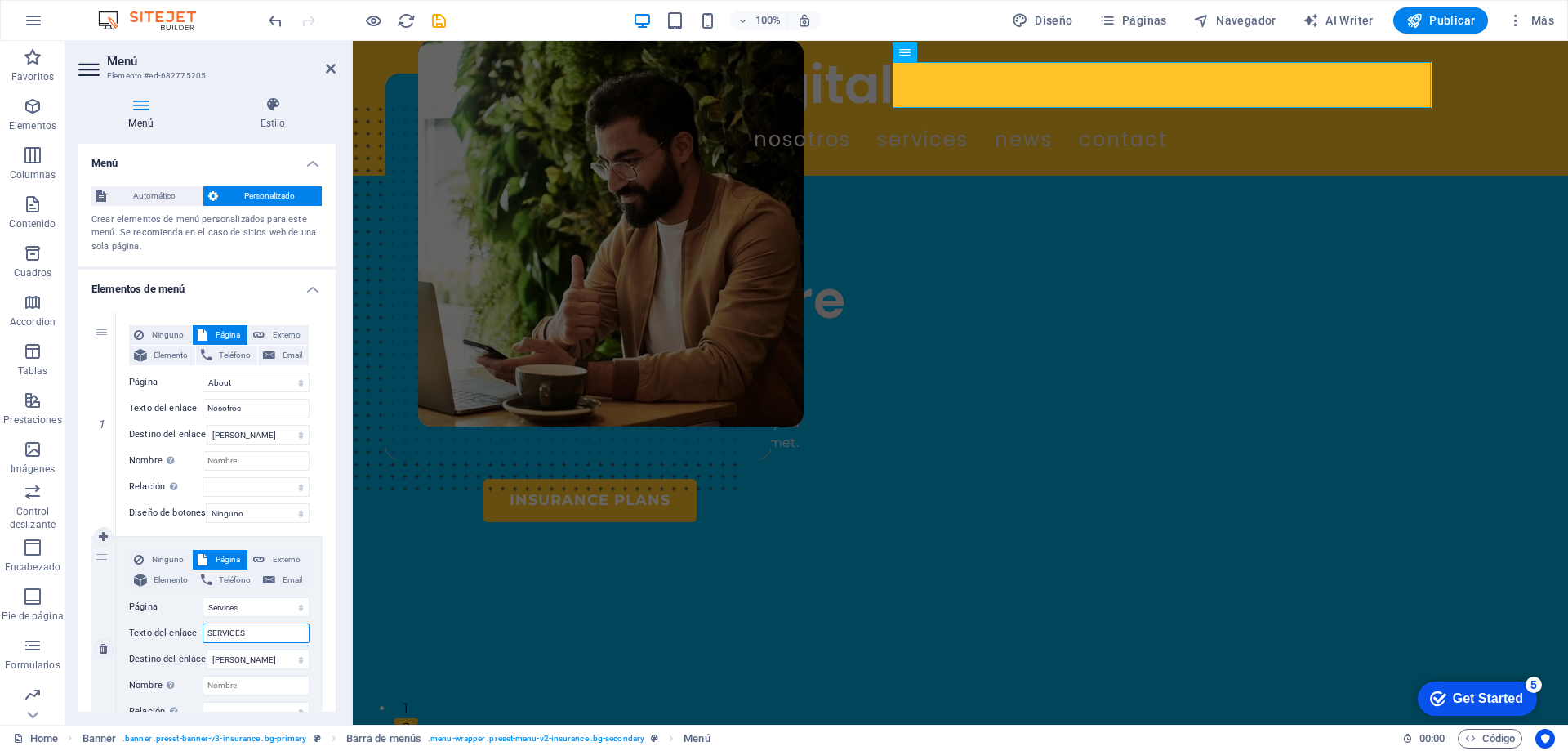
drag, startPoint x: 261, startPoint y: 634, endPoint x: 200, endPoint y: 636, distance: 61.0
click at [200, 636] on div "Texto del enlace SERVICES" at bounding box center [219, 633] width 181 height 20
type input "Se"
select select
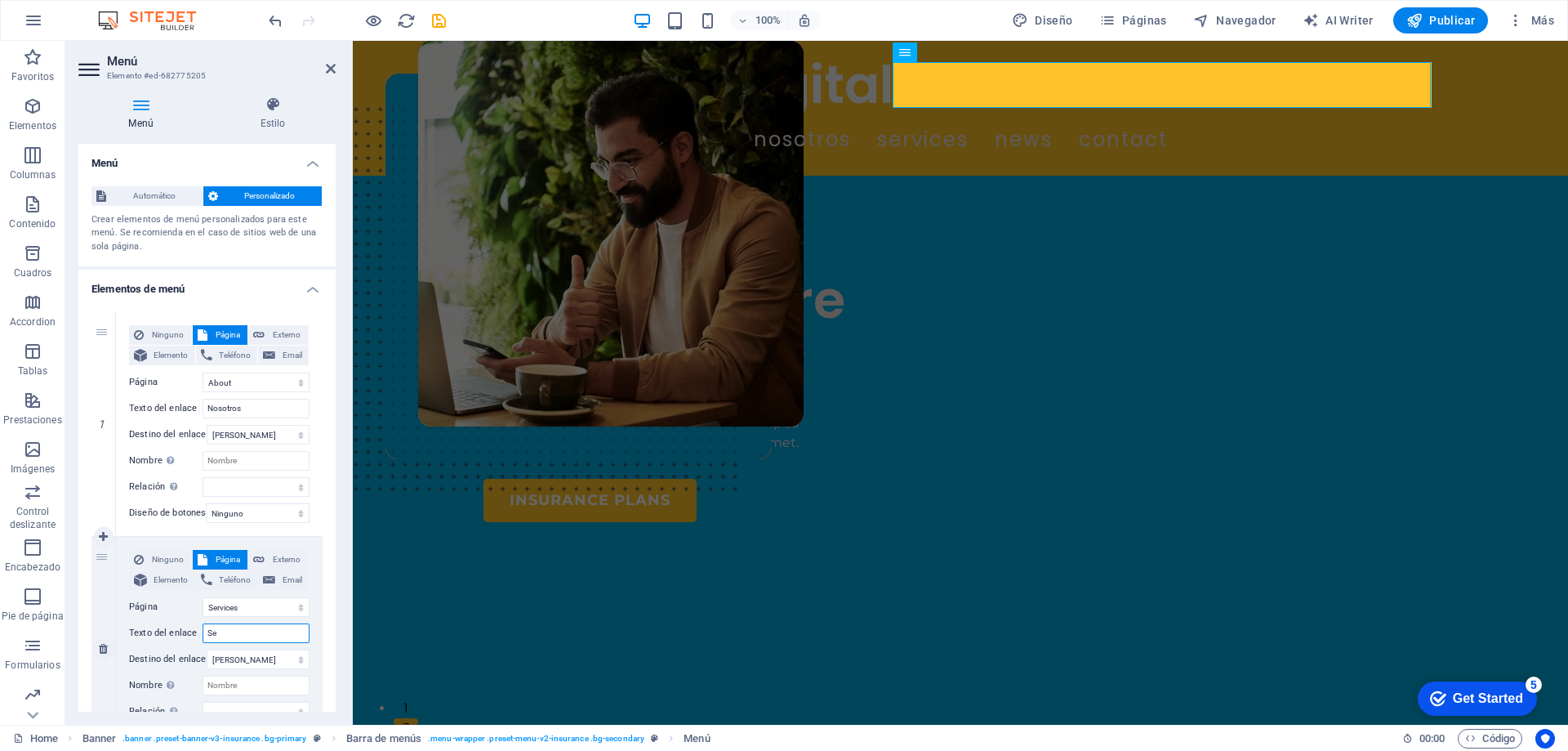
select select
type input "Ser"
select select
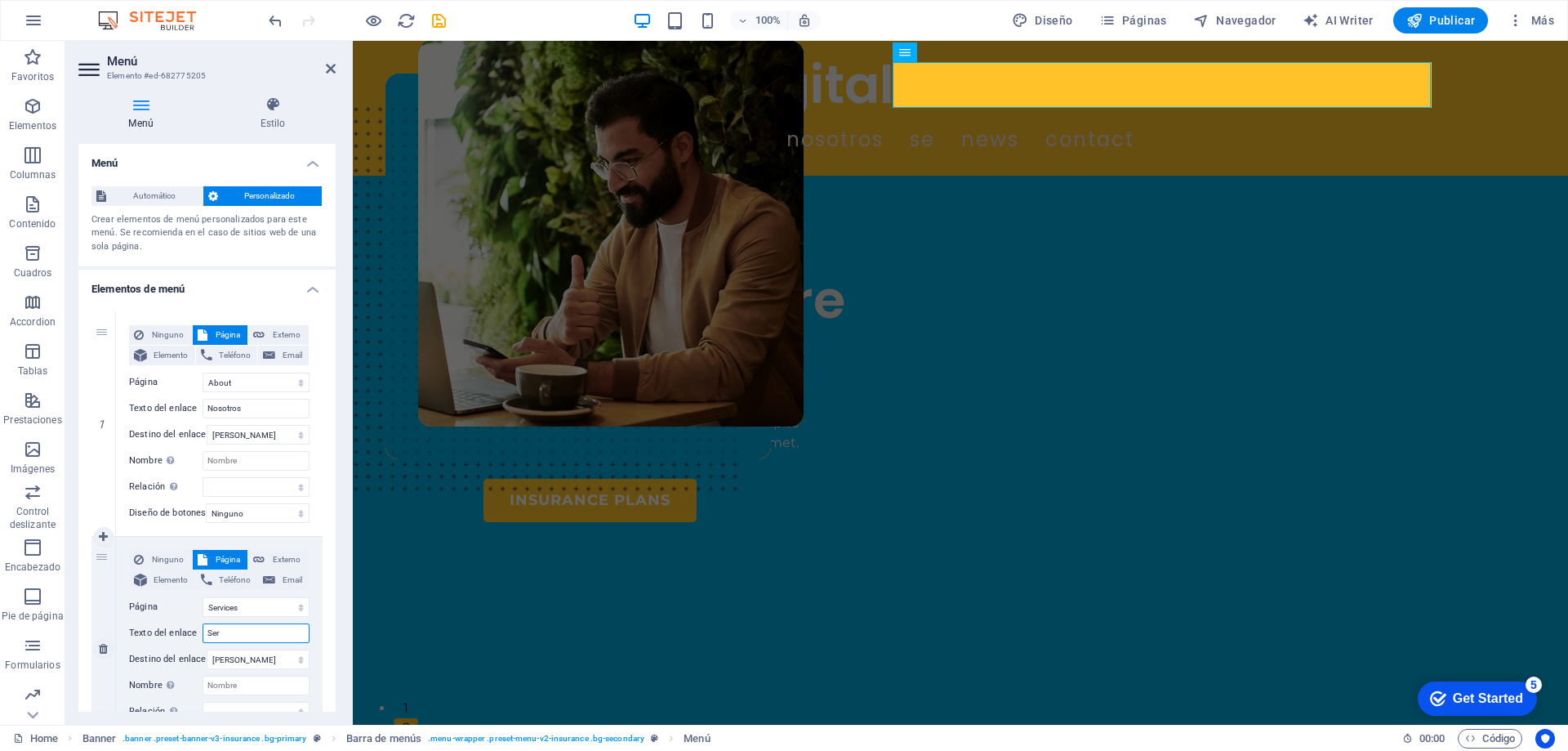
select select
type input "Servisios"
select select
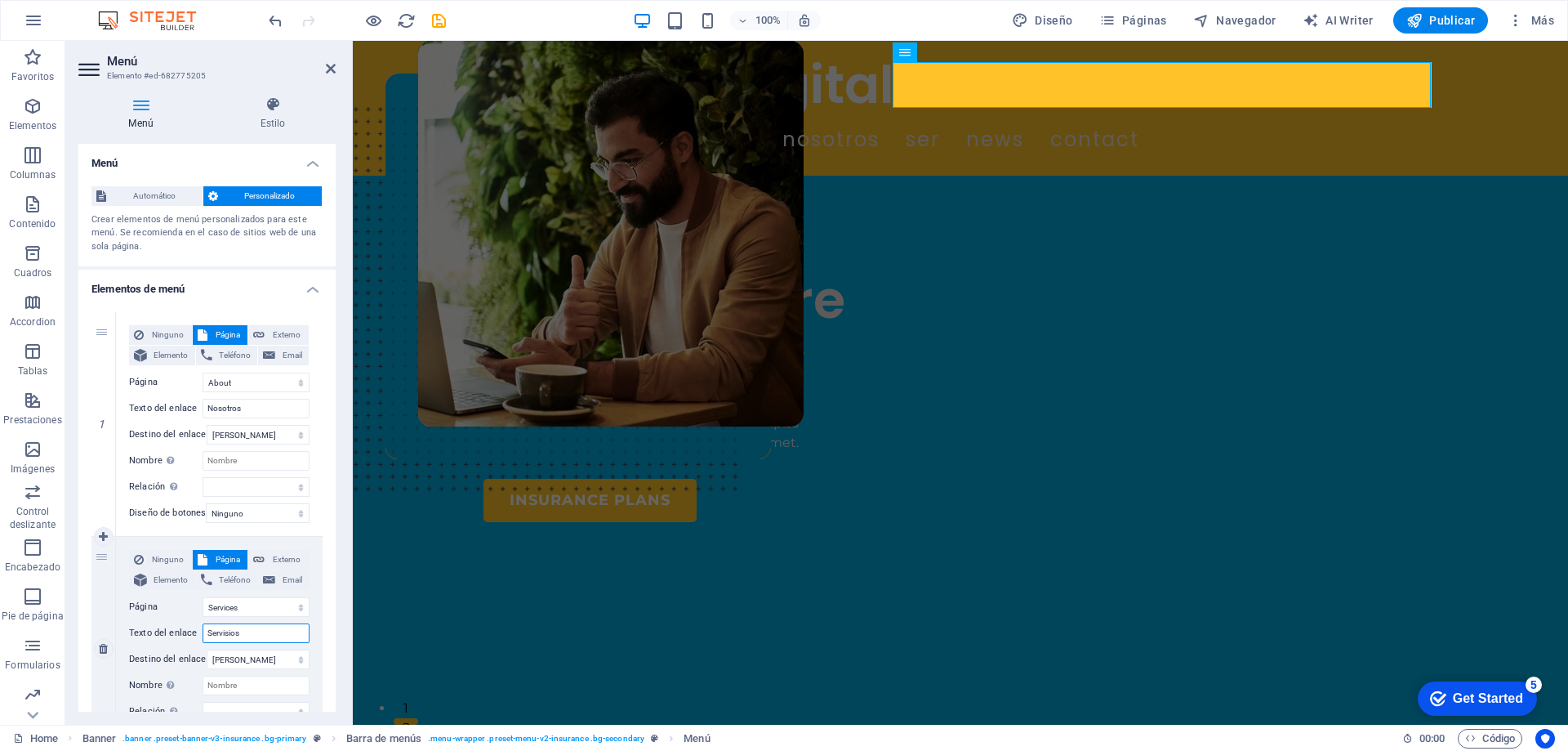
select select
type input "Servi"
select select
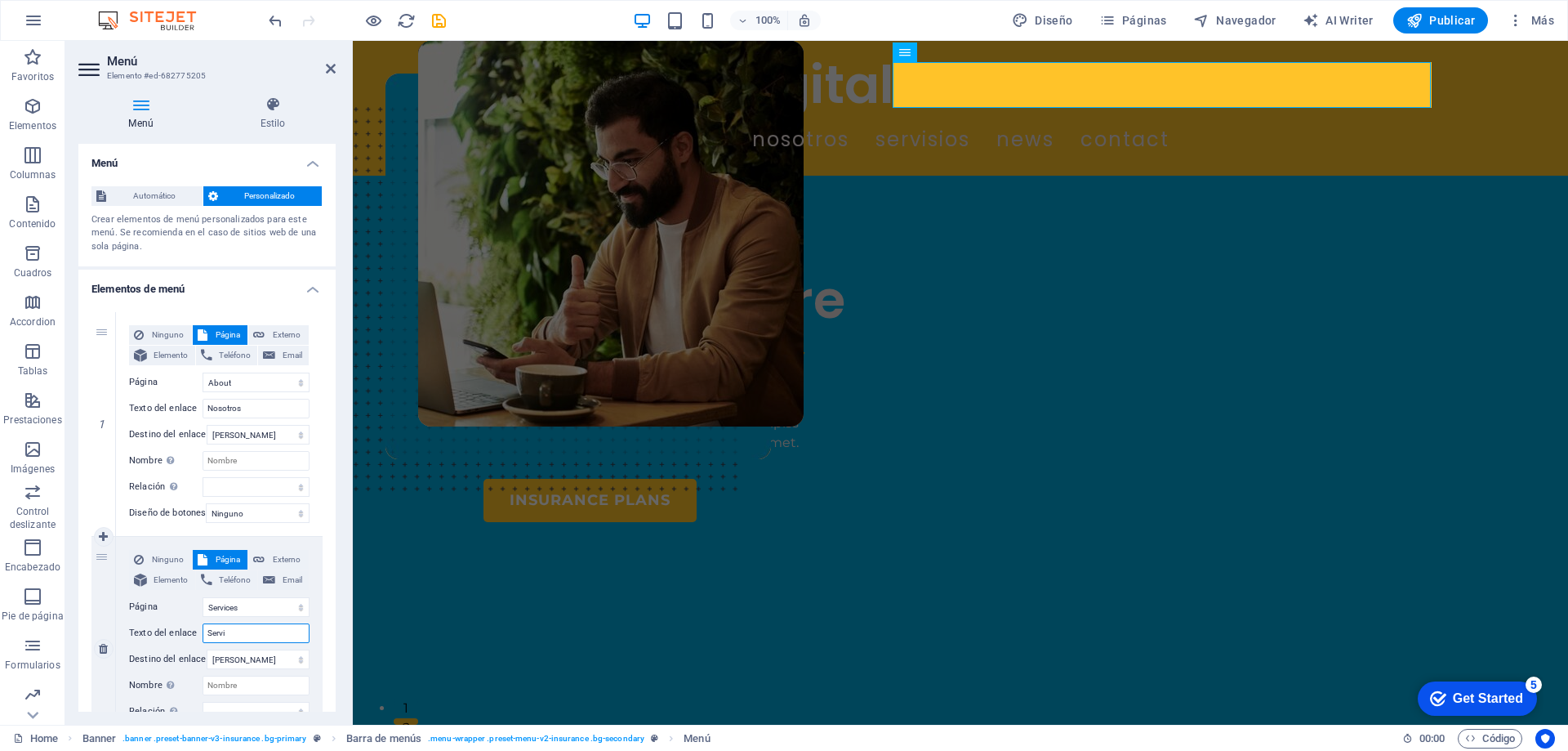
select select
type input "Servic"
select select
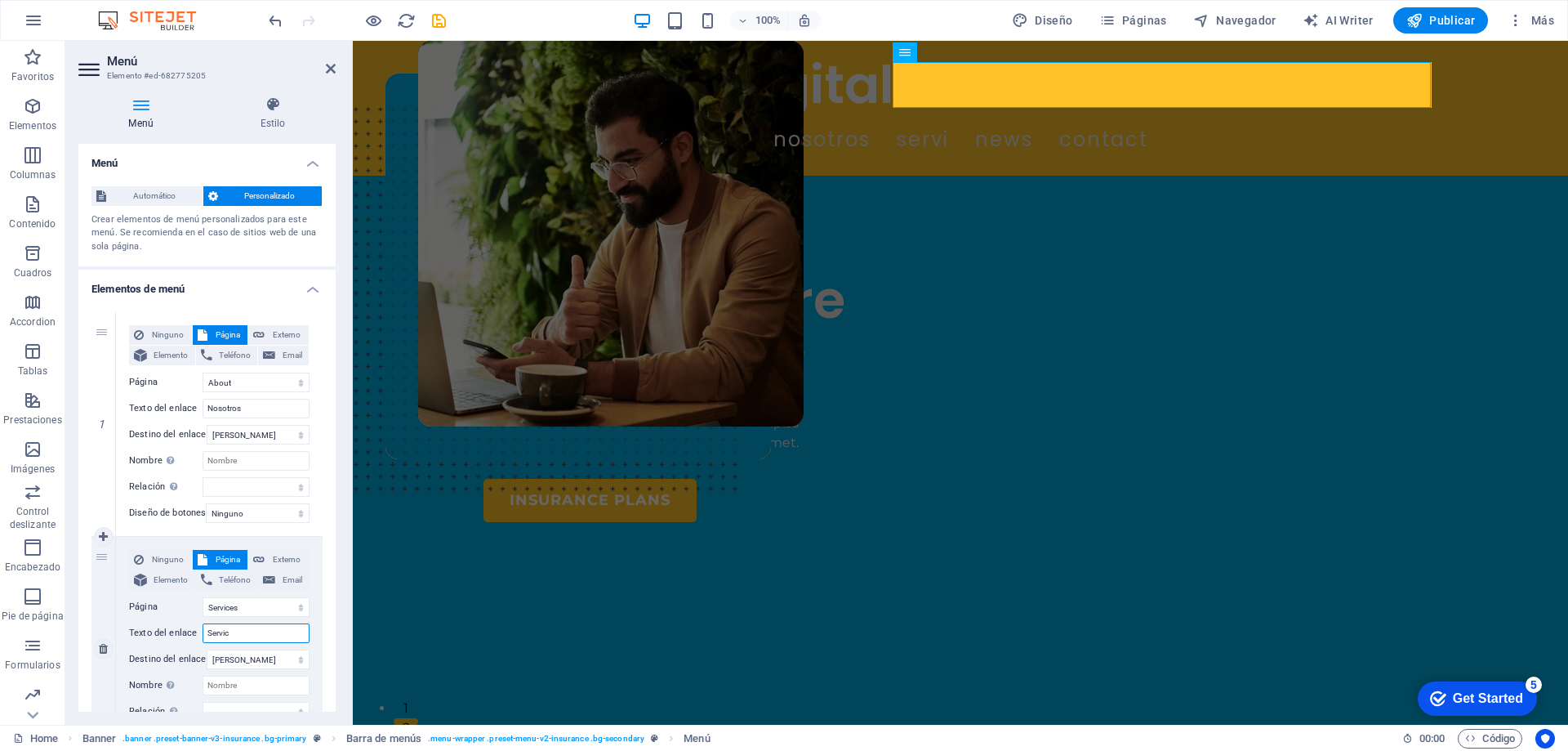
select select
type input "Servicios"
select select
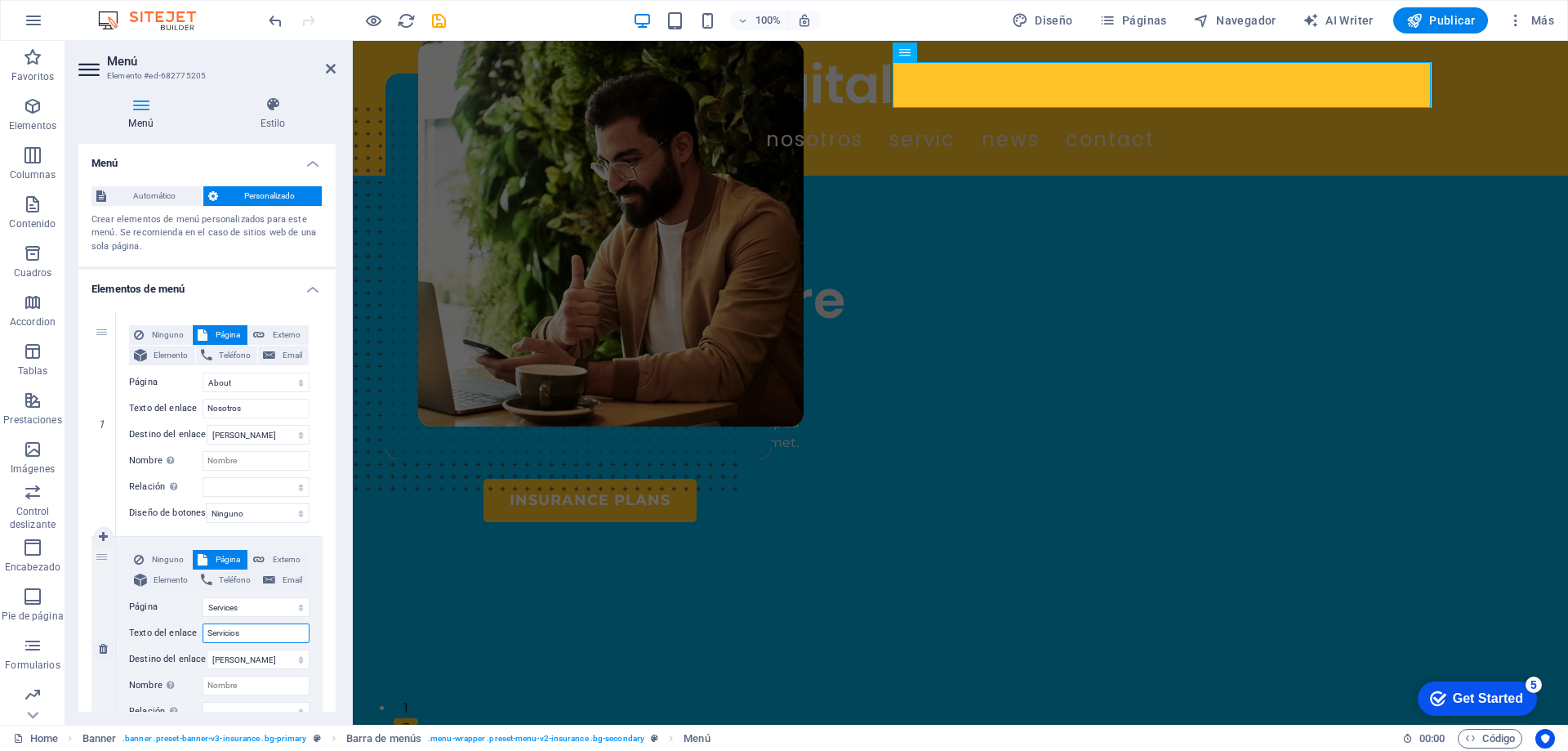
select select
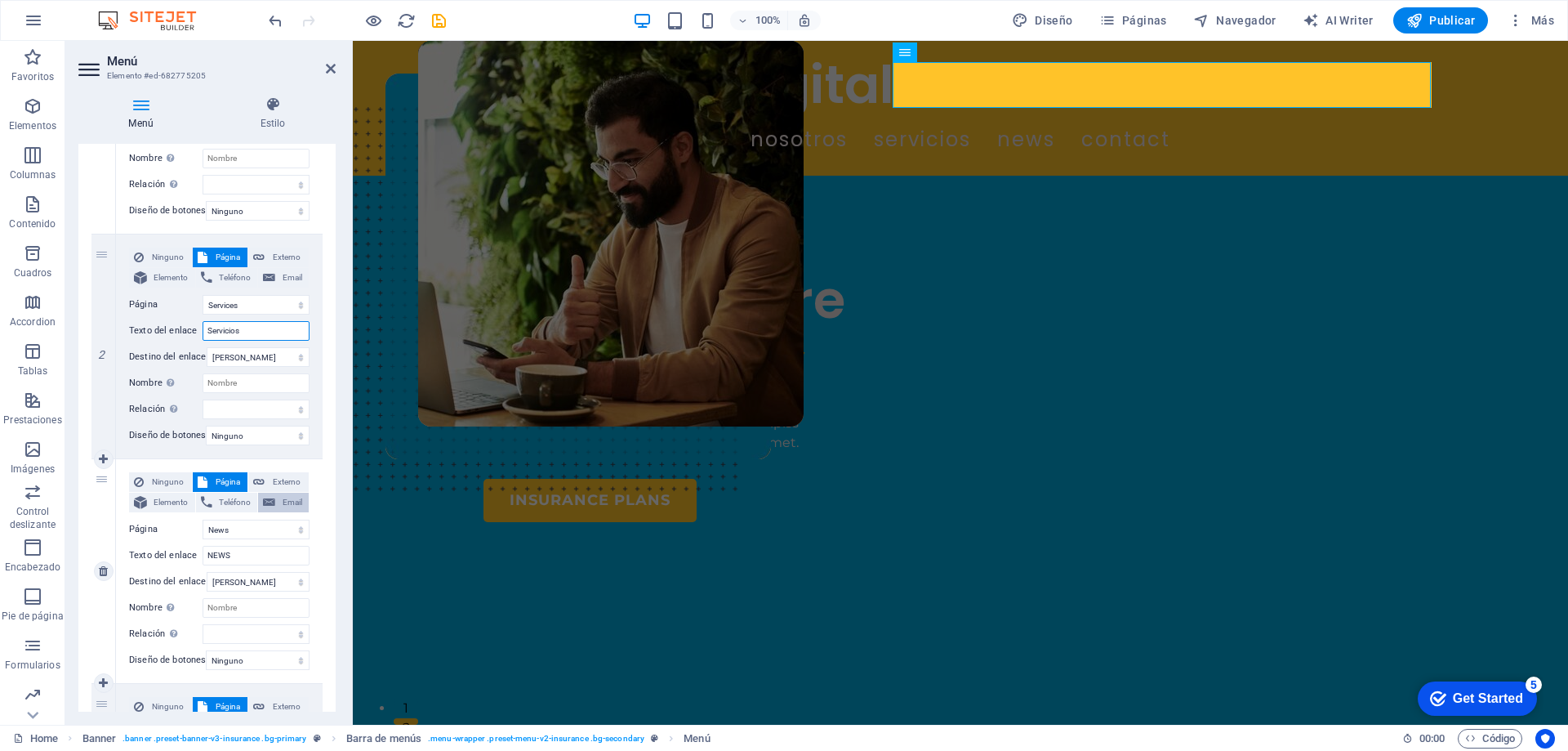
scroll to position [327, 0]
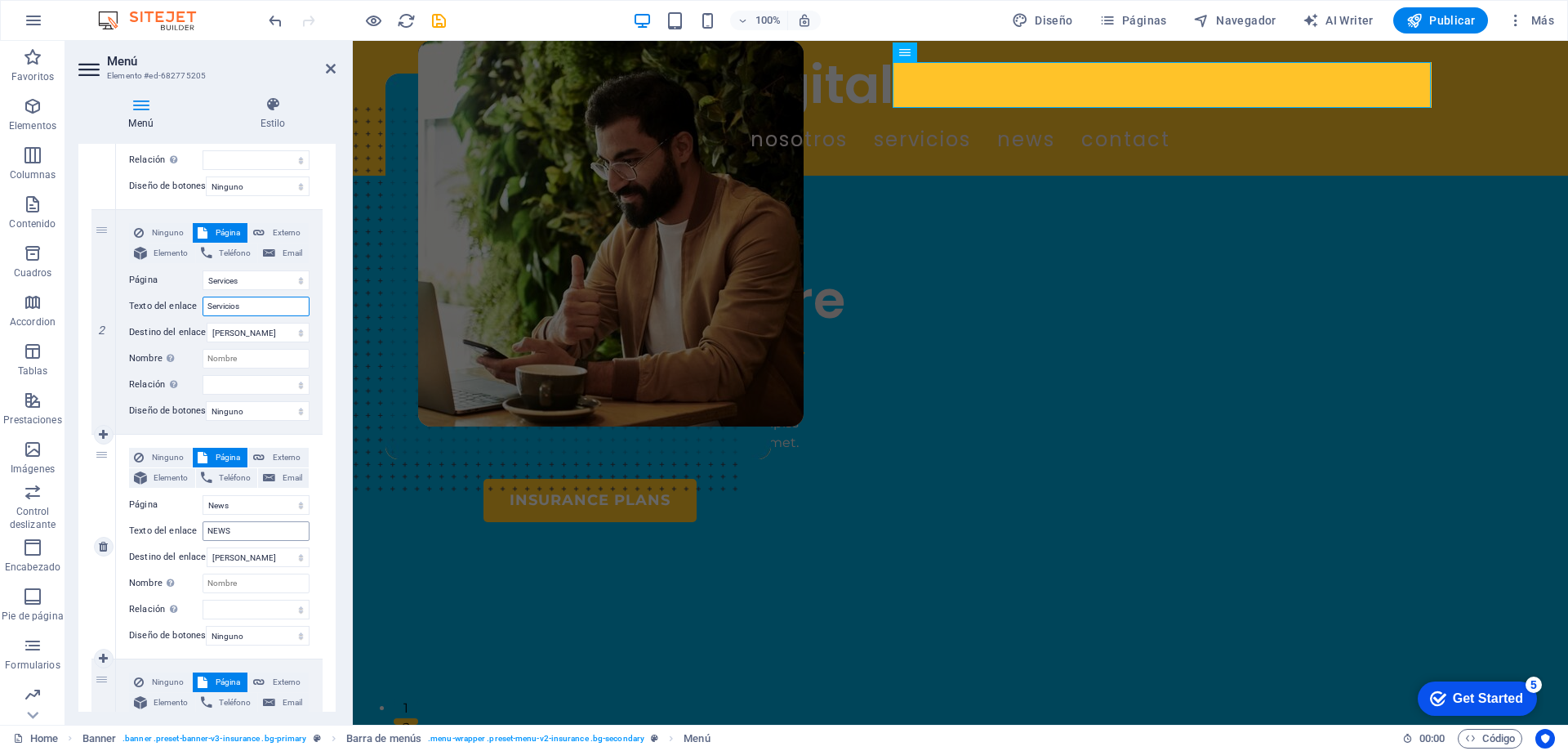
type input "Servicios"
click at [261, 533] on input "NEWS" at bounding box center [256, 531] width 107 height 20
drag, startPoint x: 261, startPoint y: 533, endPoint x: 194, endPoint y: 529, distance: 67.1
click at [194, 529] on div "Texto del enlace NEWS" at bounding box center [219, 531] width 181 height 20
type input "Portaf"
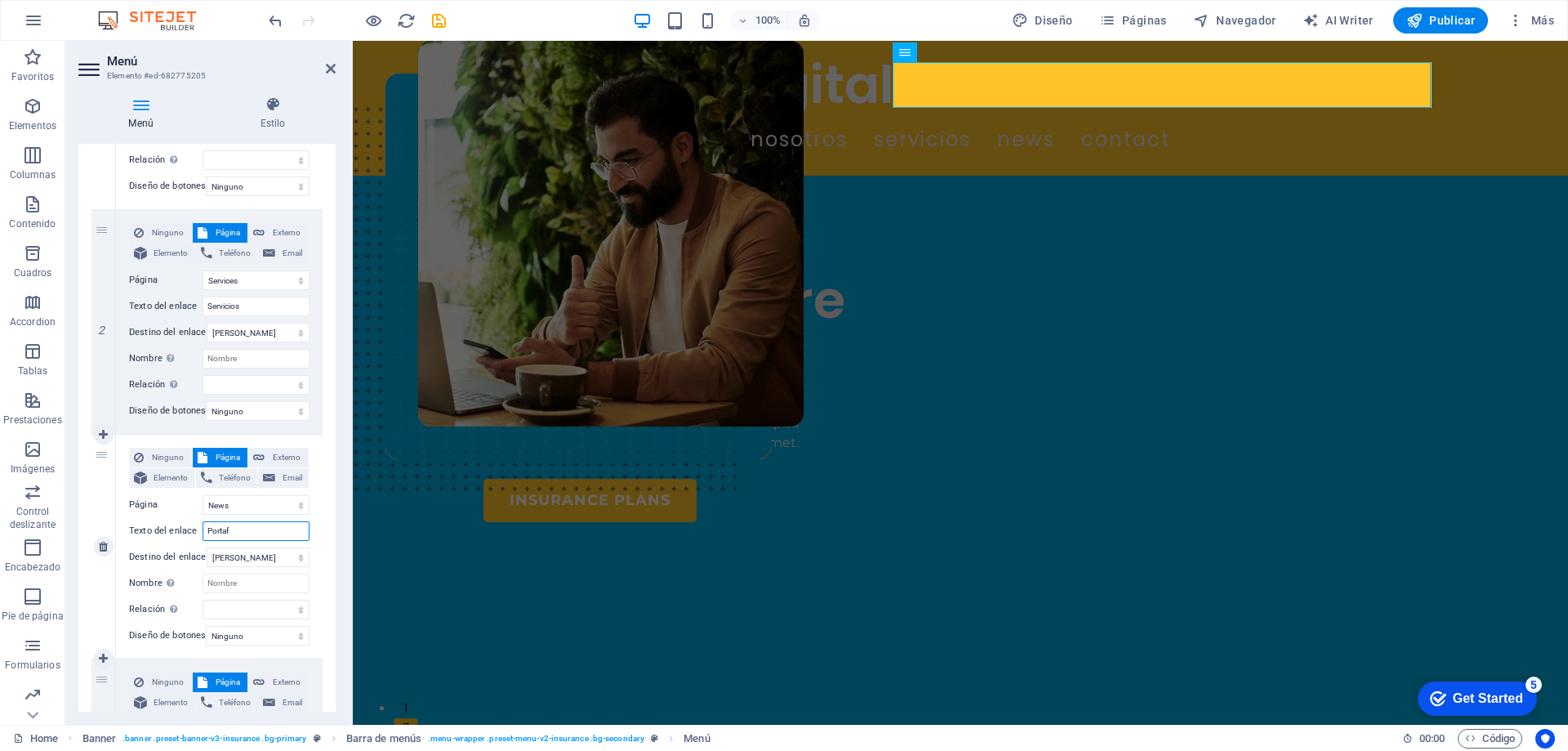
select select
type input "Portafolio"
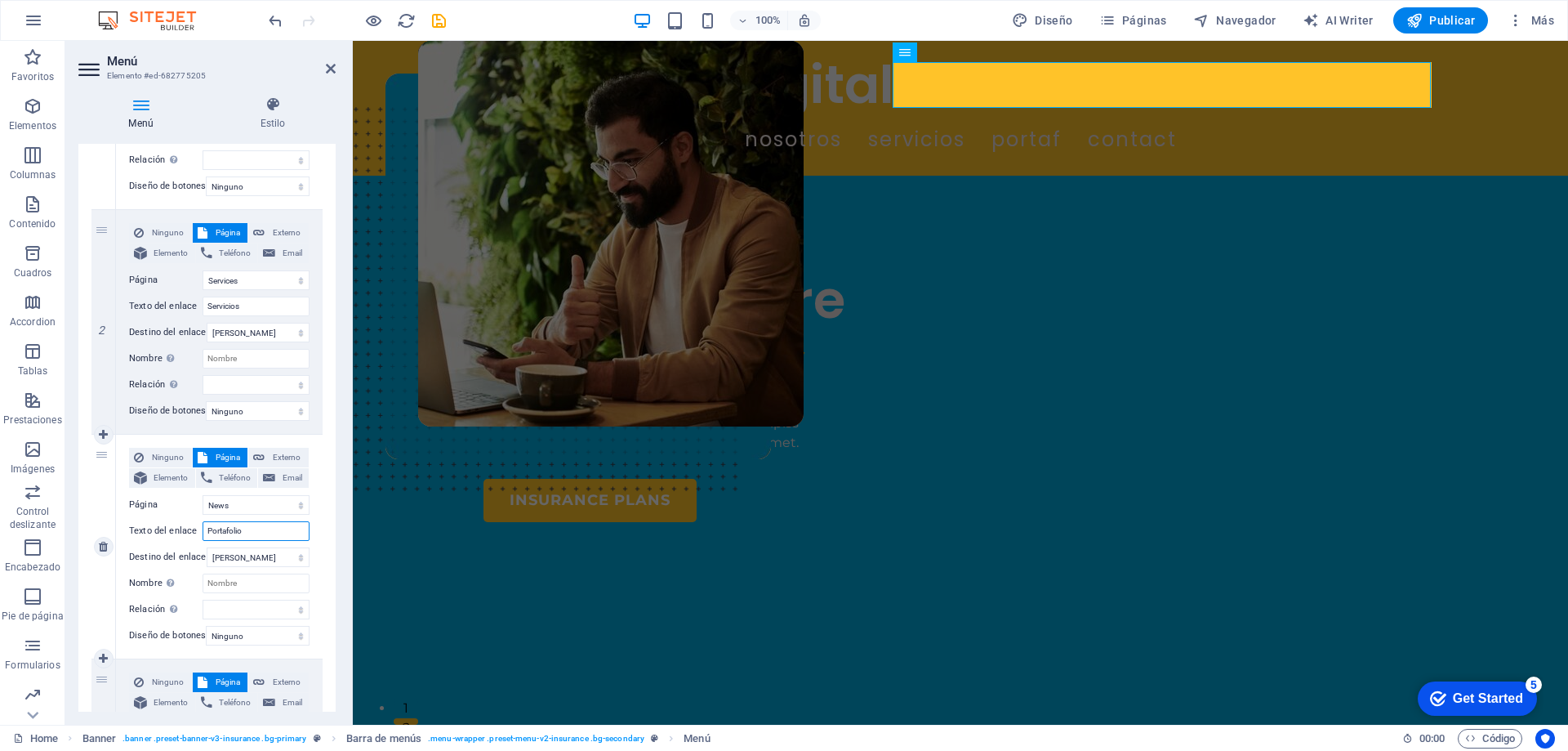
select select
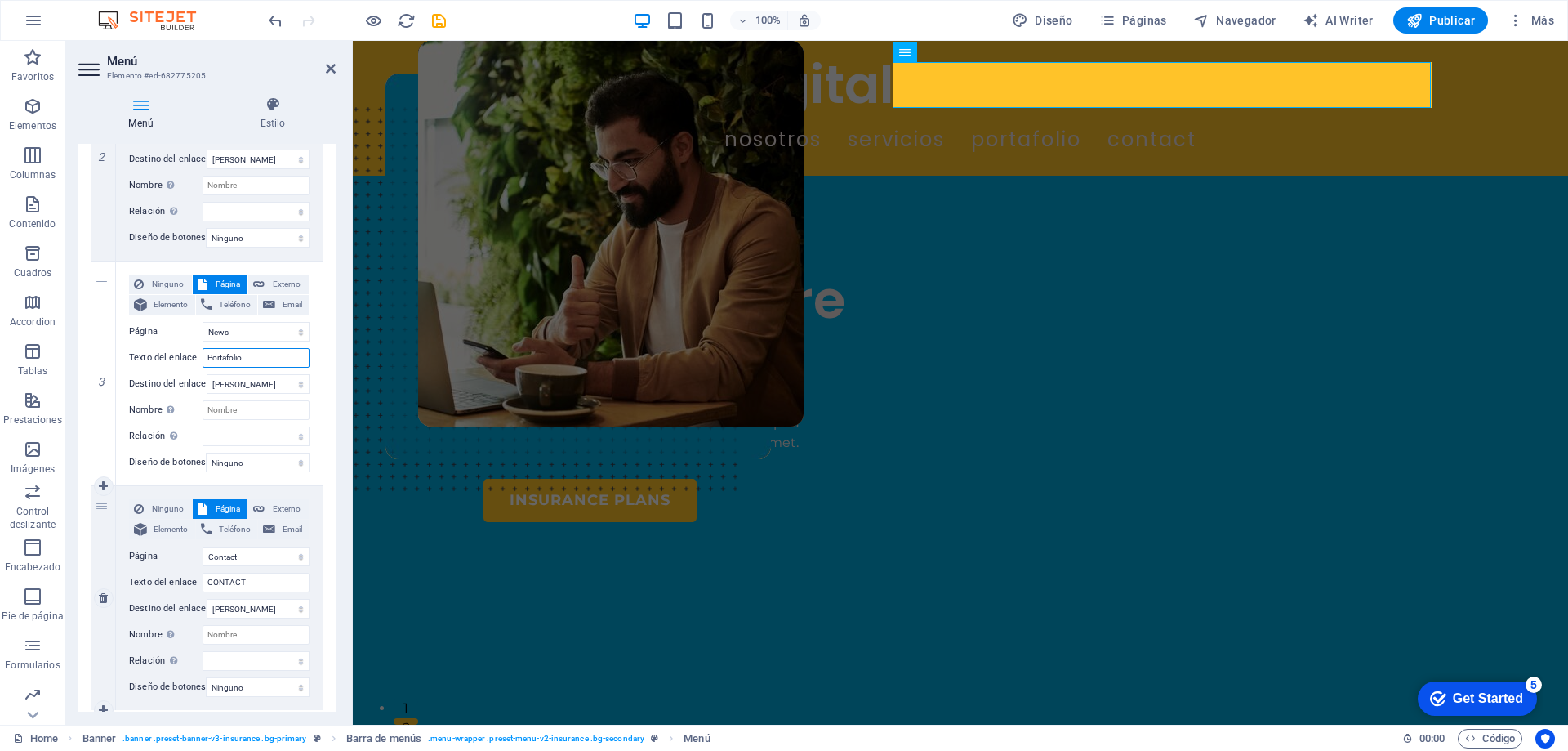
scroll to position [555, 0]
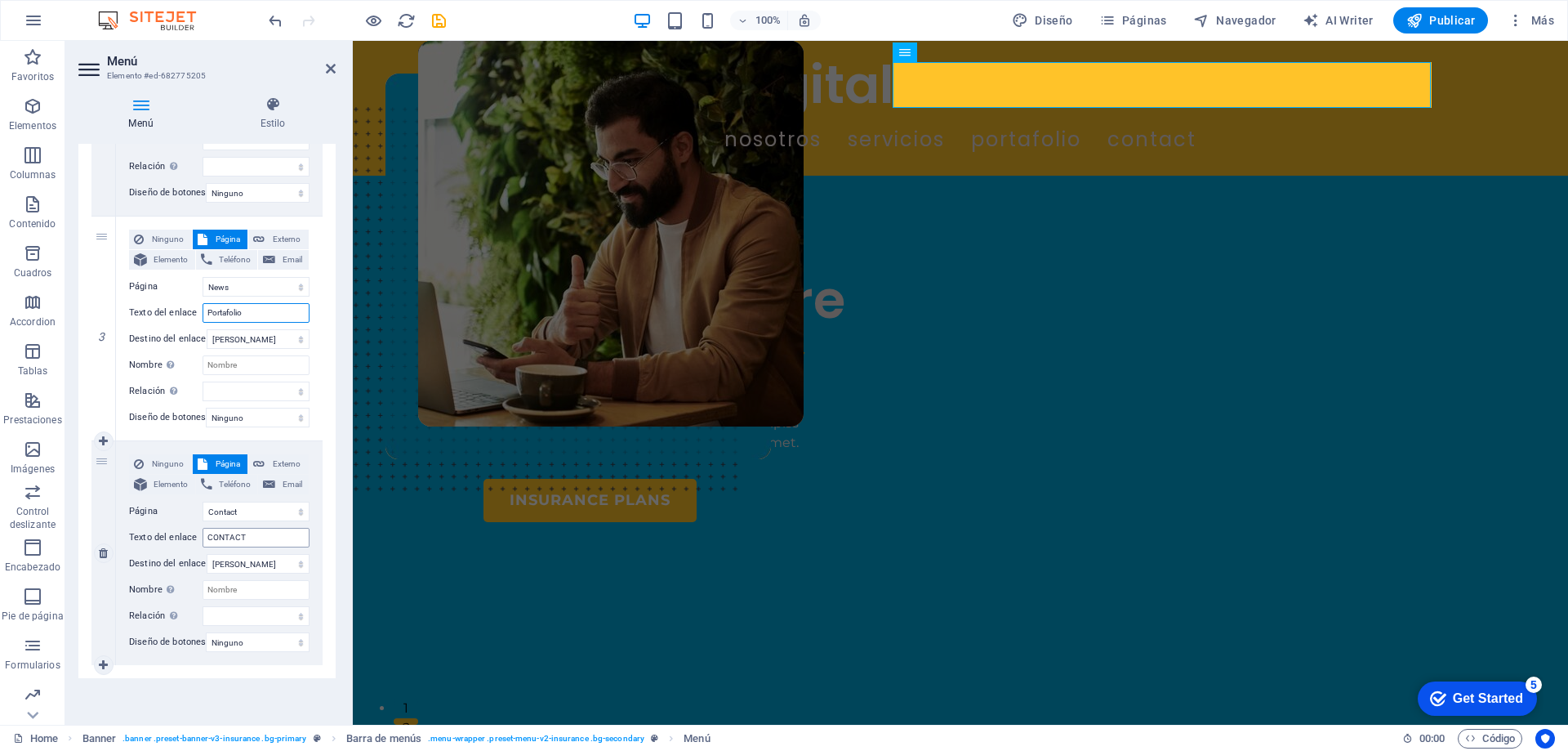
type input "Portafolio"
drag, startPoint x: 266, startPoint y: 525, endPoint x: 199, endPoint y: 533, distance: 67.5
click at [199, 533] on div "Texto del enlace CONTACT" at bounding box center [219, 538] width 181 height 20
type input "c"
select select
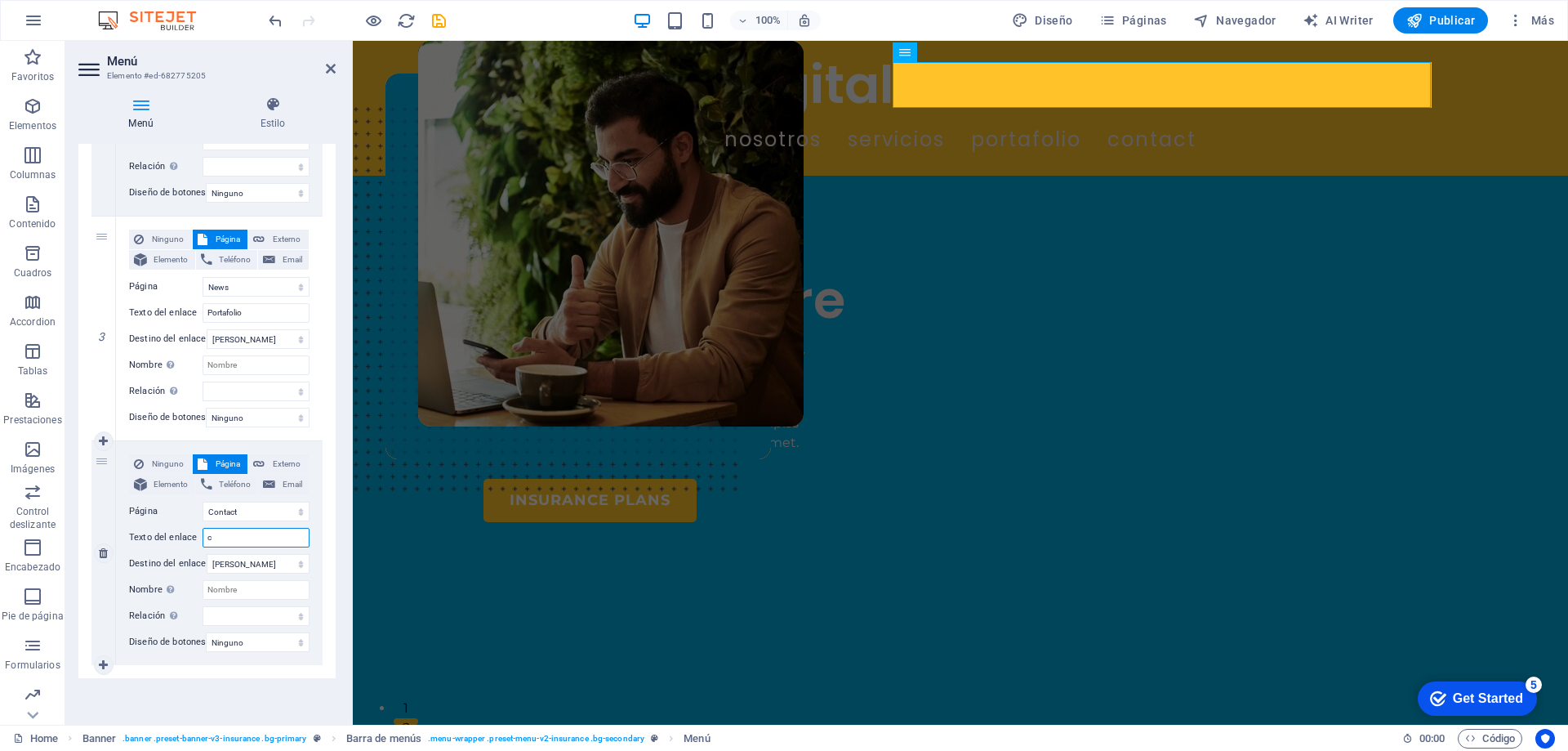
select select
type input "Contacto"
select select
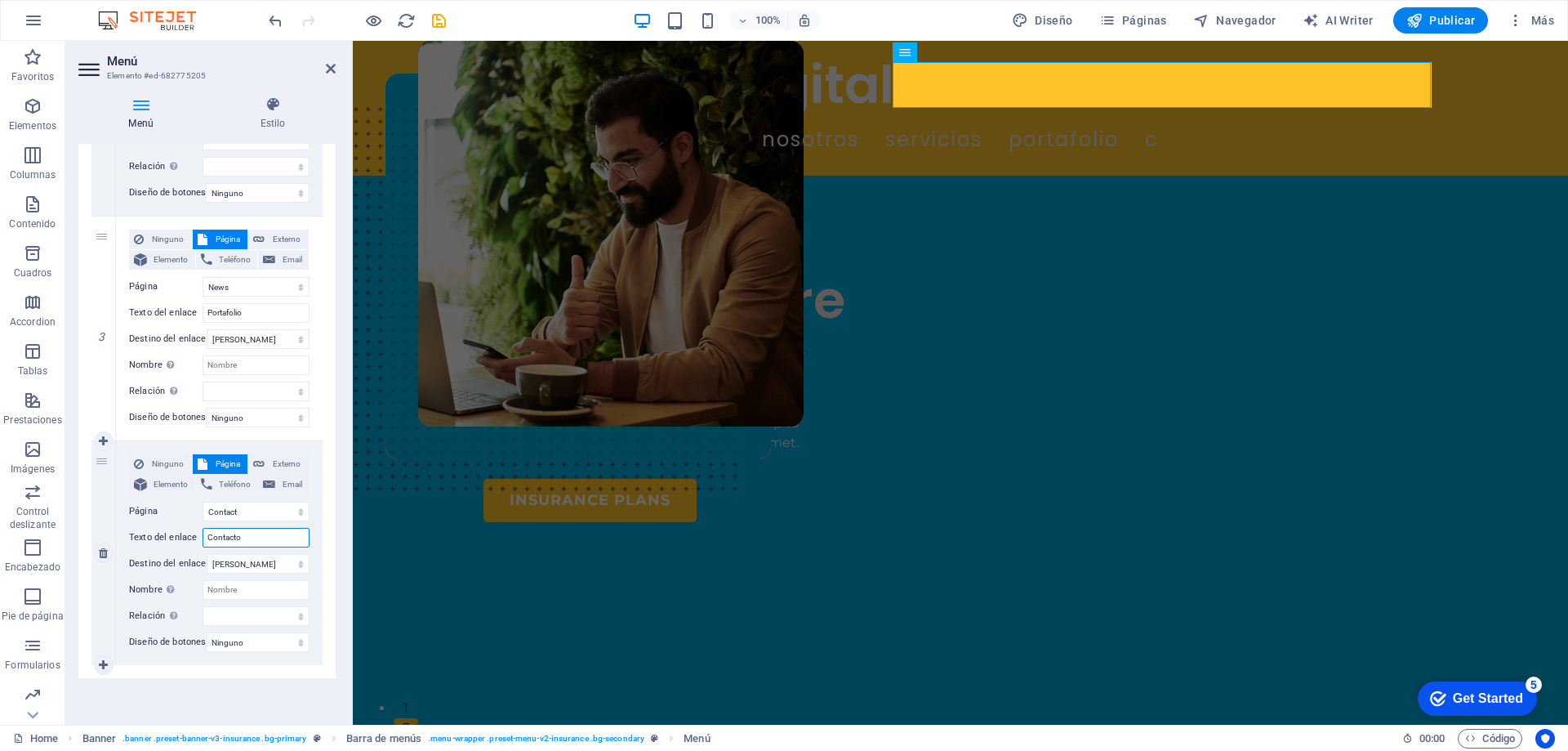
select select
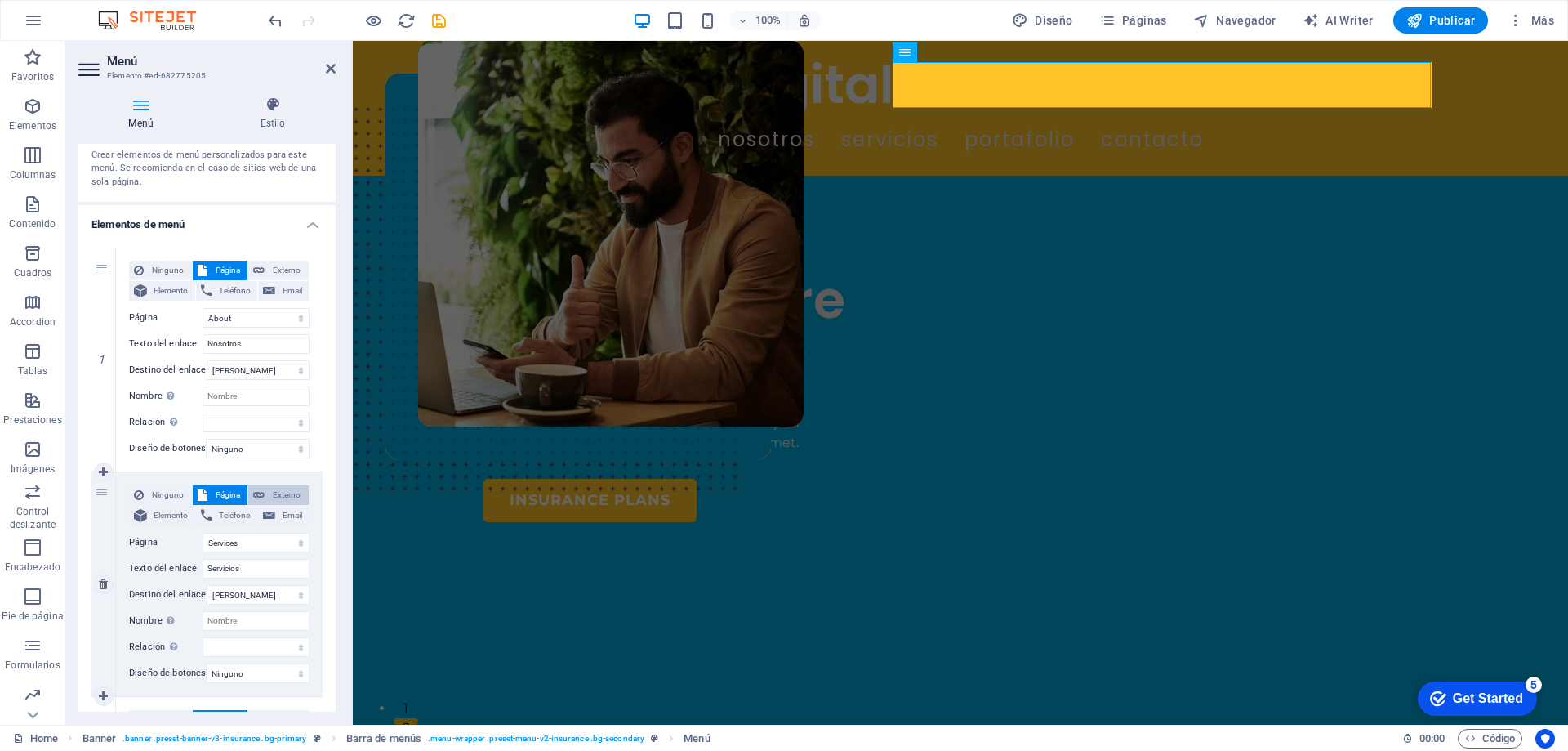
scroll to position [0, 0]
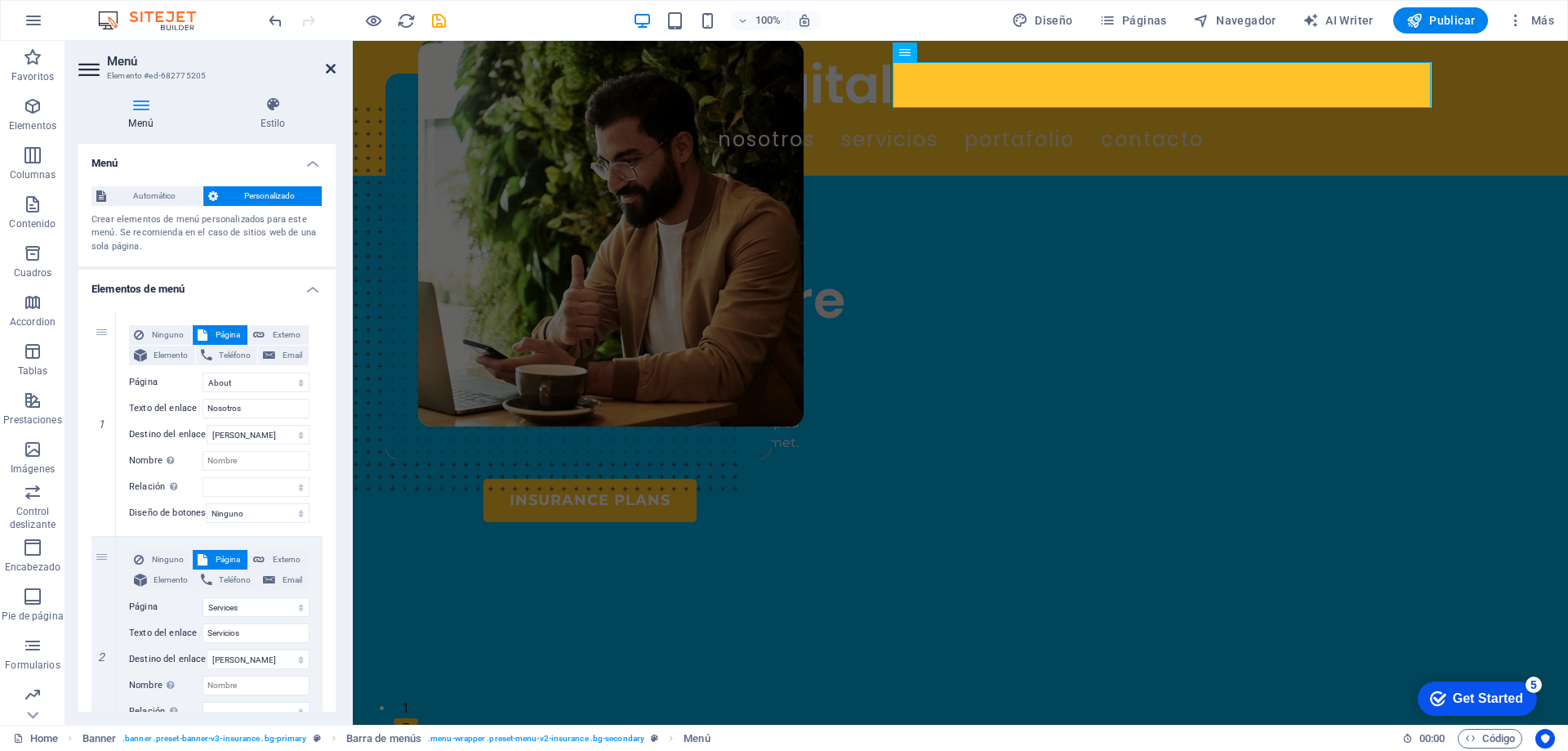
type input "Contacto"
click at [330, 74] on icon at bounding box center [331, 68] width 10 height 13
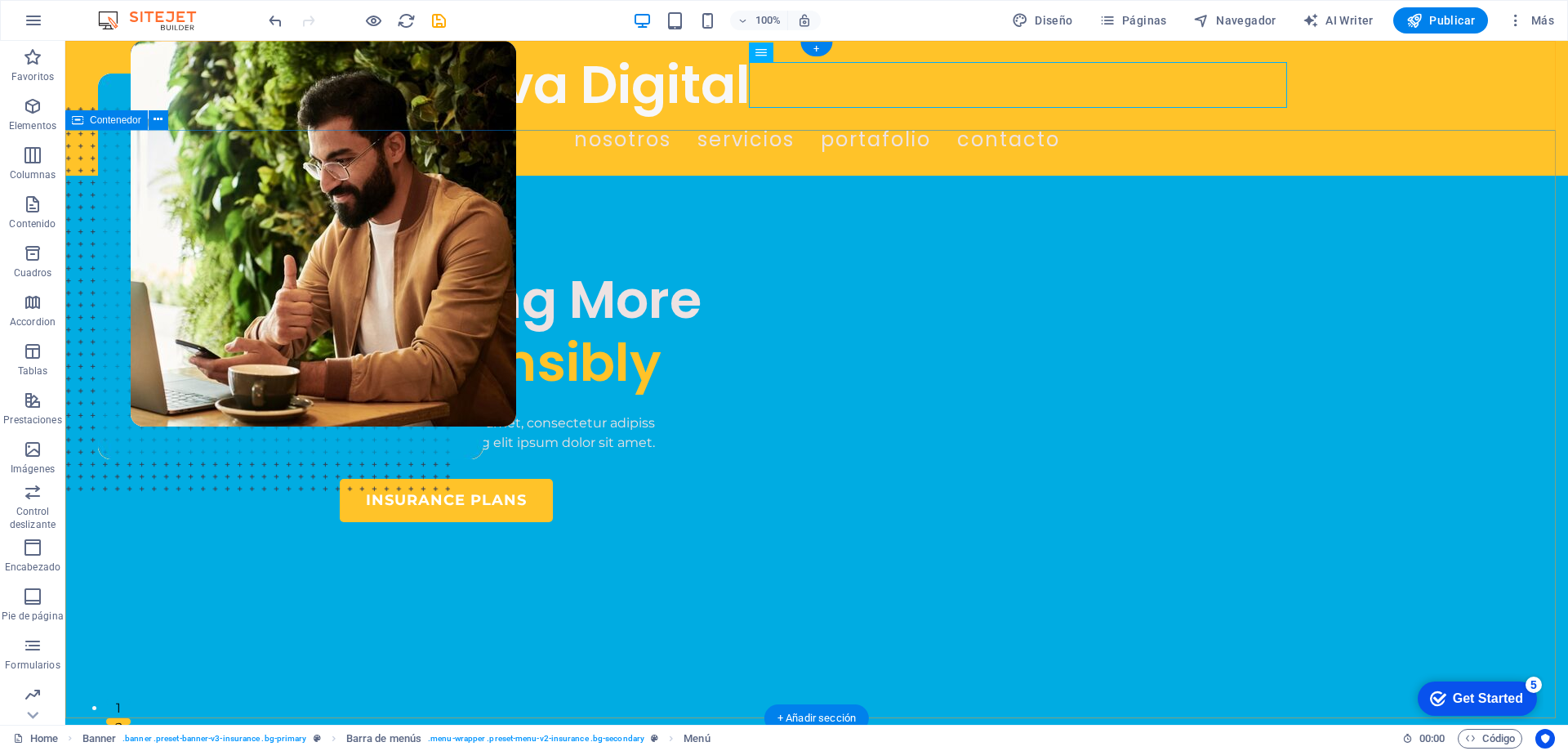
click at [1463, 321] on div "INSURANCE COMPANY Insuring More Responsibly Lorem ipsum dolor sit amet, consect…" at bounding box center [815, 617] width 1502 height 883
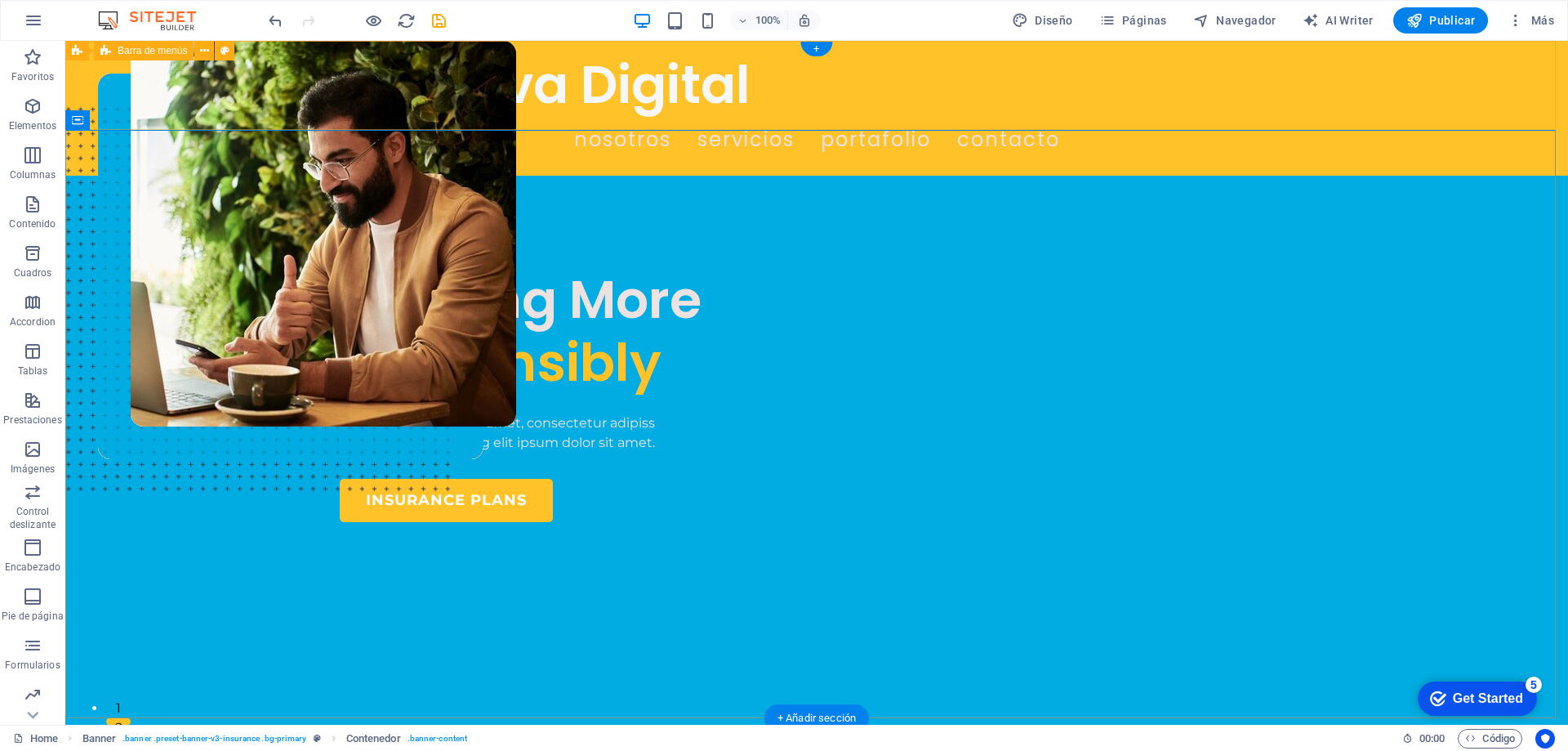
click at [1316, 116] on div "Creativa Digital Nosotros Servicios Portafolio Contacto" at bounding box center [815, 108] width 1502 height 135
click at [148, 53] on span "Barra de menús" at bounding box center [152, 51] width 69 height 10
click at [147, 51] on span "Barra de menús" at bounding box center [152, 51] width 69 height 10
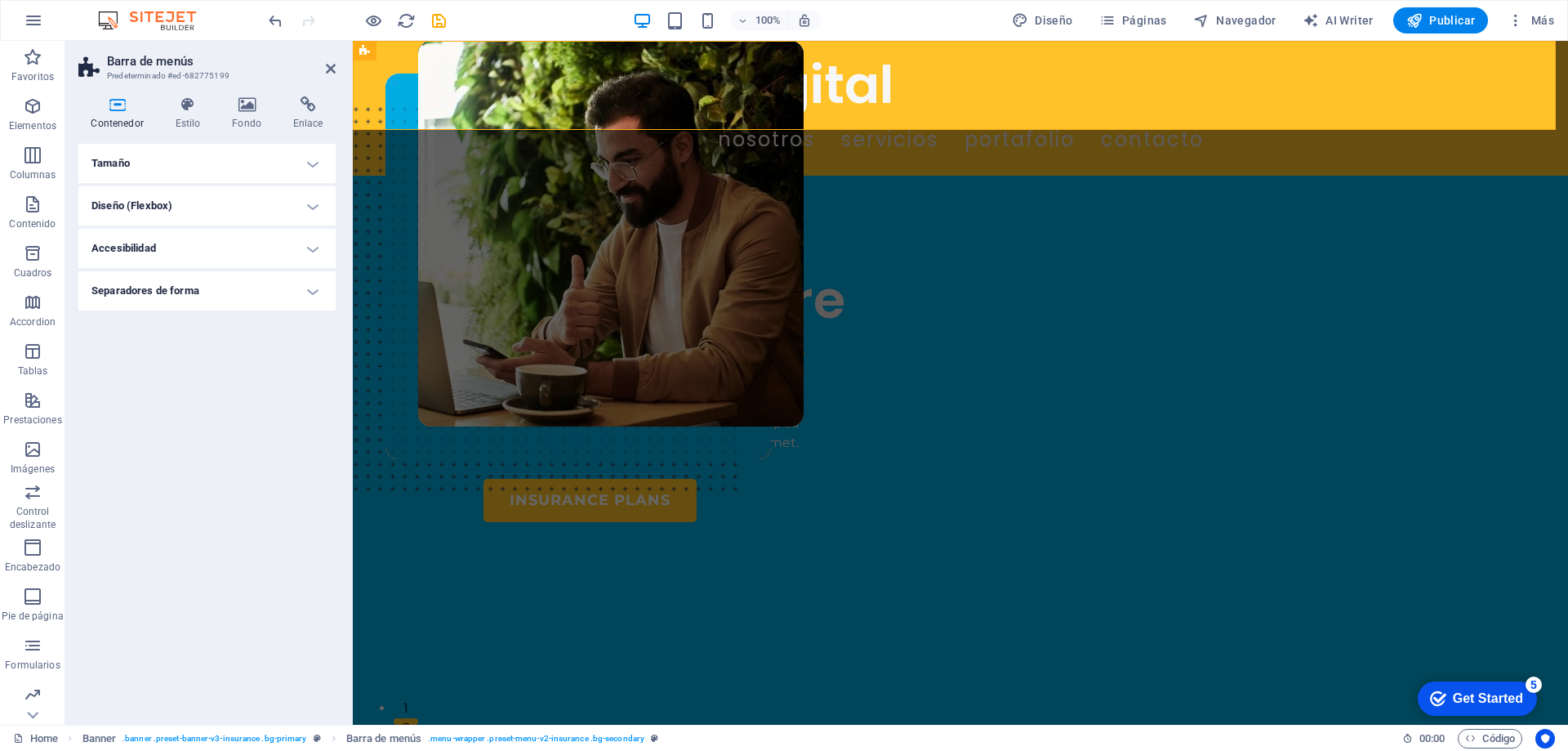
click at [167, 206] on h4 "Diseño (Flexbox)" at bounding box center [206, 205] width 257 height 39
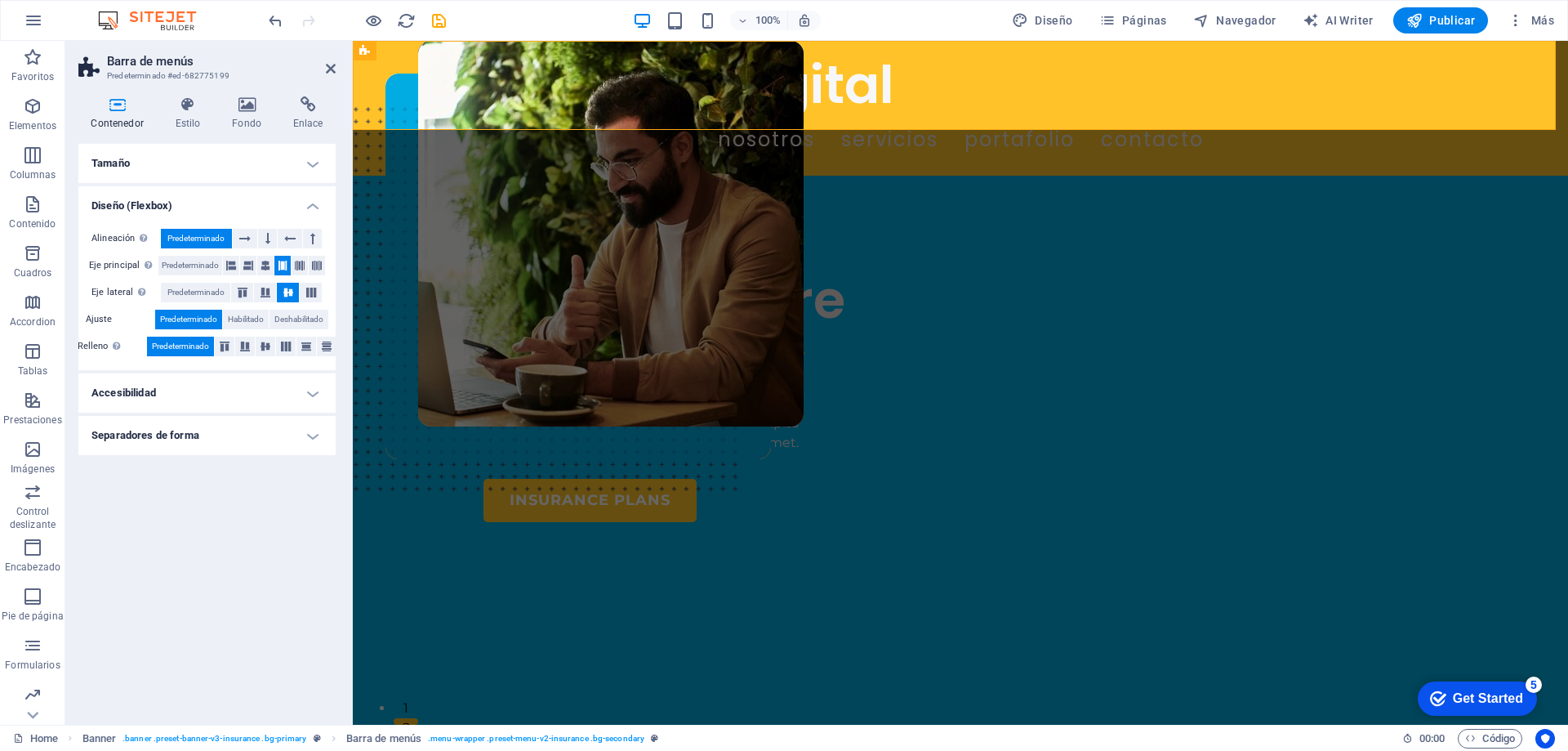
click at [167, 206] on h4 "Diseño (Flexbox)" at bounding box center [206, 200] width 257 height 29
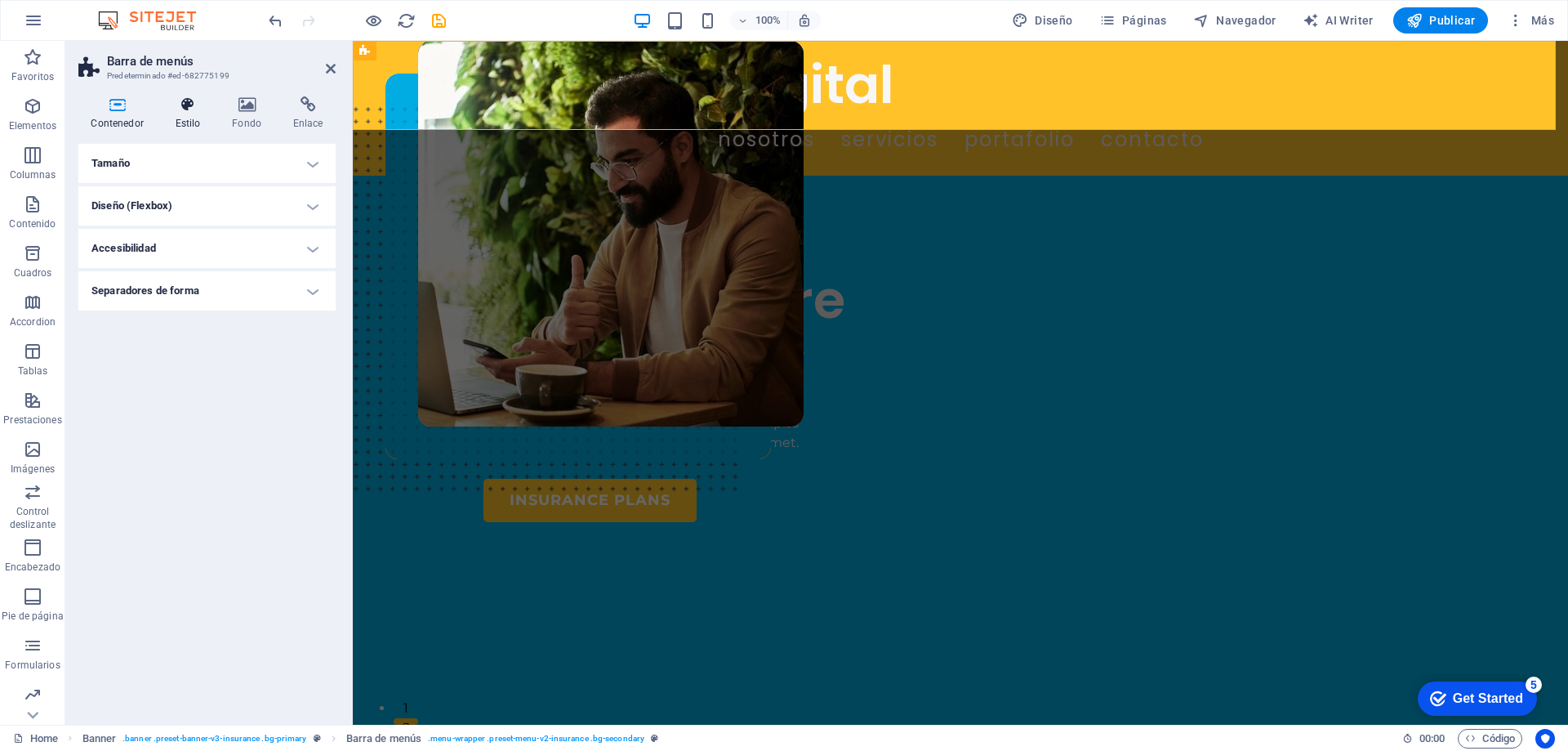
click at [185, 118] on h4 "Estilo" at bounding box center [191, 113] width 57 height 34
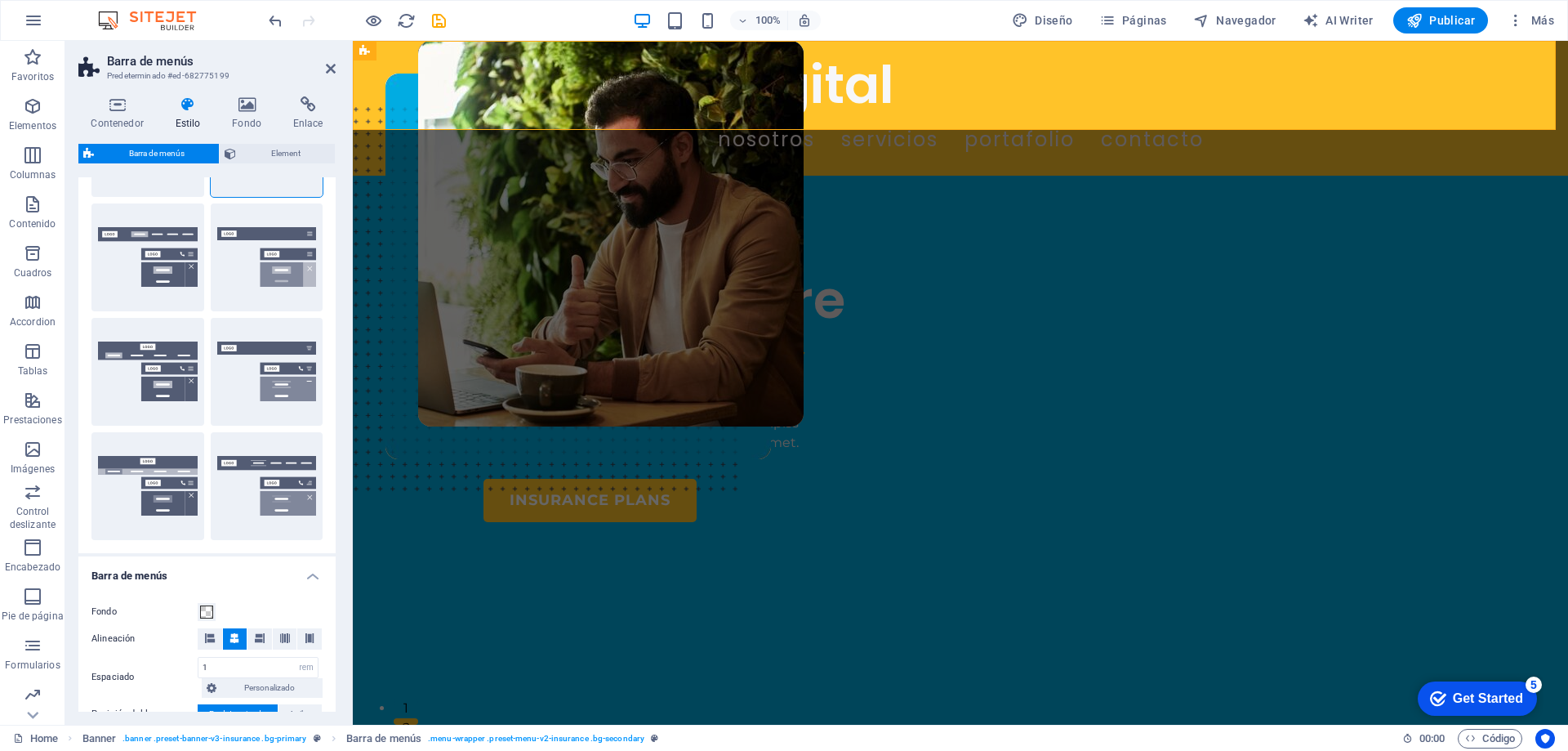
scroll to position [163, 0]
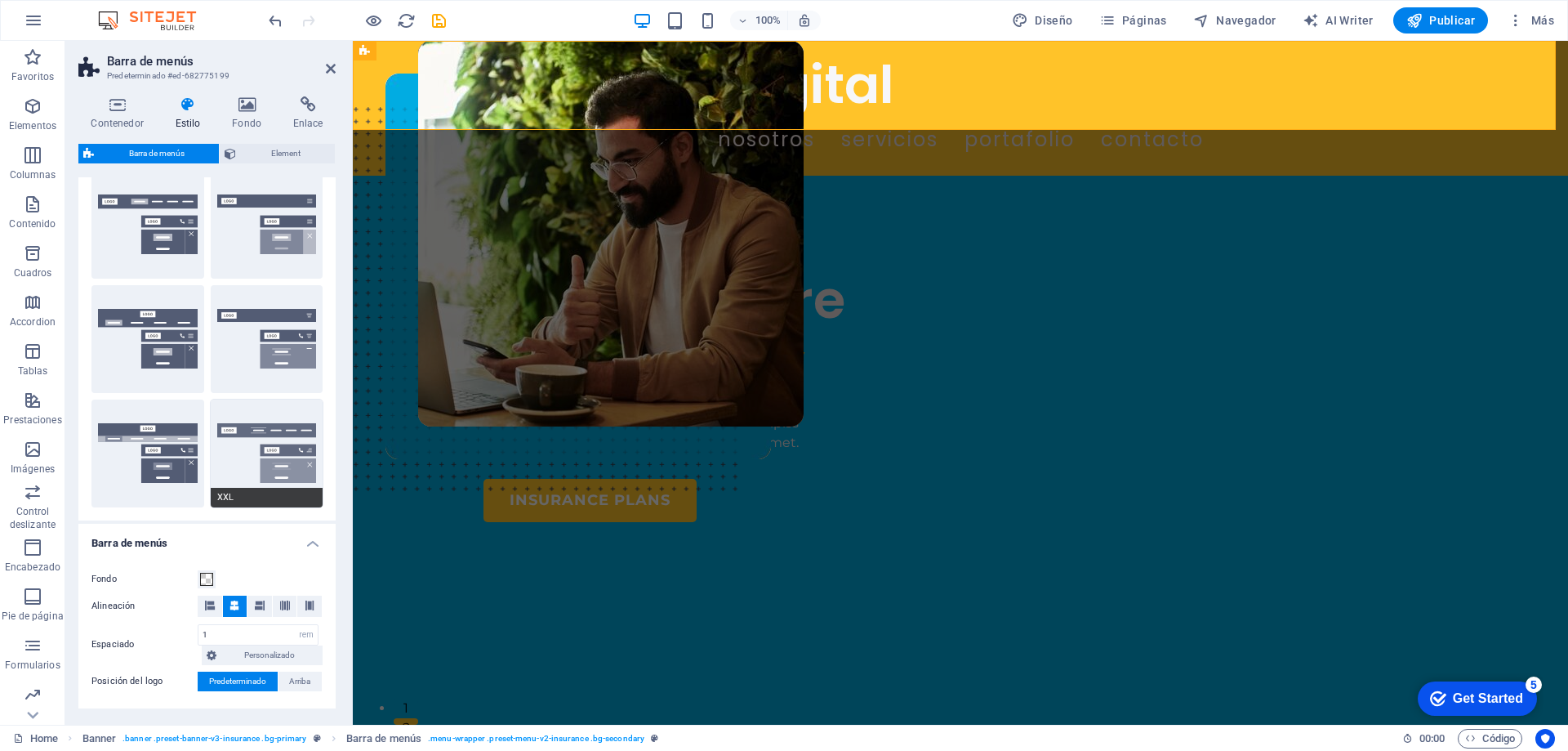
click at [254, 443] on button "XXL" at bounding box center [267, 453] width 113 height 108
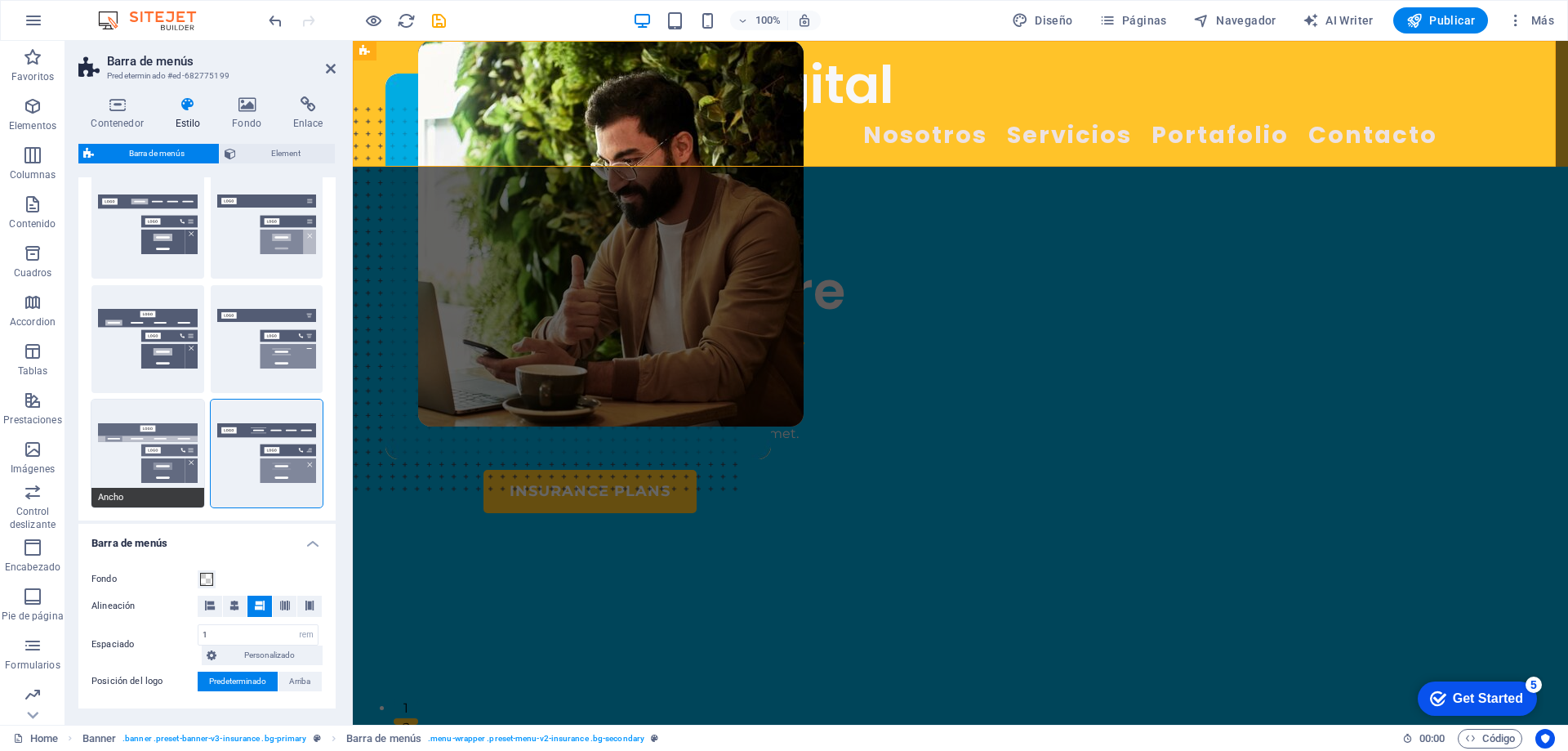
click at [149, 462] on button "Ancho" at bounding box center [147, 453] width 113 height 108
type input "0"
type input "2"
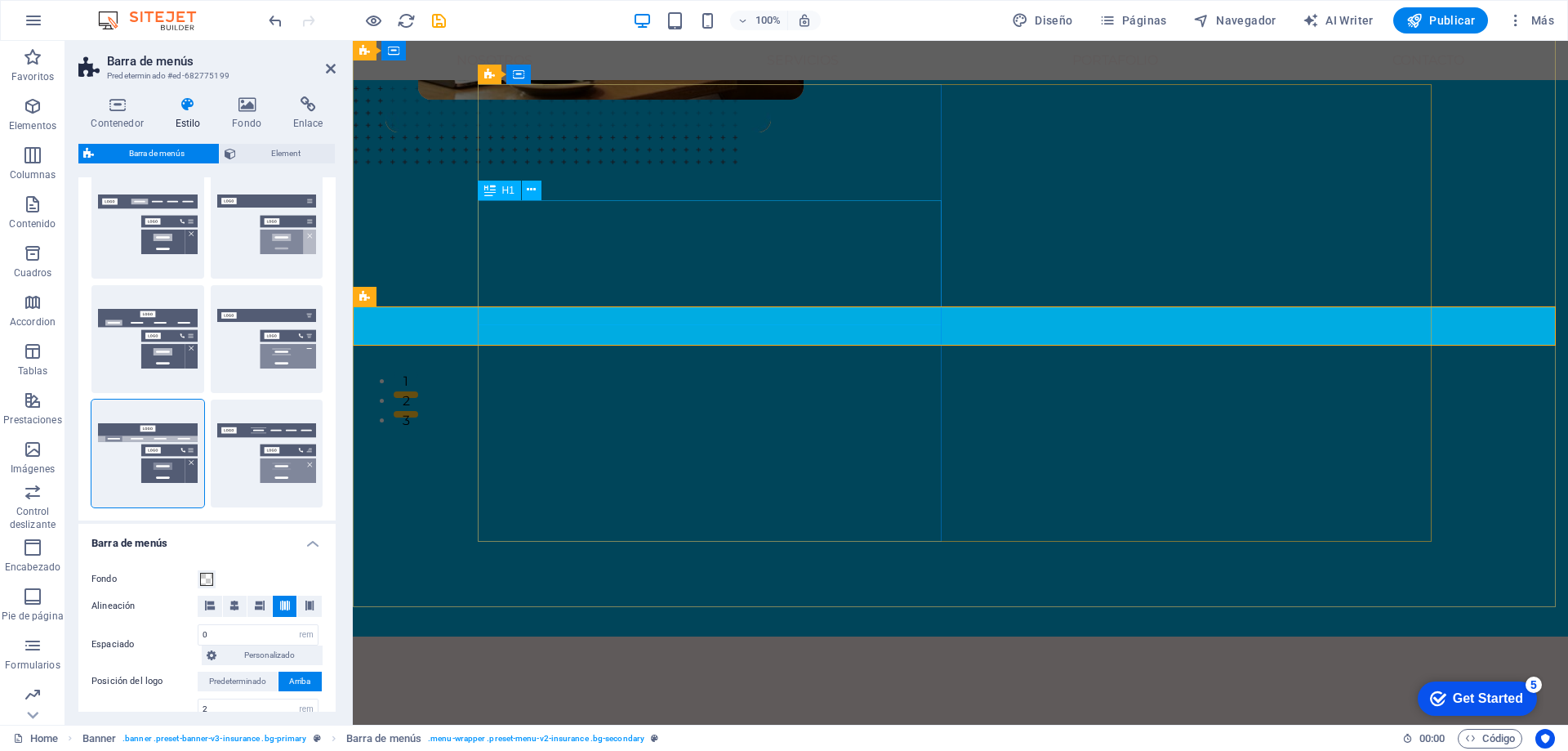
scroll to position [0, 0]
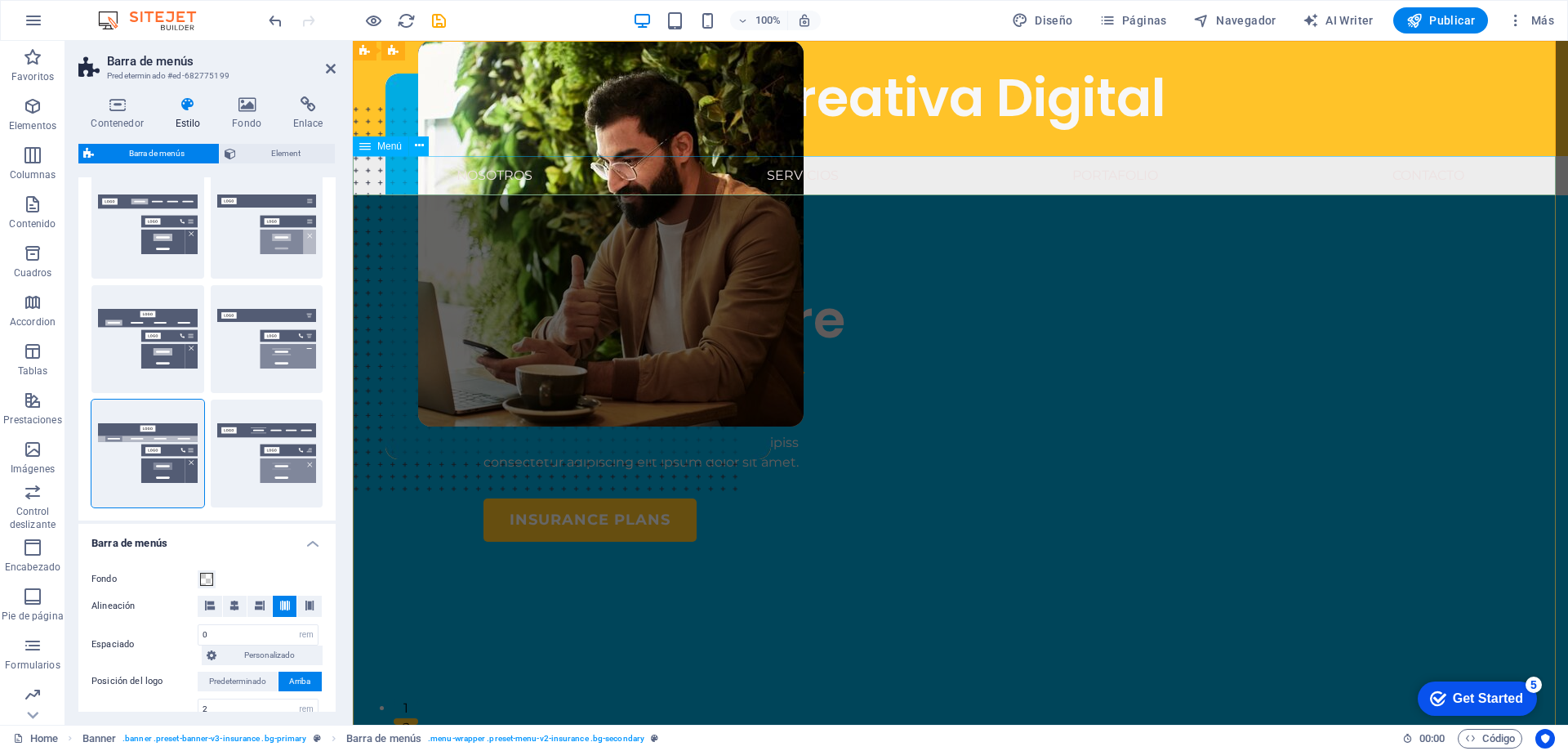
click at [827, 194] on nav "Nosotros Servicios Portafolio Contacto" at bounding box center [960, 175] width 1215 height 39
click at [419, 148] on icon at bounding box center [419, 145] width 9 height 17
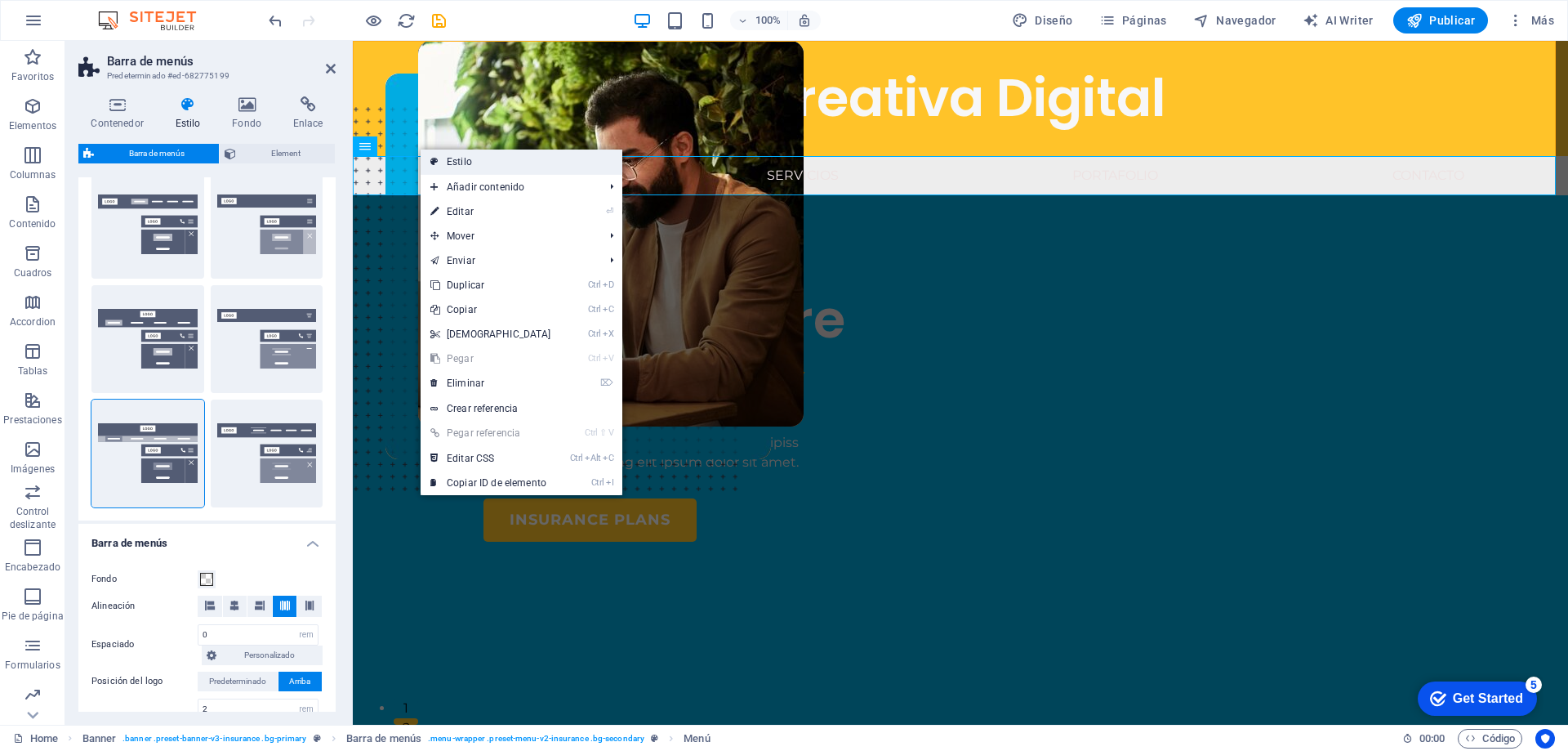
click at [469, 171] on link "Estilo" at bounding box center [522, 161] width 202 height 25
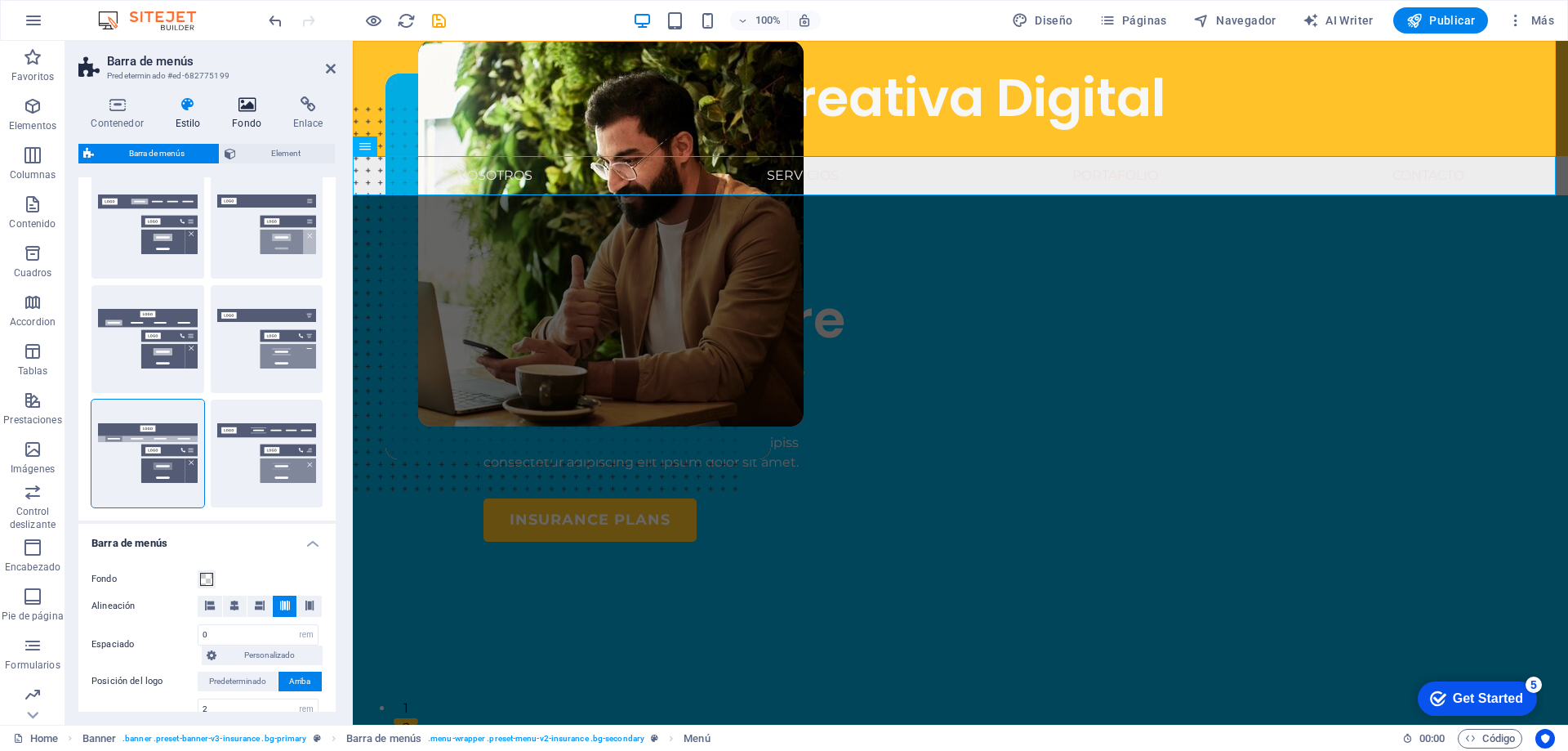
click at [250, 116] on h4 "Fondo" at bounding box center [250, 113] width 61 height 34
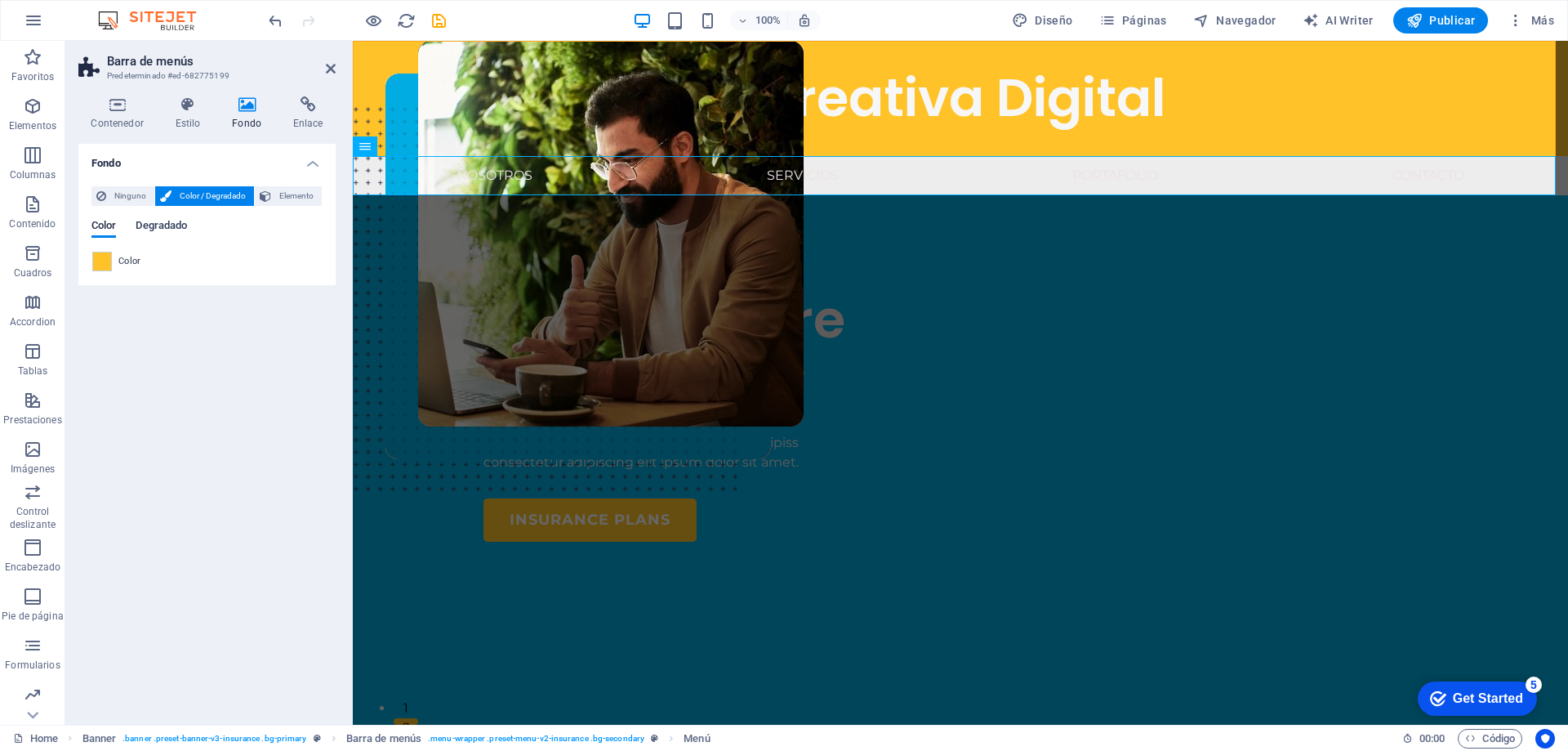
click at [160, 225] on span "Degradado" at bounding box center [161, 227] width 51 height 23
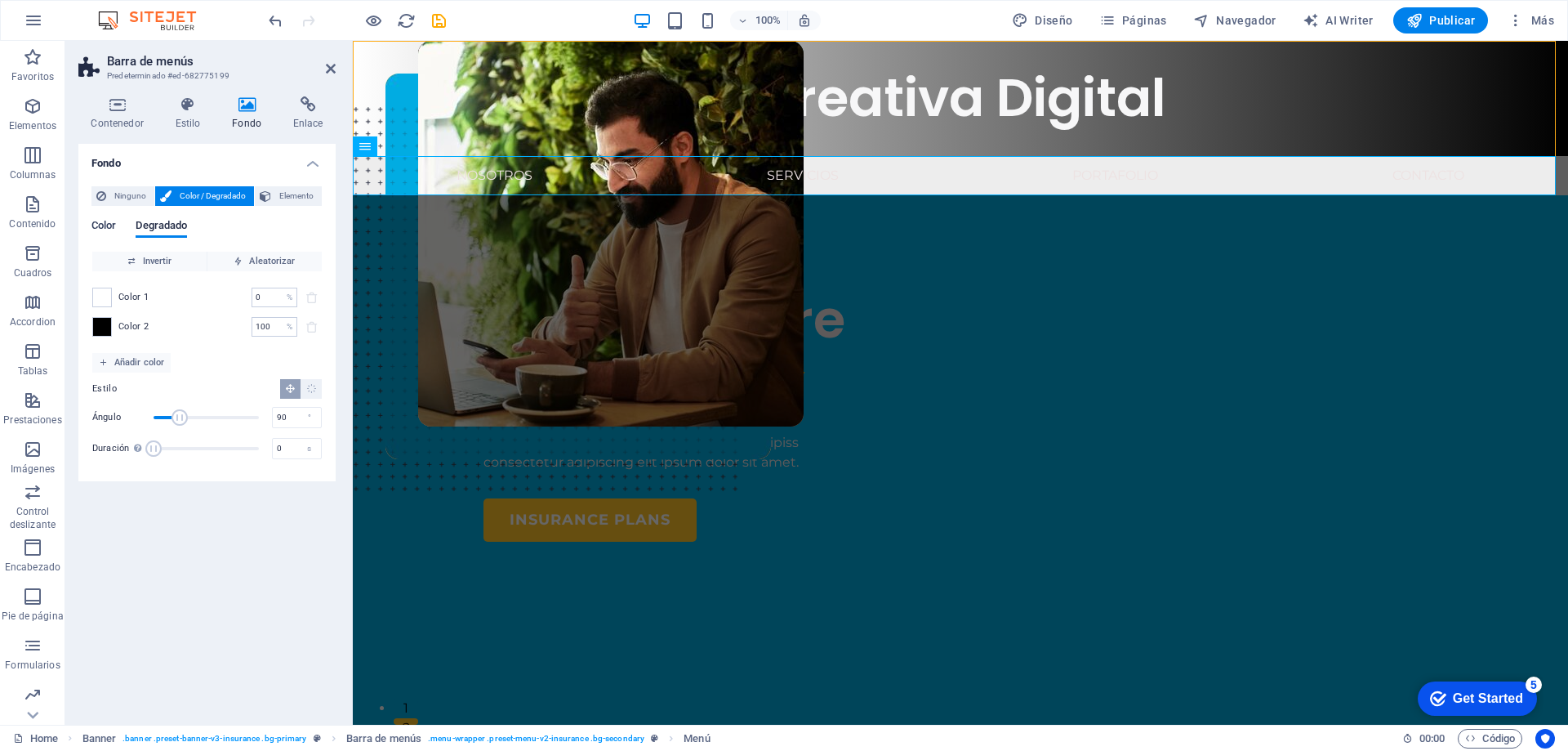
click at [113, 225] on span "Color" at bounding box center [103, 227] width 25 height 23
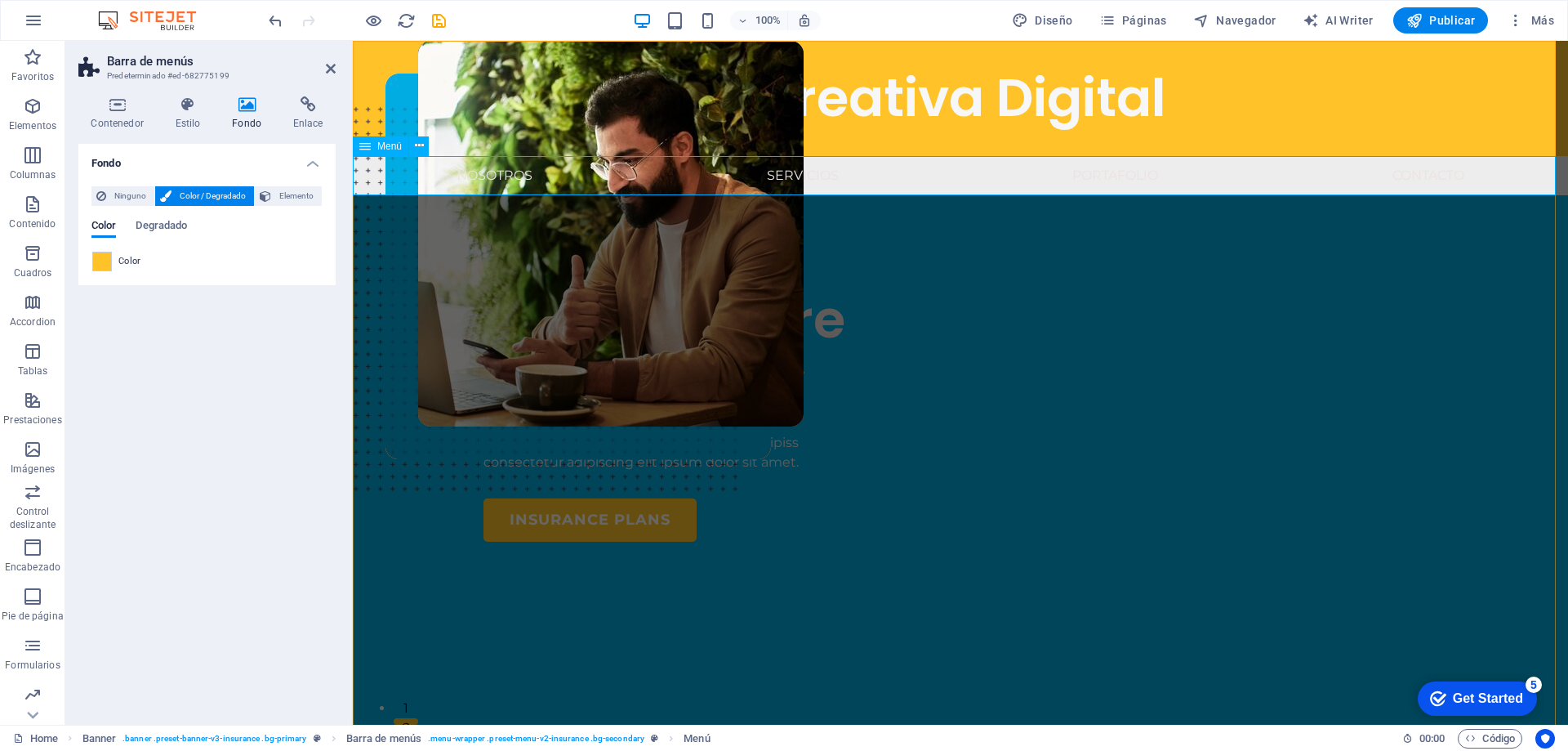
click at [520, 184] on nav "Nosotros Servicios Portafolio Contacto" at bounding box center [960, 175] width 1215 height 39
click at [511, 190] on nav "Nosotros Servicios Portafolio Contacto" at bounding box center [960, 175] width 1215 height 39
select select "1"
select select
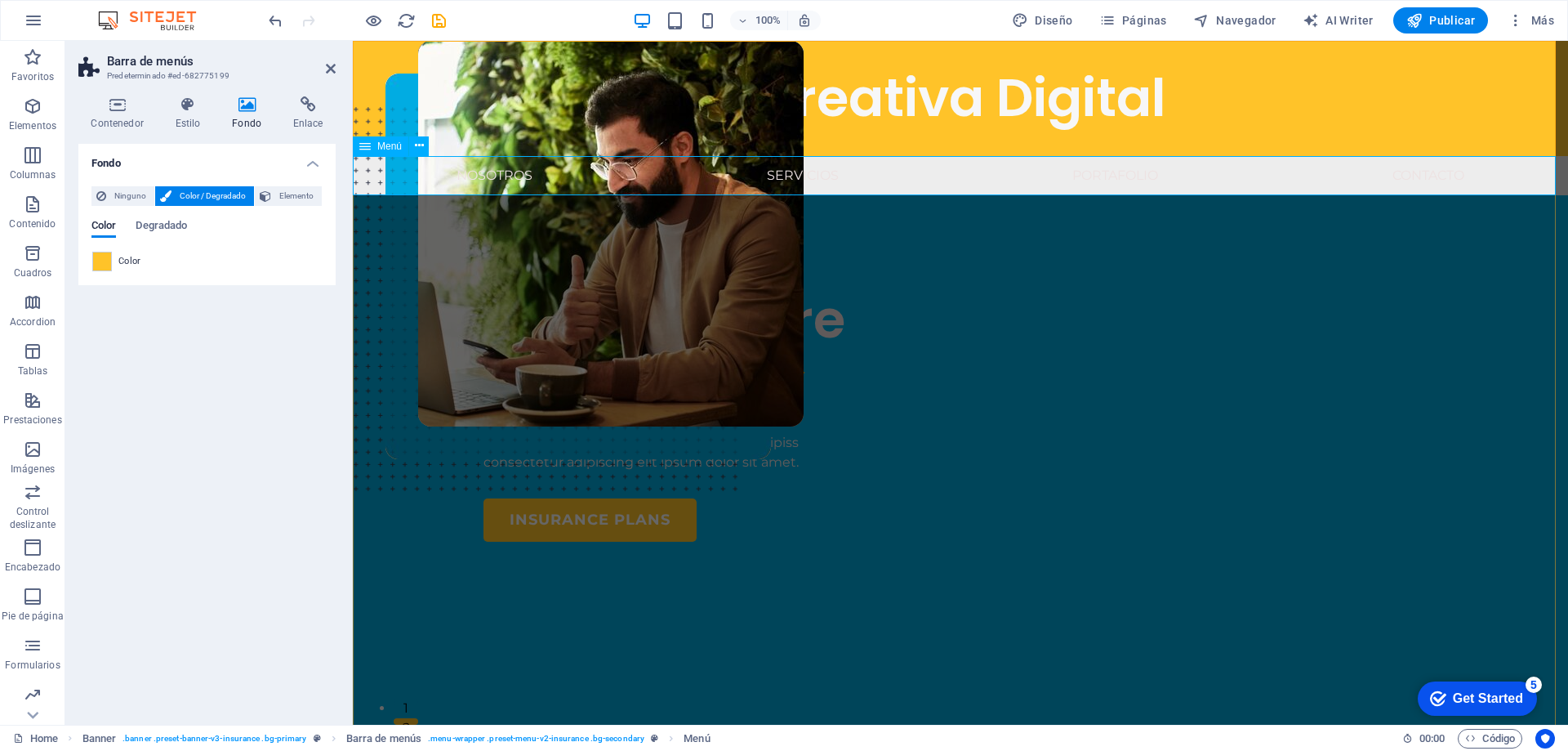
select select "2"
select select
select select "3"
select select
select select "4"
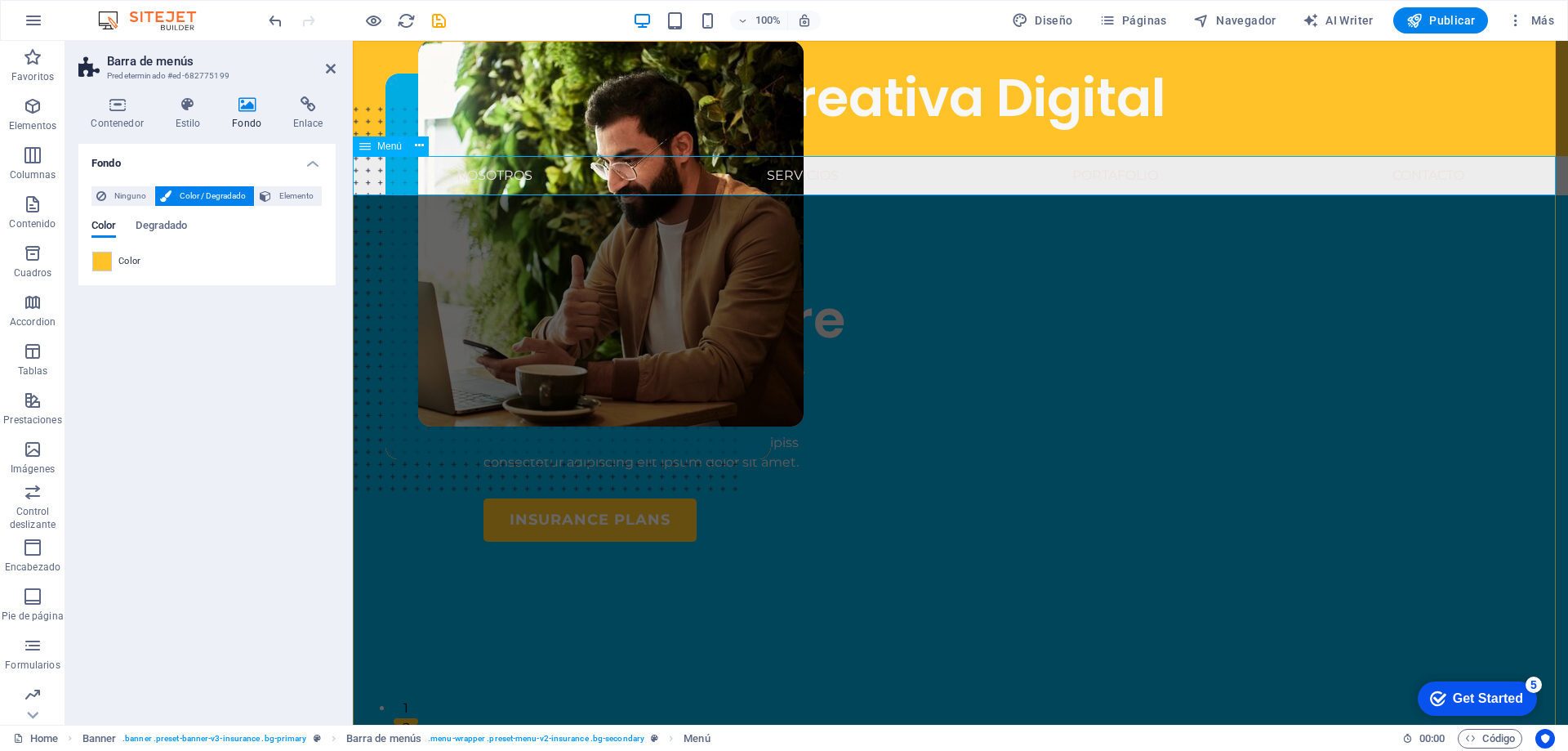
select select
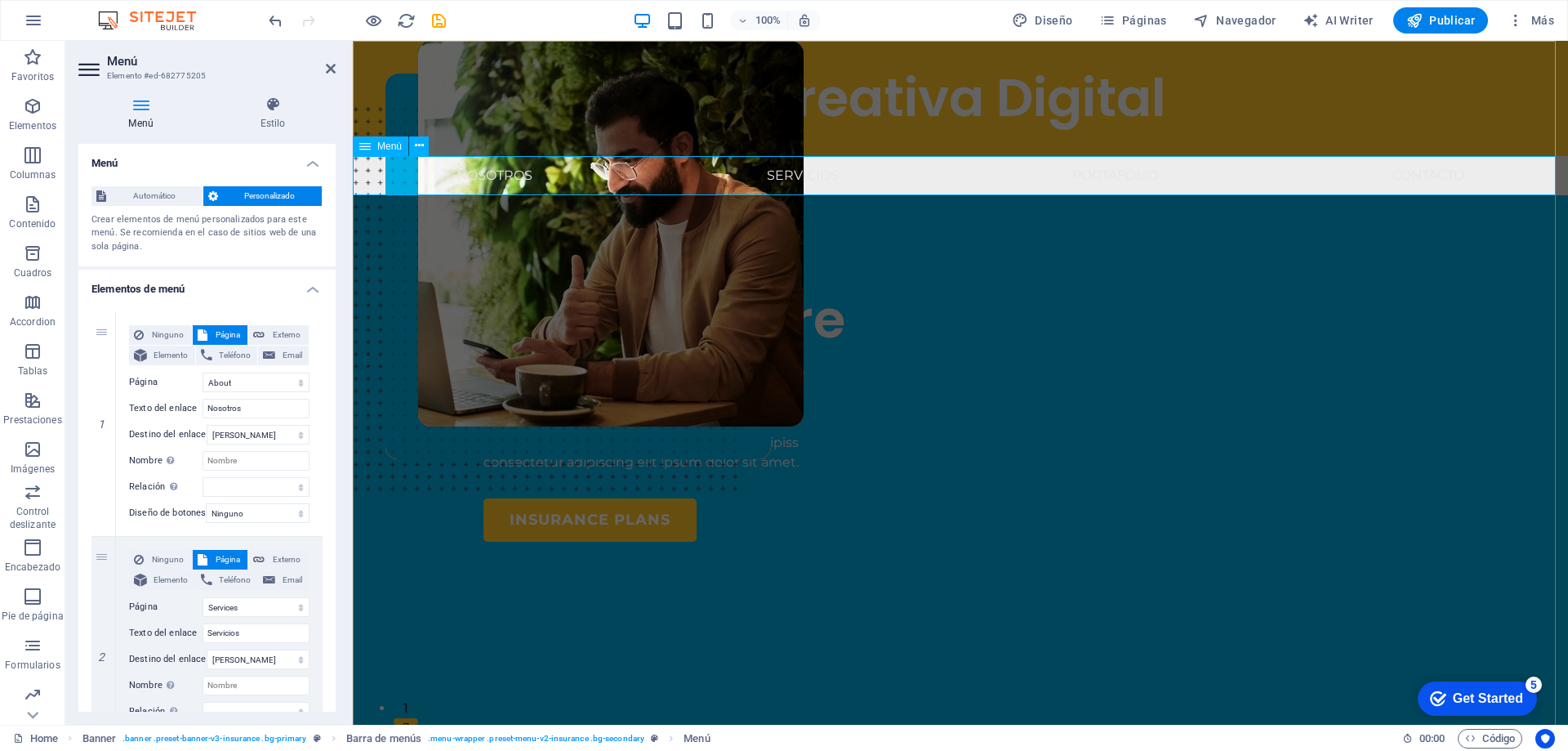
click at [466, 190] on nav "Nosotros Servicios Portafolio Contacto" at bounding box center [960, 175] width 1215 height 39
click at [437, 188] on nav "Nosotros Servicios Portafolio Contacto" at bounding box center [960, 175] width 1215 height 39
click at [376, 179] on nav "Nosotros Servicios Portafolio Contacto" at bounding box center [960, 175] width 1215 height 39
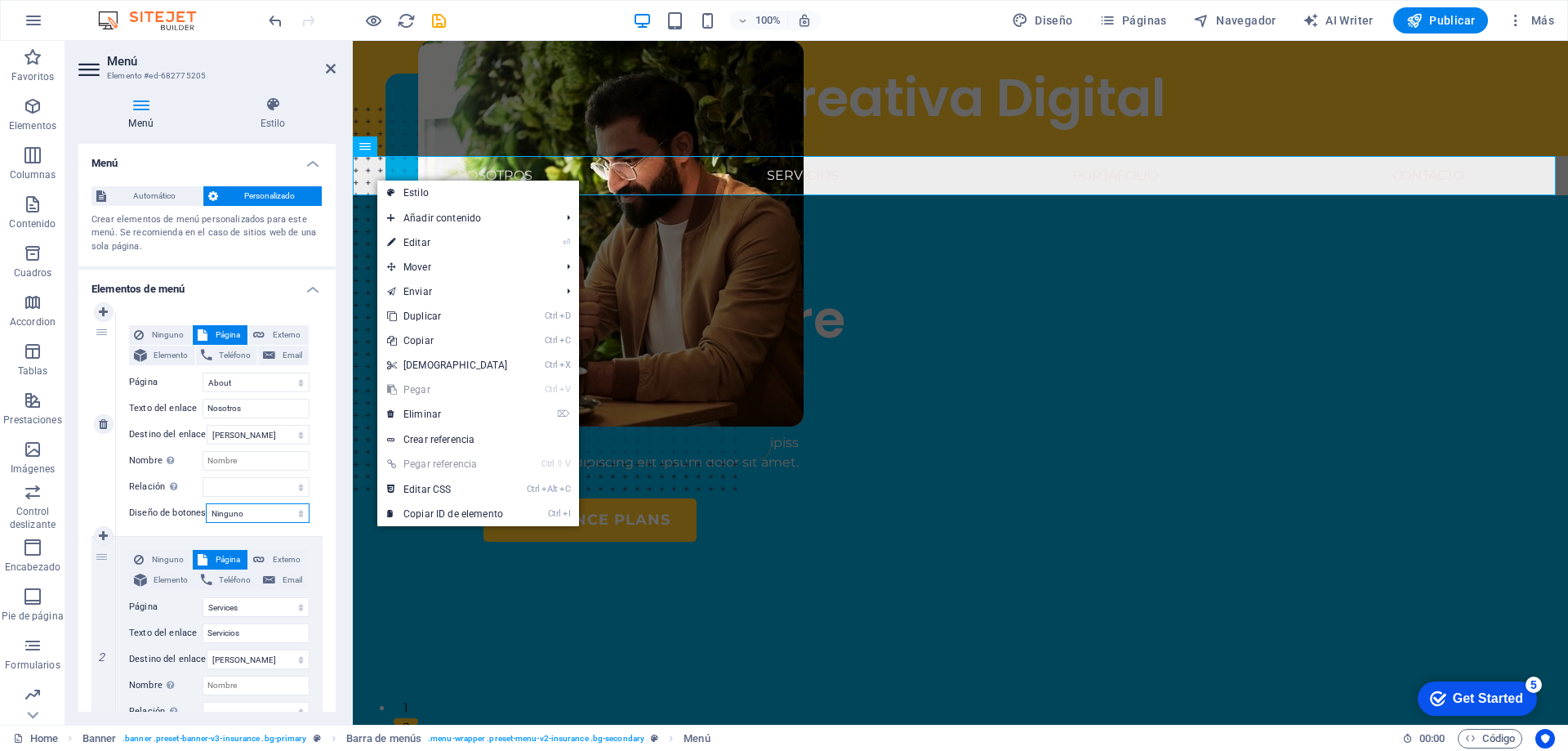
click at [232, 518] on select "Ninguno Predeterminado Principal Secundario" at bounding box center [258, 513] width 104 height 20
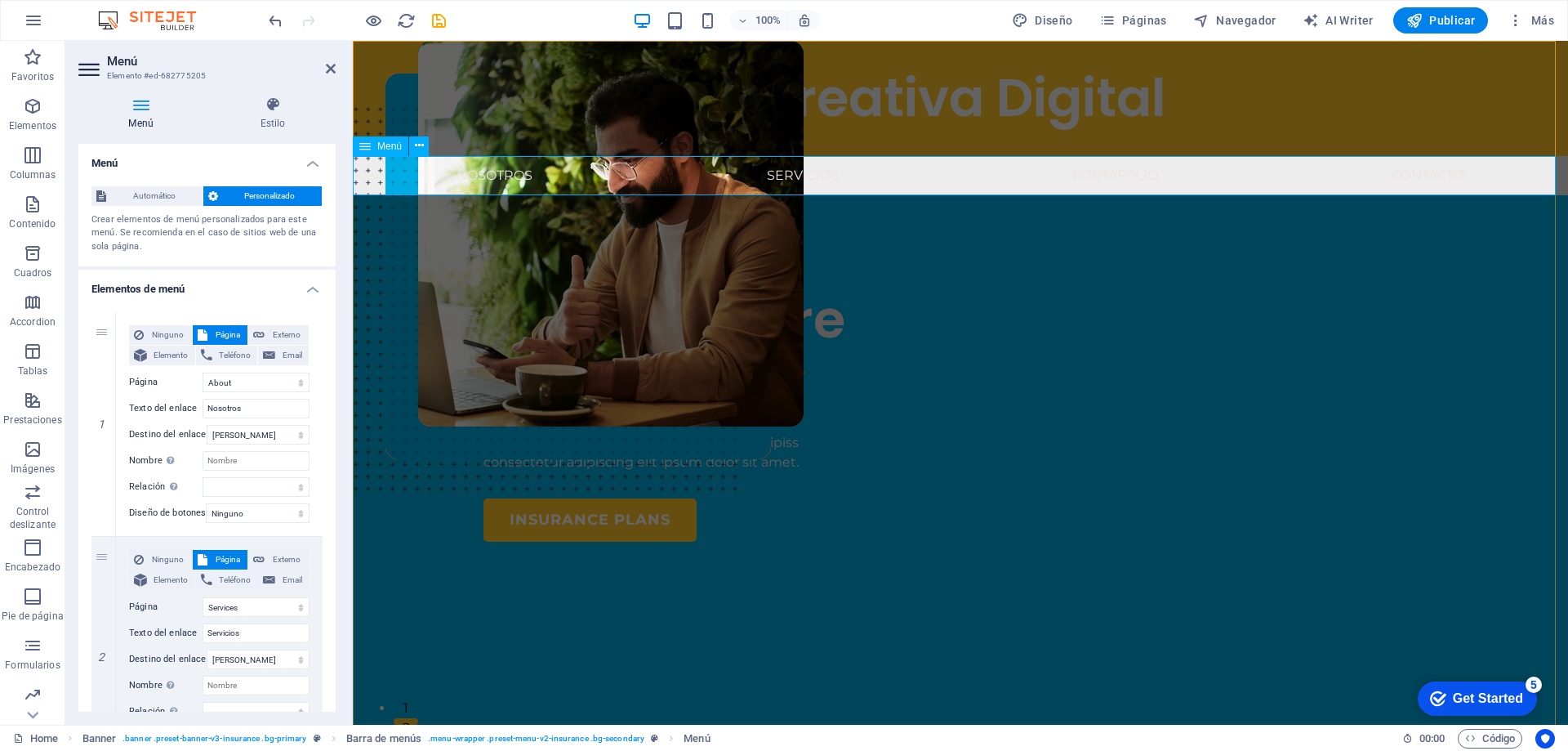
click at [423, 171] on nav "Nosotros Servicios Portafolio Contacto" at bounding box center [960, 175] width 1215 height 39
click at [275, 114] on h4 "Estilo" at bounding box center [273, 113] width 126 height 34
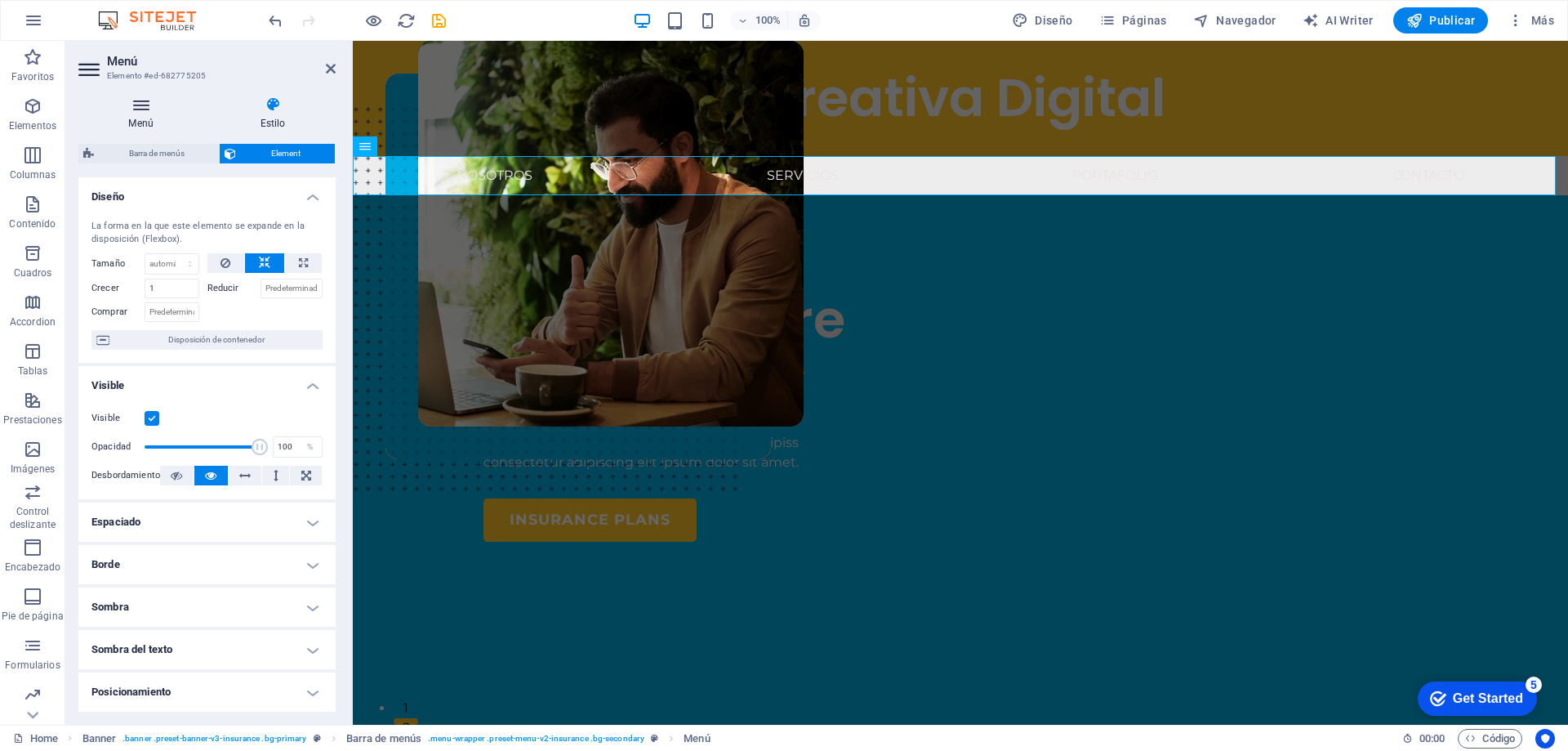
click at [145, 107] on icon at bounding box center [140, 104] width 125 height 16
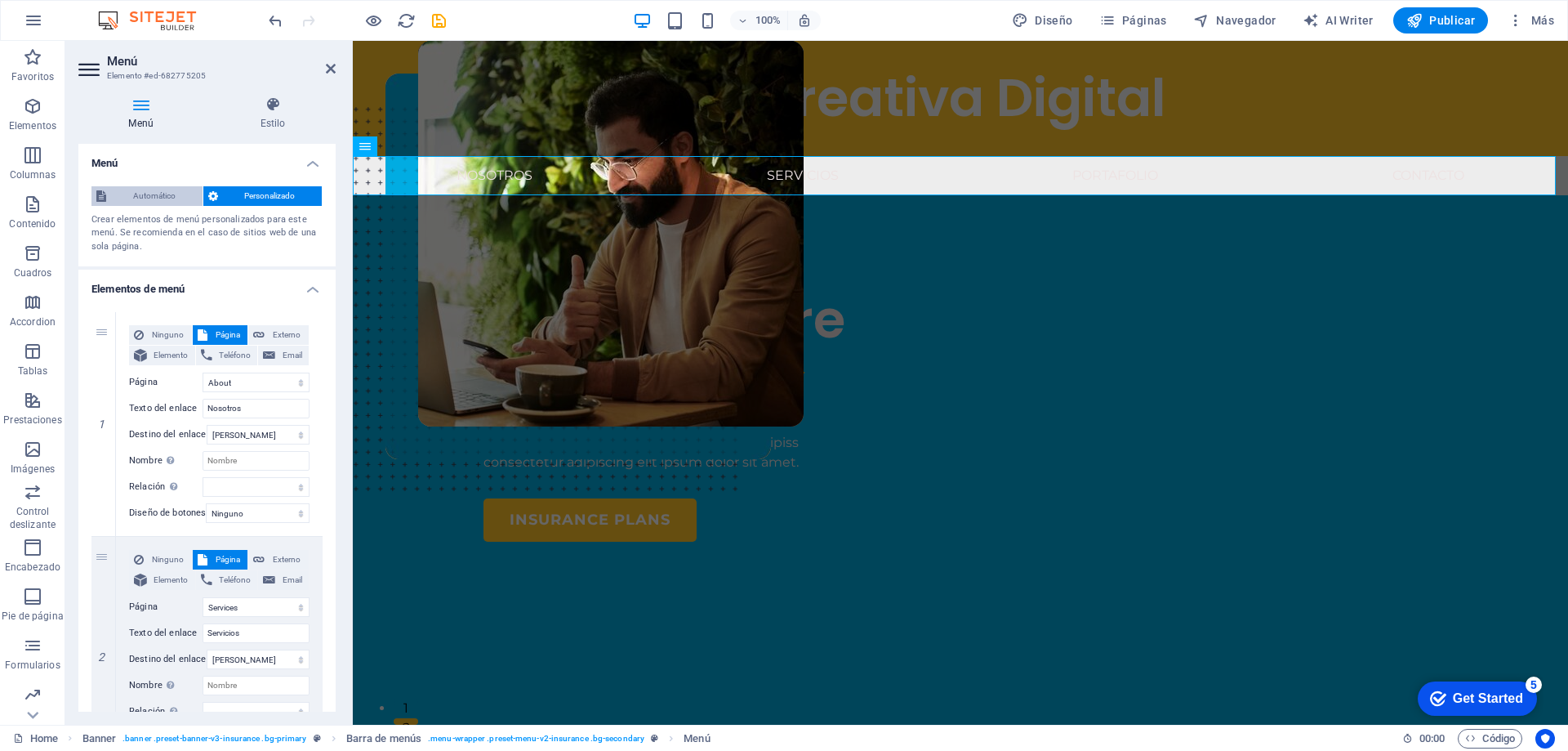
click at [140, 197] on span "Automático" at bounding box center [154, 196] width 87 height 20
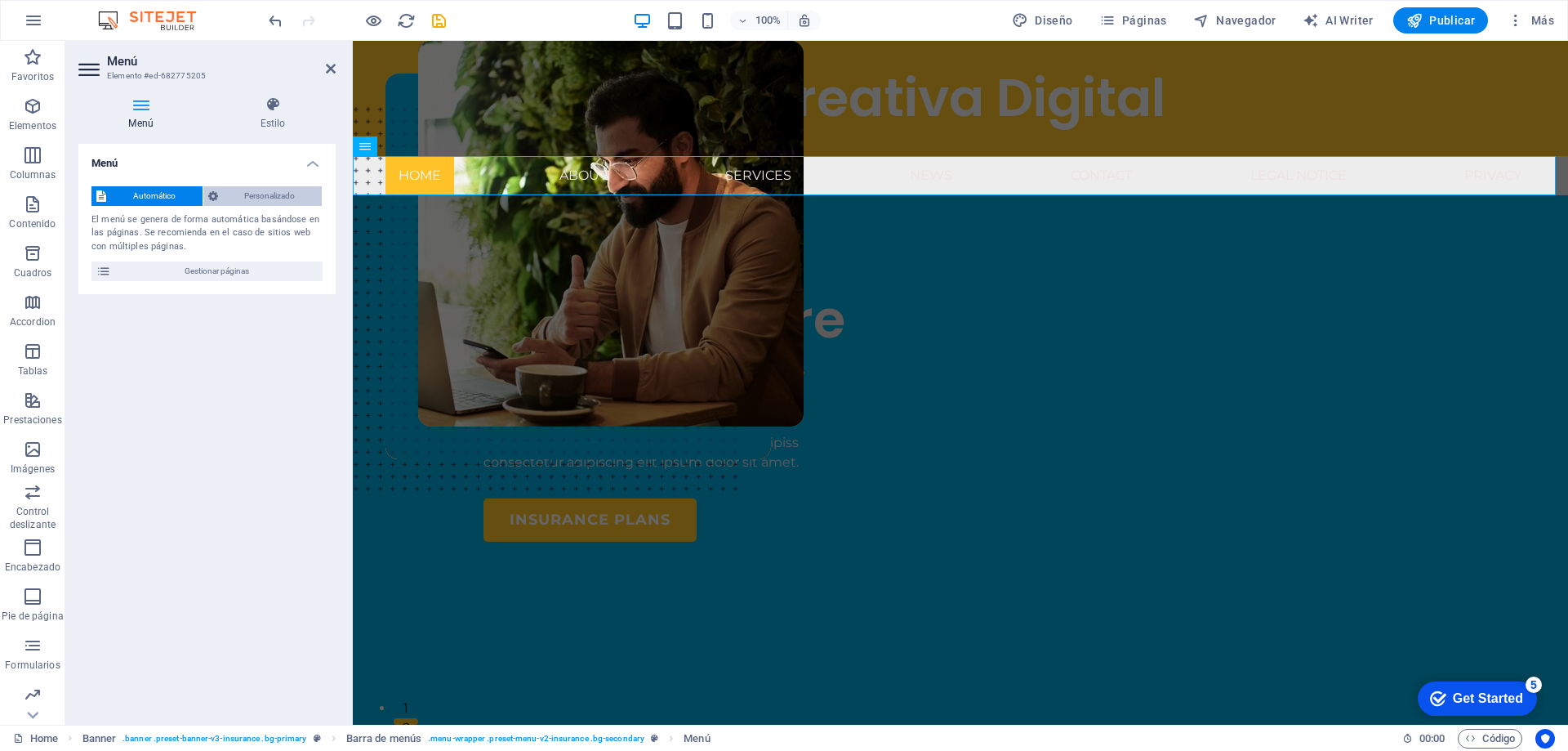
click at [244, 196] on span "Personalizado" at bounding box center [270, 196] width 95 height 20
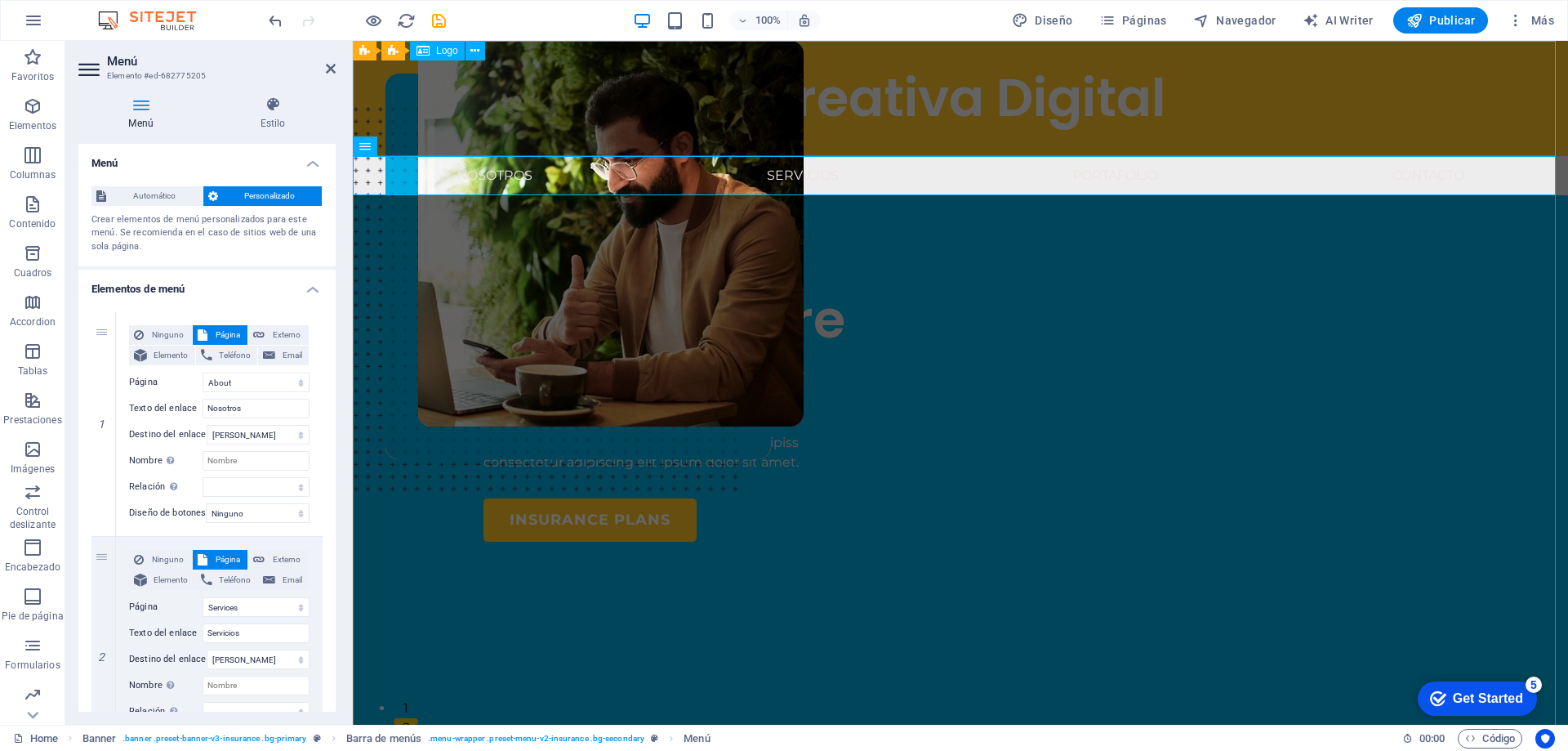
click at [530, 113] on div "Creativa Digital" at bounding box center [960, 98] width 1215 height 115
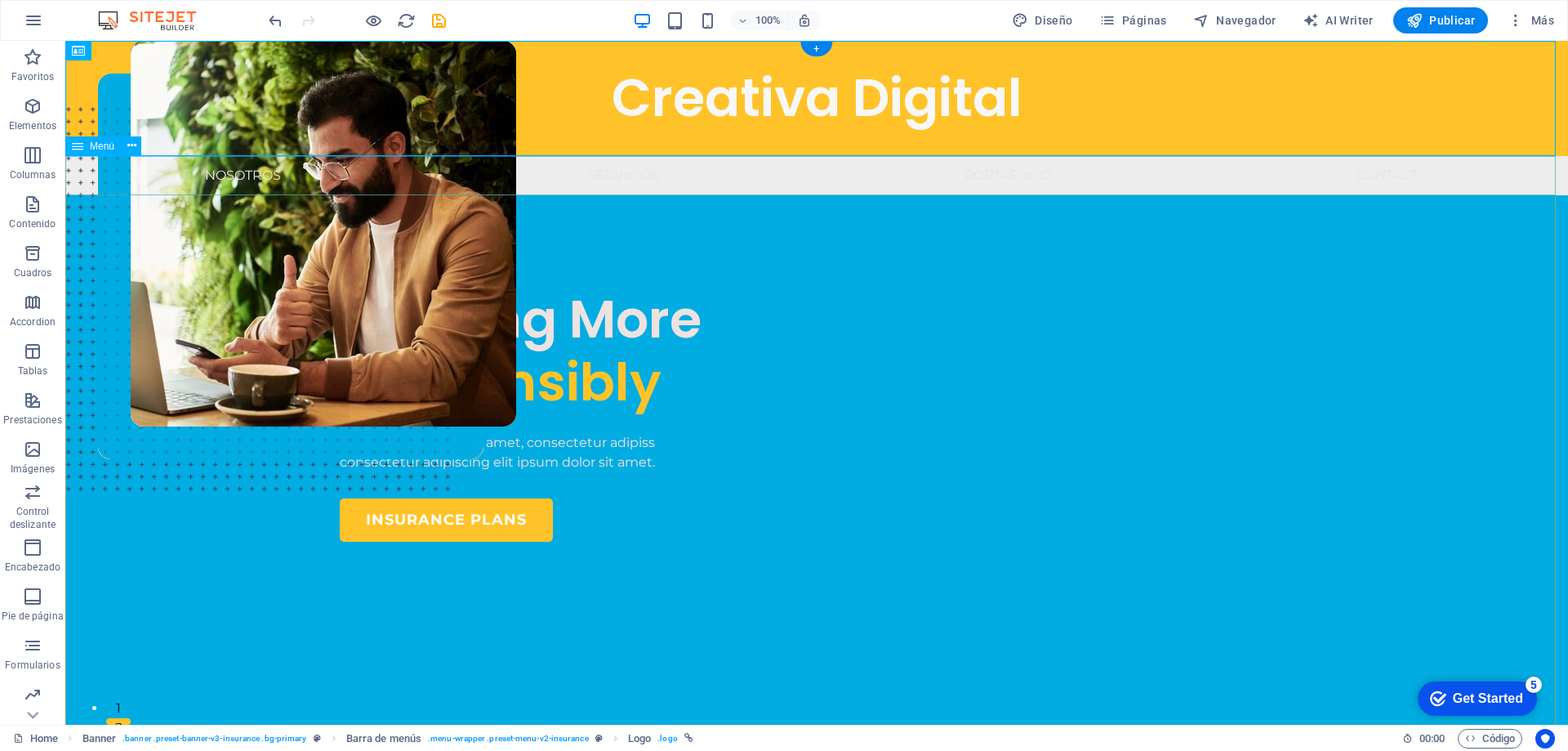
click at [794, 180] on nav "Nosotros Servicios Portafolio Contacto" at bounding box center [815, 175] width 1502 height 39
click at [188, 47] on icon at bounding box center [187, 50] width 9 height 17
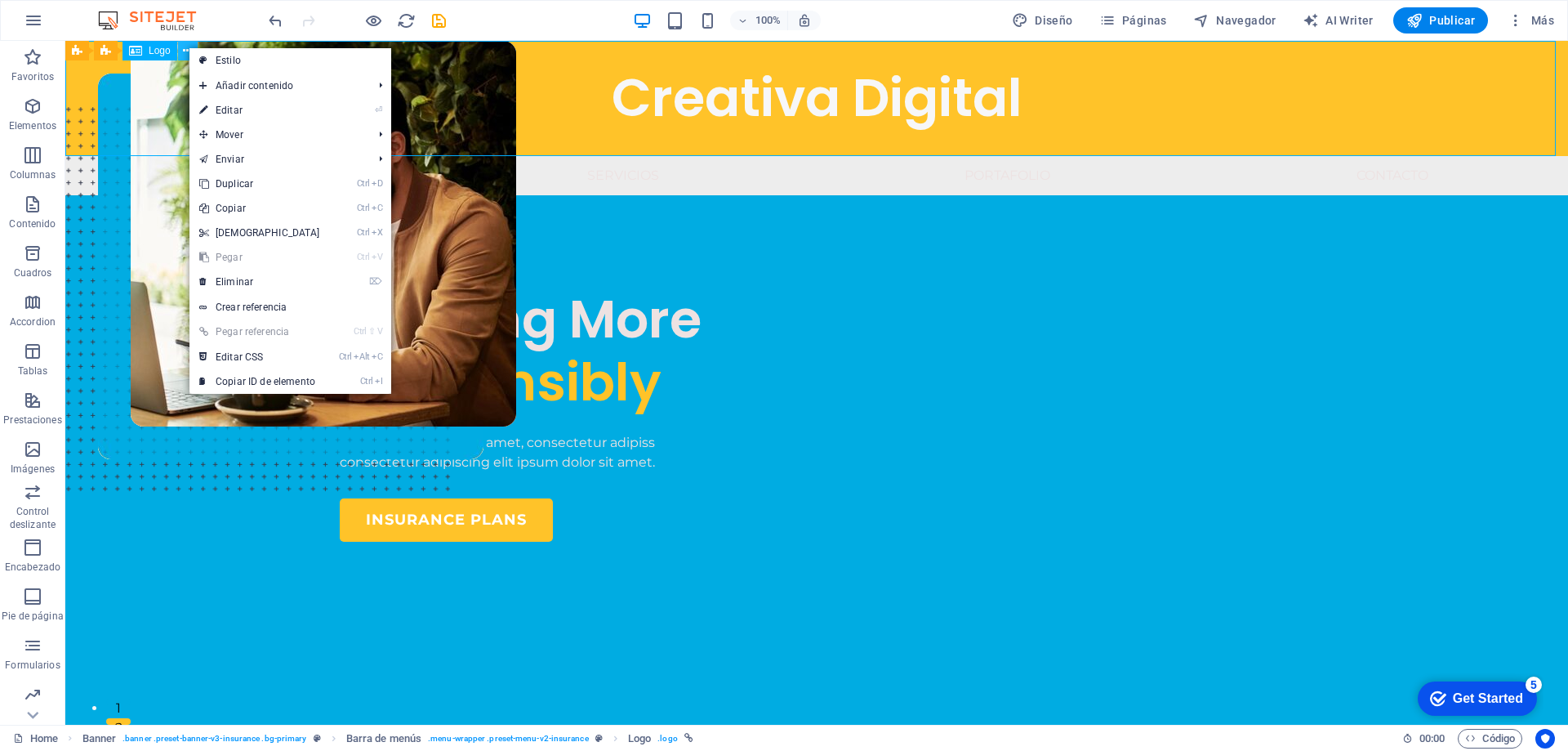
click at [188, 47] on icon at bounding box center [187, 50] width 9 height 17
click at [136, 161] on nav "Nosotros Servicios Portafolio Contacto" at bounding box center [815, 175] width 1502 height 39
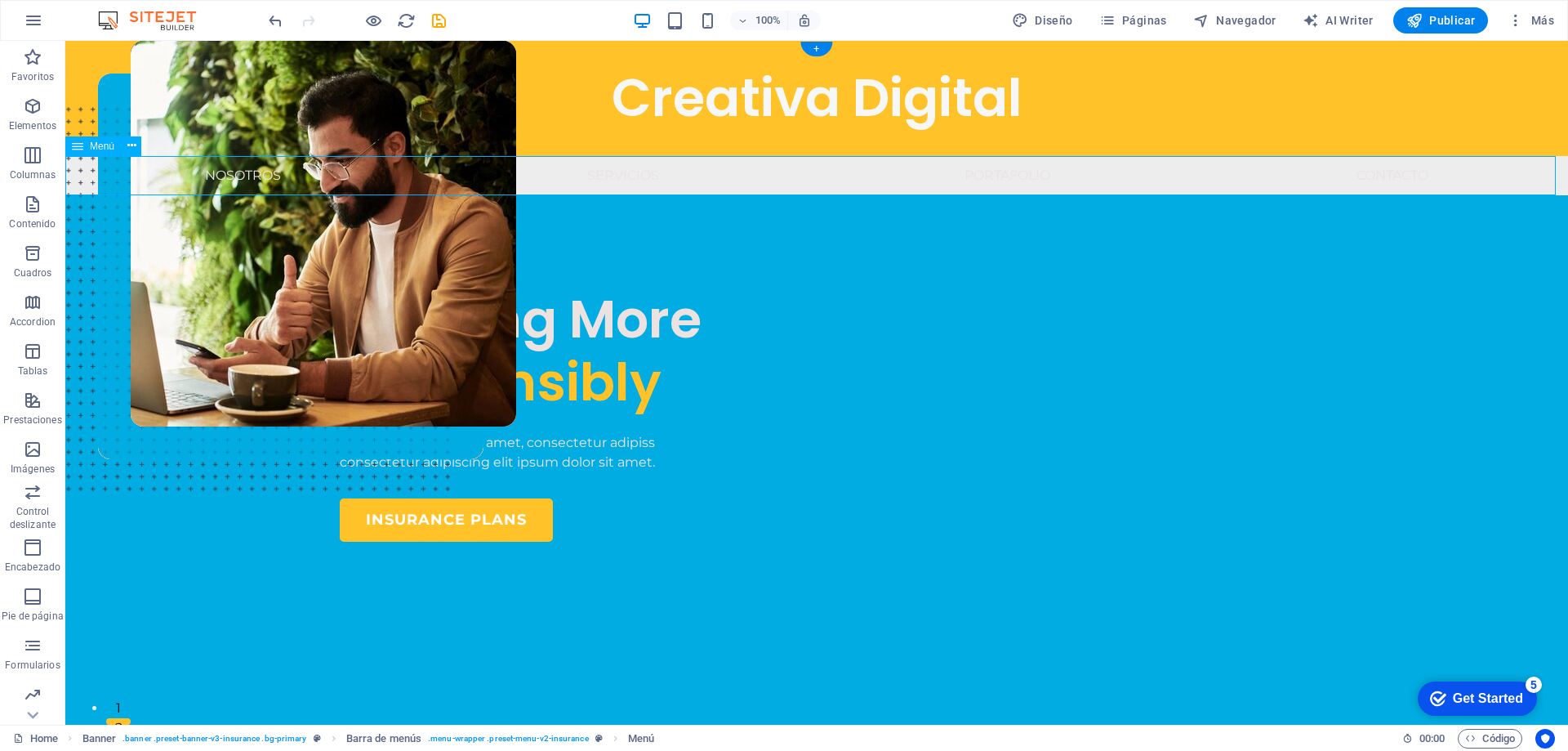
click at [135, 177] on nav "Nosotros Servicios Portafolio Contacto" at bounding box center [815, 175] width 1502 height 39
select select "1"
select select
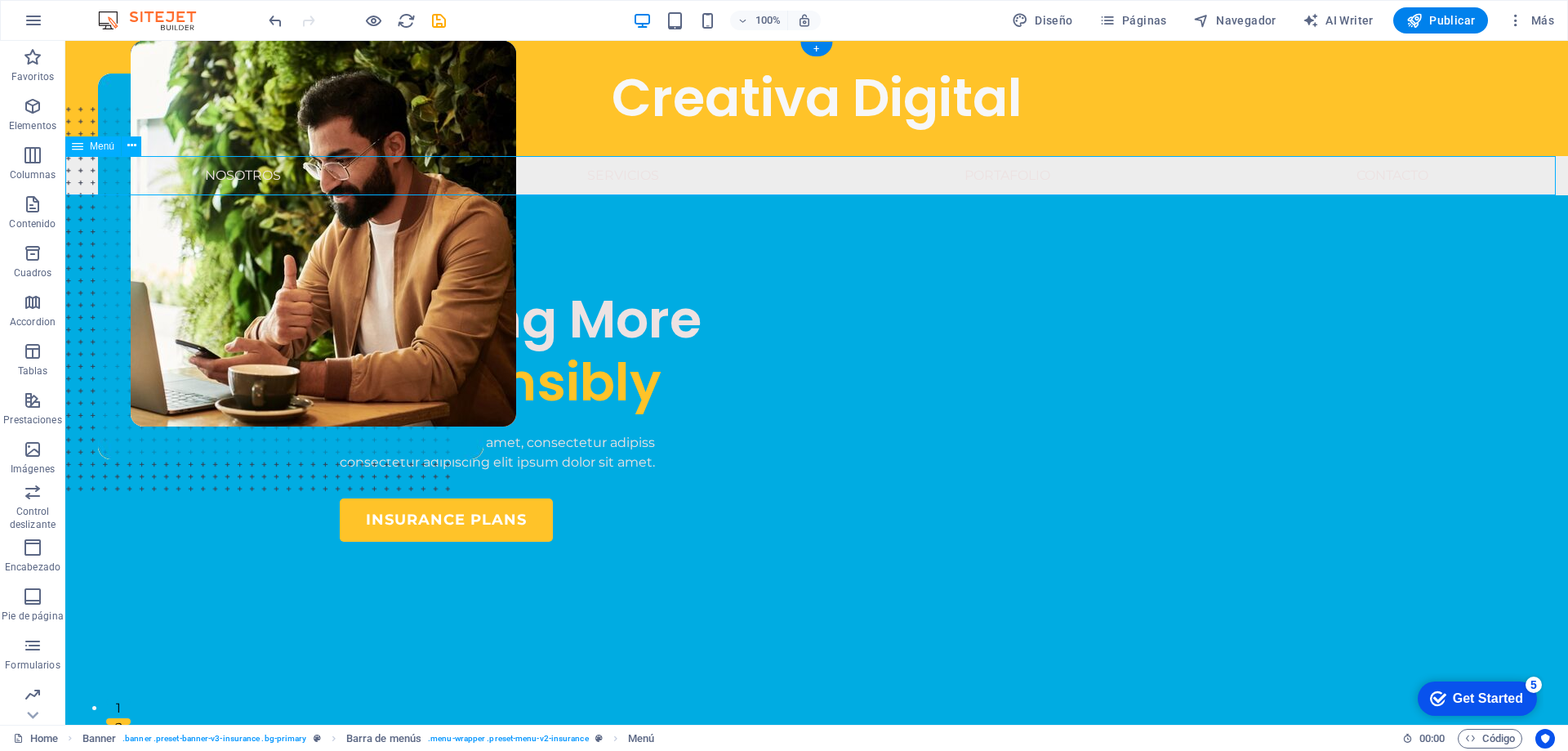
select select "2"
select select
select select "3"
select select
select select "4"
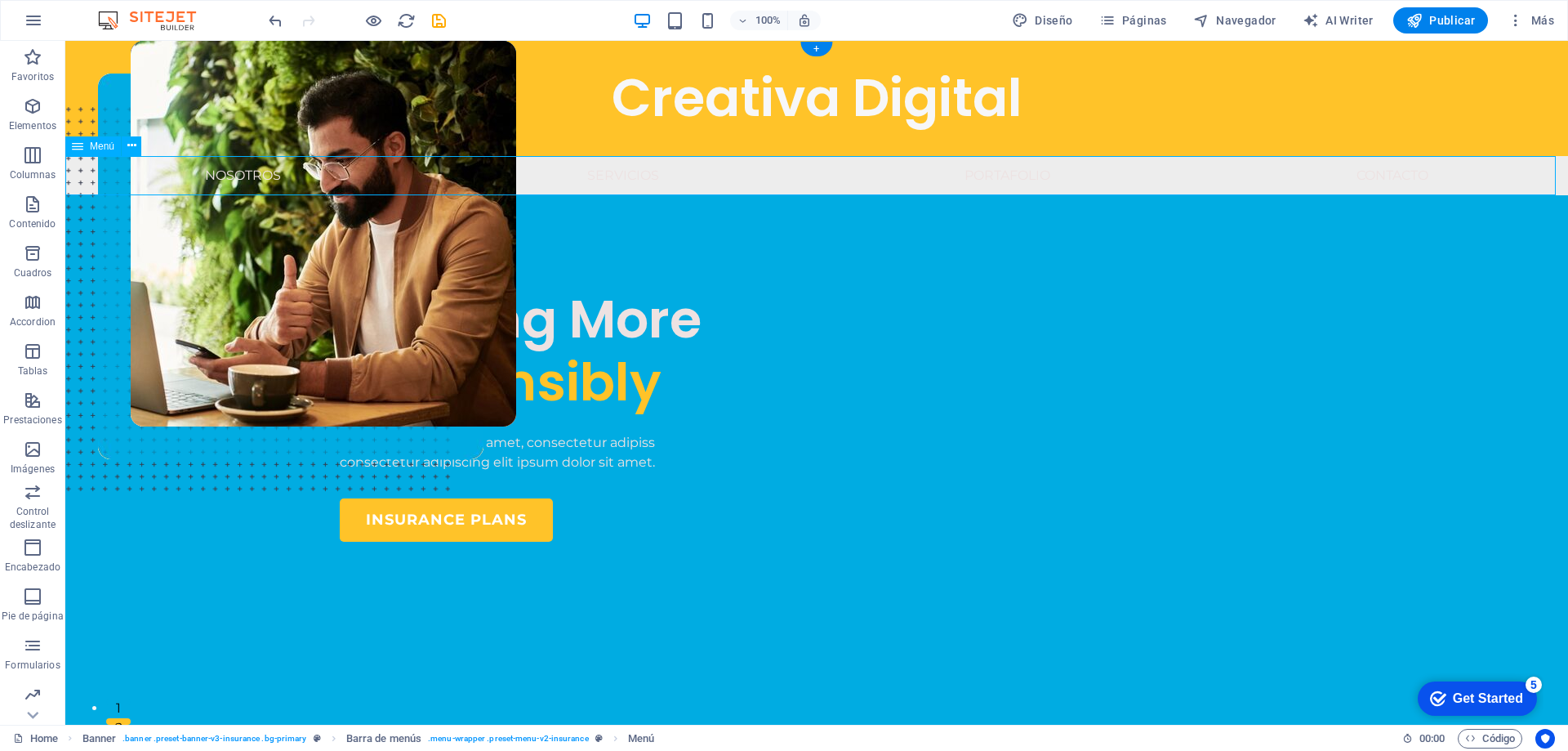
select select
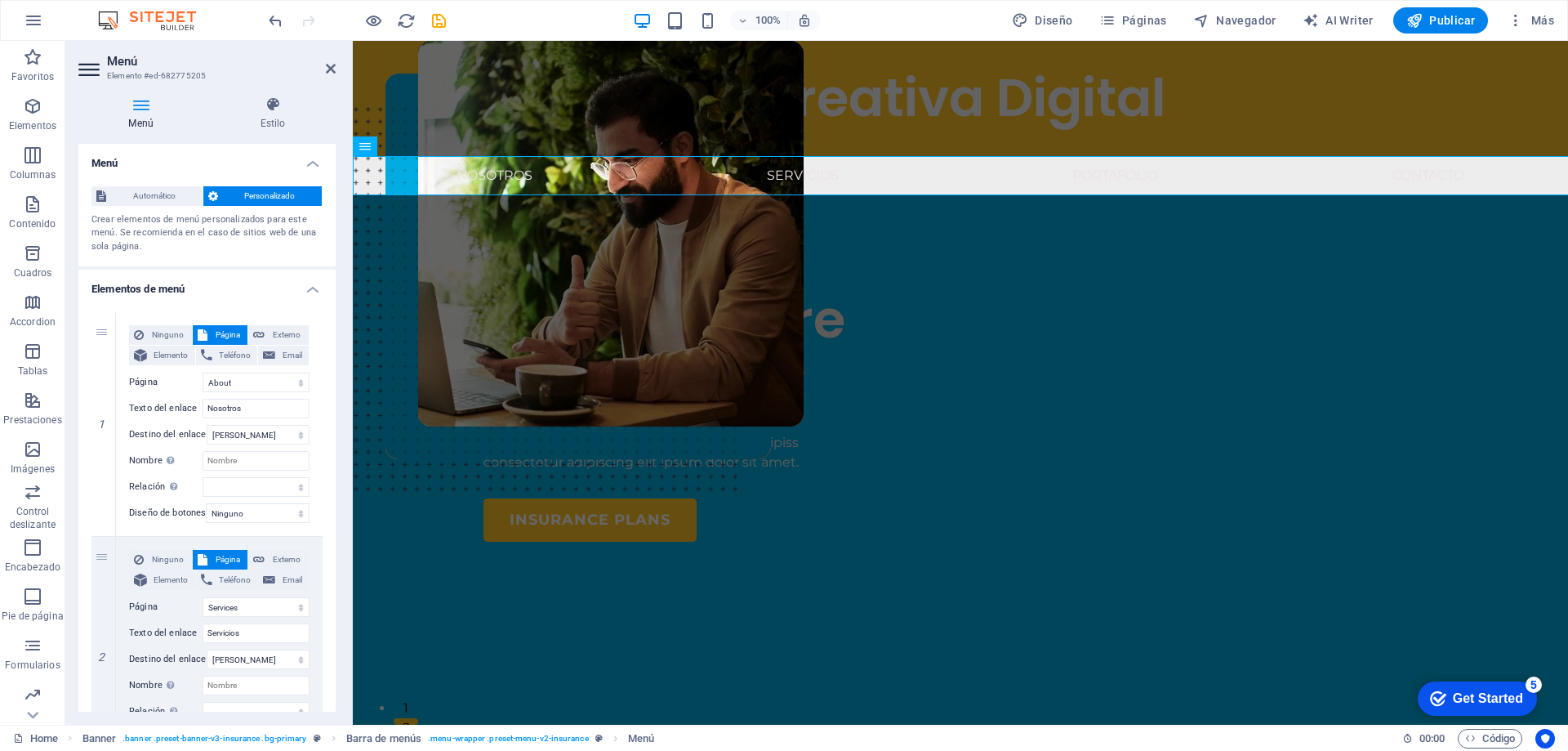
click at [135, 177] on div "Automático Personalizado Crear elementos de menú personalizados para este menú.…" at bounding box center [206, 220] width 257 height 94
click at [267, 108] on icon at bounding box center [273, 104] width 126 height 16
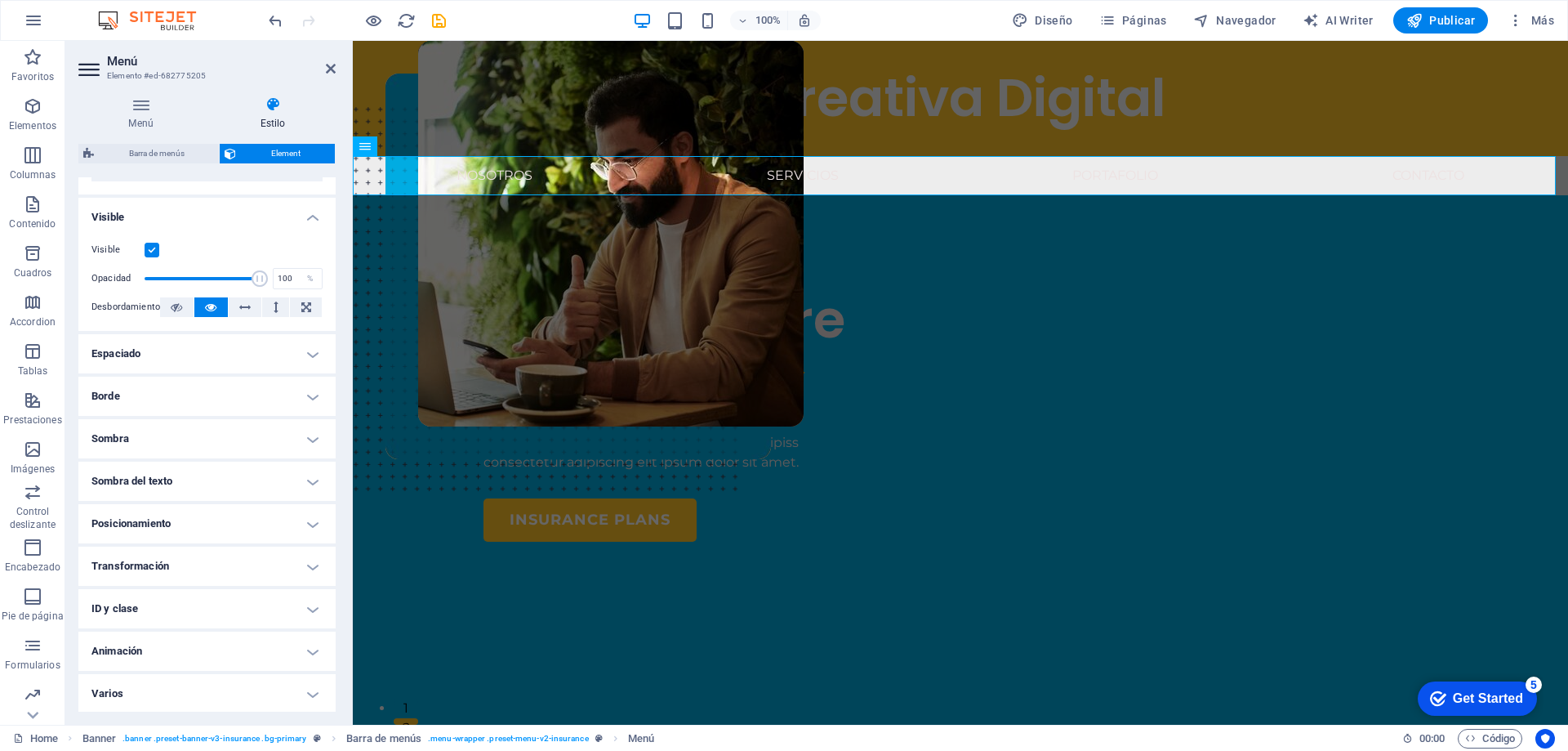
scroll to position [170, 0]
click at [229, 689] on h4 "Varios" at bounding box center [206, 691] width 257 height 39
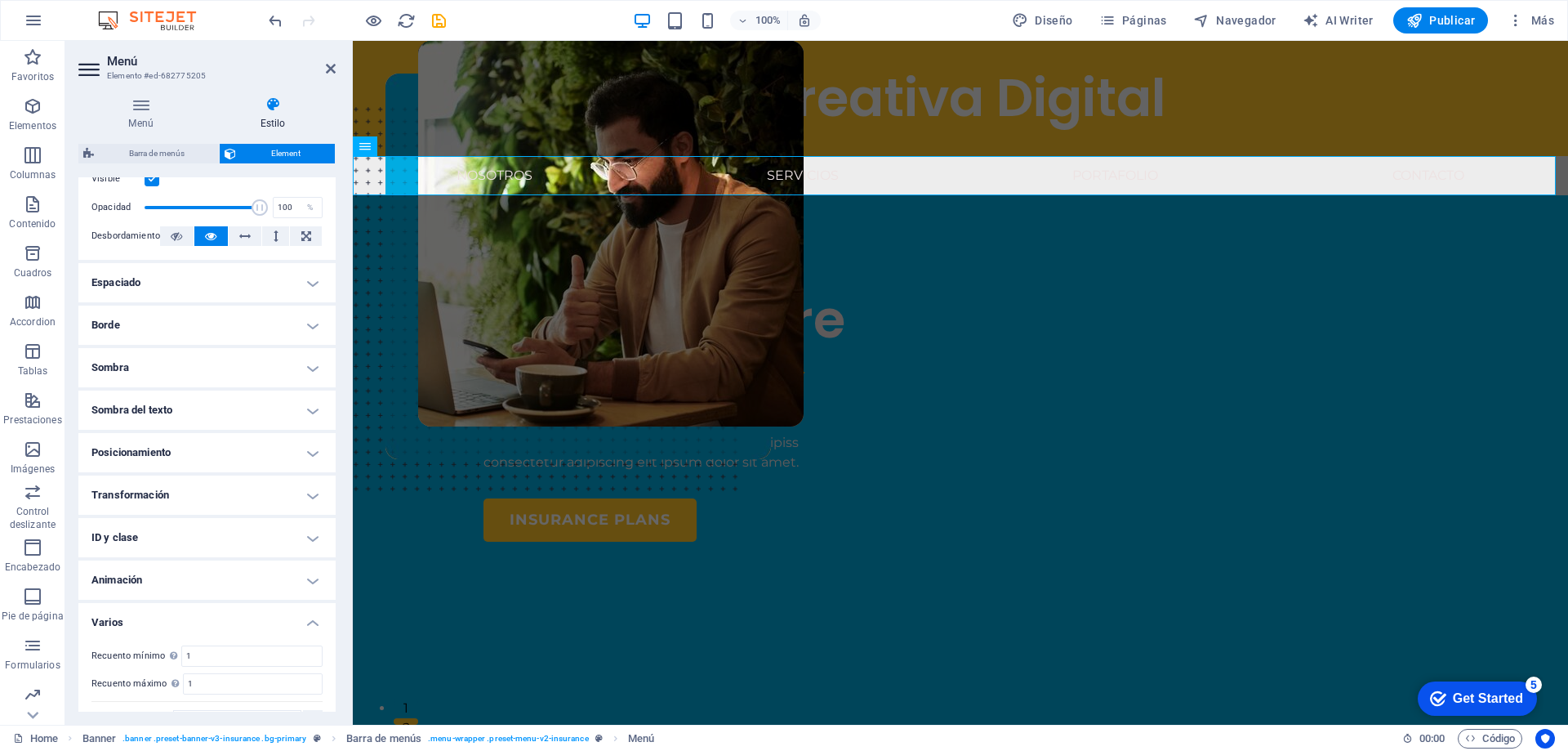
scroll to position [271, 0]
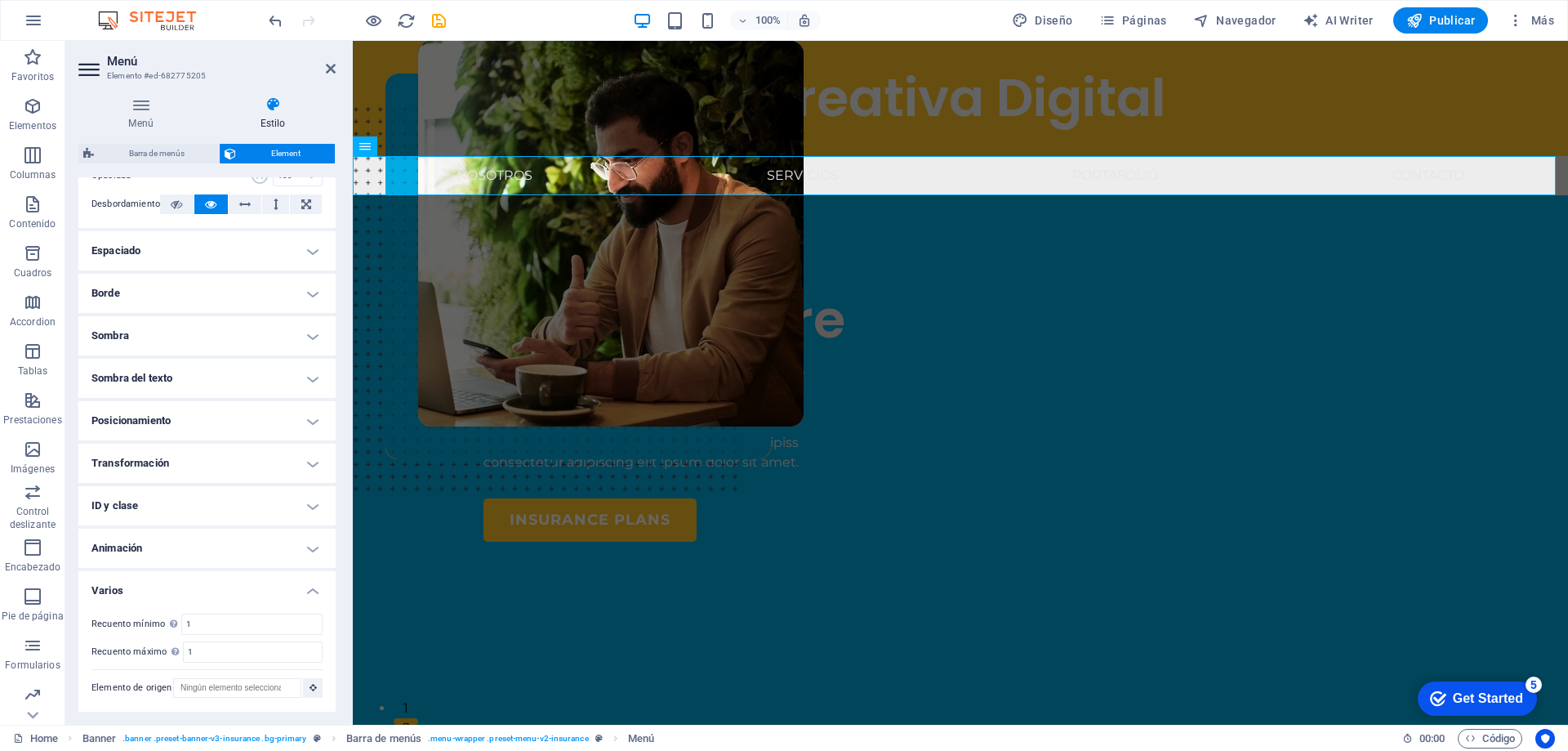
click at [272, 550] on h4 "Animación" at bounding box center [206, 548] width 257 height 39
click at [272, 550] on h4 "Animación" at bounding box center [206, 543] width 257 height 29
click at [306, 590] on h4 "Varios" at bounding box center [206, 585] width 257 height 29
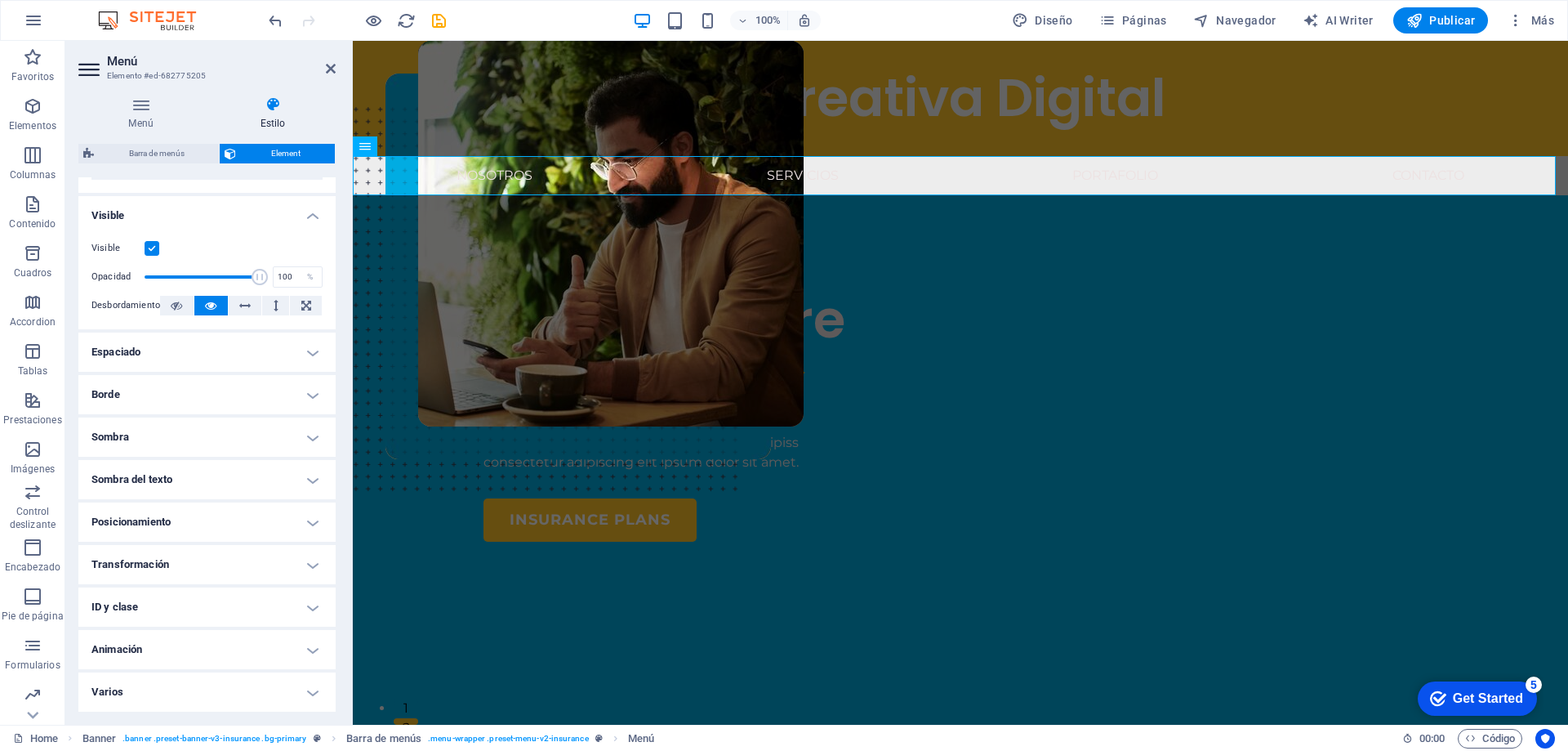
scroll to position [170, 0]
click at [282, 359] on h4 "Espaciado" at bounding box center [206, 351] width 257 height 39
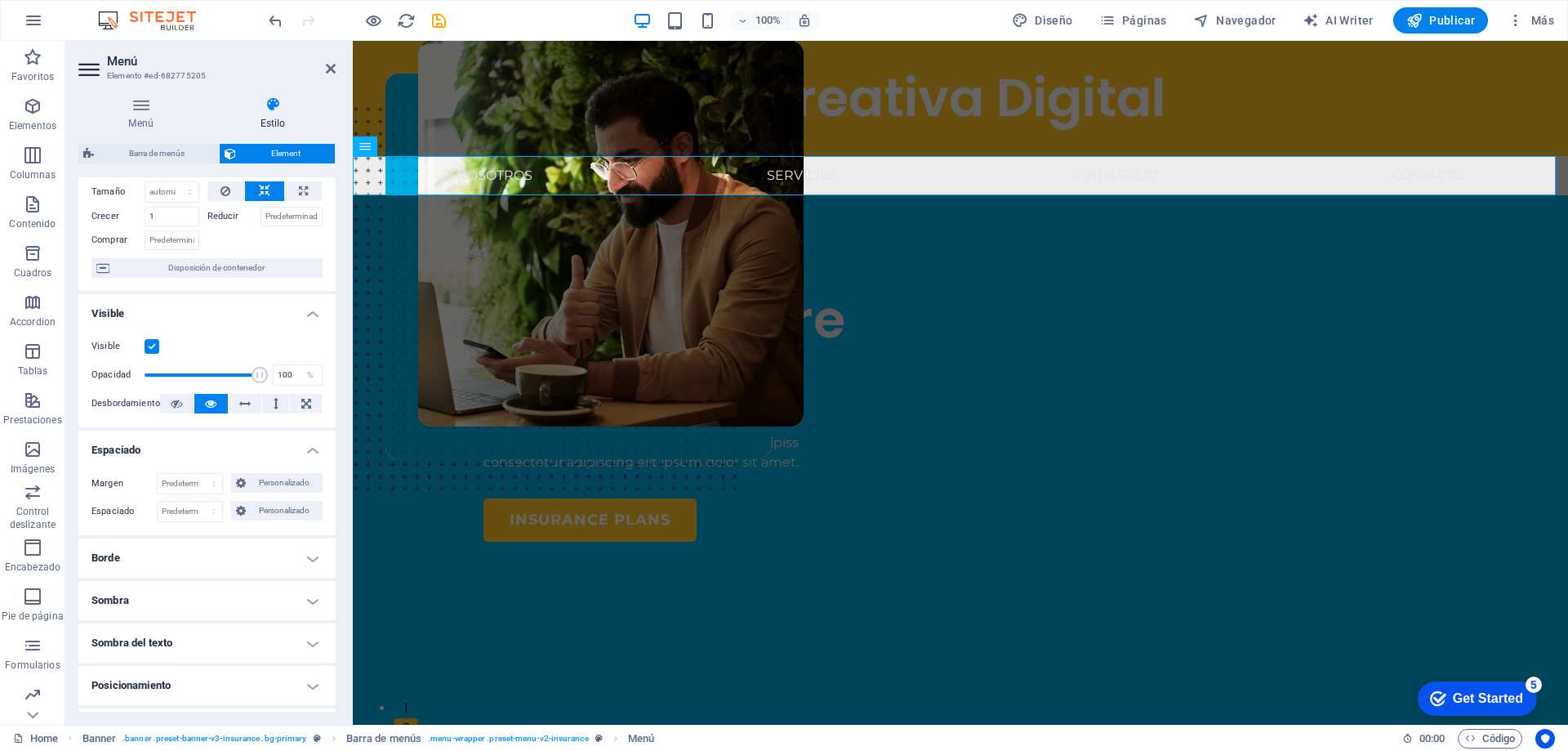
scroll to position [0, 0]
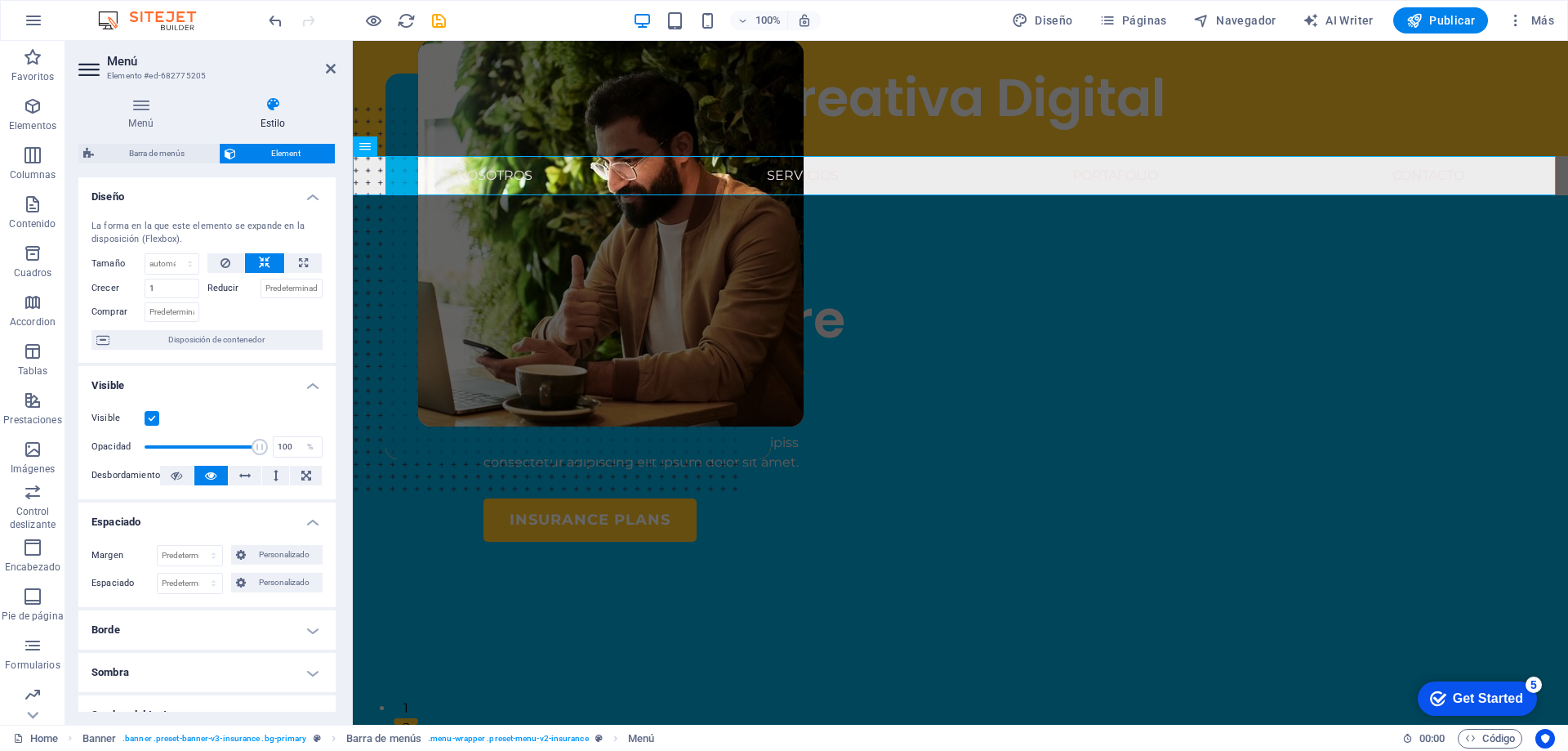
click at [312, 392] on h4 "Visible" at bounding box center [206, 380] width 257 height 29
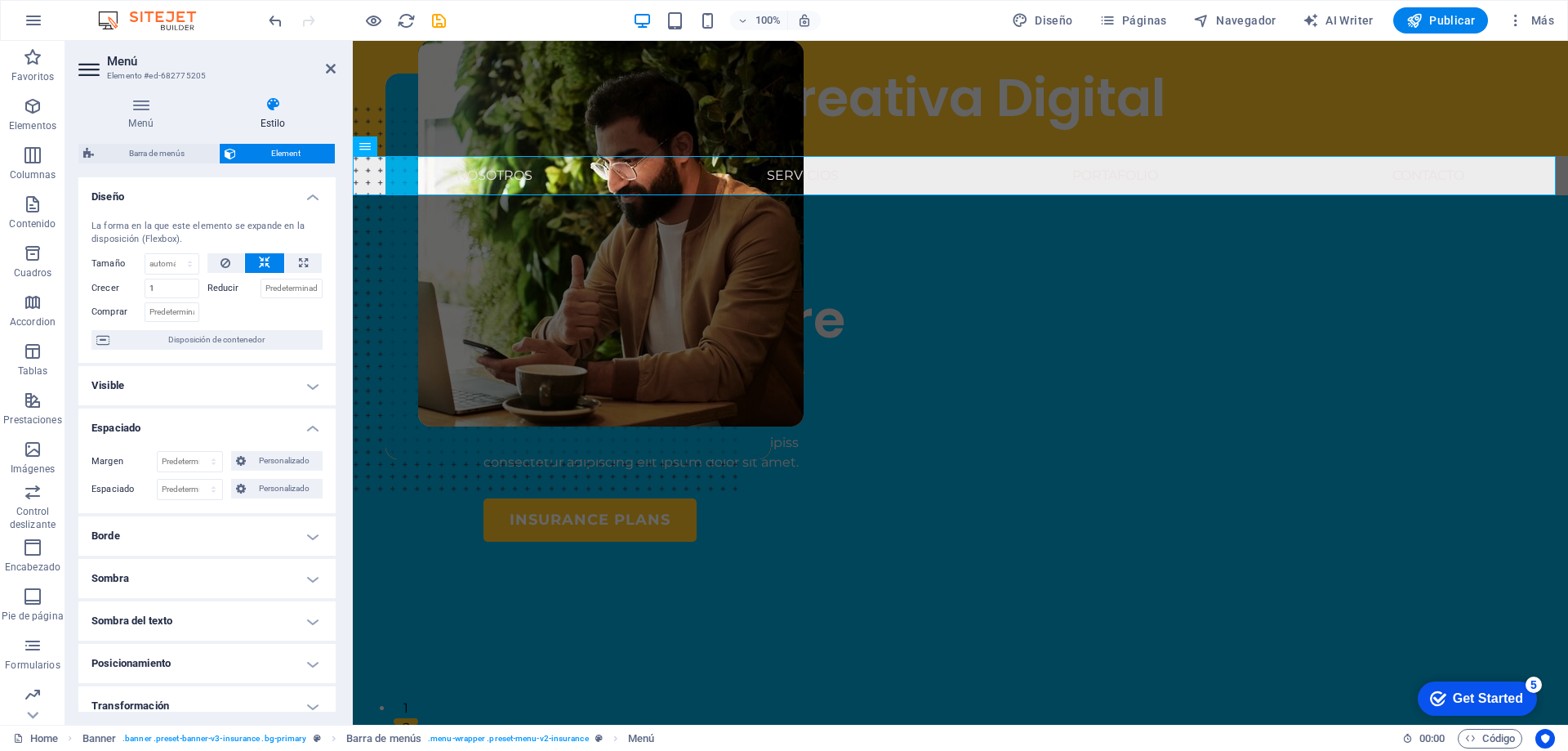
click at [271, 114] on h4 "Estilo" at bounding box center [273, 113] width 126 height 34
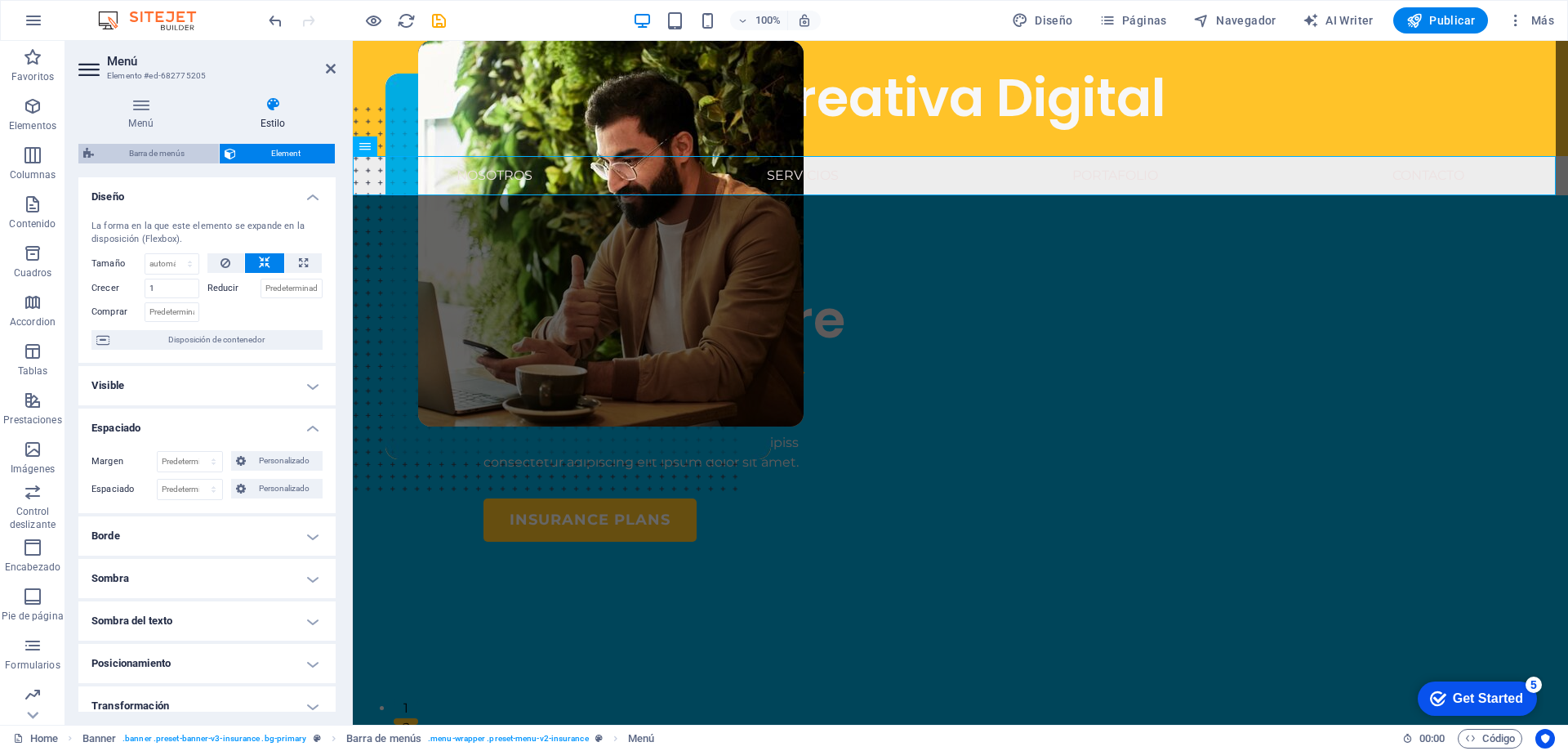
click at [171, 157] on span "Barra de menús" at bounding box center [156, 154] width 115 height 20
select select "rem"
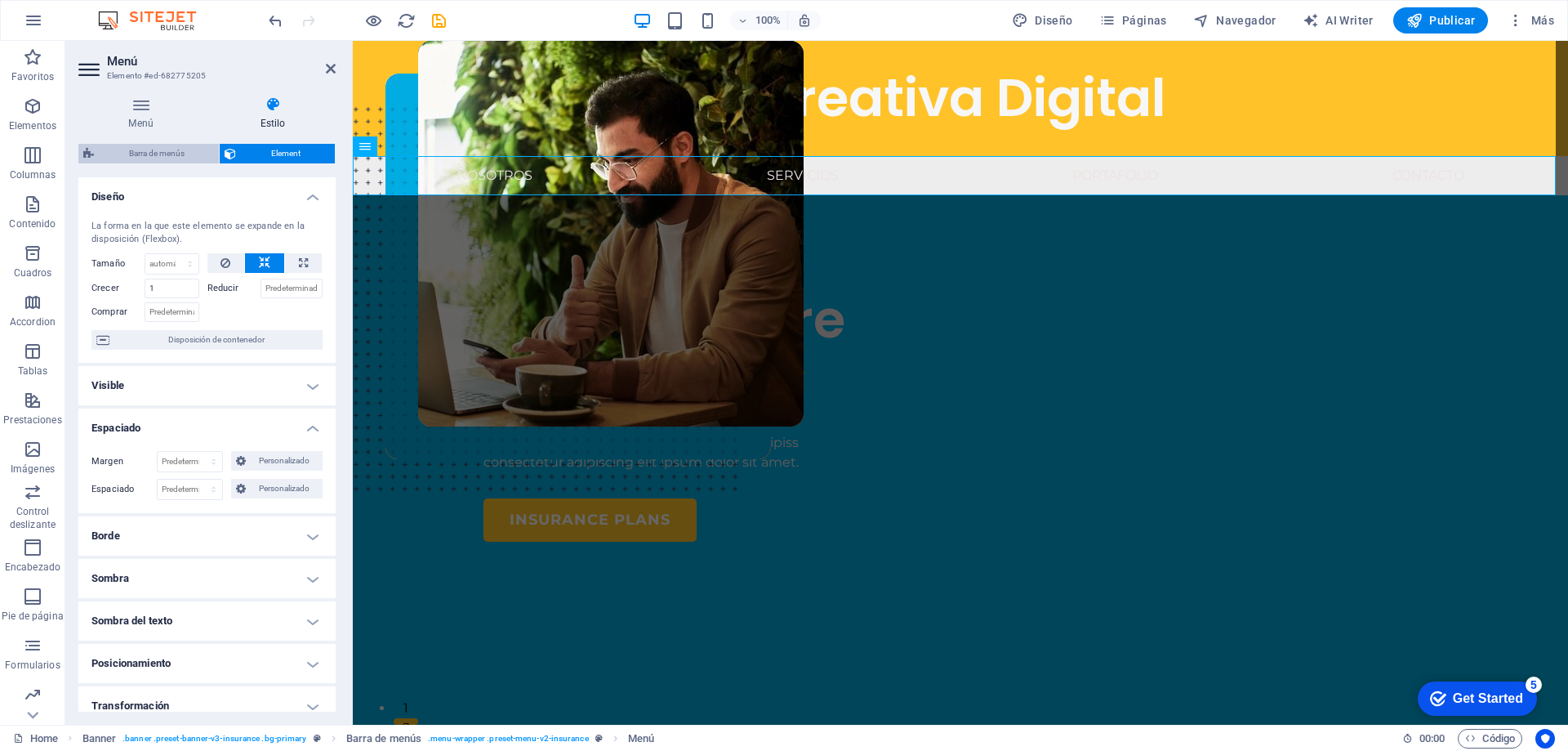
select select "rem"
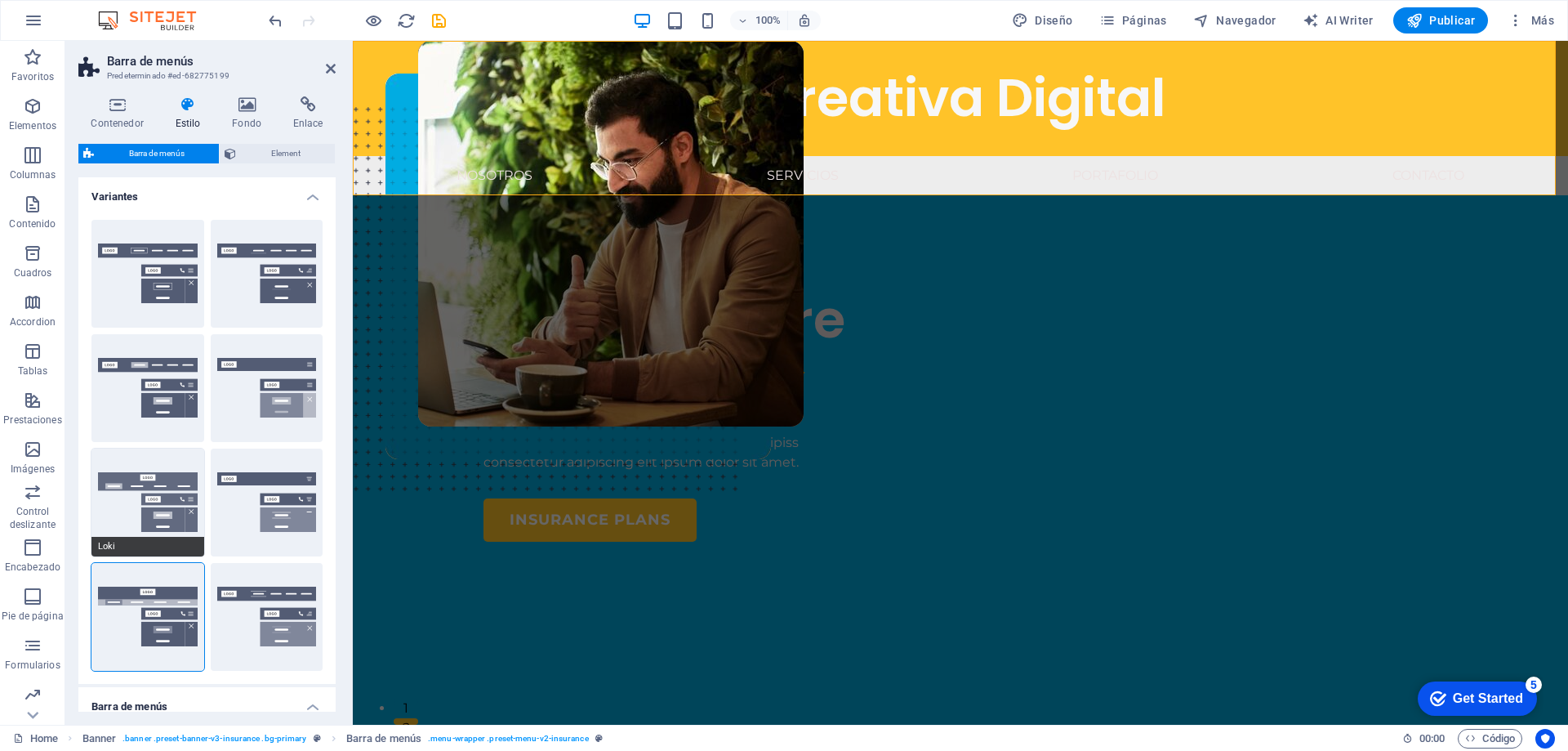
click at [162, 492] on button "Loki" at bounding box center [147, 502] width 113 height 108
type input "0"
select select "DISABLED_OPTION_VALUE"
type input "1"
type input "2"
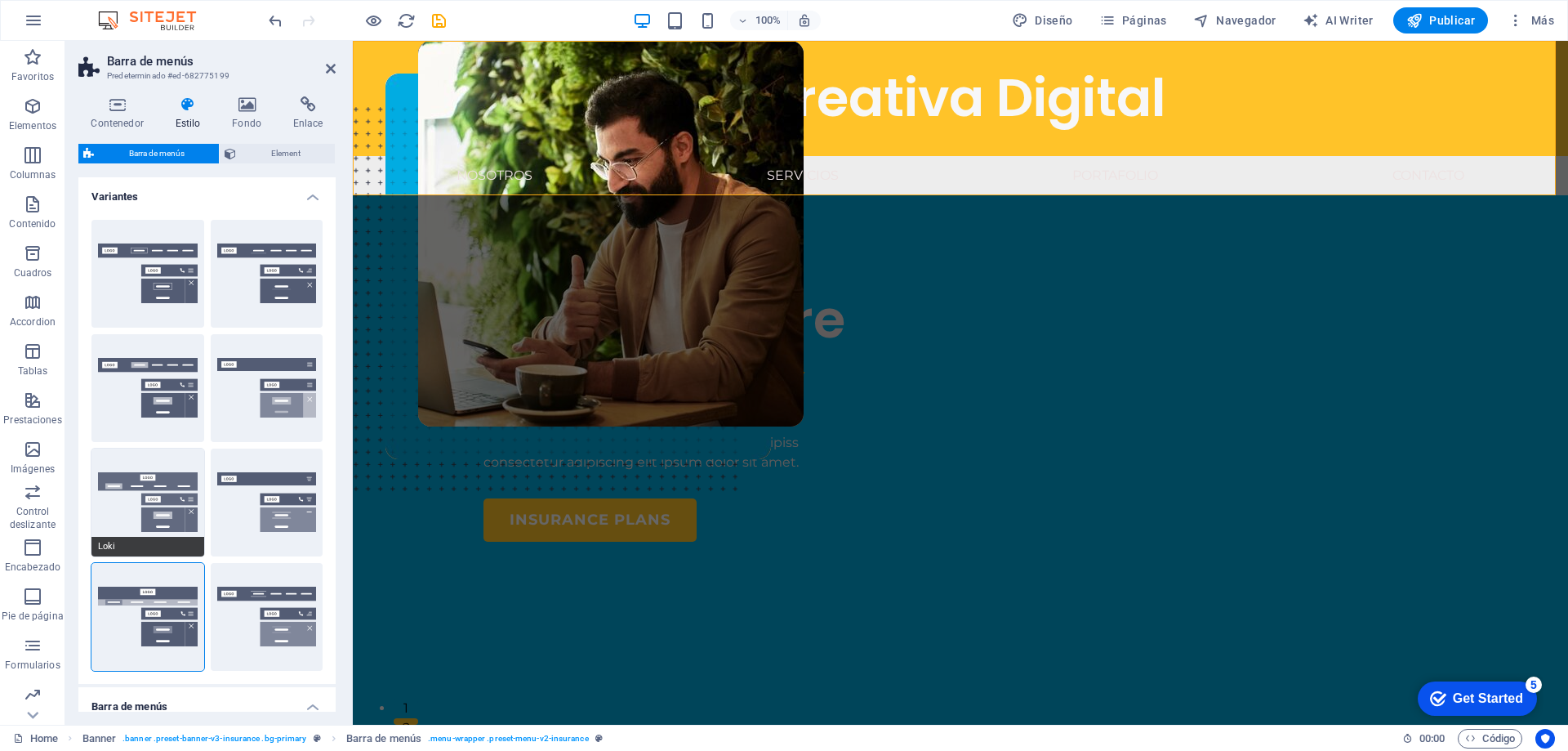
type input "1"
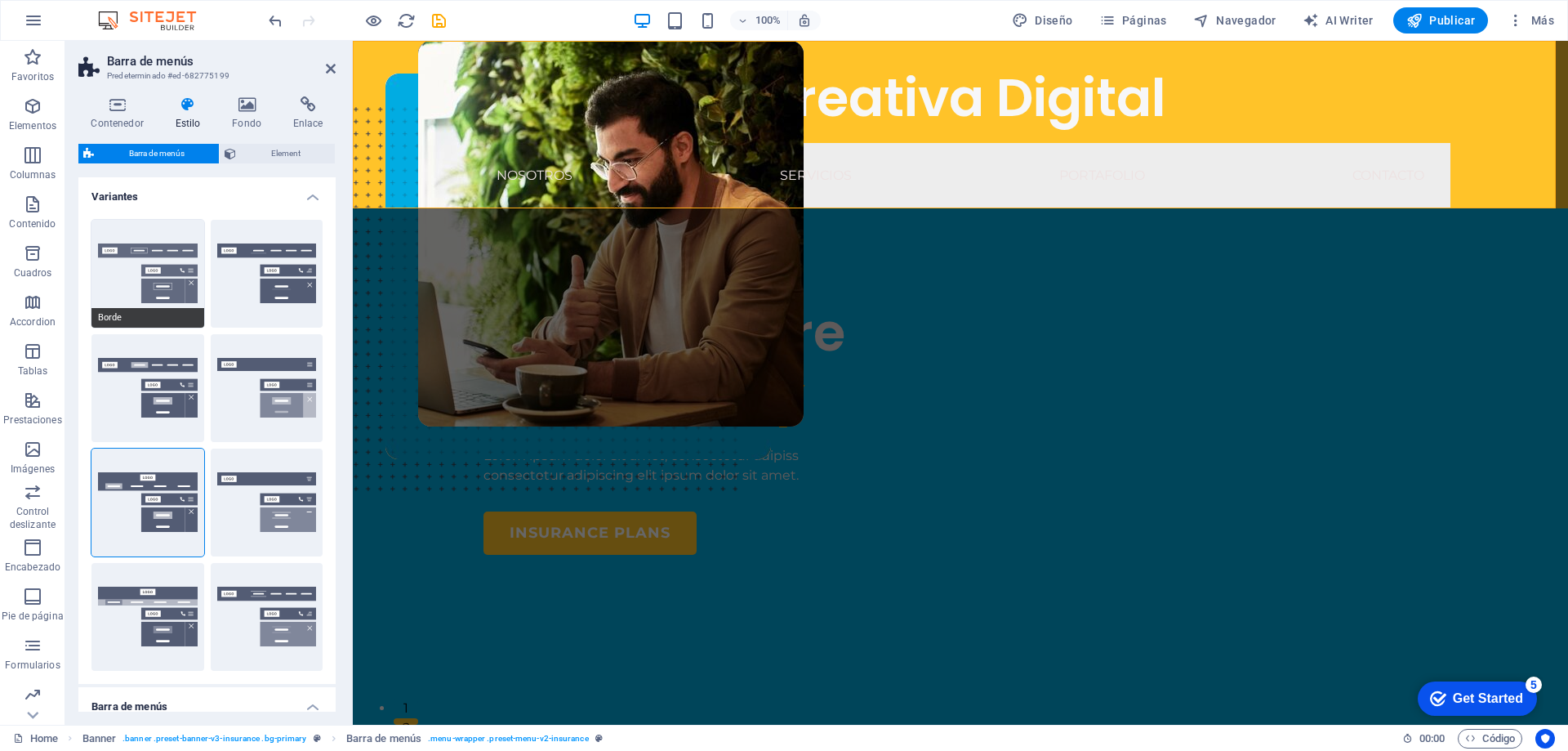
click at [176, 292] on button "Borde" at bounding box center [147, 274] width 113 height 108
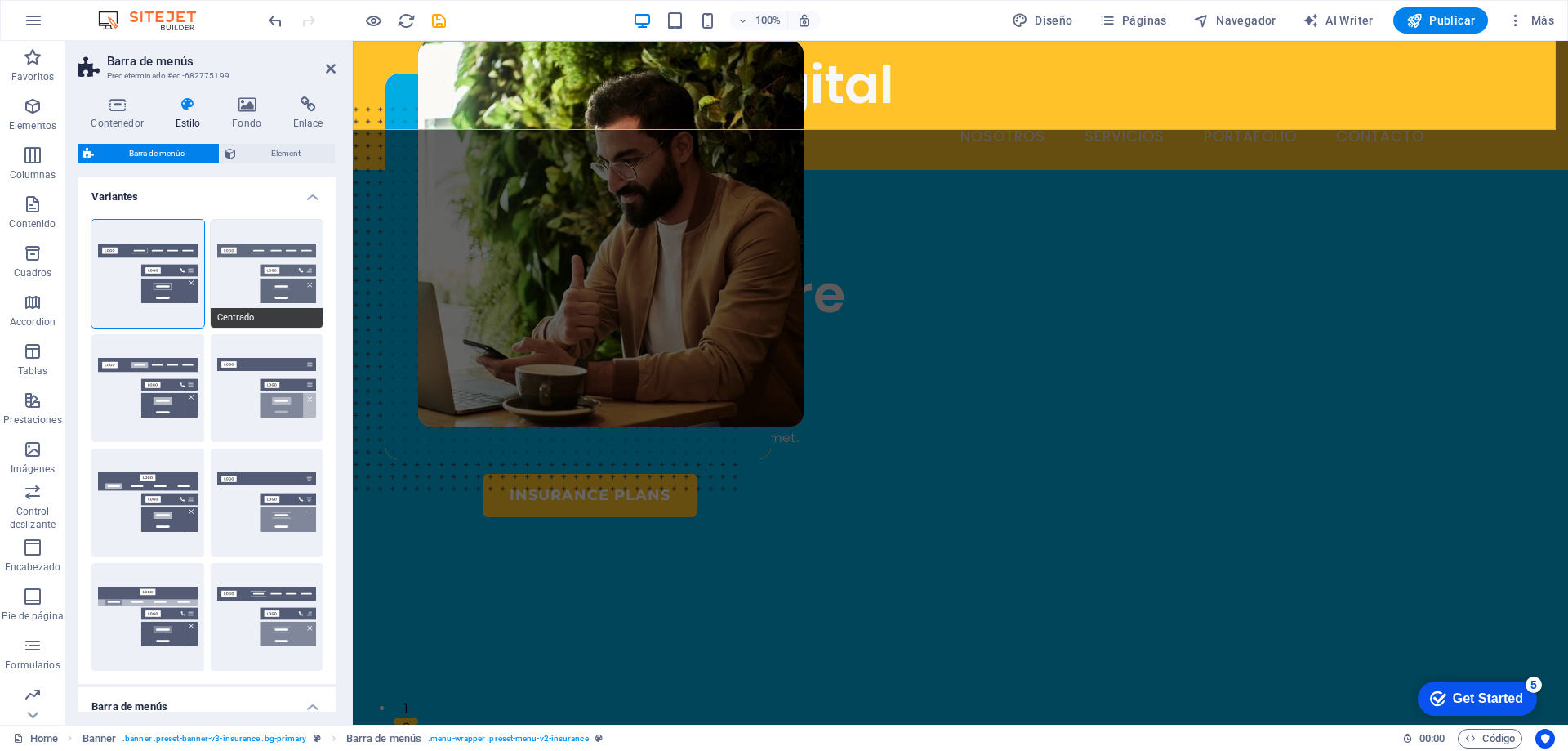
click at [258, 292] on button "Centrado" at bounding box center [267, 274] width 113 height 108
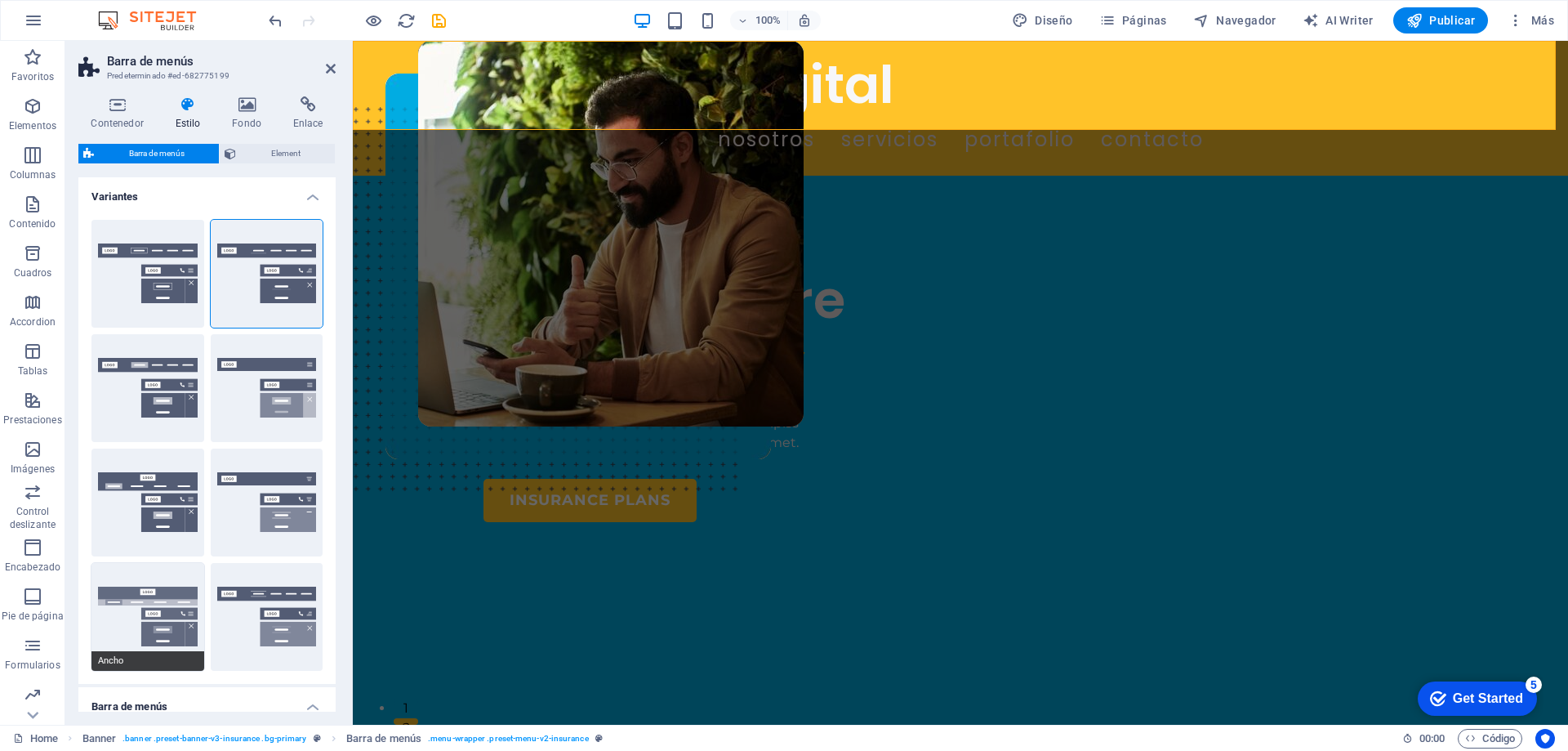
click at [182, 642] on button "Ancho" at bounding box center [147, 617] width 113 height 108
type input "0"
type input "2"
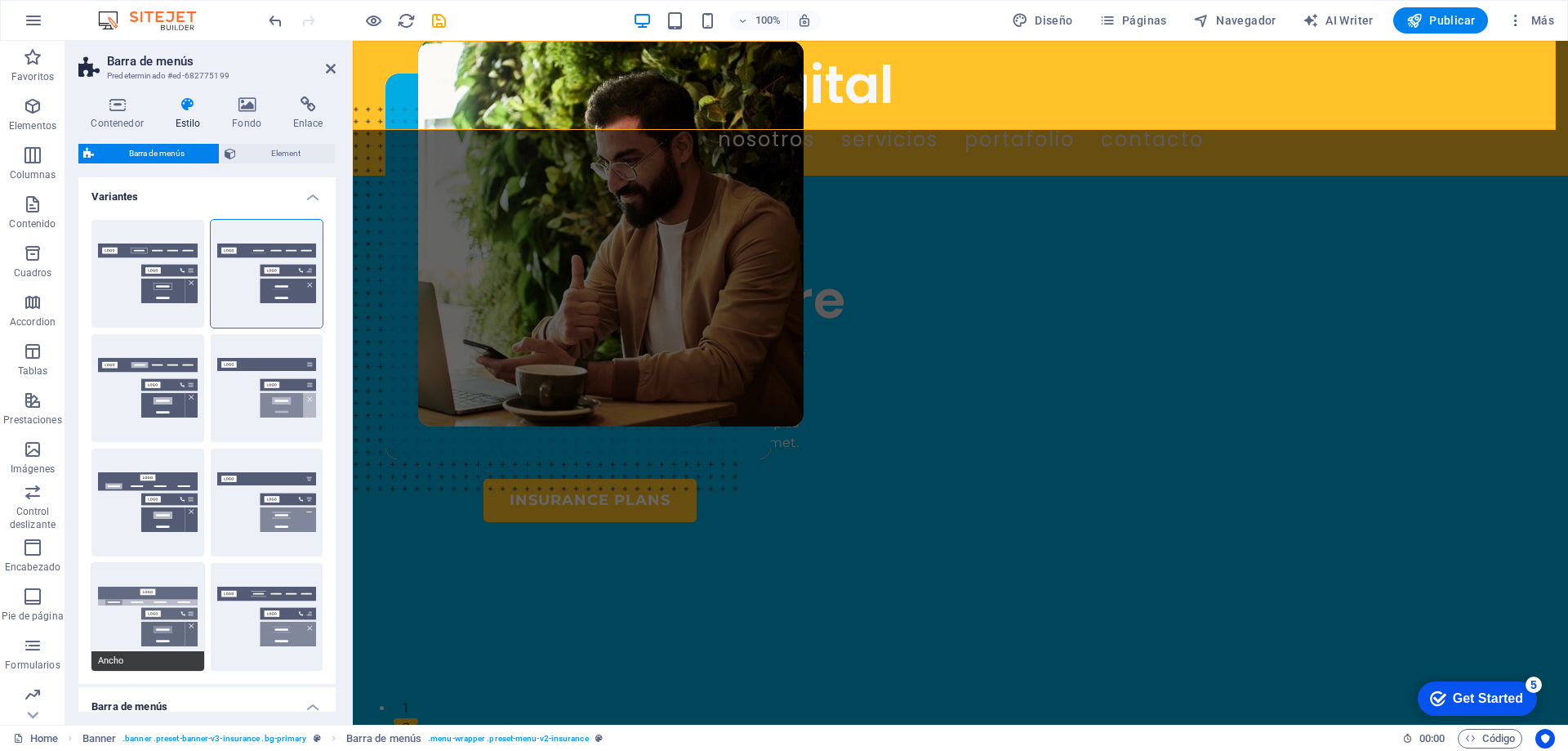
type input "2"
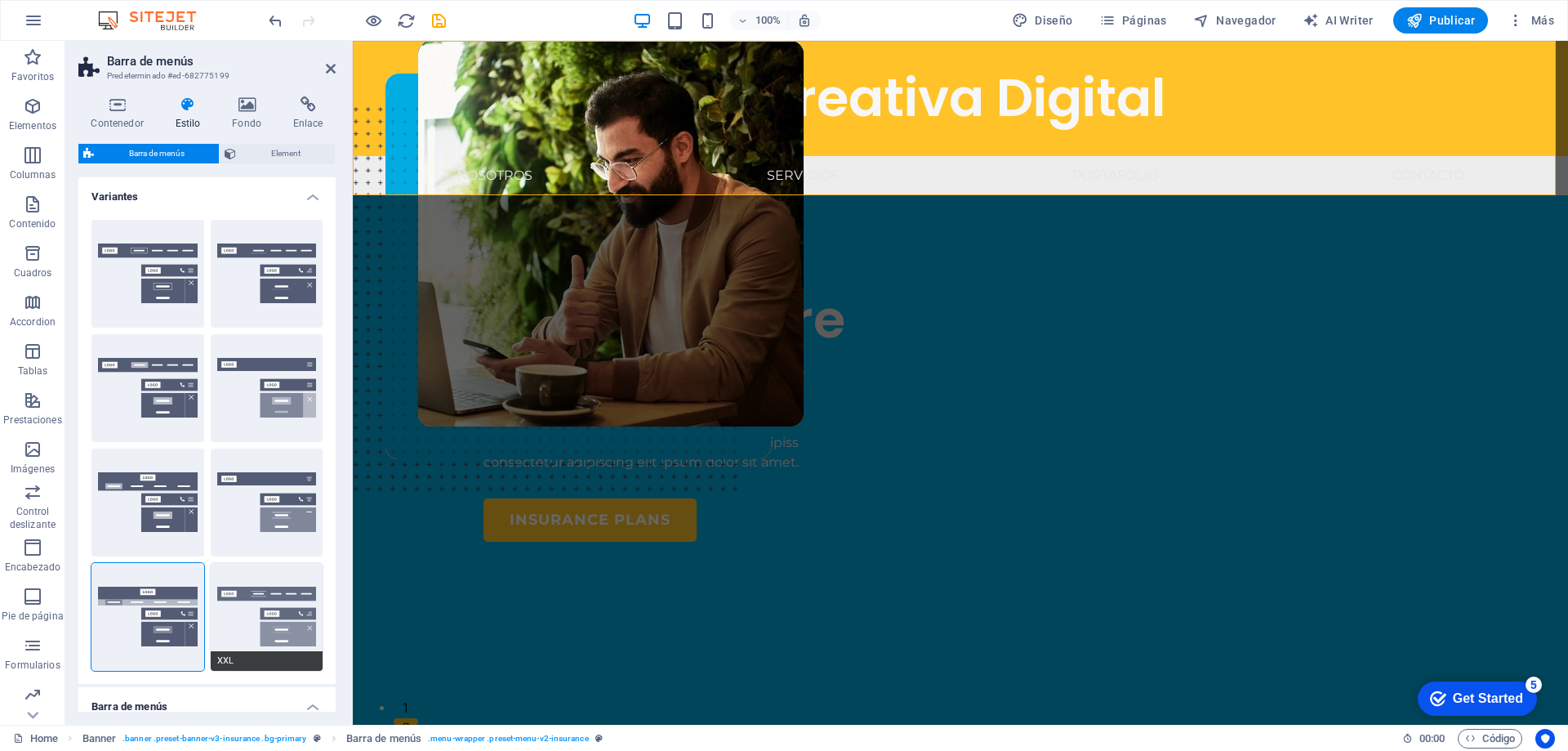
click at [256, 613] on button "XXL" at bounding box center [267, 617] width 113 height 108
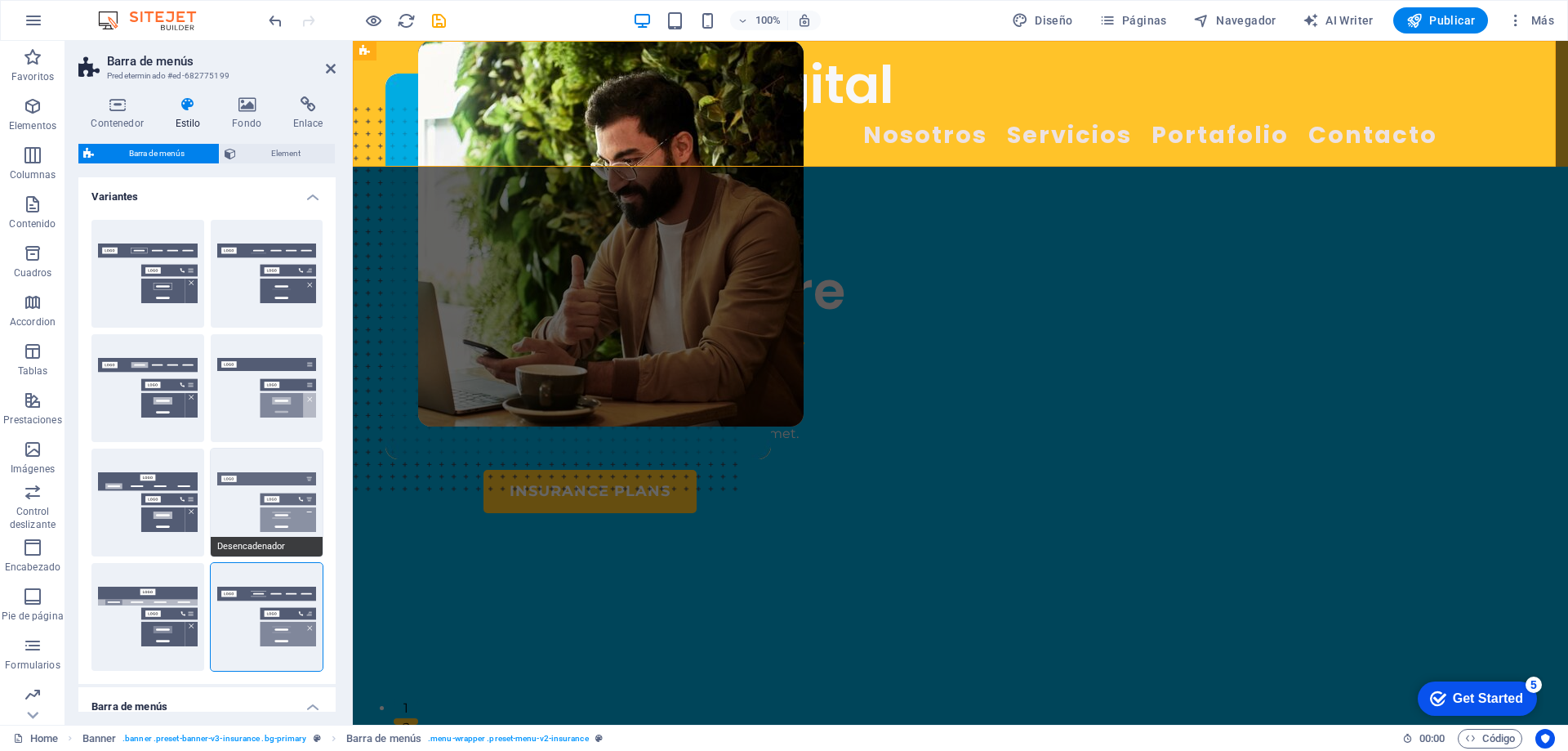
click at [281, 524] on button "Desencadenador" at bounding box center [267, 502] width 113 height 108
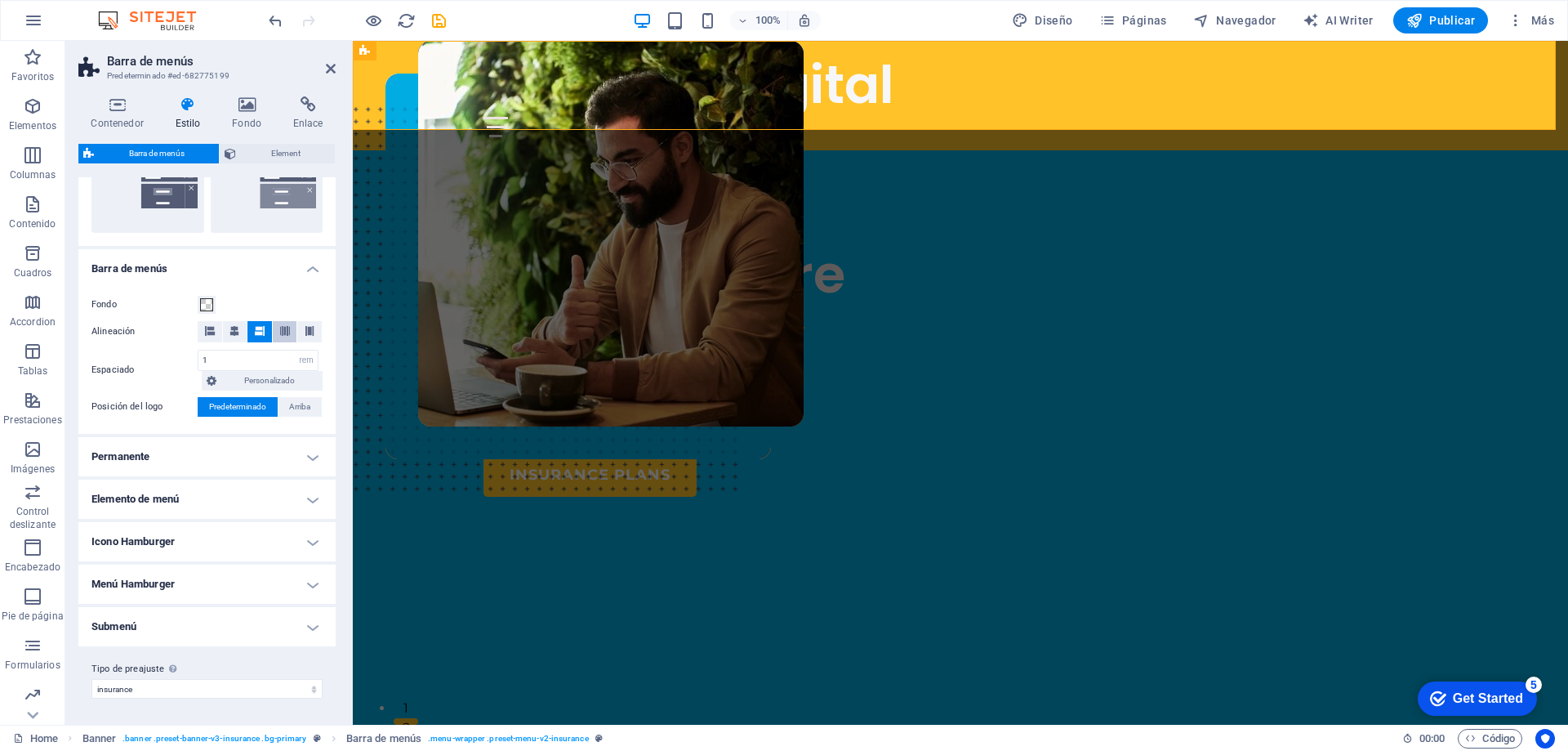
scroll to position [111, 0]
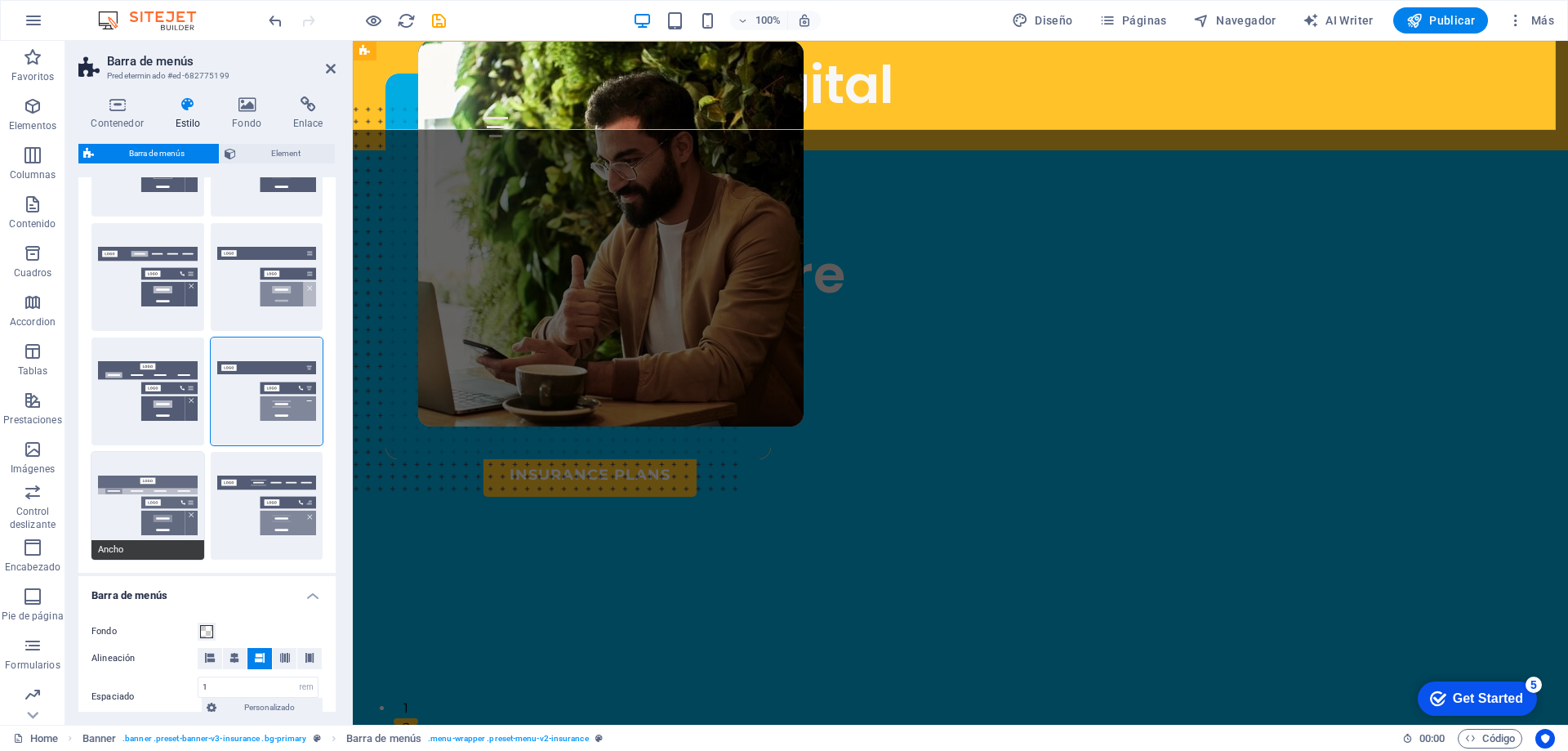
click at [131, 514] on button "Ancho" at bounding box center [147, 506] width 113 height 108
type input "0"
type input "2"
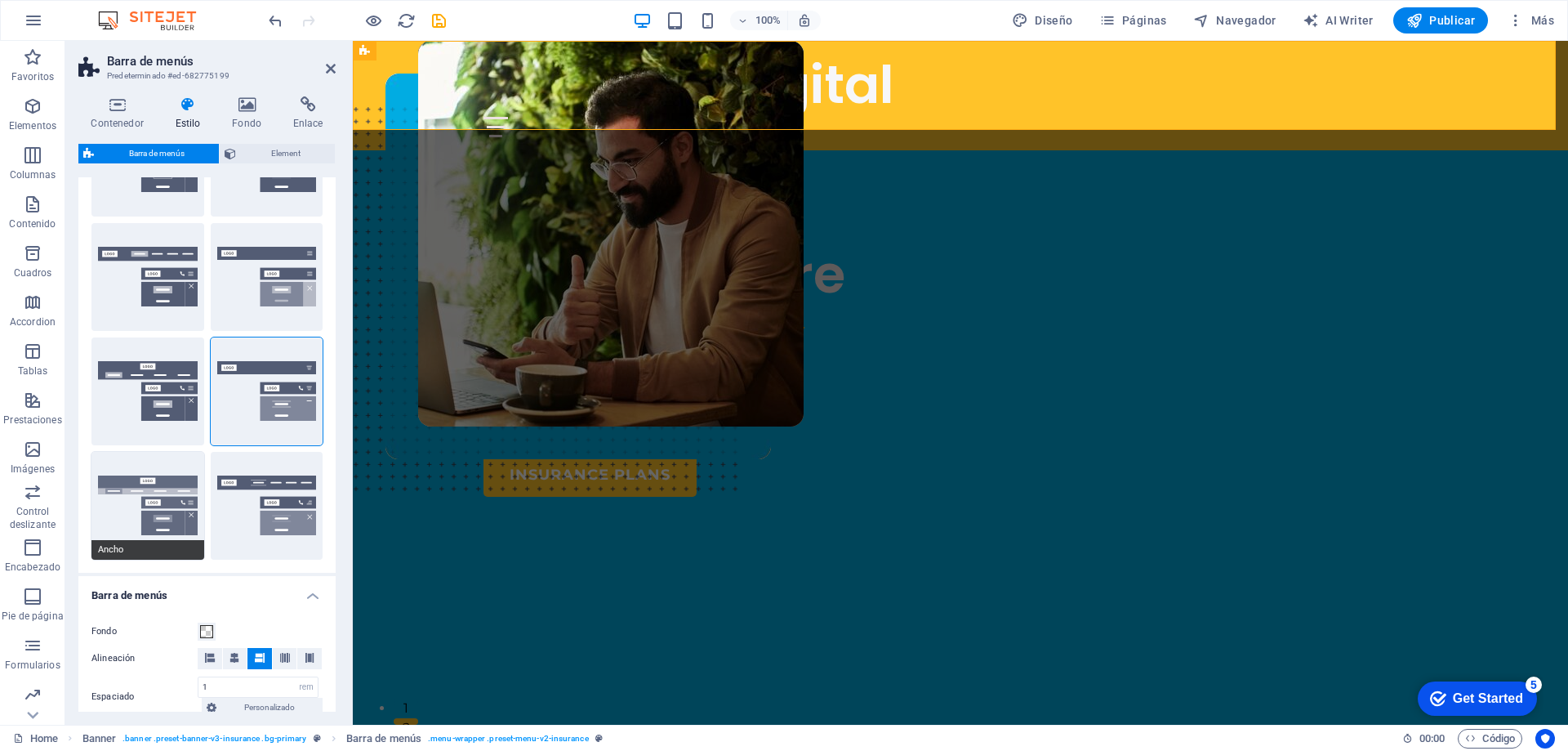
type input "2"
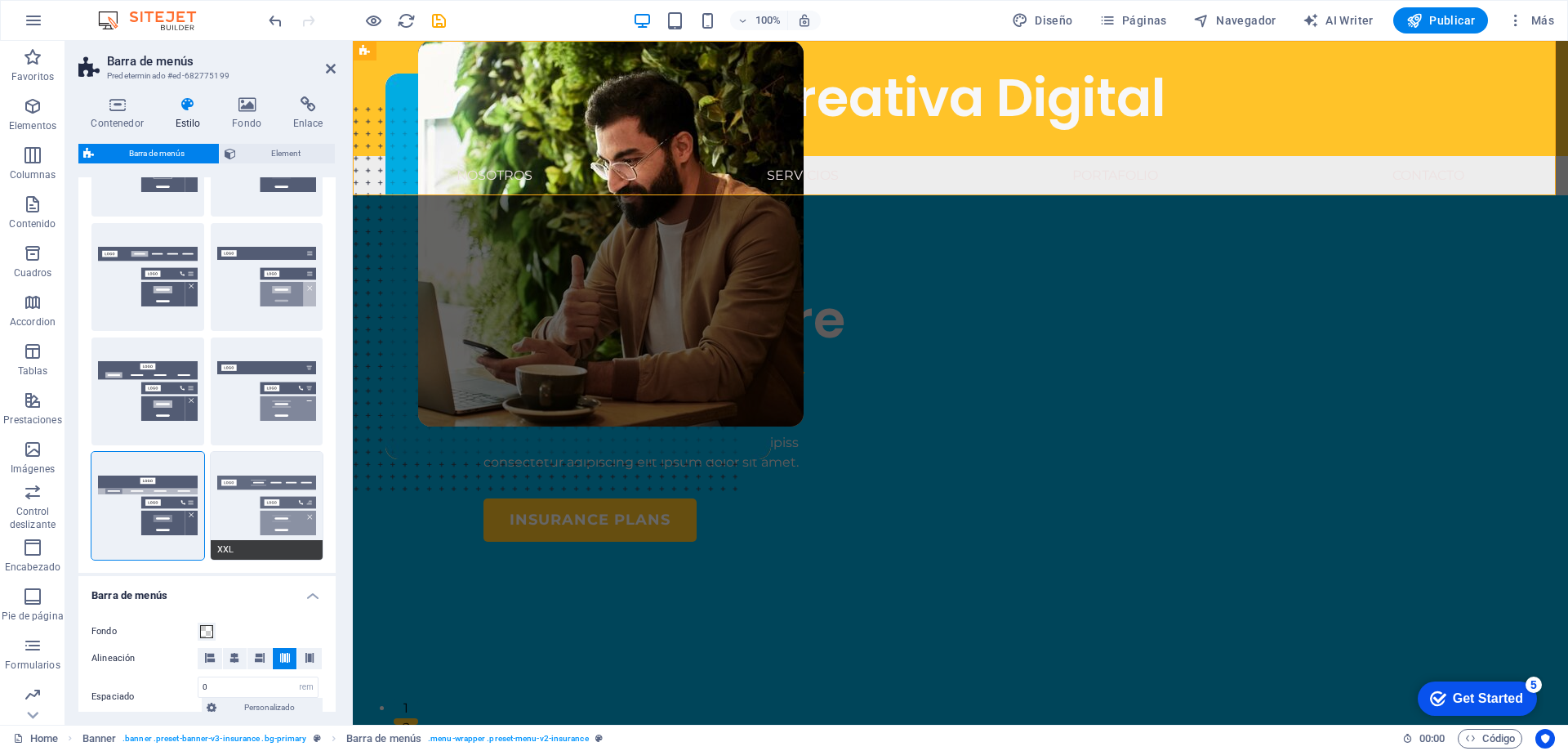
click at [255, 490] on button "XXL" at bounding box center [267, 506] width 113 height 108
type input "1"
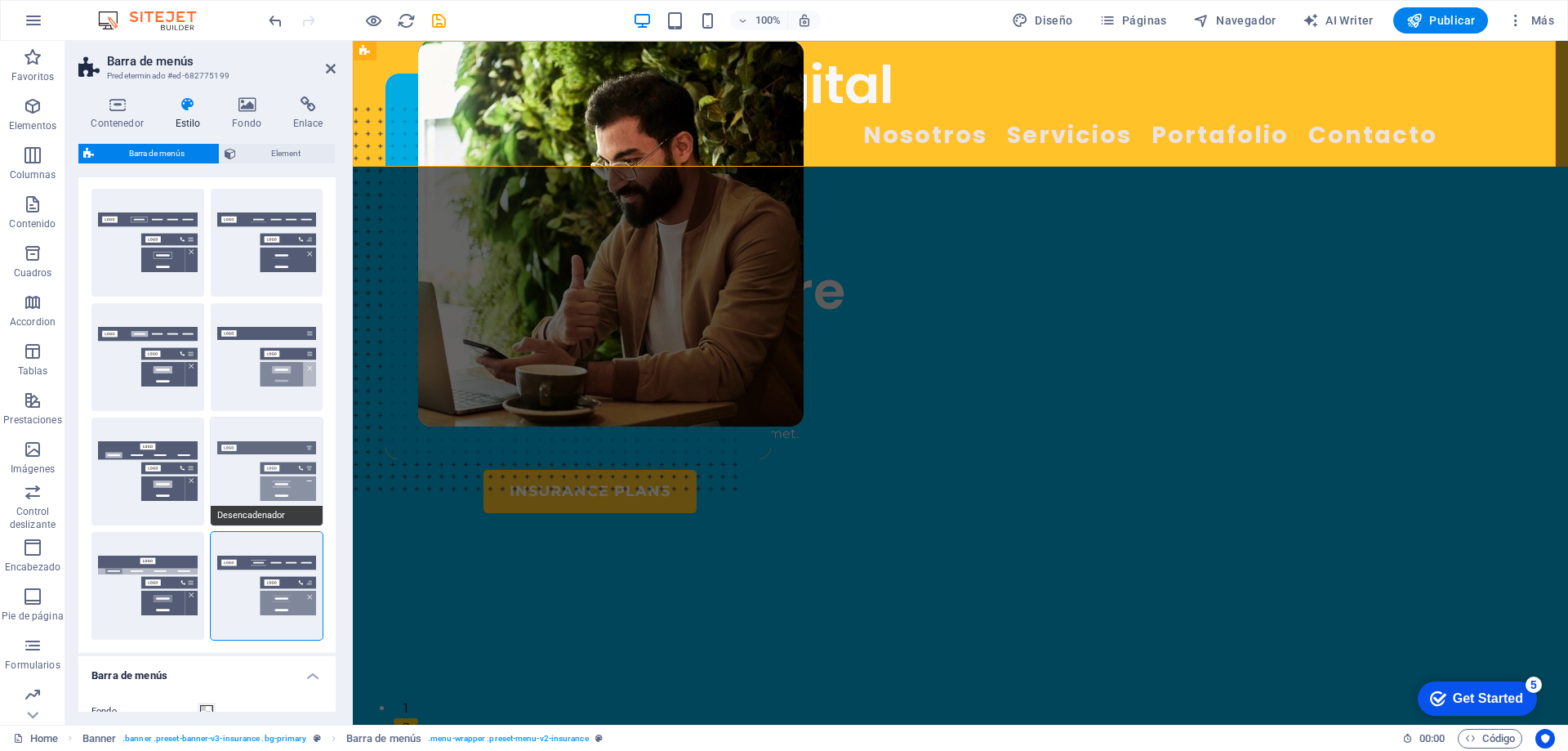
scroll to position [0, 0]
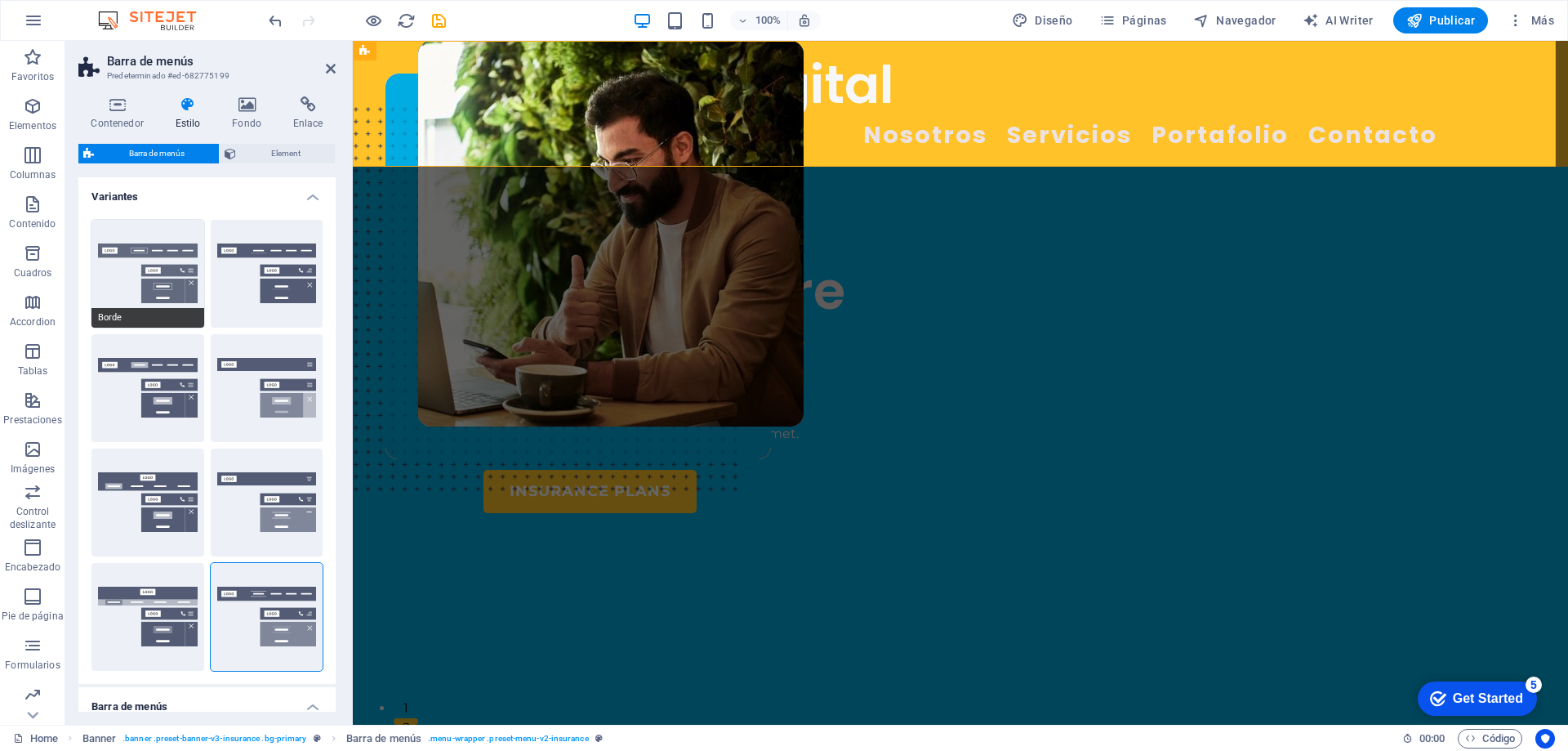
click at [168, 292] on button "Borde" at bounding box center [147, 274] width 113 height 108
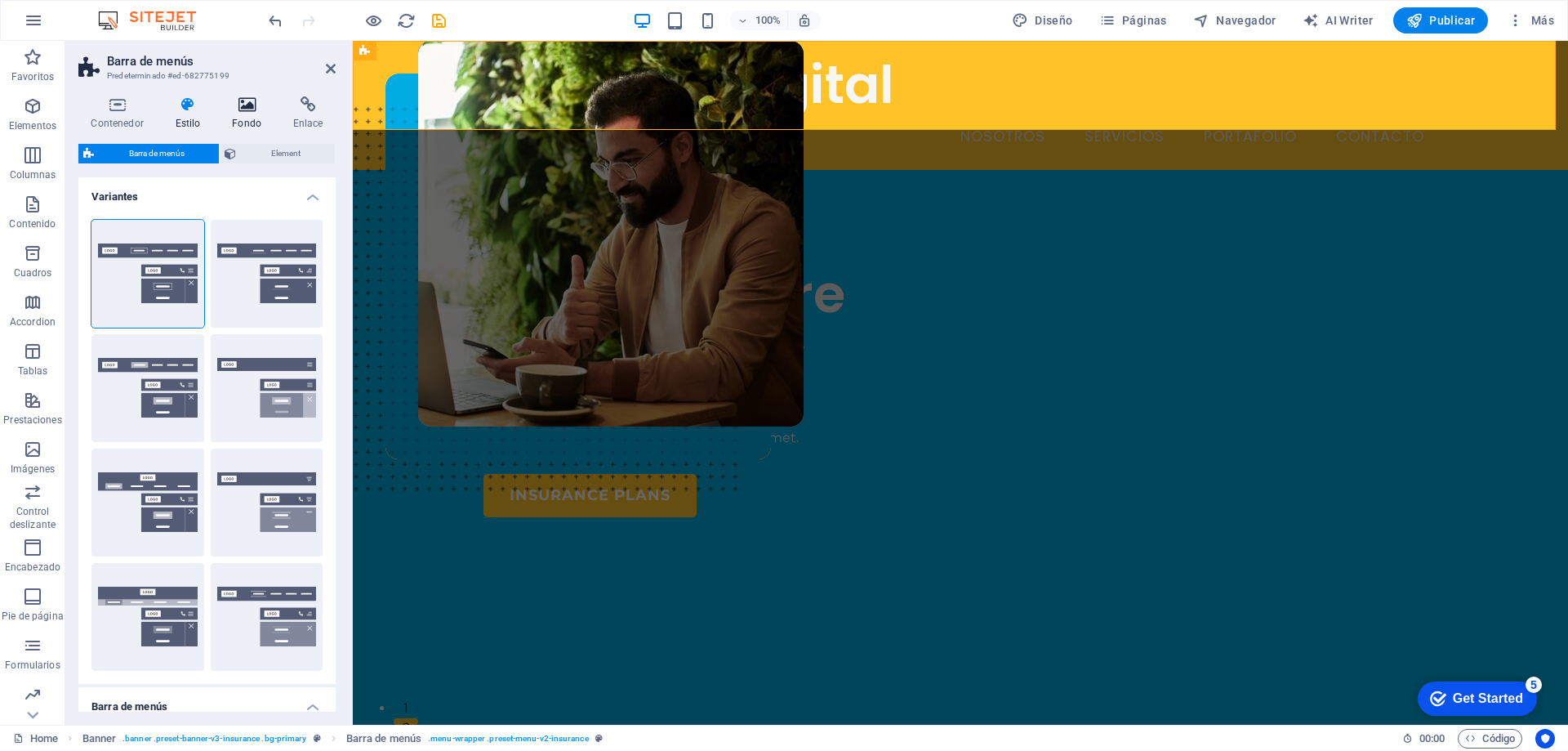
click at [247, 122] on h4 "Fondo" at bounding box center [250, 113] width 61 height 34
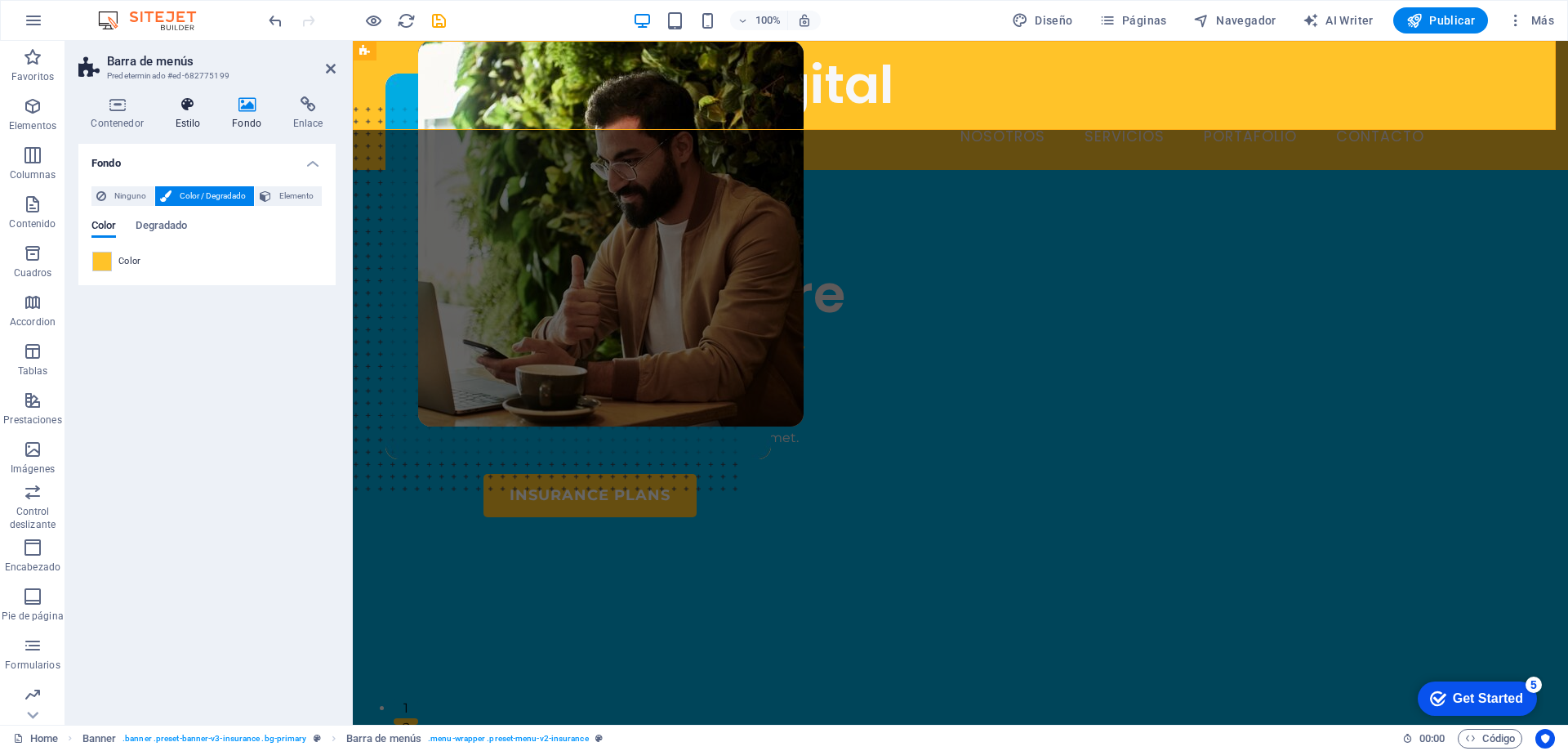
click at [213, 122] on h4 "Estilo" at bounding box center [191, 113] width 57 height 34
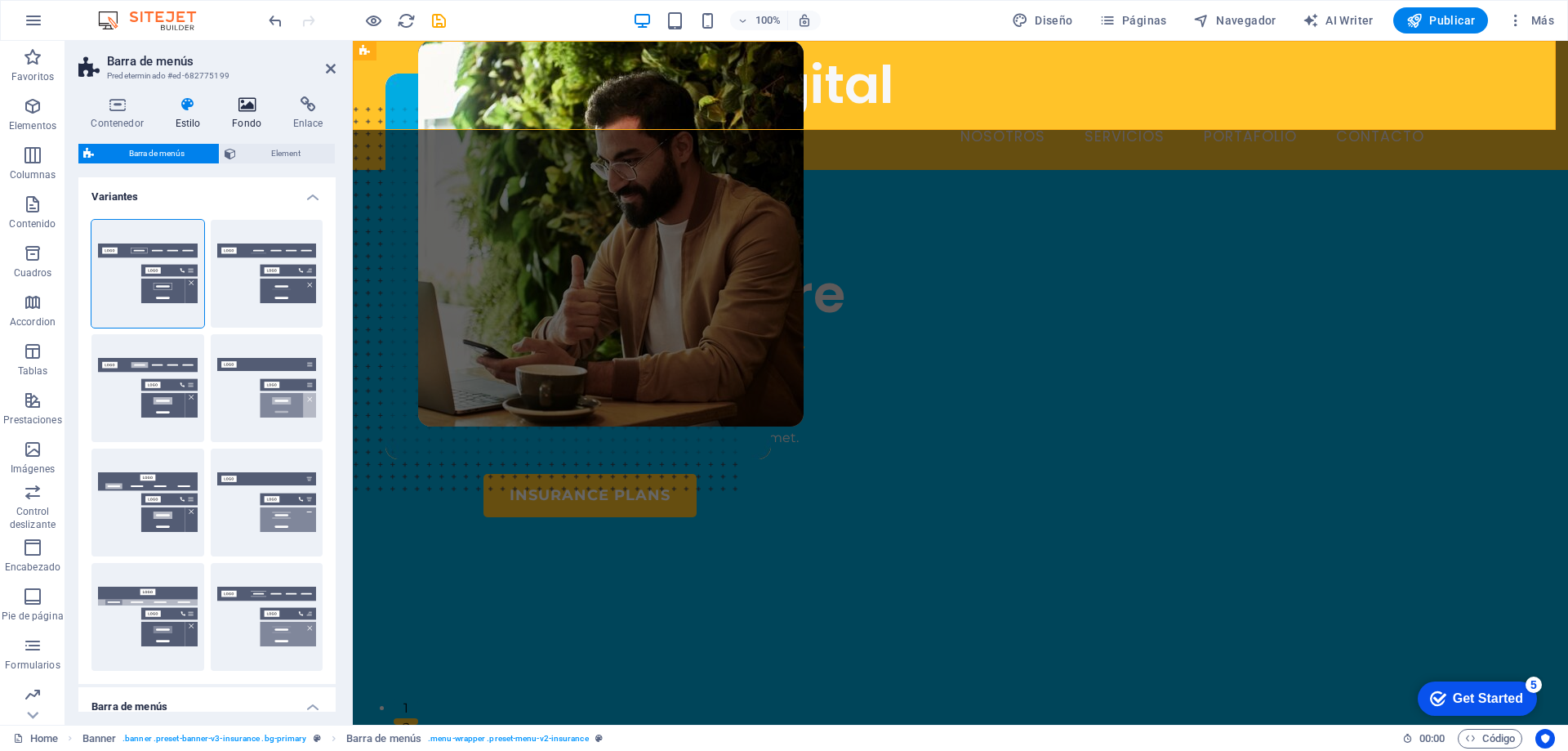
click at [248, 115] on h4 "Fondo" at bounding box center [250, 113] width 61 height 34
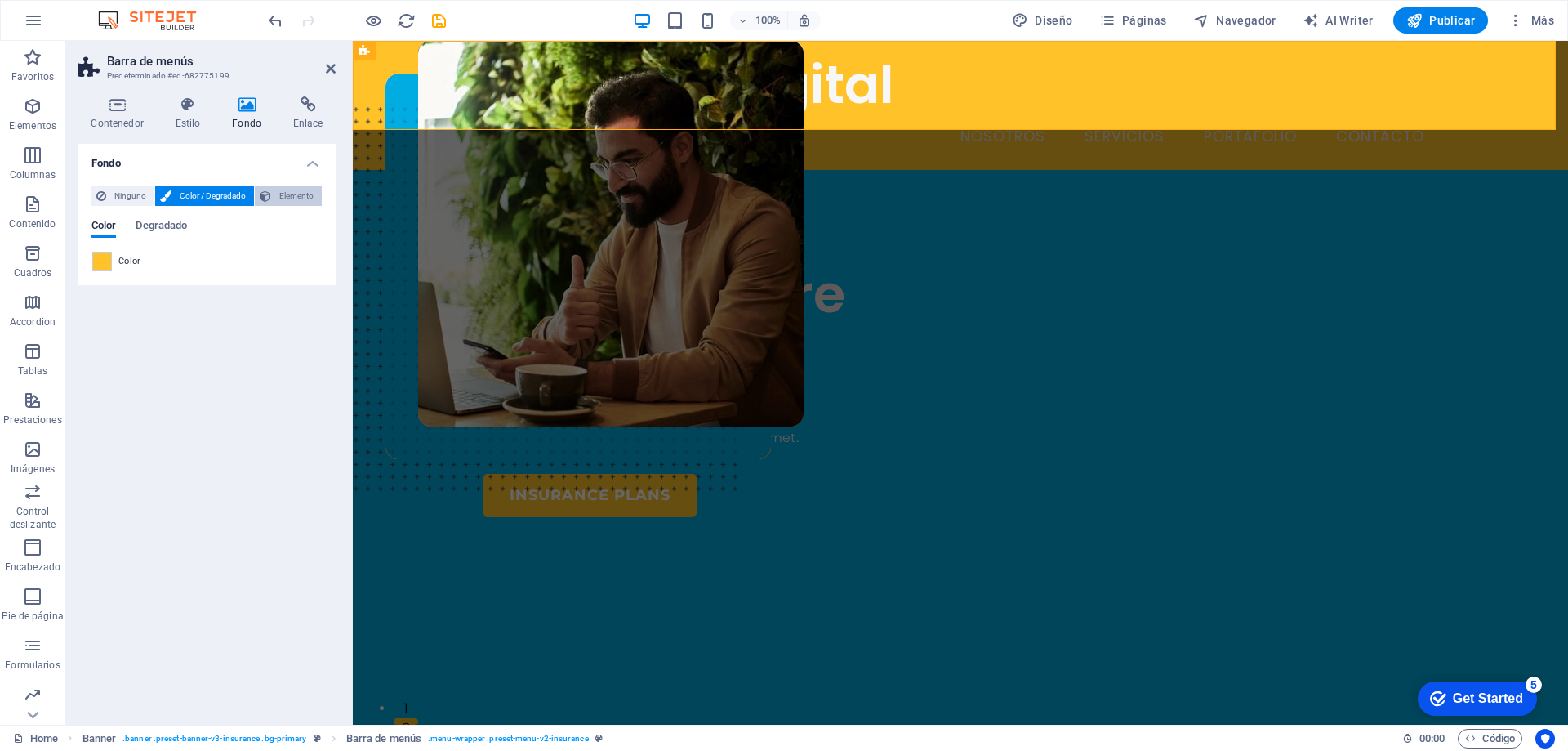
click at [295, 194] on span "Elemento" at bounding box center [296, 196] width 41 height 20
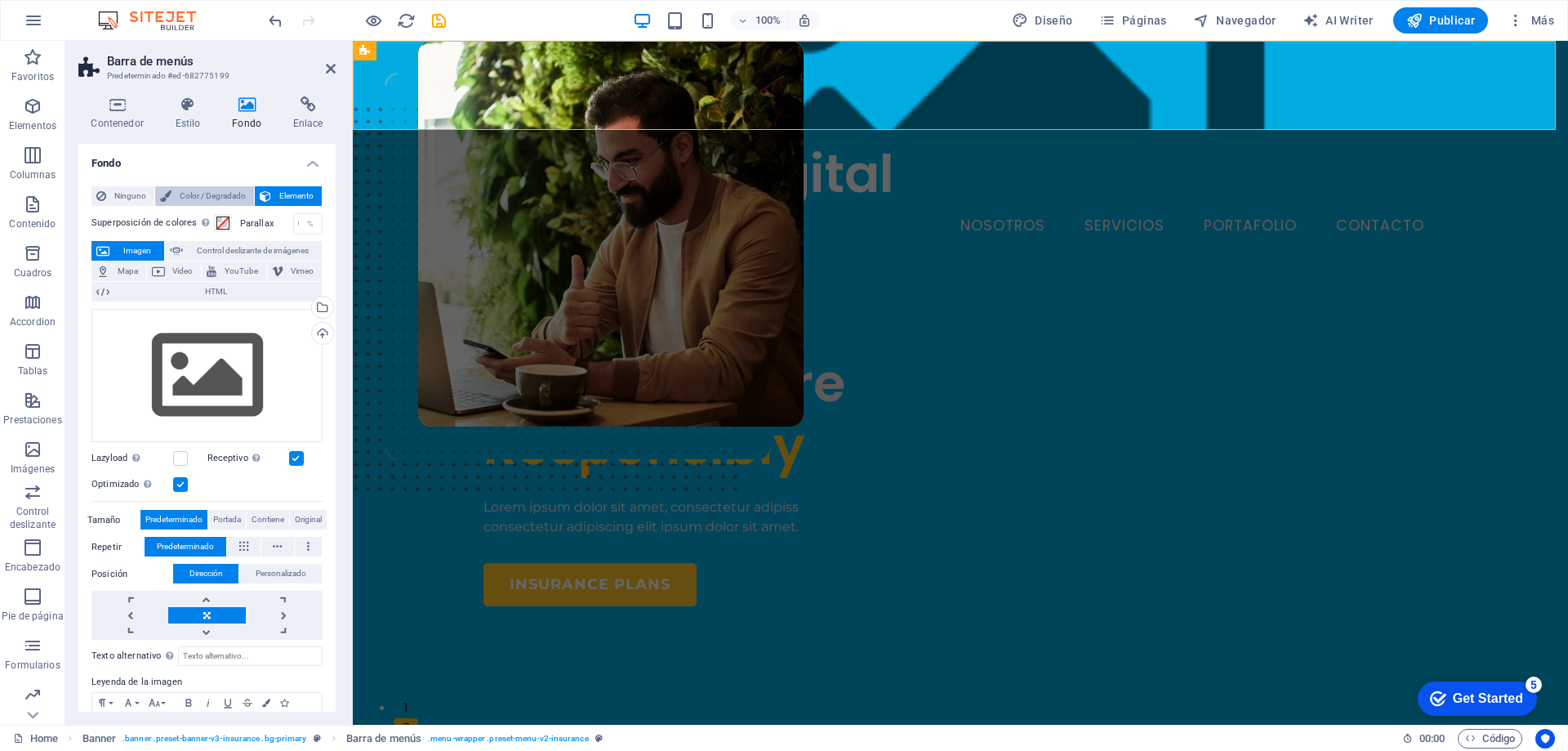
click at [176, 194] on span "Color / Degradado" at bounding box center [212, 196] width 73 height 20
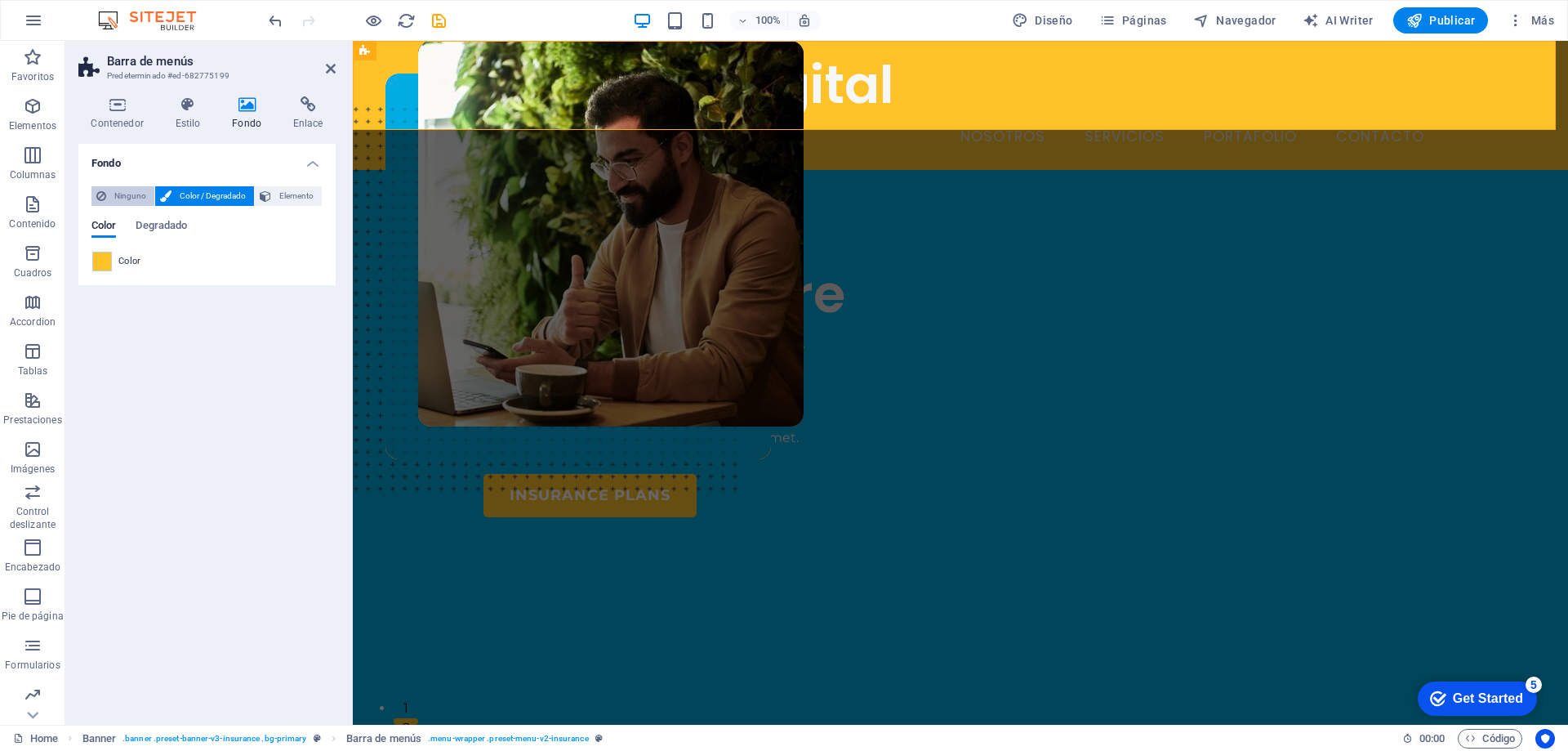
click at [114, 199] on span "Ninguno" at bounding box center [130, 196] width 38 height 20
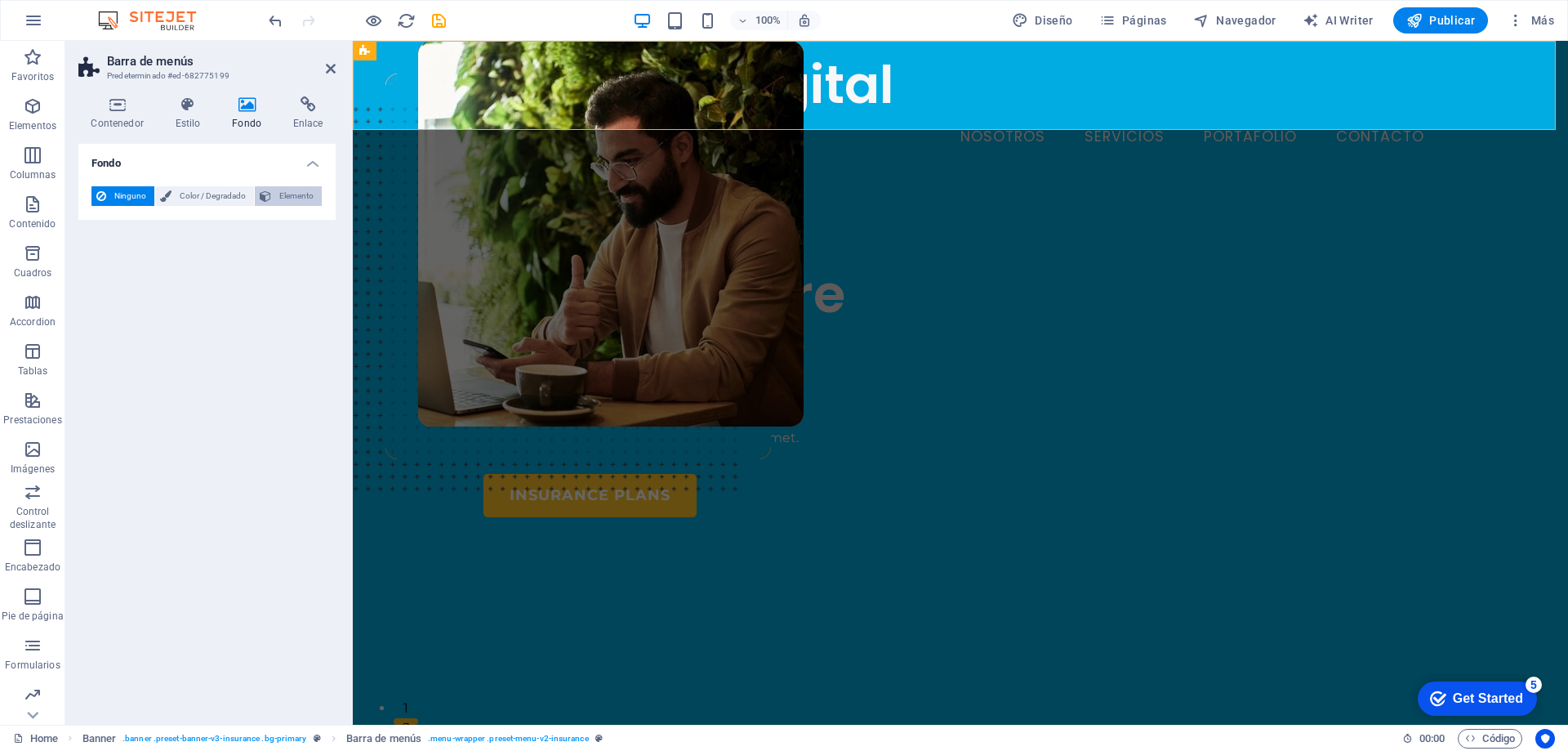
click at [281, 193] on span "Elemento" at bounding box center [296, 196] width 41 height 20
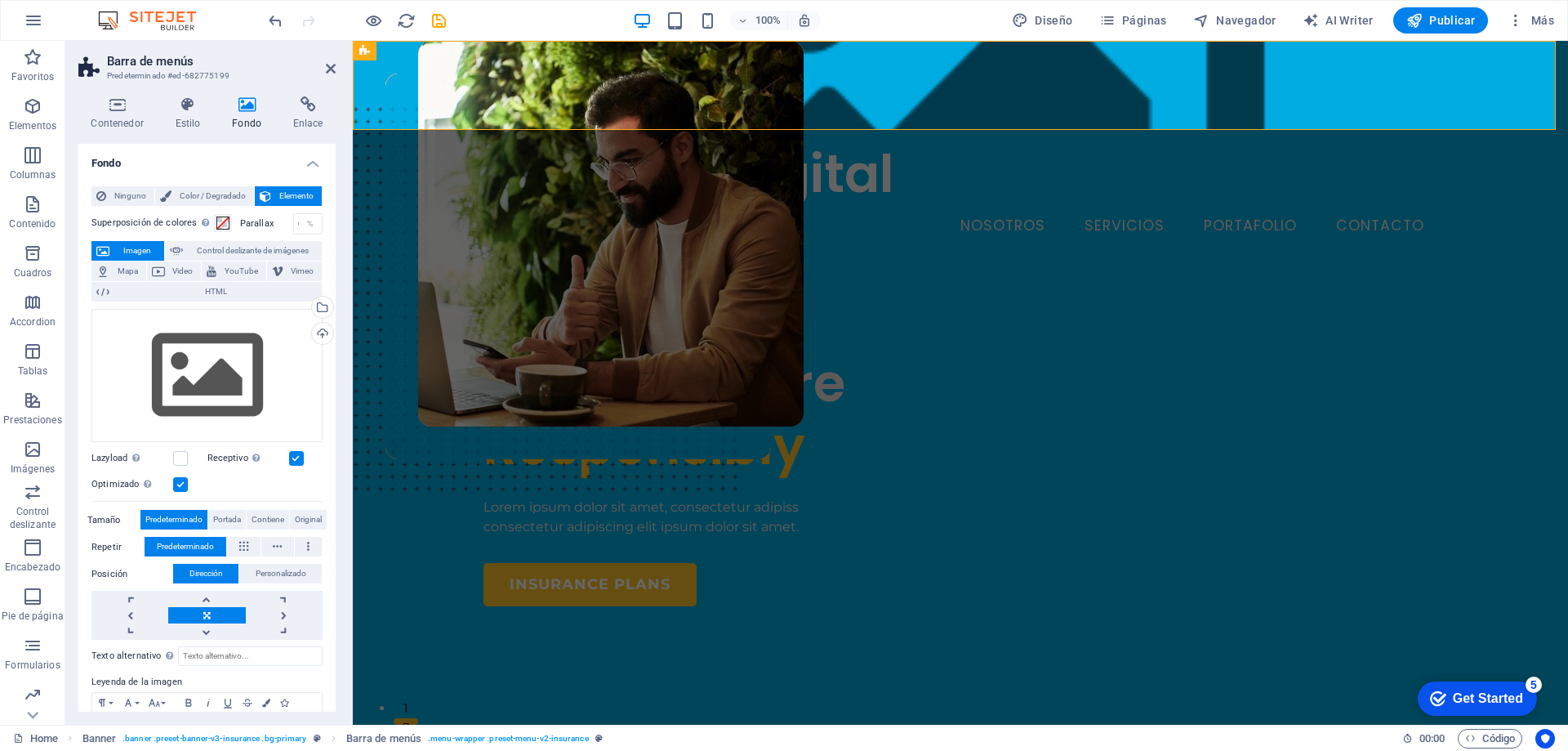
click at [225, 185] on div "Ninguno Color / Degradado Elemento Estirar fondo a ancho completo Superposición…" at bounding box center [206, 485] width 257 height 624
click at [221, 189] on span "Color / Degradado" at bounding box center [212, 196] width 73 height 20
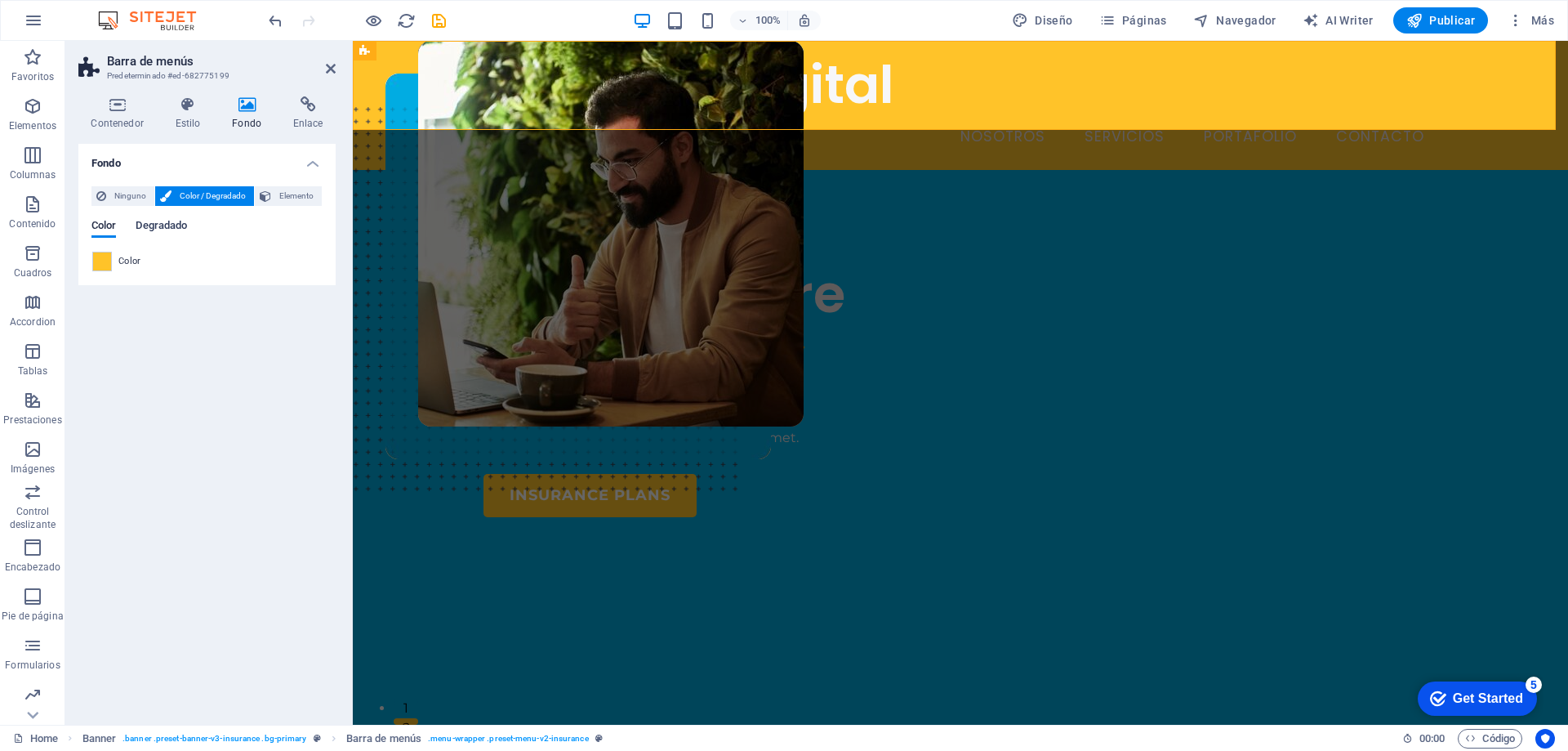
click at [159, 226] on span "Degradado" at bounding box center [161, 227] width 51 height 23
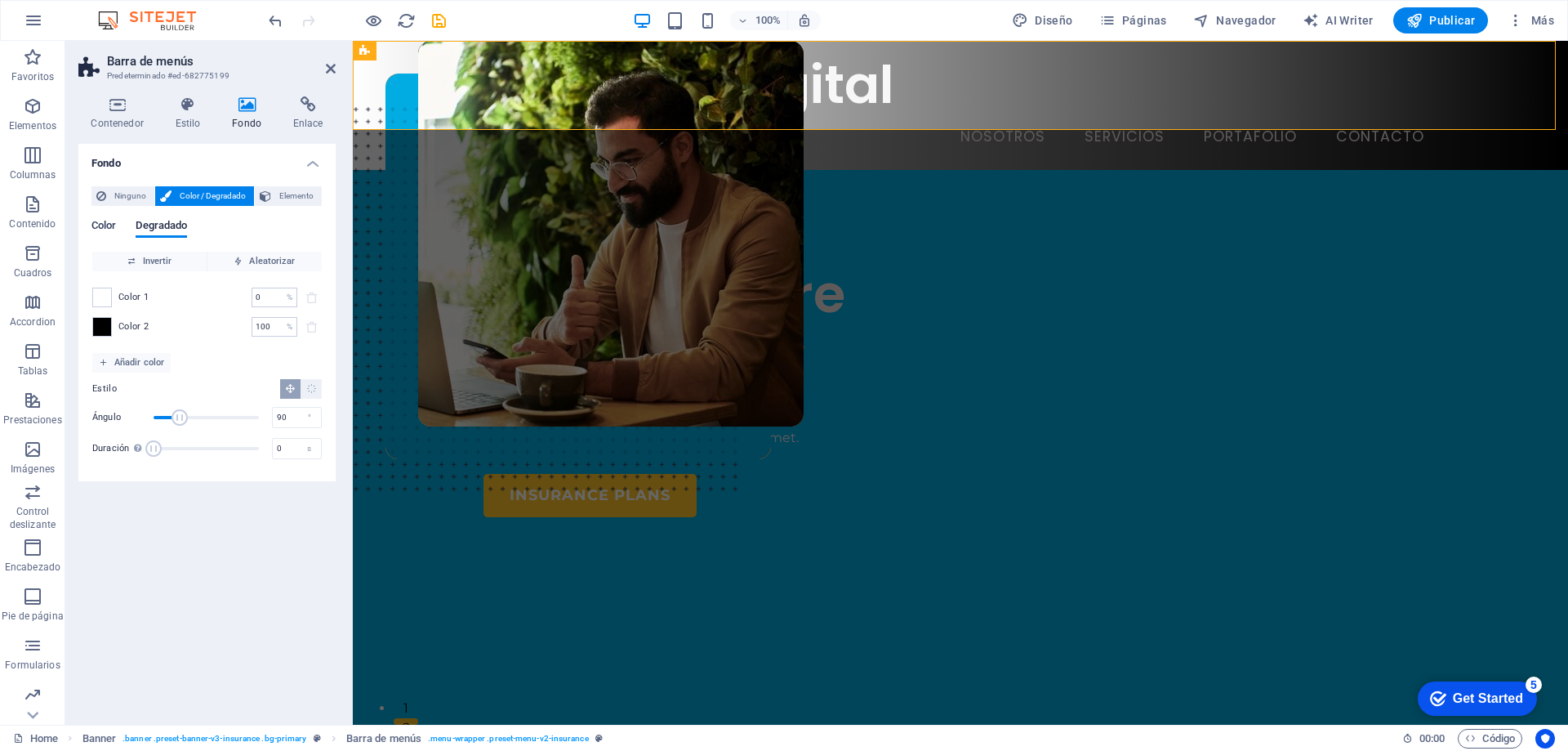
click at [115, 225] on span "Color" at bounding box center [103, 227] width 25 height 23
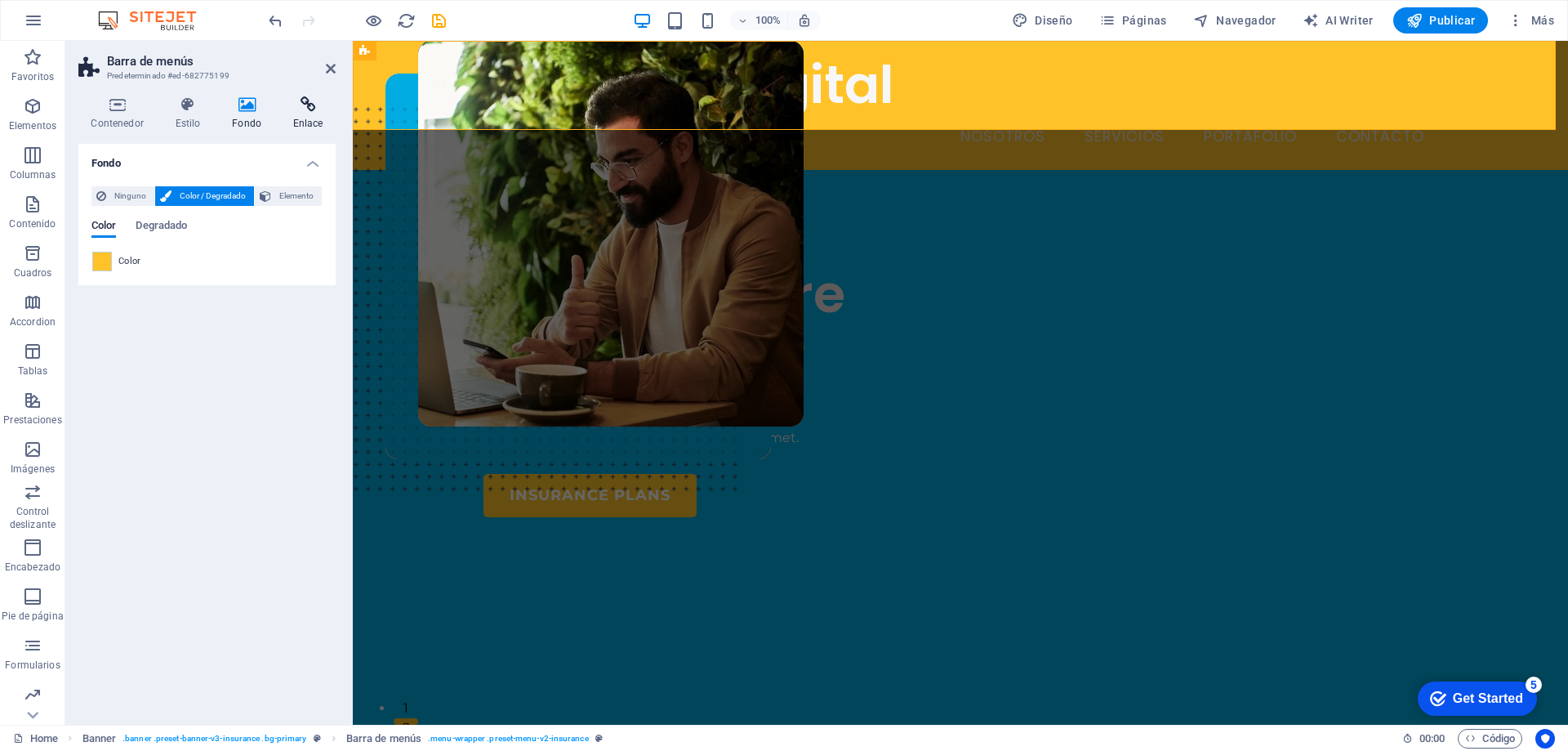
click at [306, 113] on h4 "Enlace" at bounding box center [308, 113] width 56 height 34
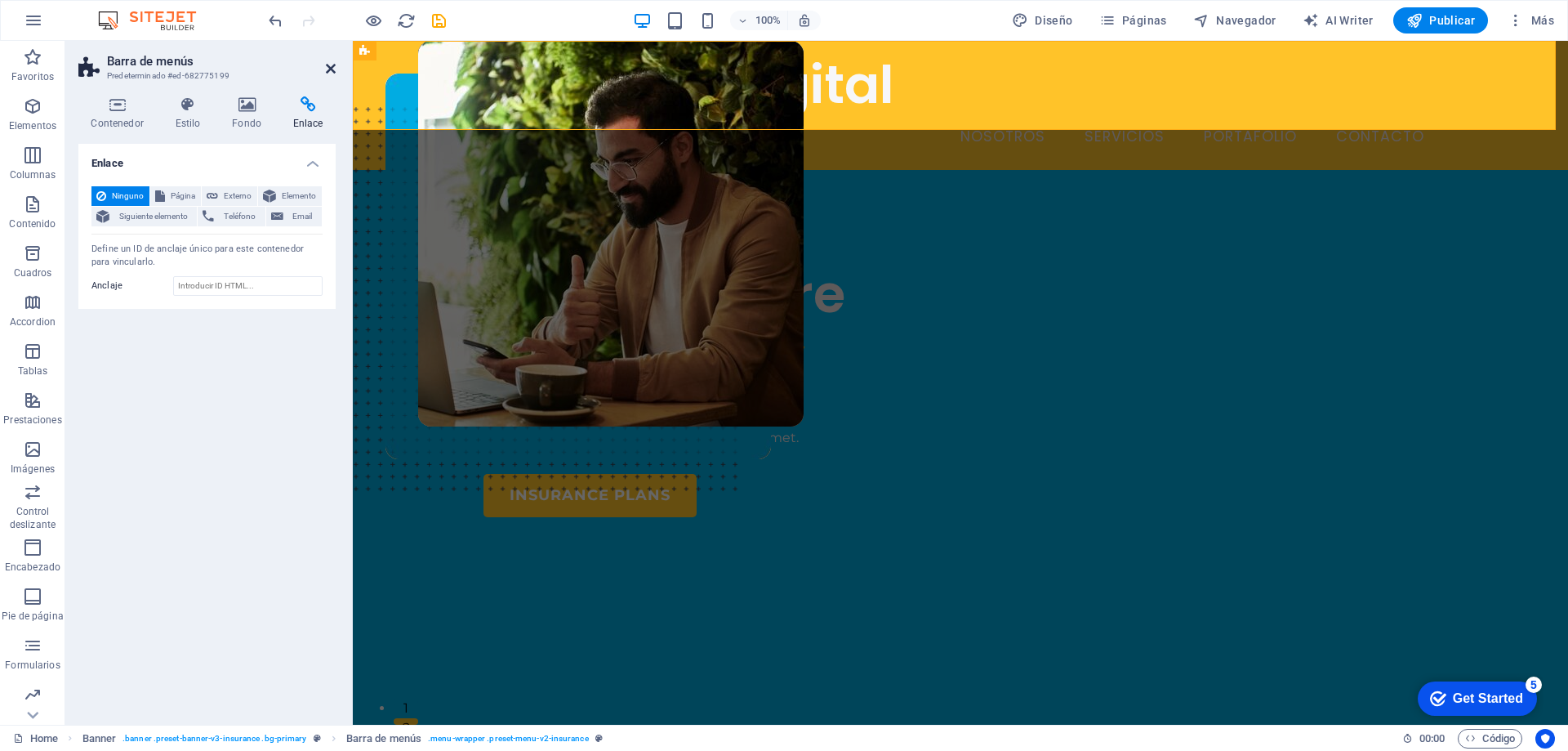
click at [332, 67] on icon at bounding box center [331, 68] width 10 height 13
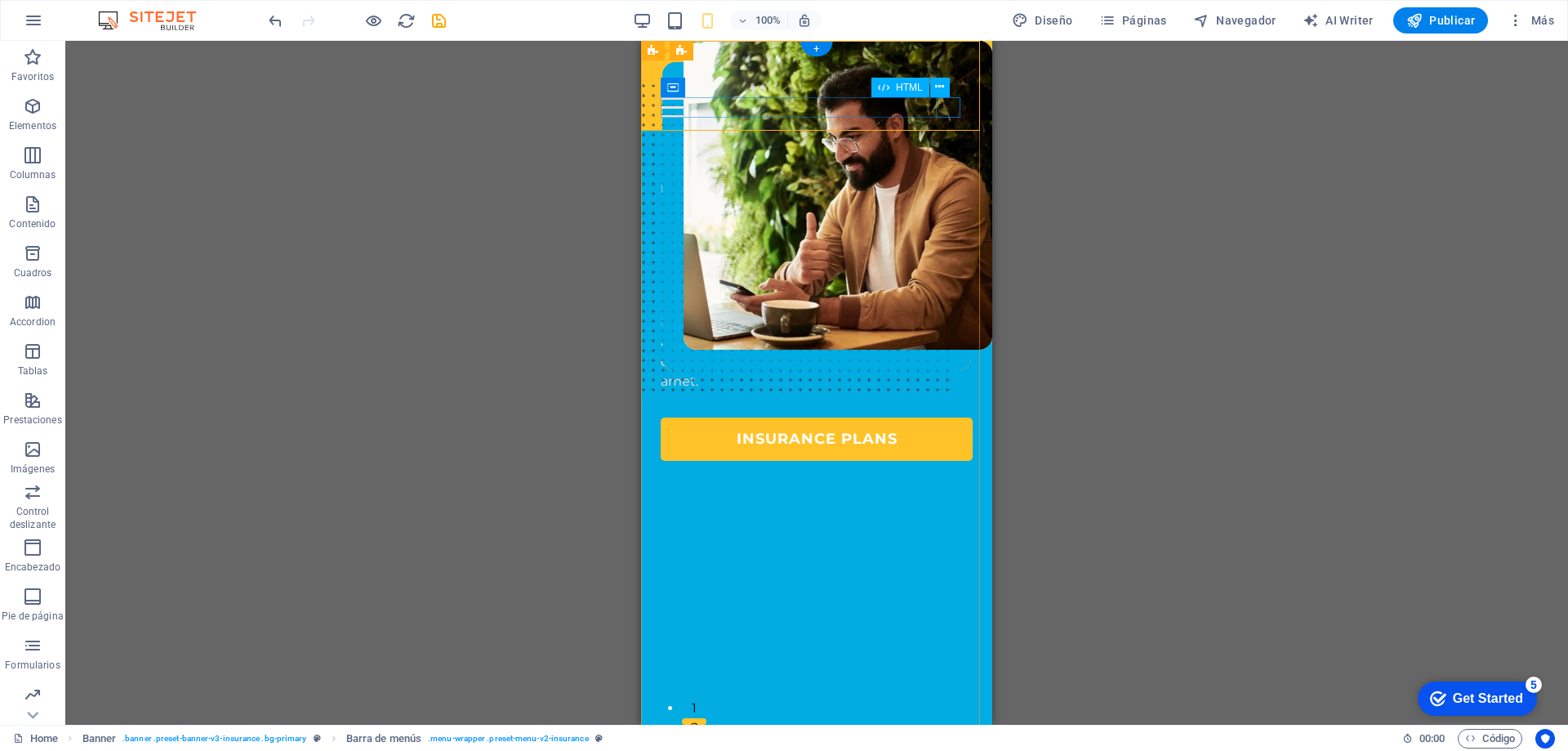
click at [943, 109] on div at bounding box center [816, 107] width 312 height 20
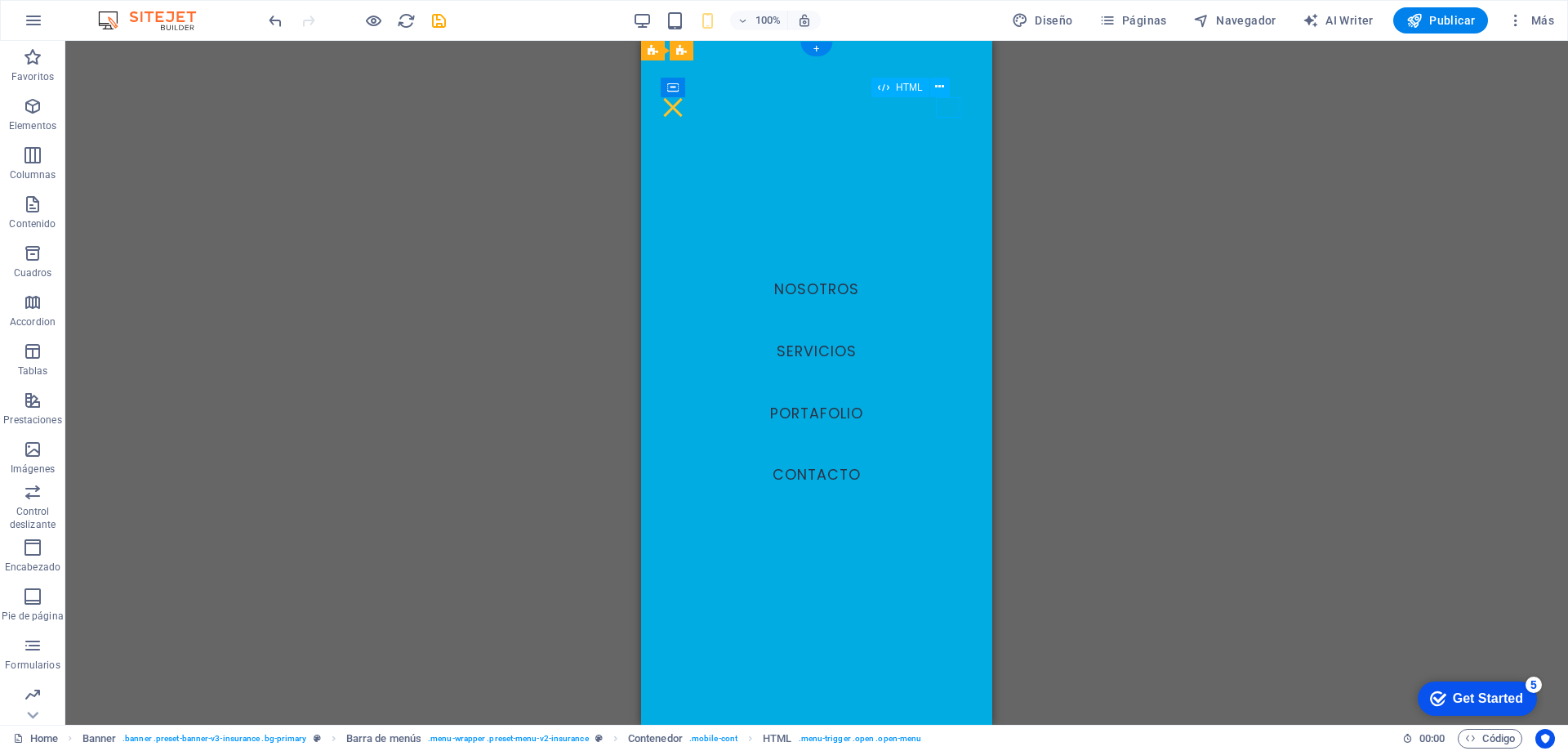
click at [943, 109] on div at bounding box center [816, 107] width 312 height 20
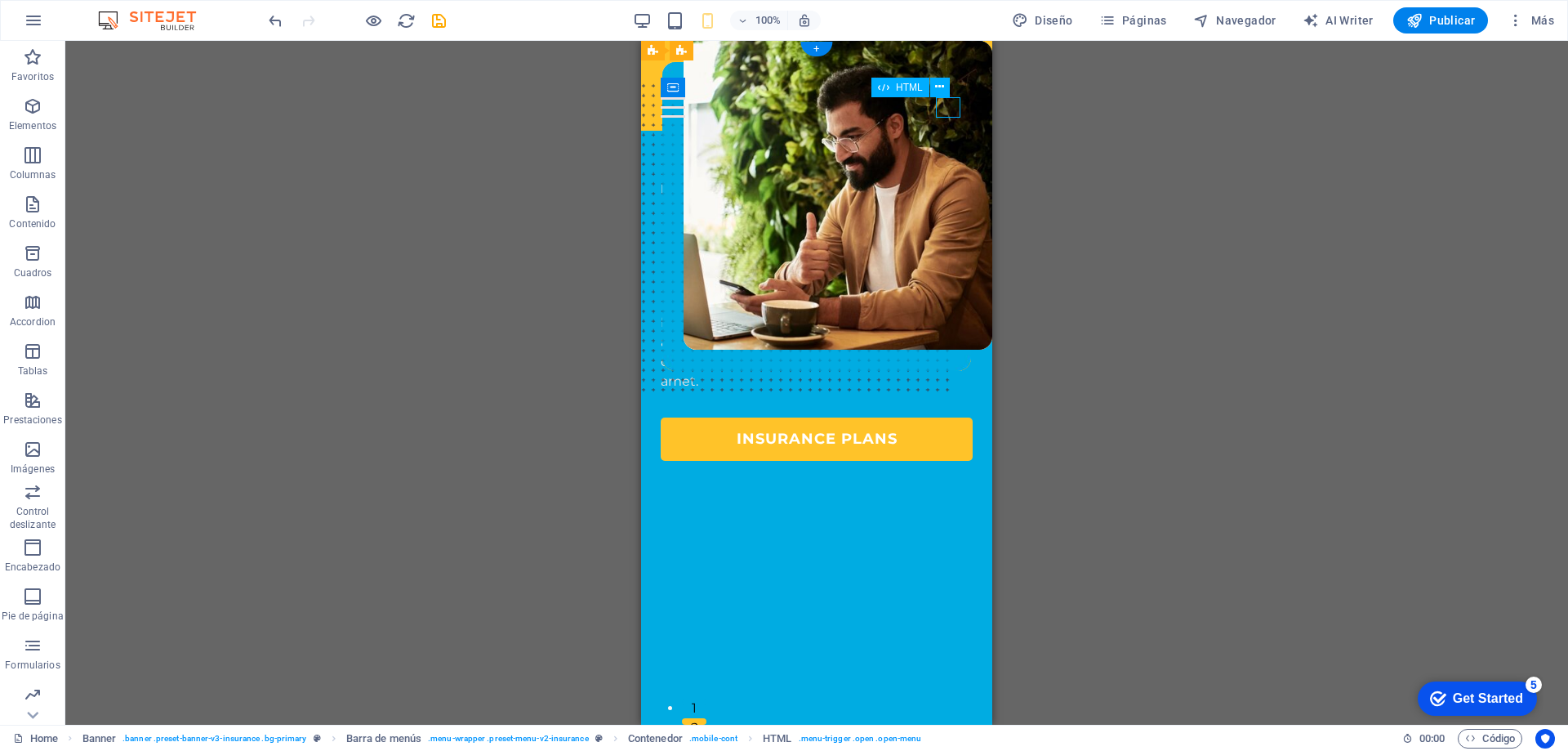
click at [943, 109] on div at bounding box center [816, 107] width 312 height 20
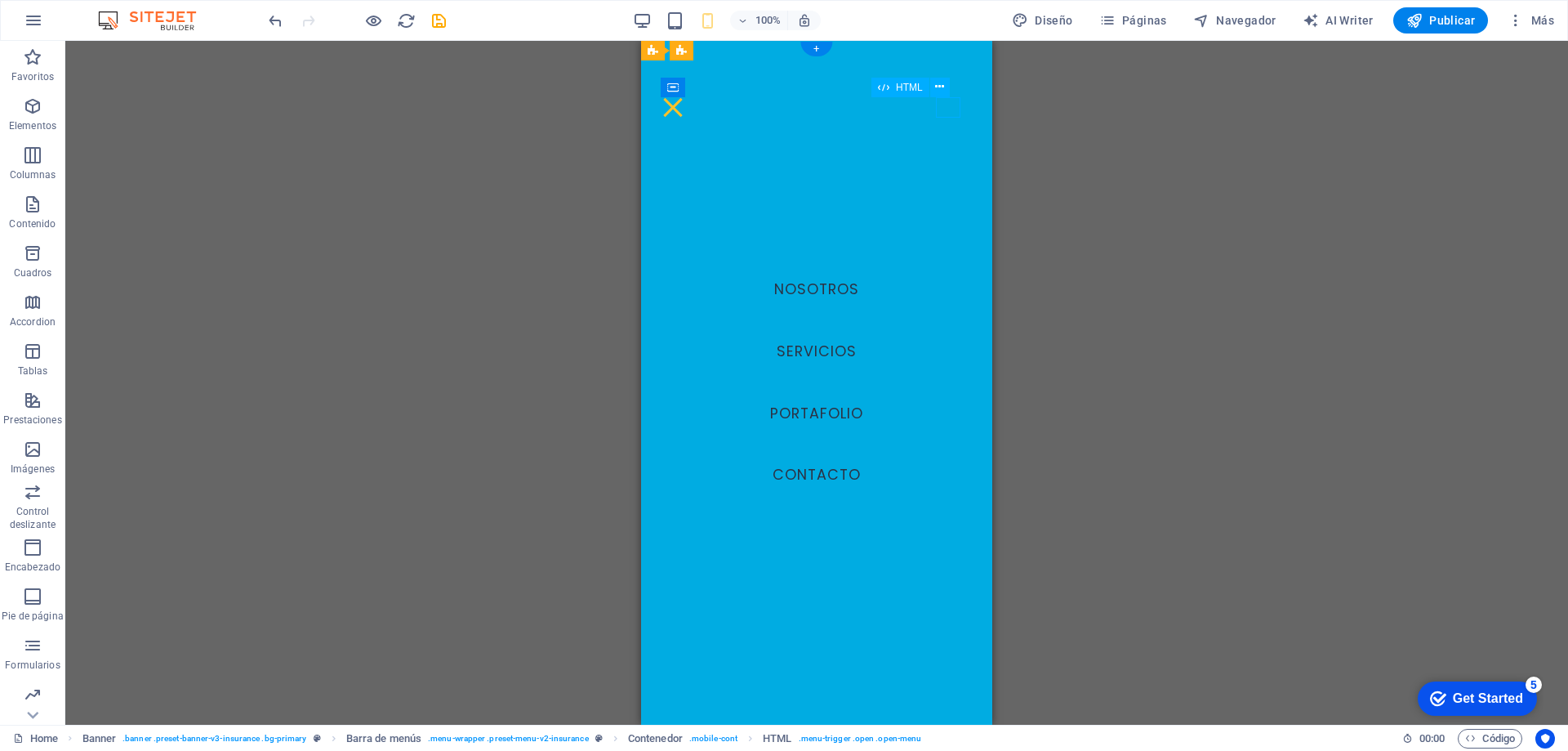
click at [943, 109] on div at bounding box center [816, 107] width 312 height 20
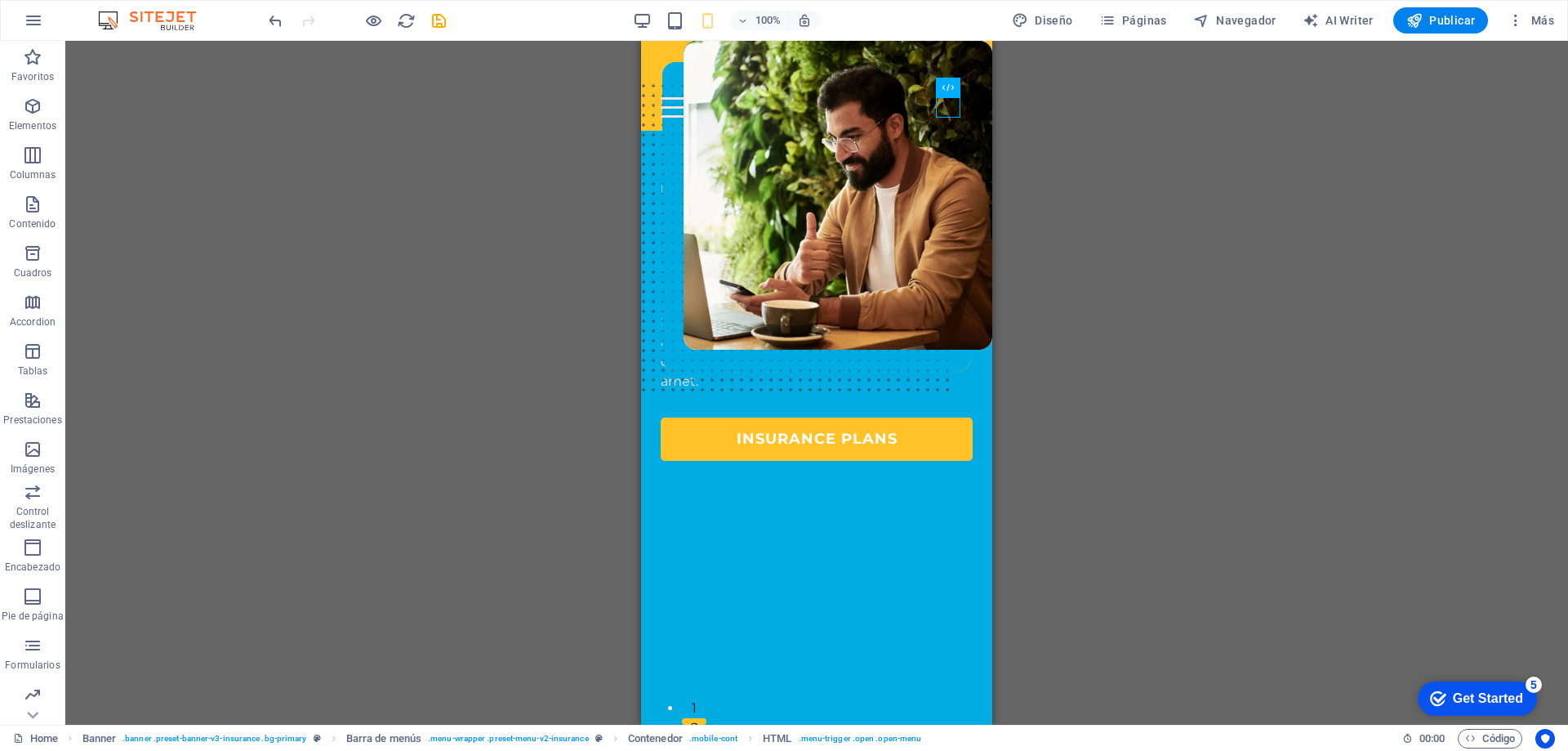
click at [0, 0] on div "100%" at bounding box center [0, 0] width 0 height 0
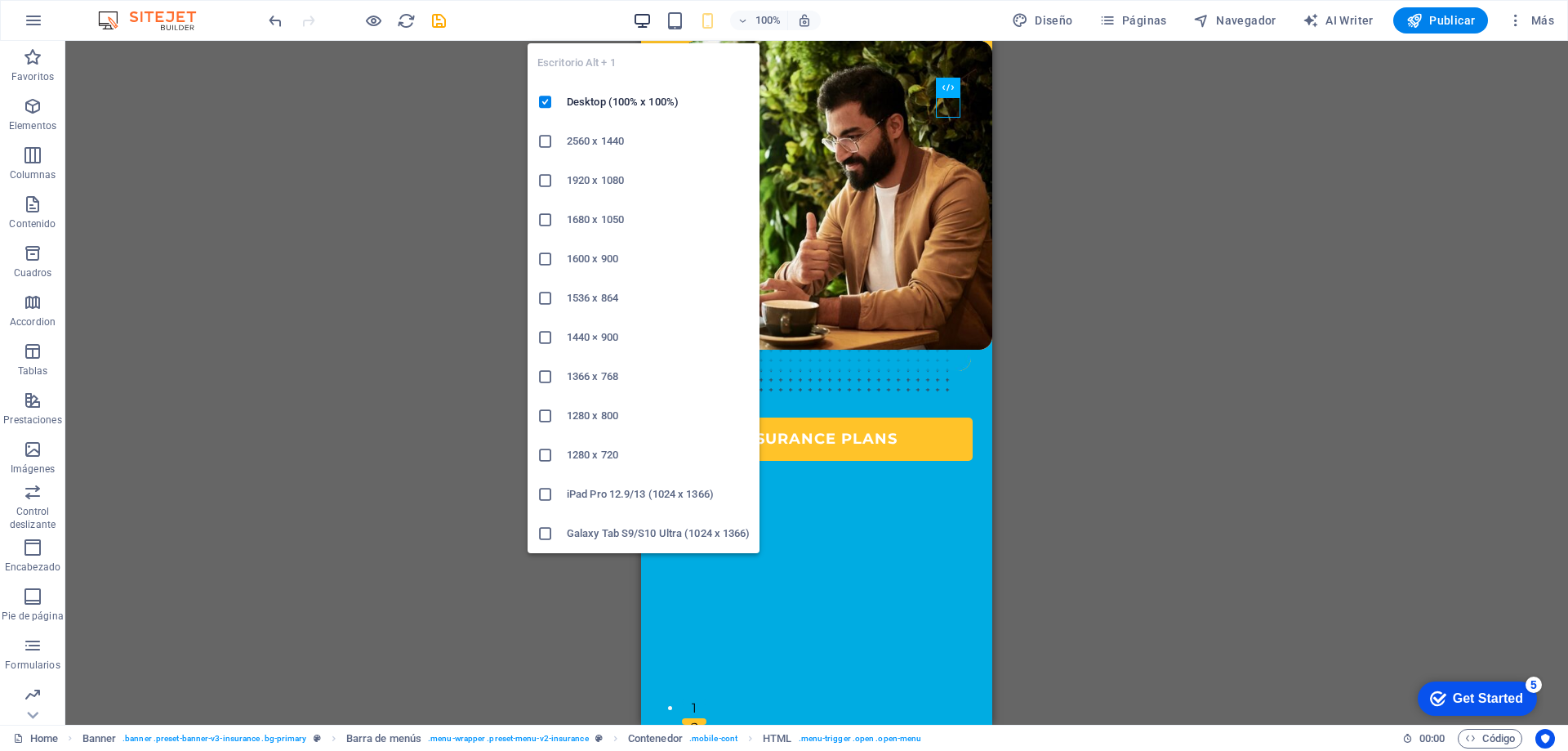
click at [0, 0] on icon "button" at bounding box center [0, 0] width 0 height 0
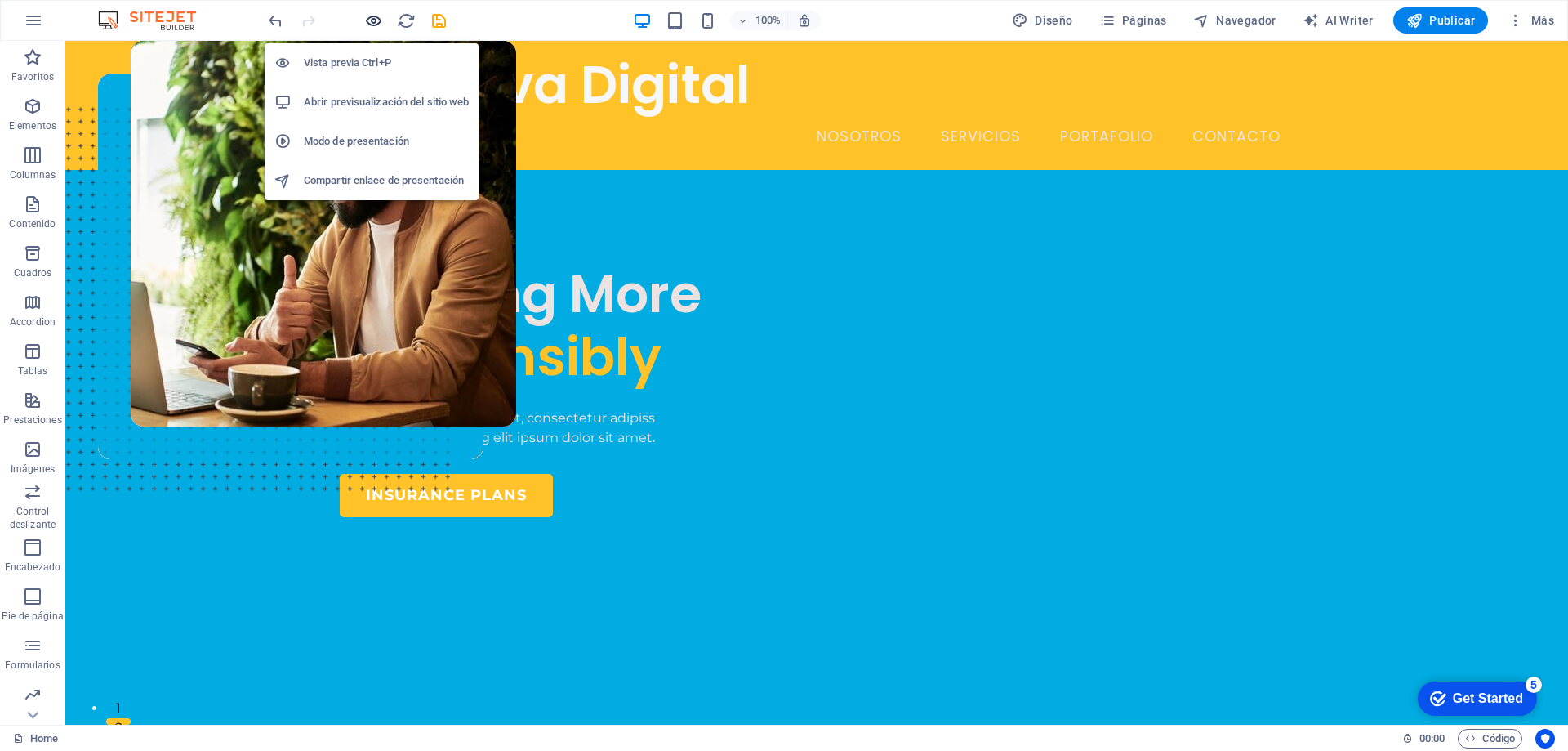
click at [0, 0] on icon "button" at bounding box center [0, 0] width 0 height 0
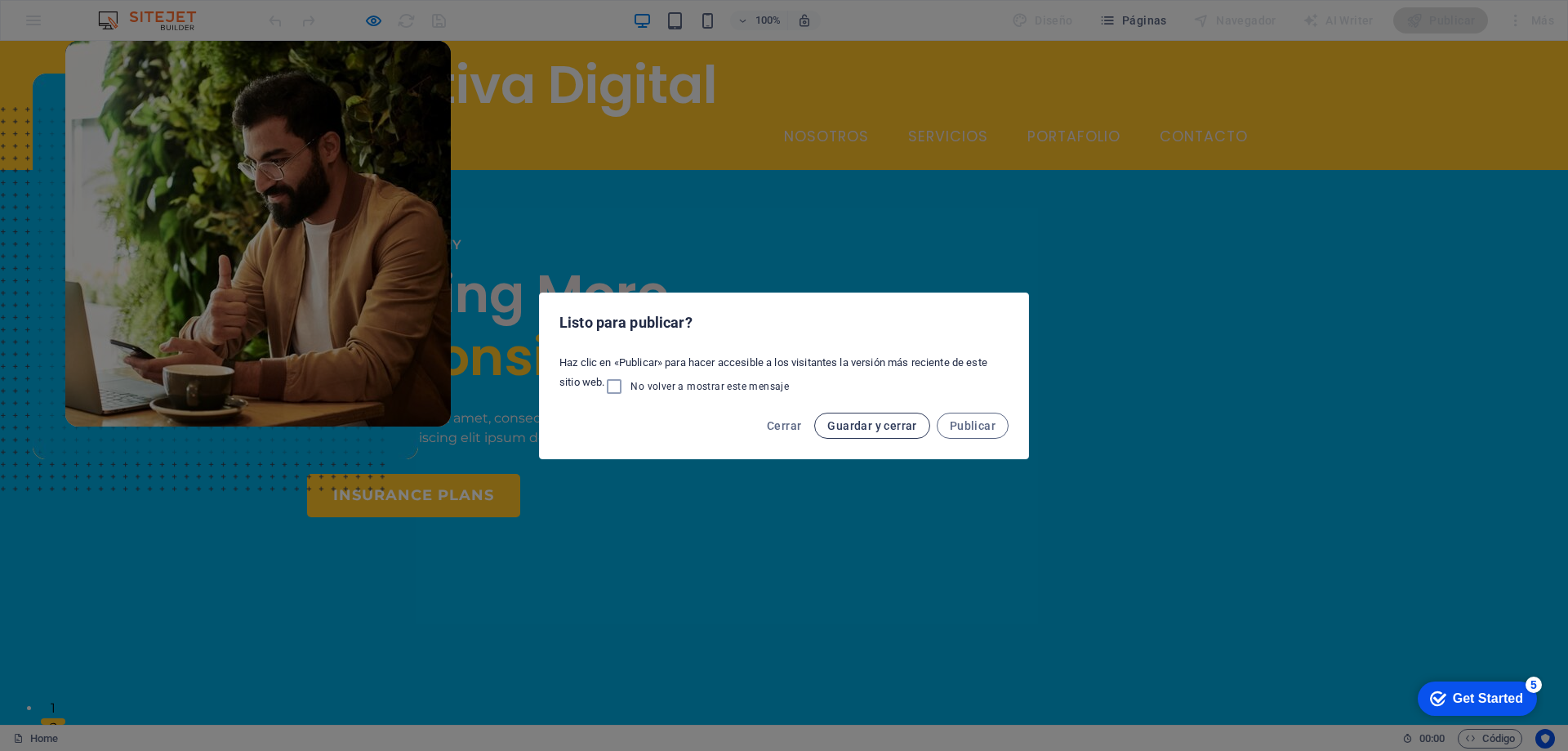
click at [912, 431] on span "Guardar y cerrar" at bounding box center [871, 425] width 89 height 13
